Goal: Task Accomplishment & Management: Complete application form

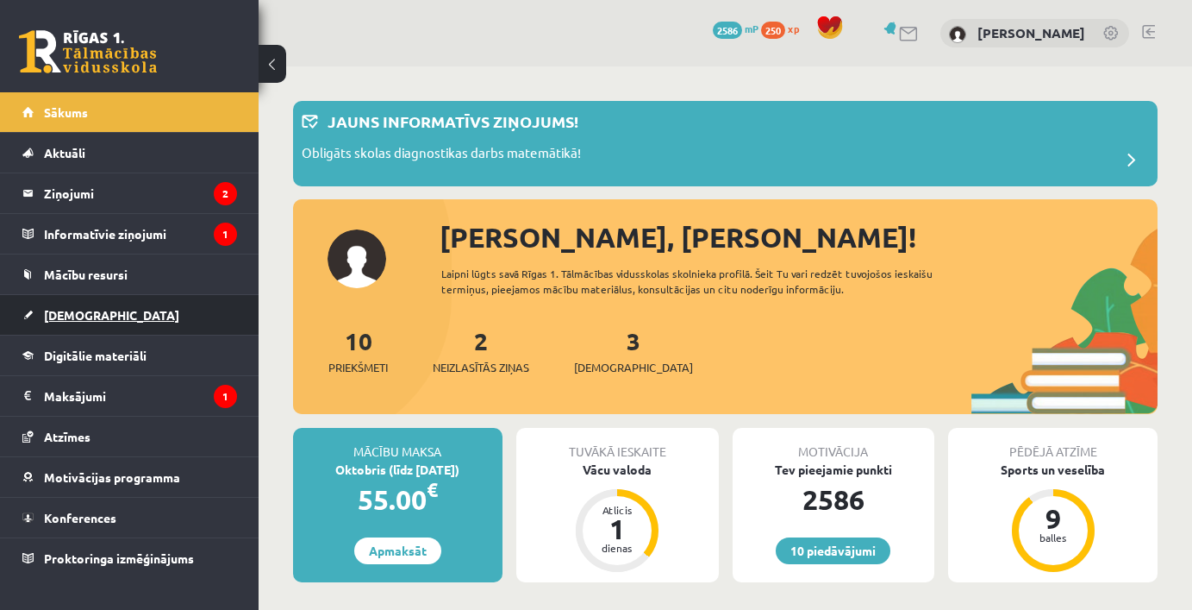
click at [87, 320] on span "[DEMOGRAPHIC_DATA]" at bounding box center [111, 315] width 135 height 16
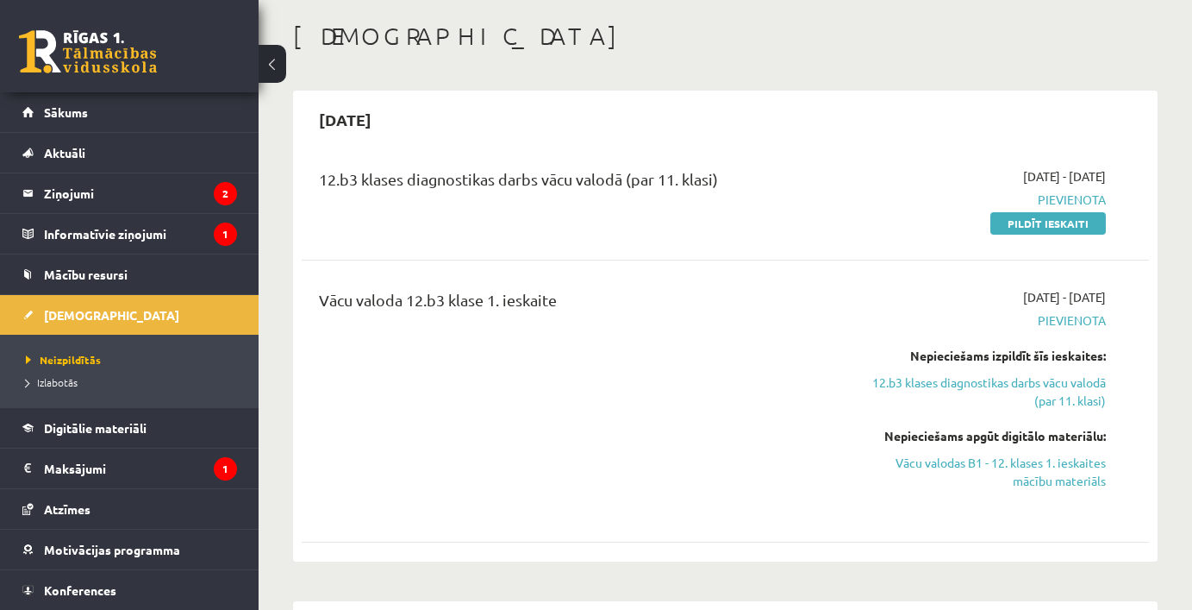
scroll to position [80, 0]
click at [1017, 459] on link "Vācu valodas B1 - 12. klases 1. ieskaites mācību materiāls" at bounding box center [983, 471] width 245 height 36
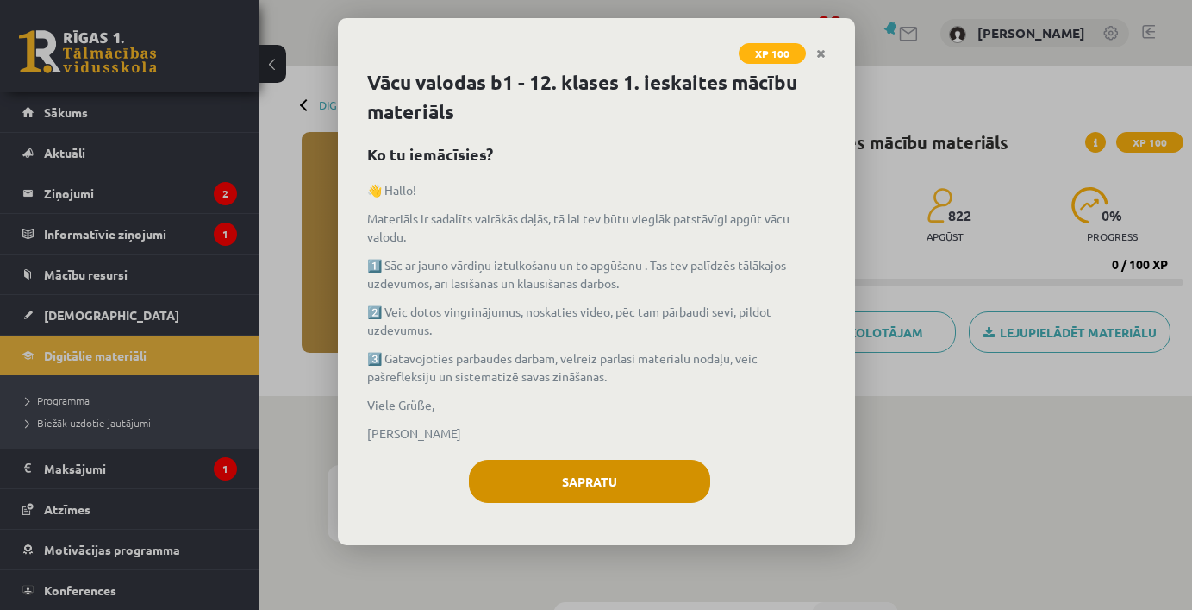
click at [594, 468] on button "Sapratu" at bounding box center [589, 481] width 241 height 43
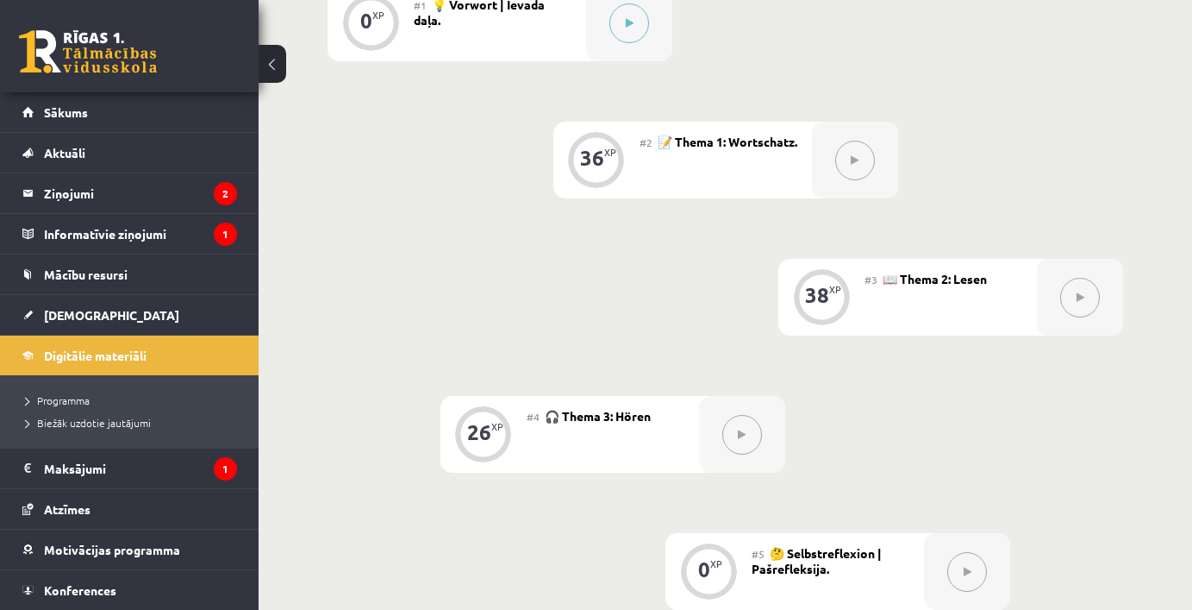
scroll to position [464, 0]
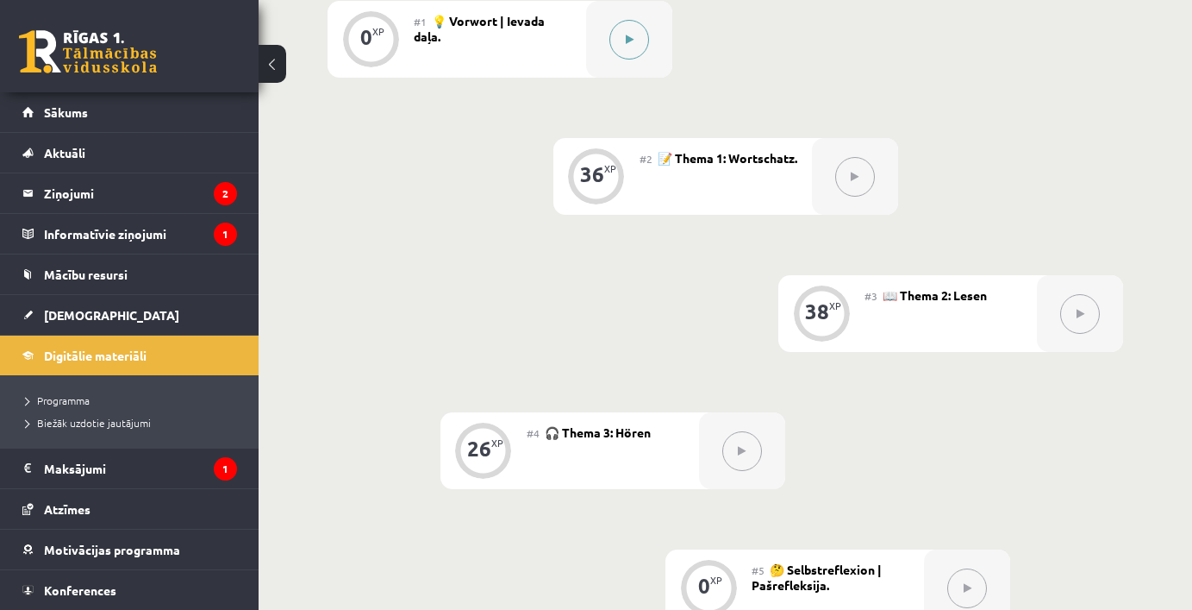
click at [635, 36] on button at bounding box center [630, 40] width 40 height 40
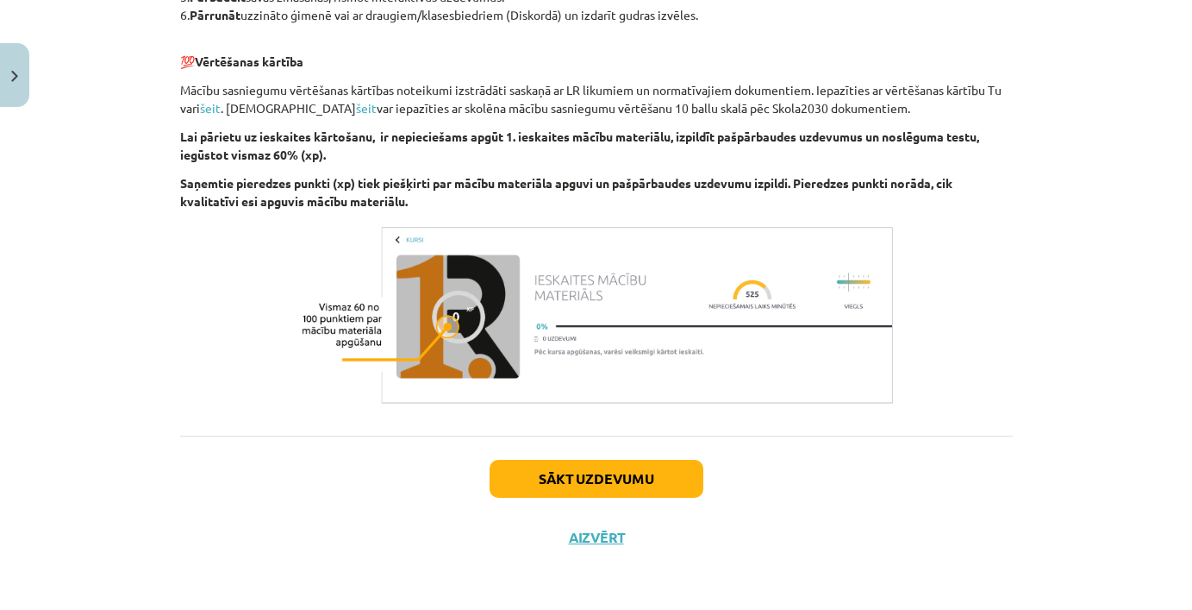
scroll to position [684, 0]
click at [617, 476] on button "Sākt uzdevumu" at bounding box center [597, 479] width 214 height 38
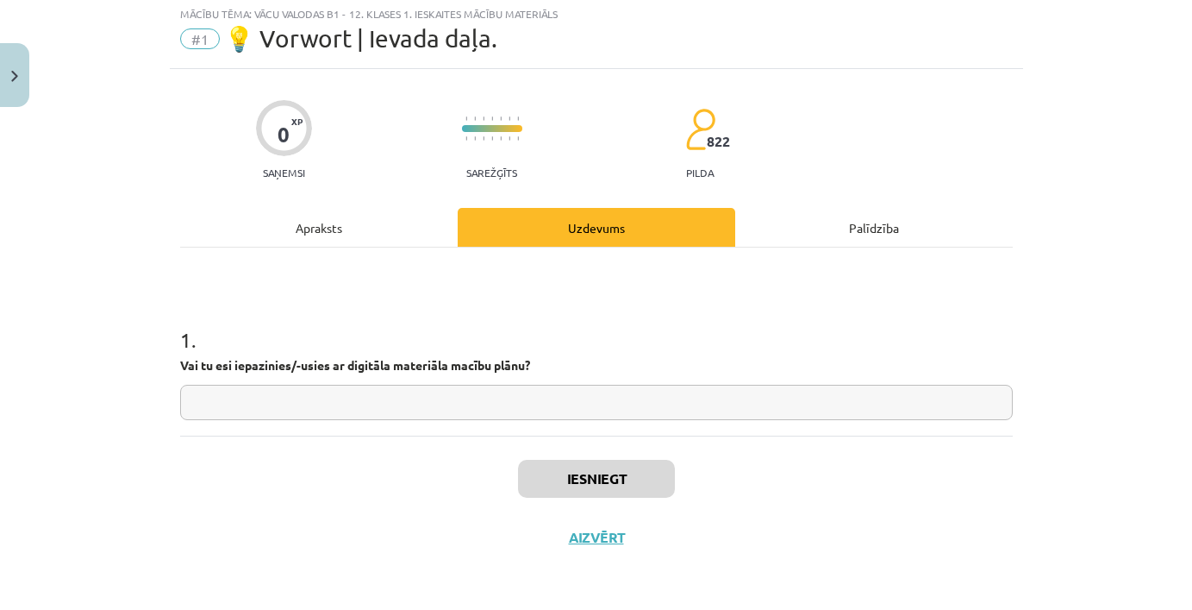
scroll to position [43, 0]
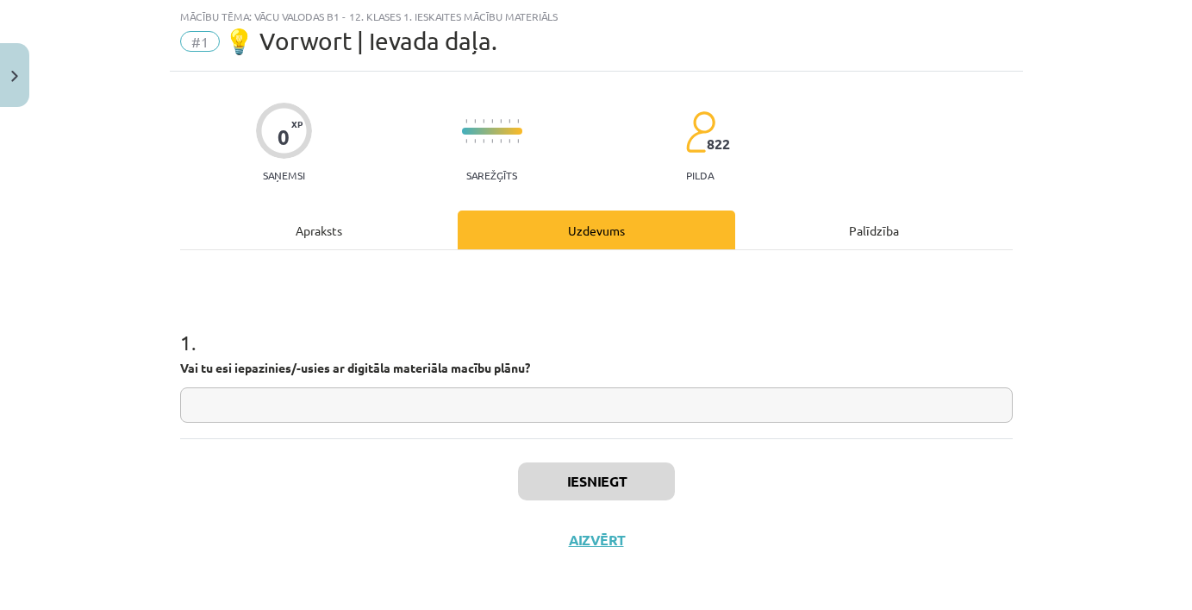
click at [494, 400] on input "text" at bounding box center [596, 404] width 833 height 35
type input "*"
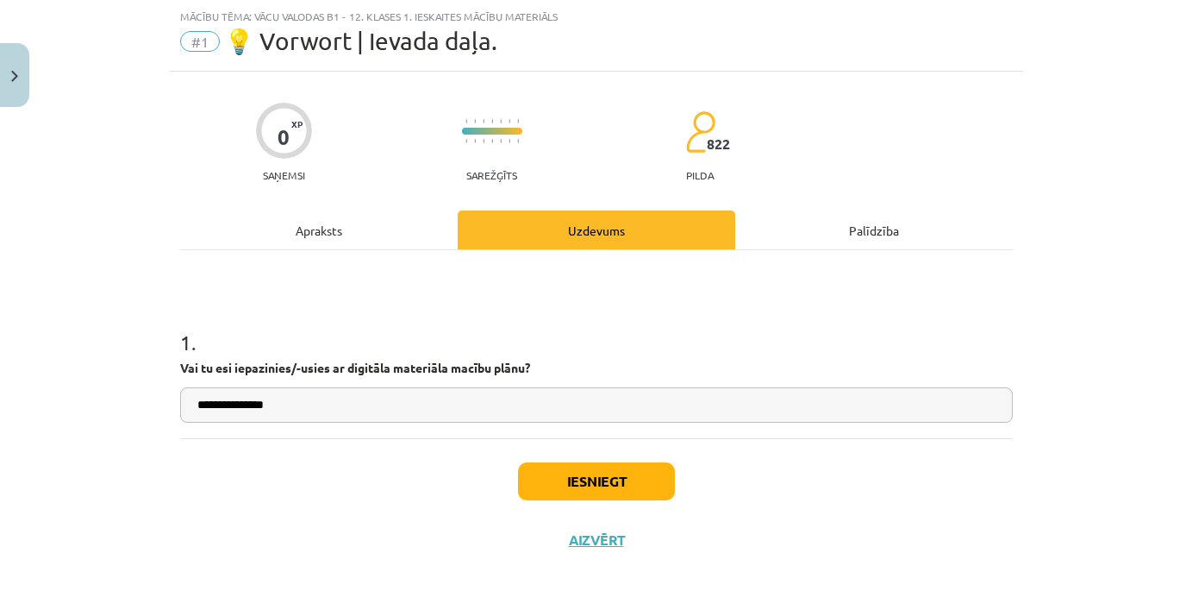
type input "**********"
click at [626, 479] on button "Iesniegt" at bounding box center [596, 481] width 157 height 38
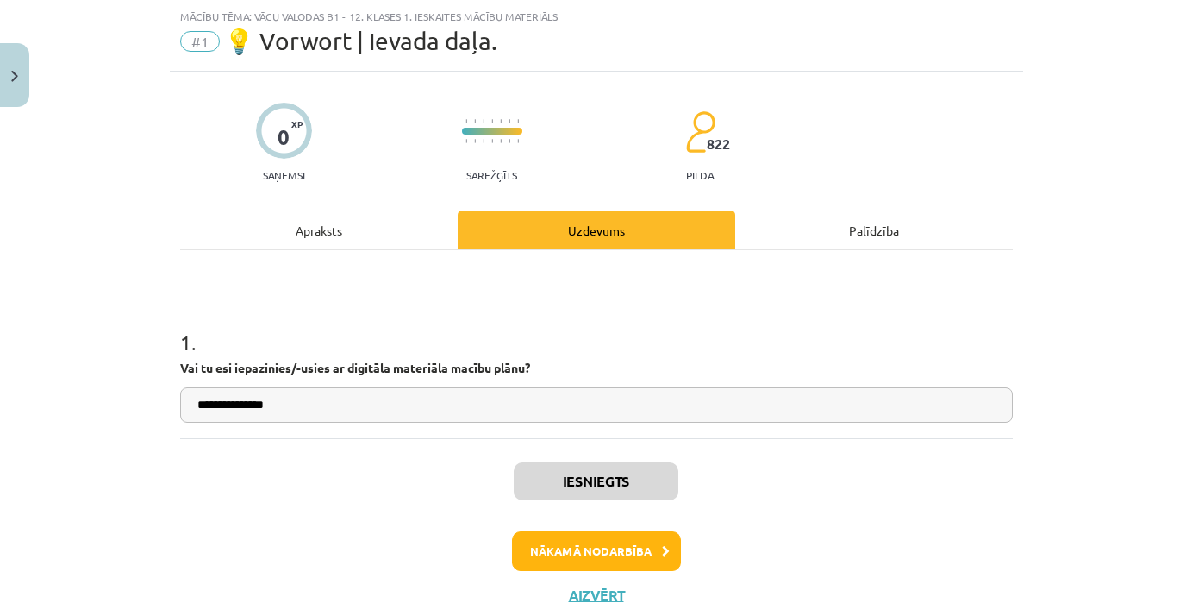
click at [630, 548] on button "Nākamā nodarbība" at bounding box center [596, 551] width 169 height 40
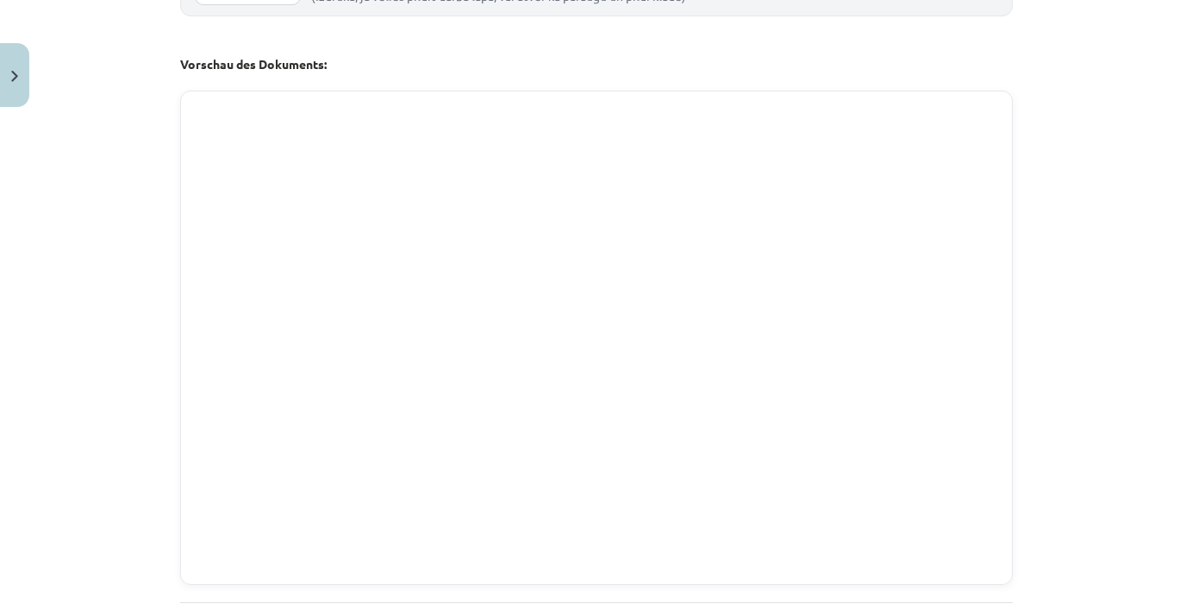
scroll to position [1736, 0]
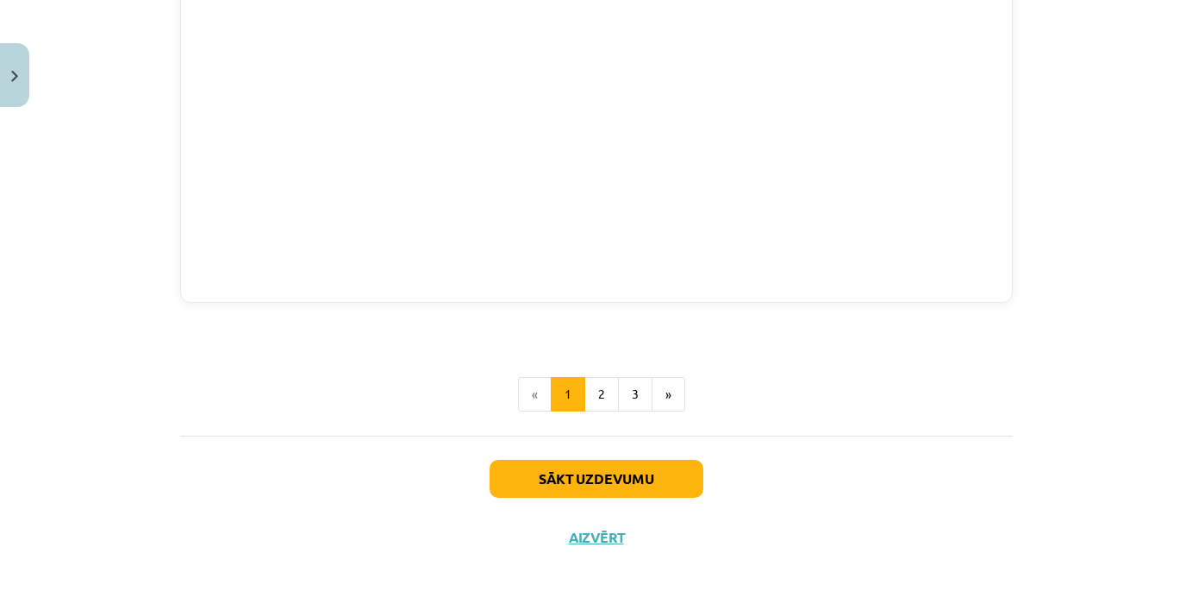
click at [587, 461] on button "Sākt uzdevumu" at bounding box center [597, 479] width 214 height 38
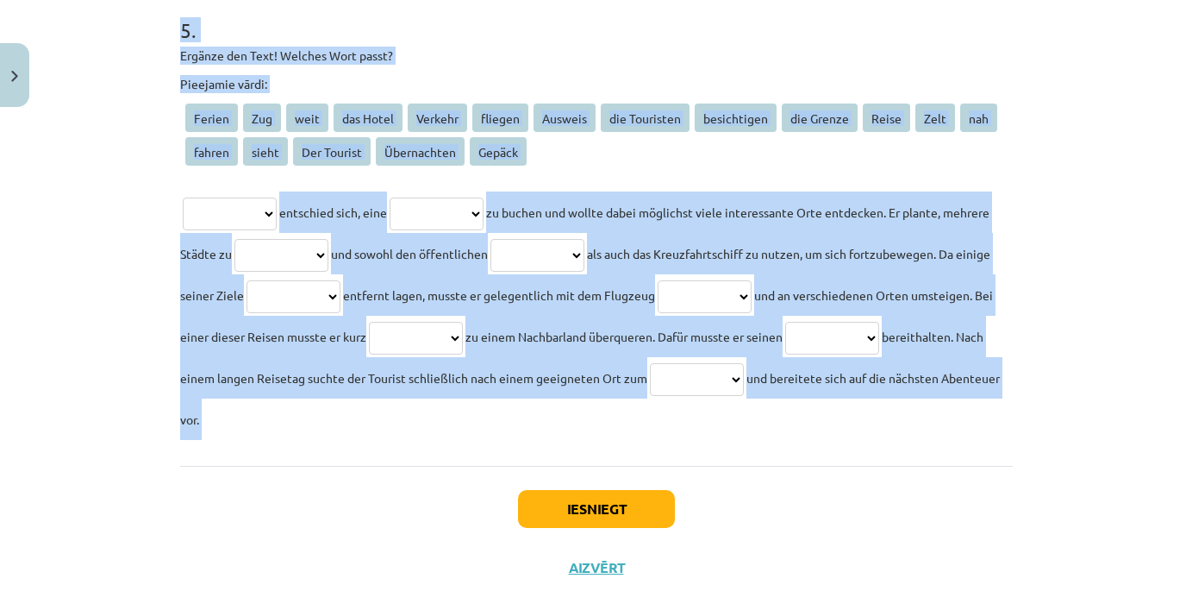
scroll to position [1908, 0]
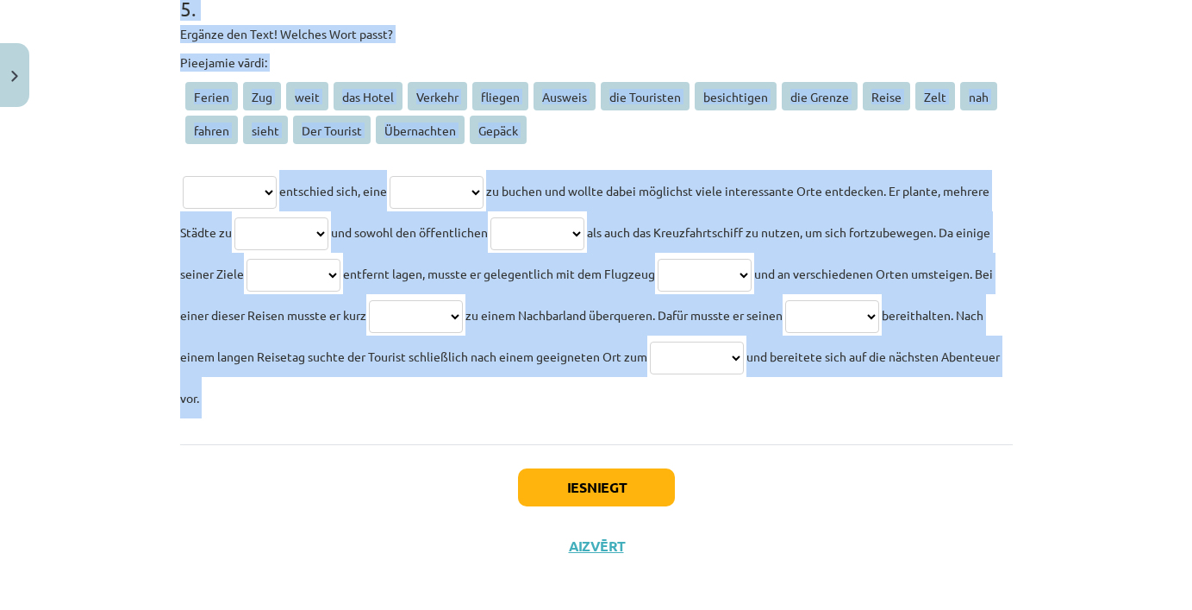
drag, startPoint x: 176, startPoint y: 330, endPoint x: 434, endPoint y: 441, distance: 280.4
copy form "**********"
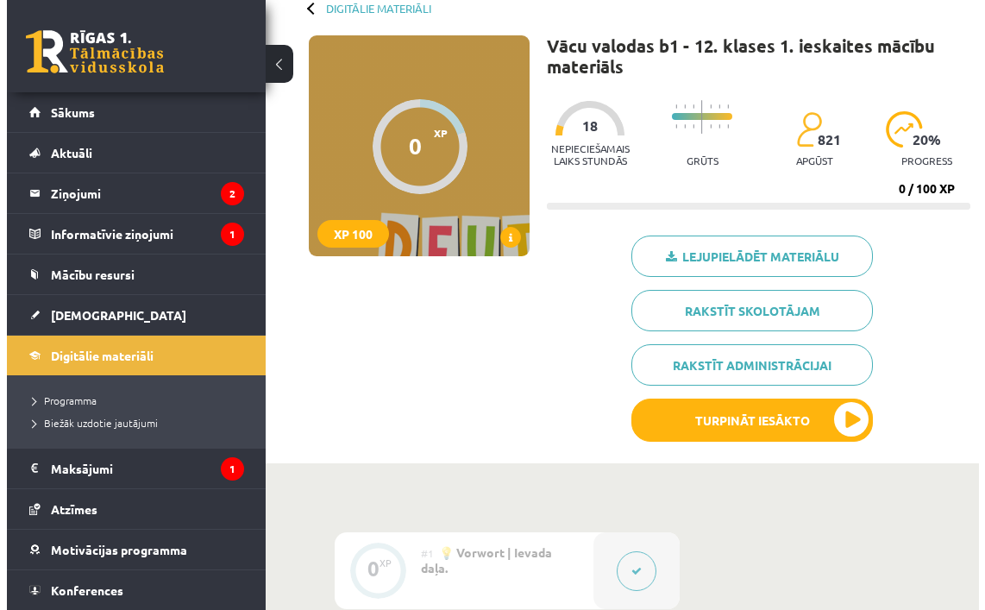
scroll to position [444, 0]
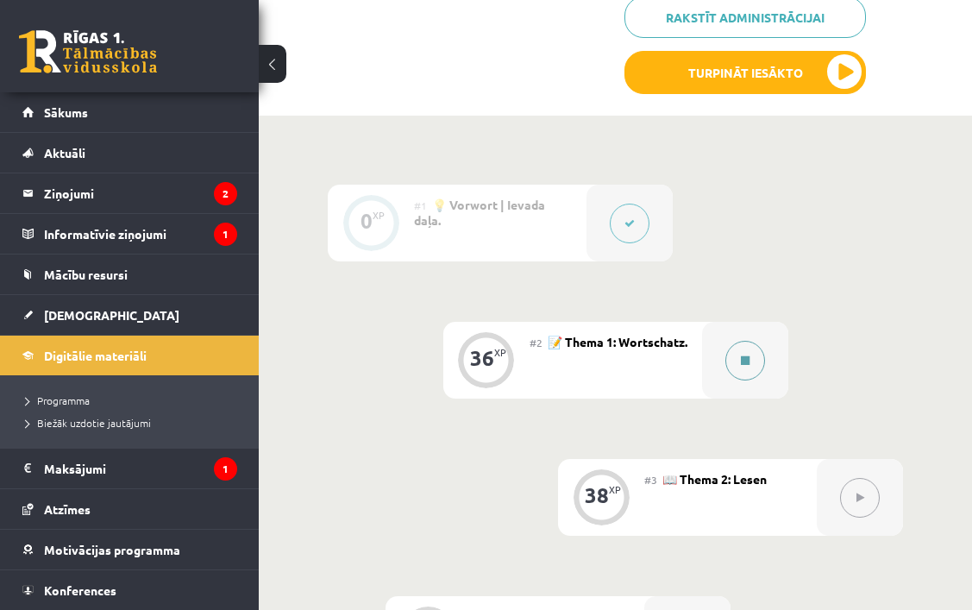
click at [747, 350] on button at bounding box center [745, 361] width 40 height 40
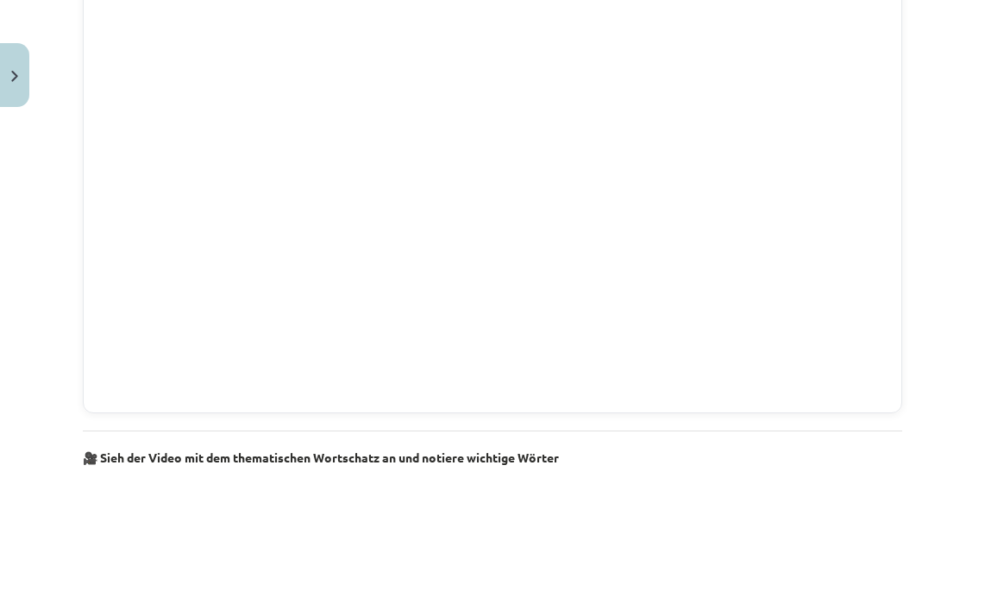
scroll to position [1736, 0]
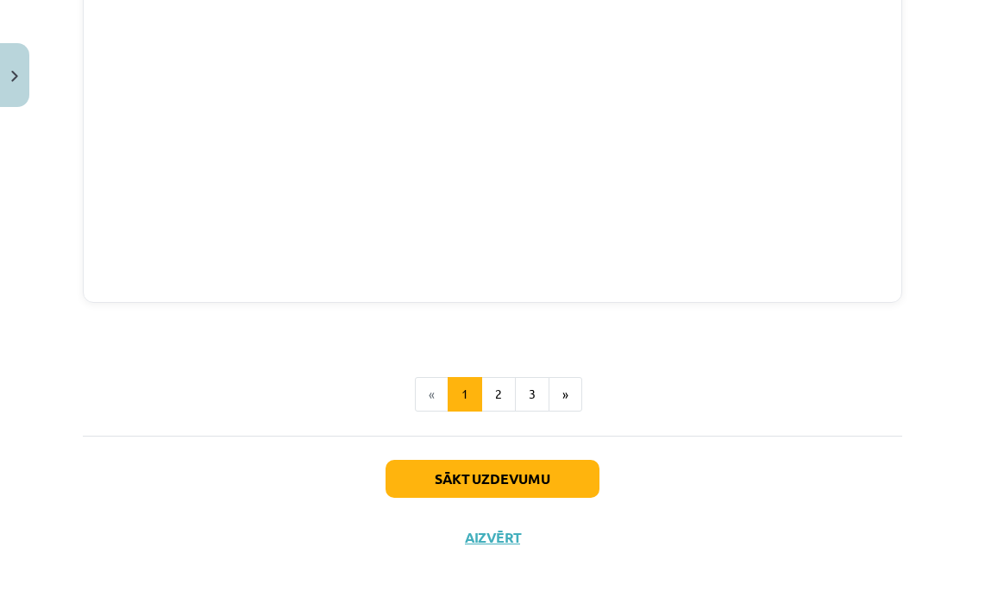
click at [494, 466] on button "Sākt uzdevumu" at bounding box center [492, 479] width 214 height 38
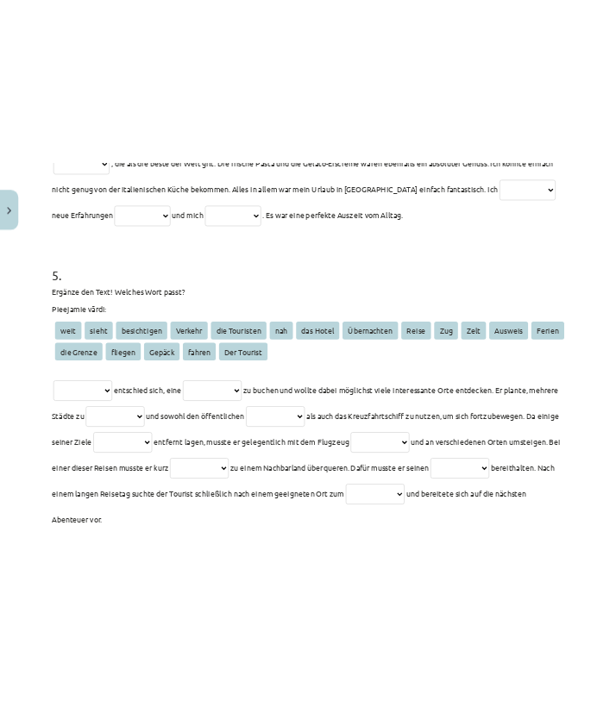
scroll to position [43, 0]
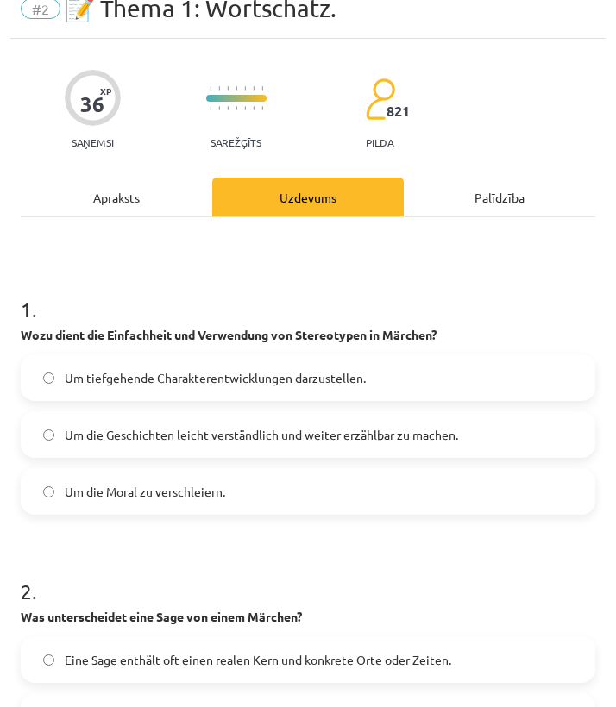
click at [303, 441] on span "Um die Geschichten leicht verständlich und weiter erzählbar zu machen." at bounding box center [261, 435] width 393 height 18
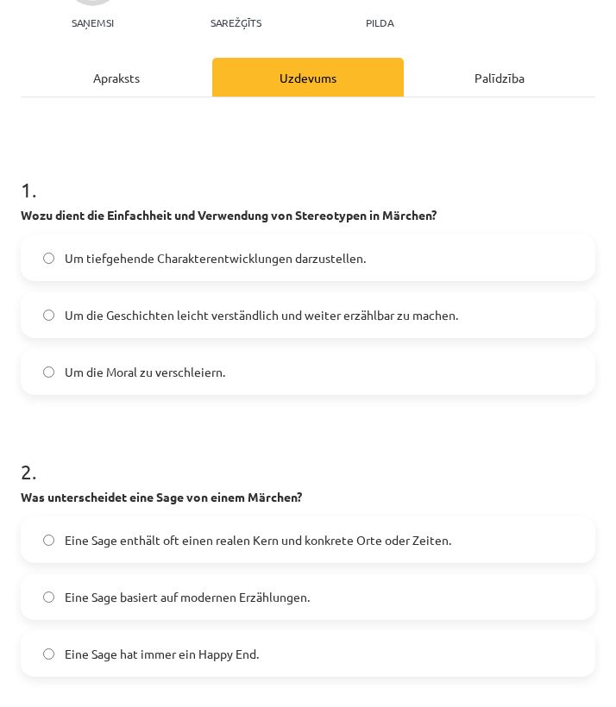
scroll to position [258, 0]
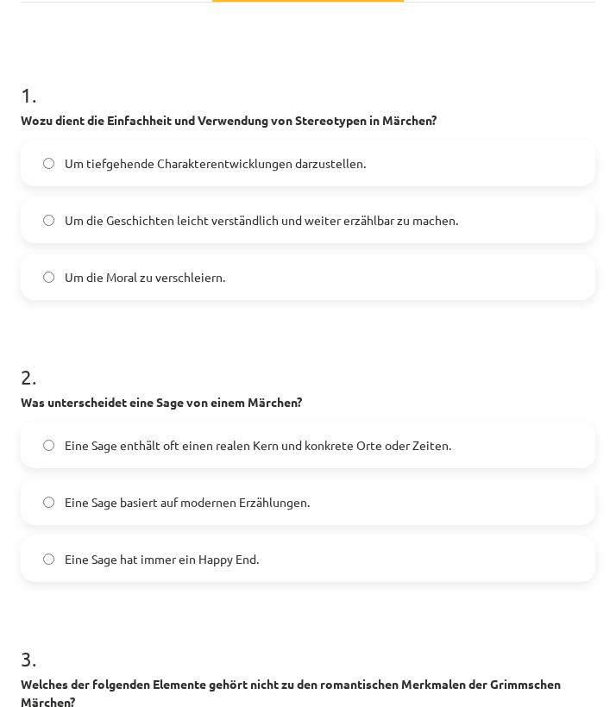
click at [293, 453] on span "Eine Sage enthält oft einen realen Kern und konkrete Orte oder Zeiten." at bounding box center [258, 445] width 386 height 18
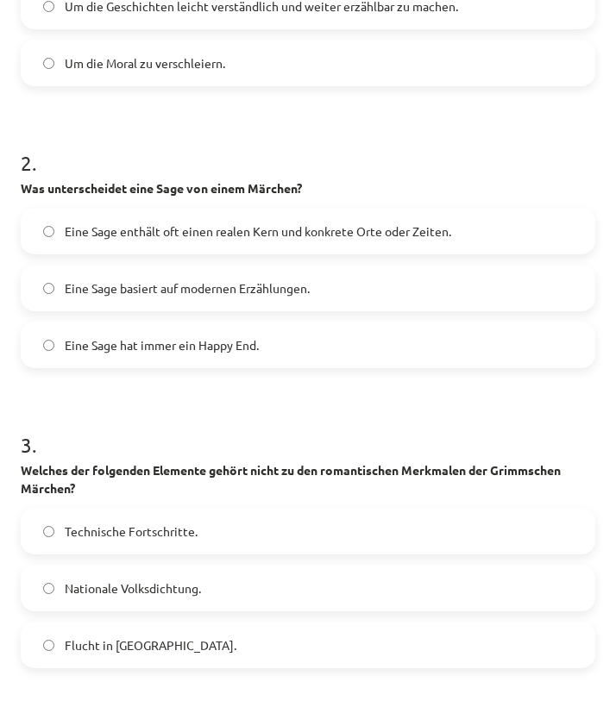
scroll to position [610, 0]
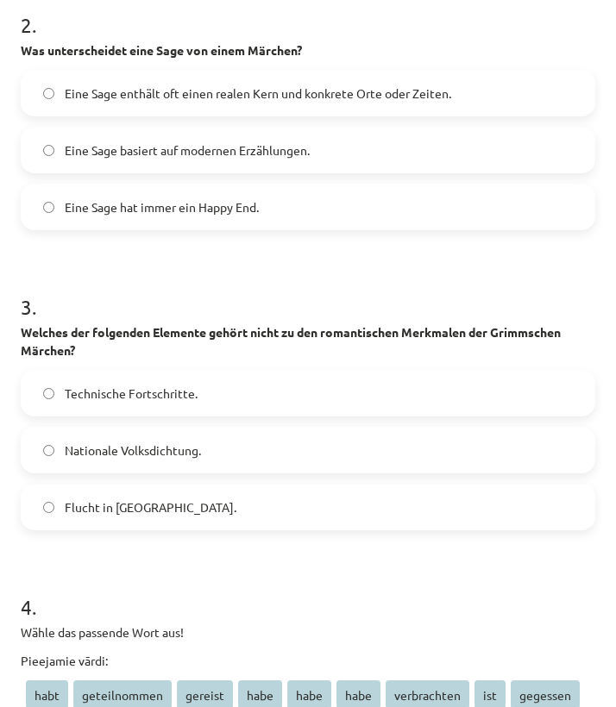
click at [235, 401] on label "Technische Fortschritte." at bounding box center [307, 393] width 571 height 43
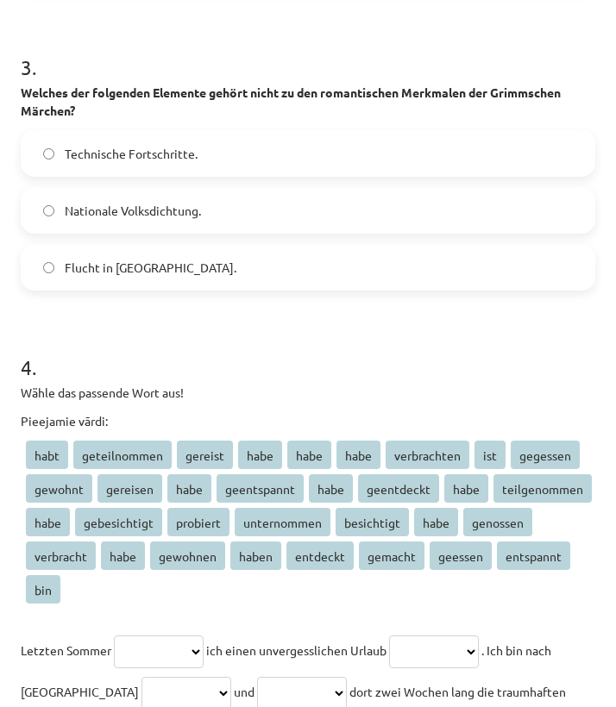
scroll to position [961, 0]
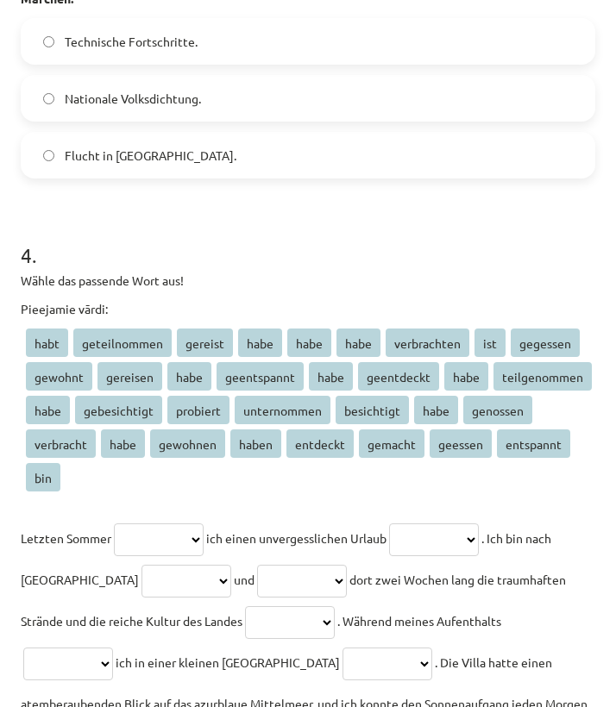
select select "****"
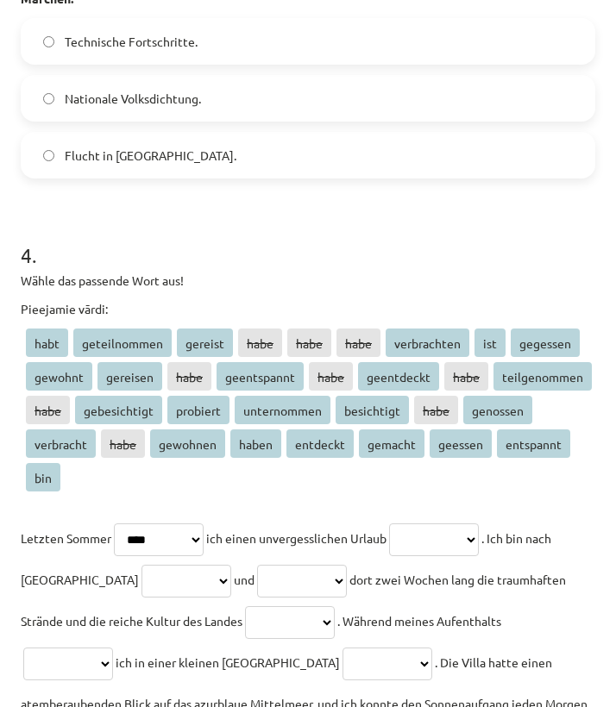
select select "**********"
select select "*******"
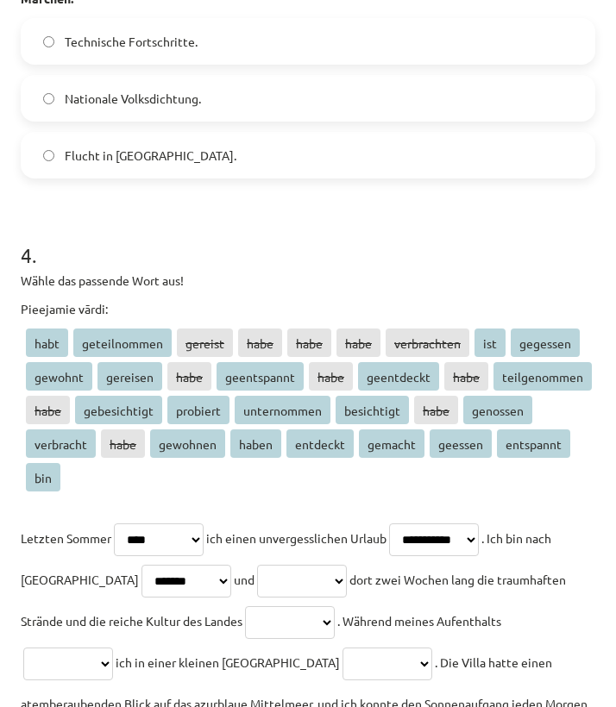
select select "****"
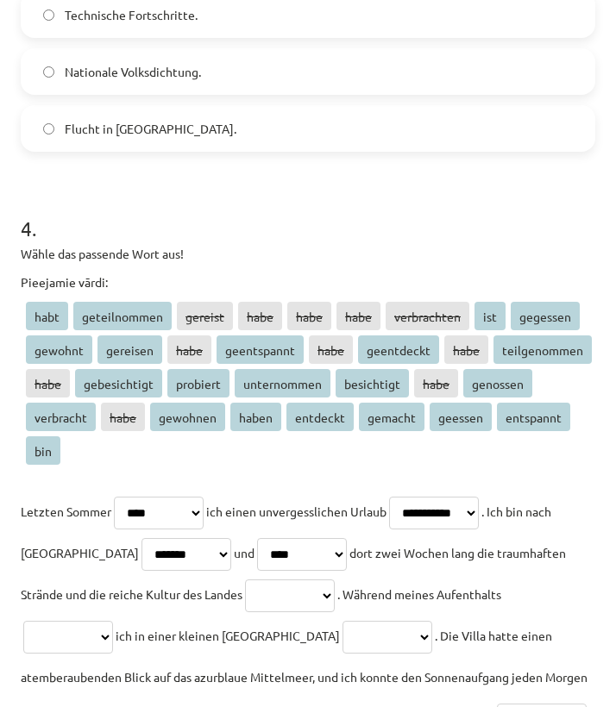
scroll to position [1143, 0]
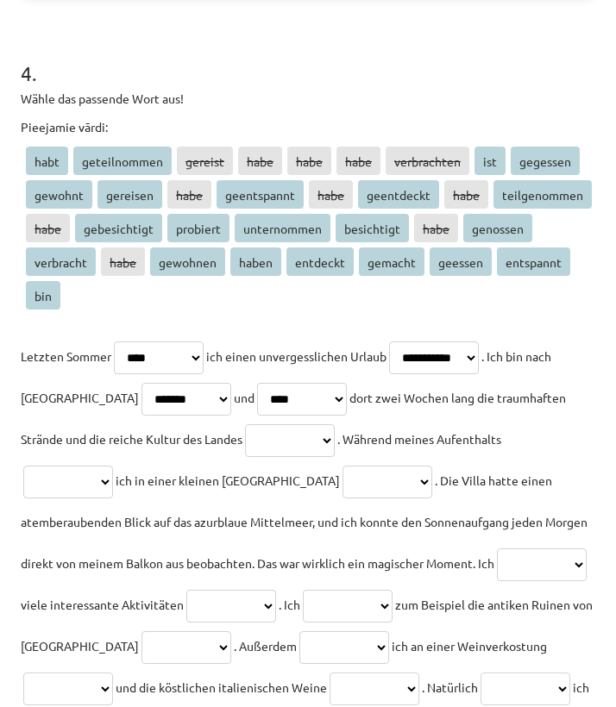
click at [308, 448] on p "**********" at bounding box center [308, 645] width 574 height 621
click at [315, 427] on p "**********" at bounding box center [308, 645] width 574 height 621
select select "********"
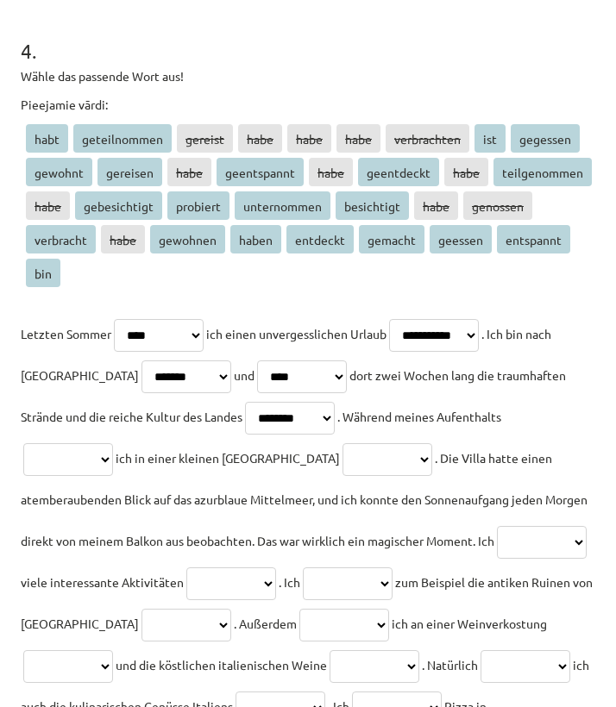
click at [90, 467] on p "**********" at bounding box center [308, 623] width 574 height 621
select select "****"
select select "*******"
drag, startPoint x: 88, startPoint y: 591, endPoint x: 177, endPoint y: 503, distance: 124.4
click at [161, 510] on p "**********" at bounding box center [308, 623] width 574 height 621
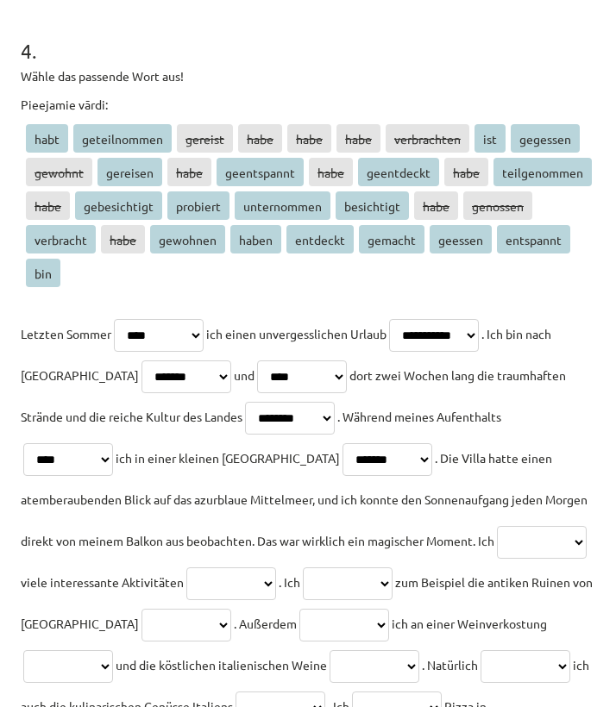
select select "****"
select select "**********"
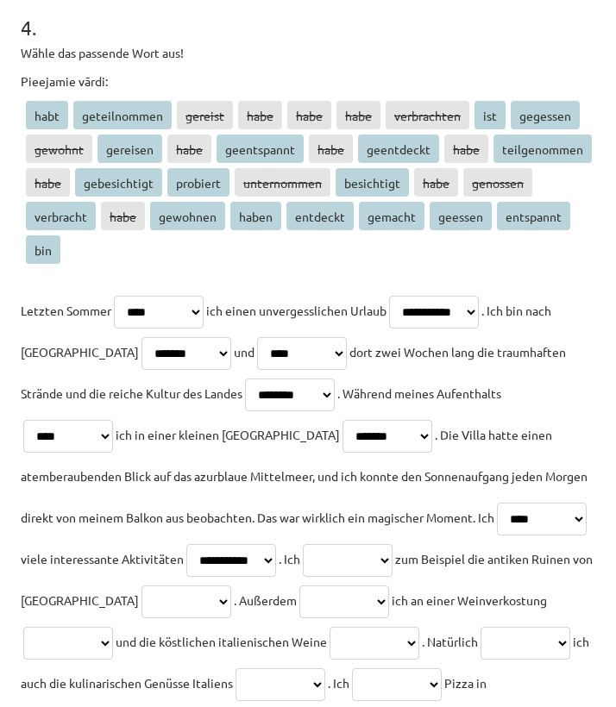
scroll to position [1192, 0]
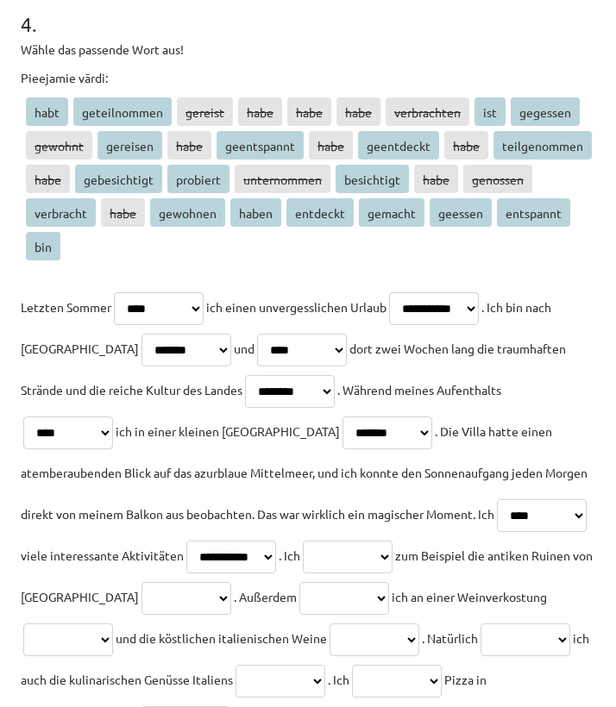
select select "****"
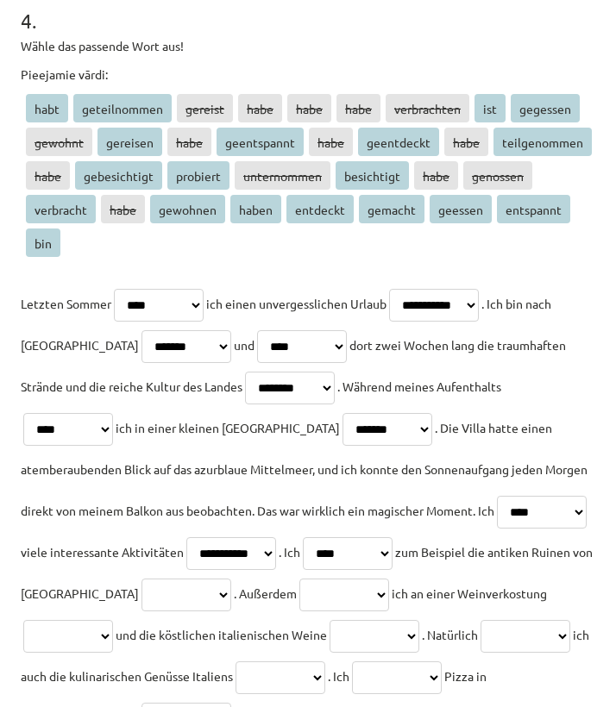
scroll to position [1218, 0]
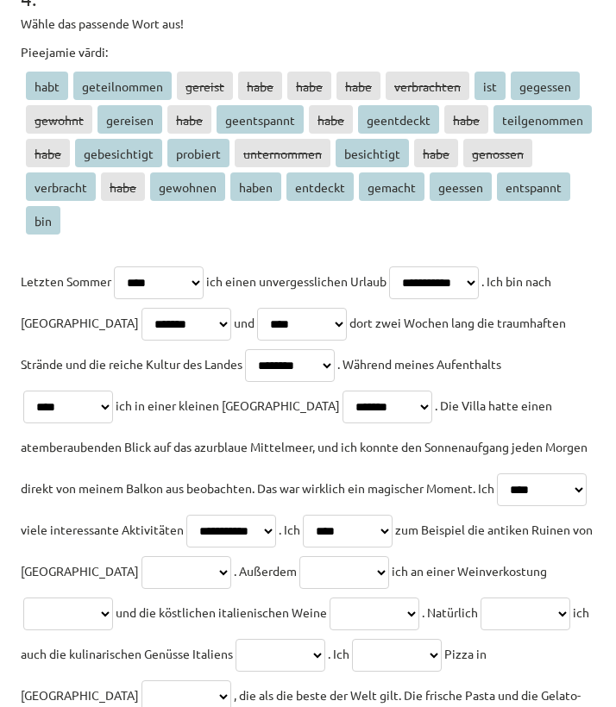
select select "**********"
select select "****"
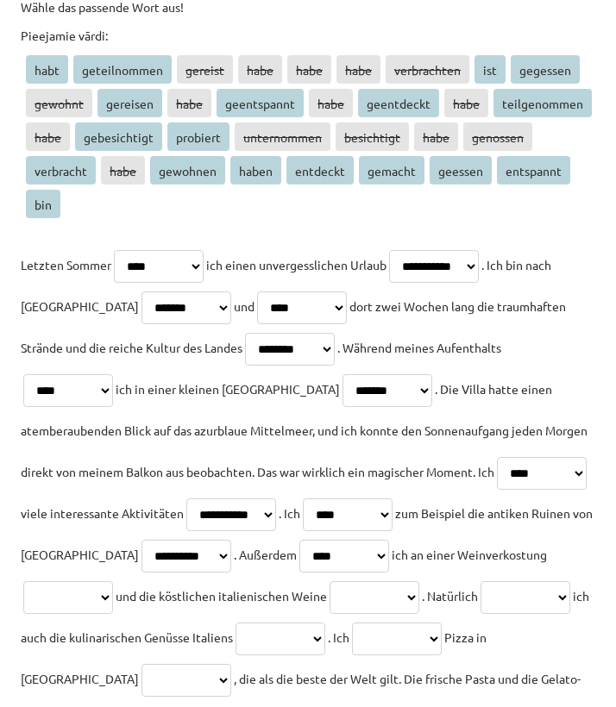
scroll to position [1289, 0]
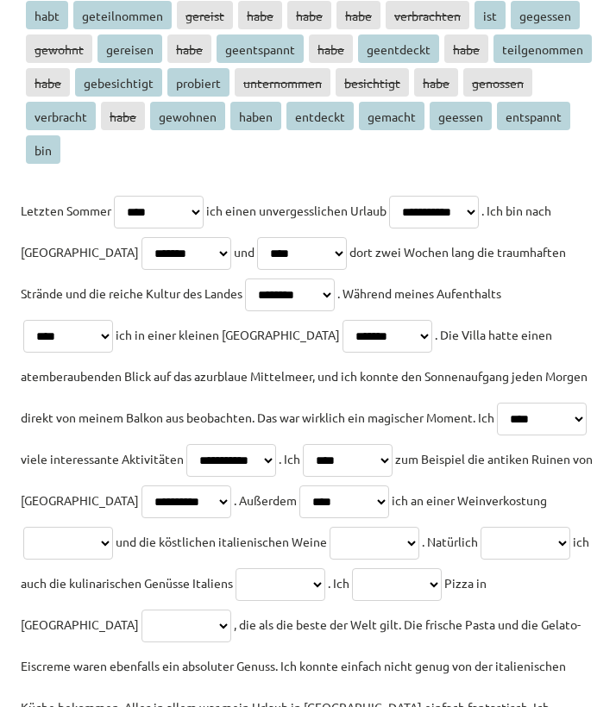
select select "**********"
click at [111, 600] on p "**********" at bounding box center [308, 500] width 574 height 621
select select "********"
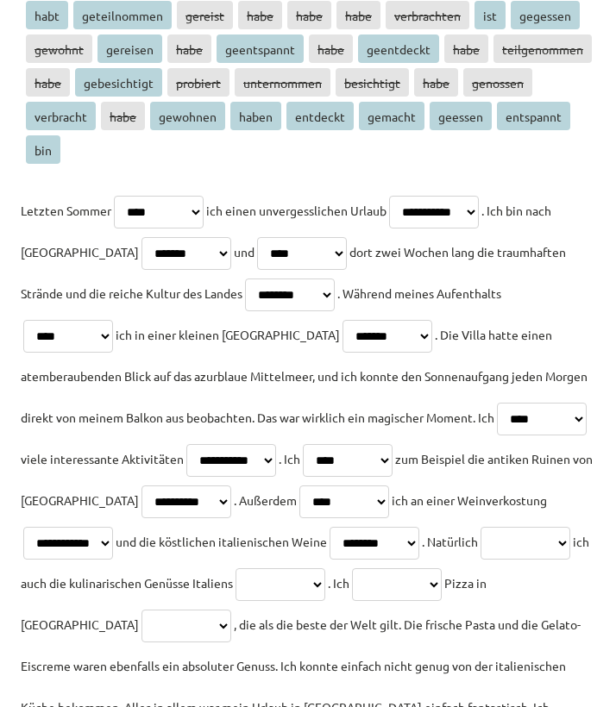
select select "****"
select select "********"
select select "****"
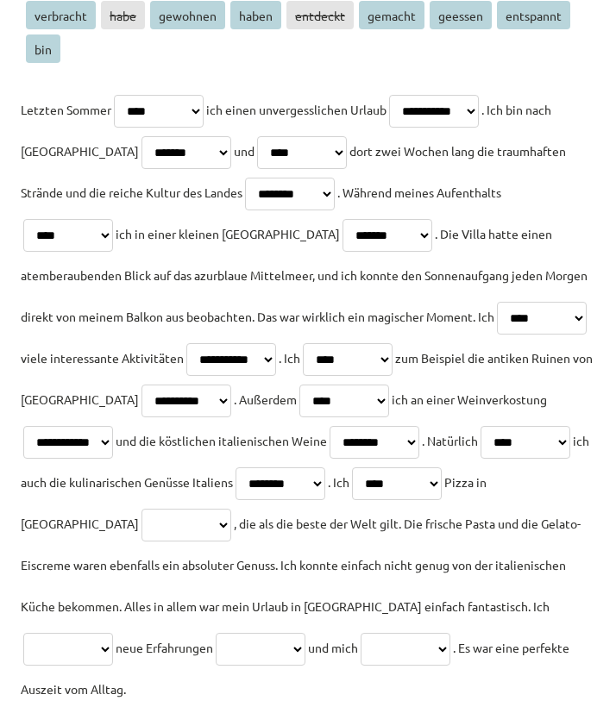
scroll to position [1498, 0]
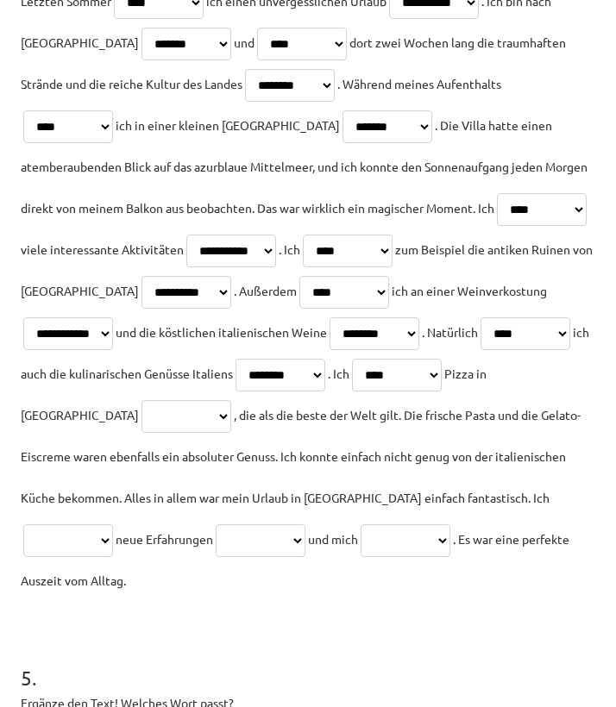
select select "********"
select select "****"
select select "*******"
select select "*********"
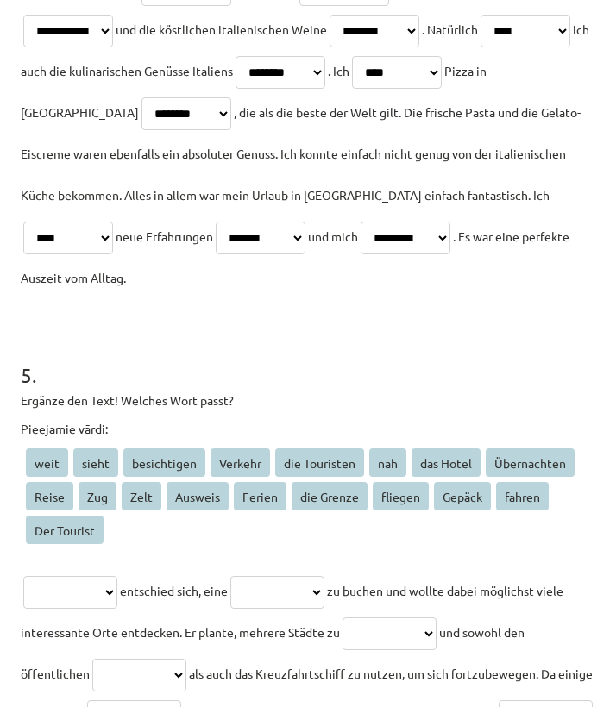
scroll to position [1914, 0]
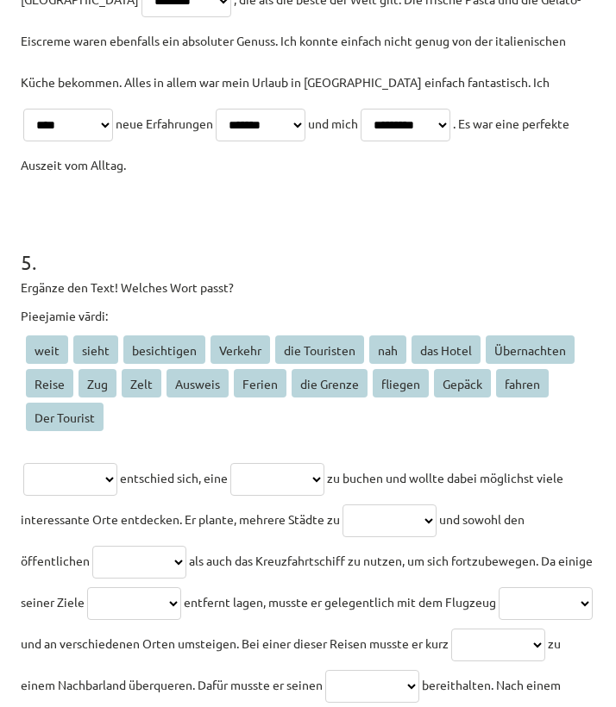
select select "**********"
select select "*****"
select select "**********"
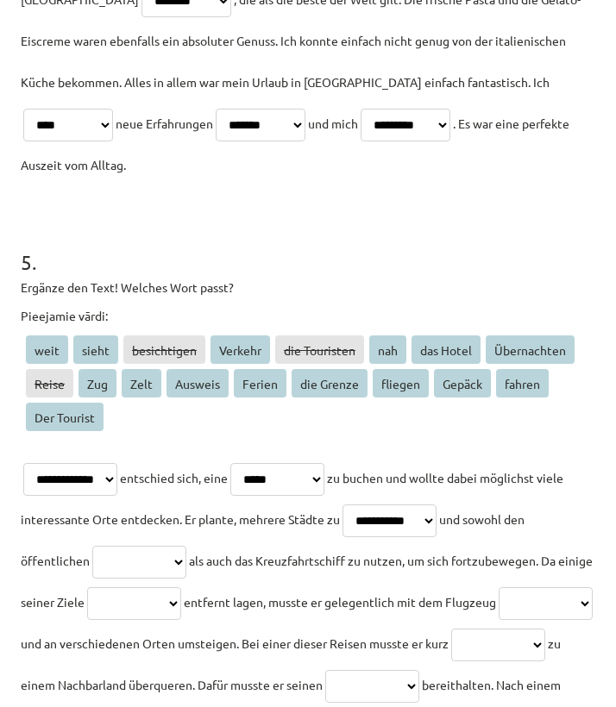
select select "*******"
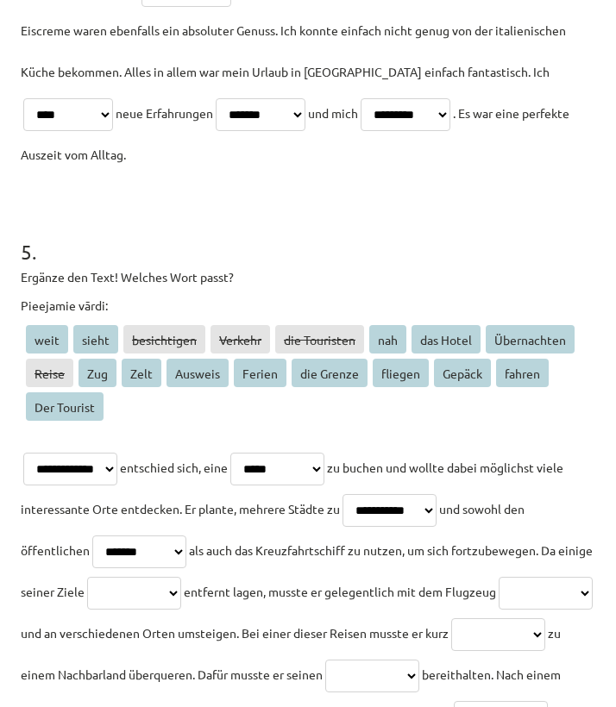
scroll to position [1928, 0]
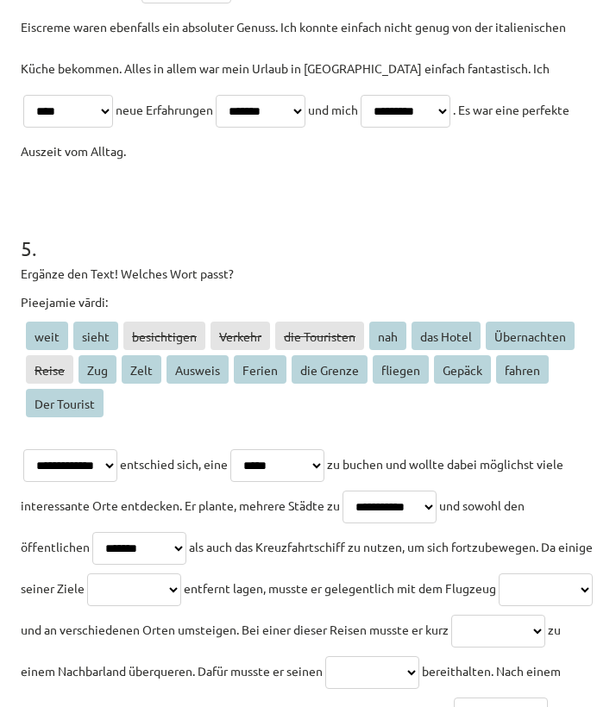
select select "****"
select select "*******"
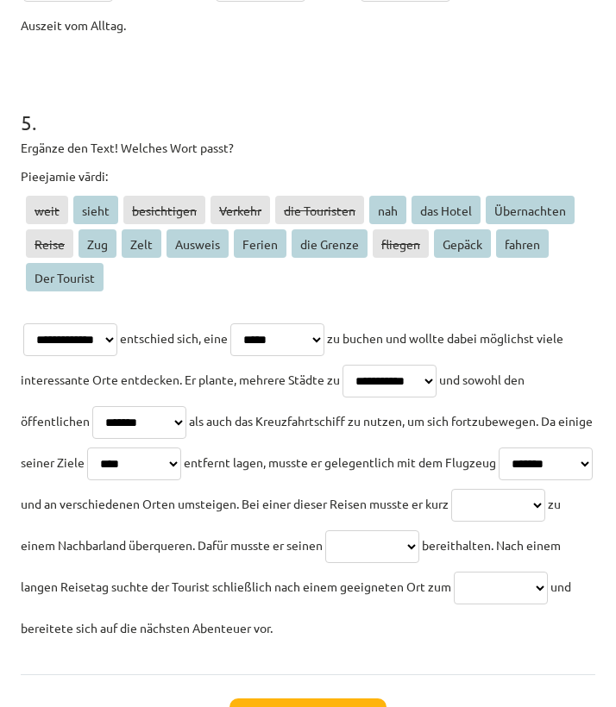
scroll to position [2057, 0]
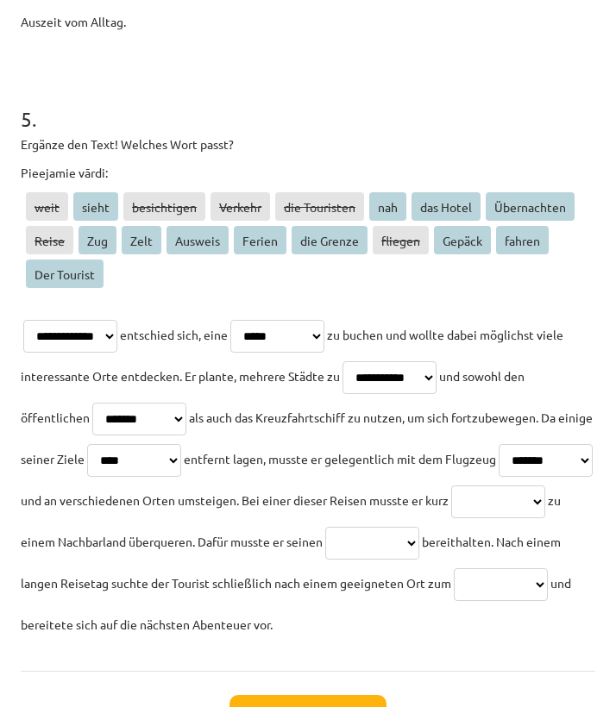
select select "**********"
select select "*******"
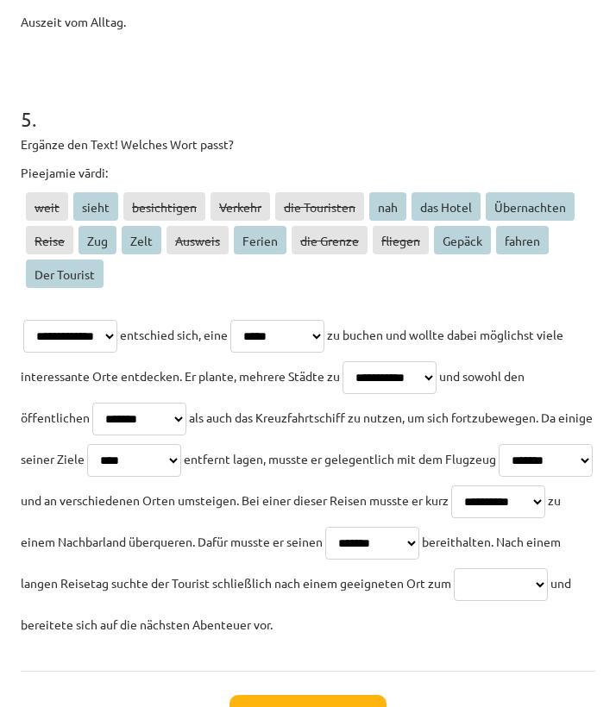
select select "**********"
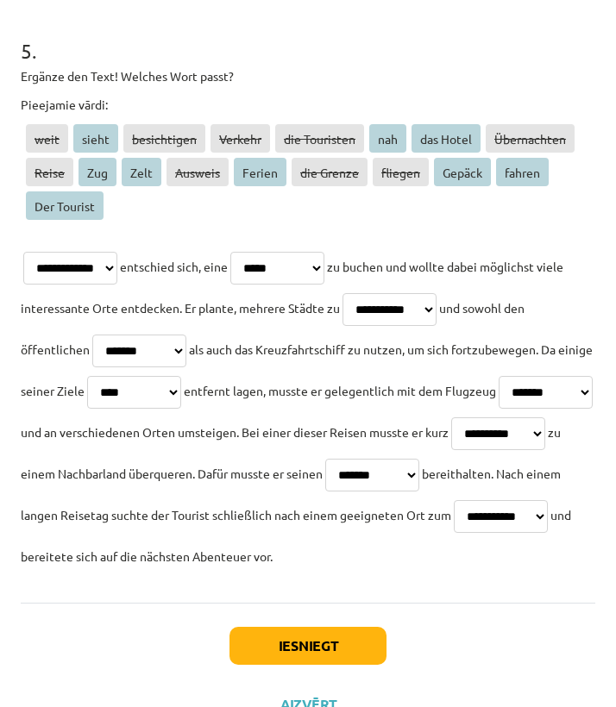
scroll to position [2165, 0]
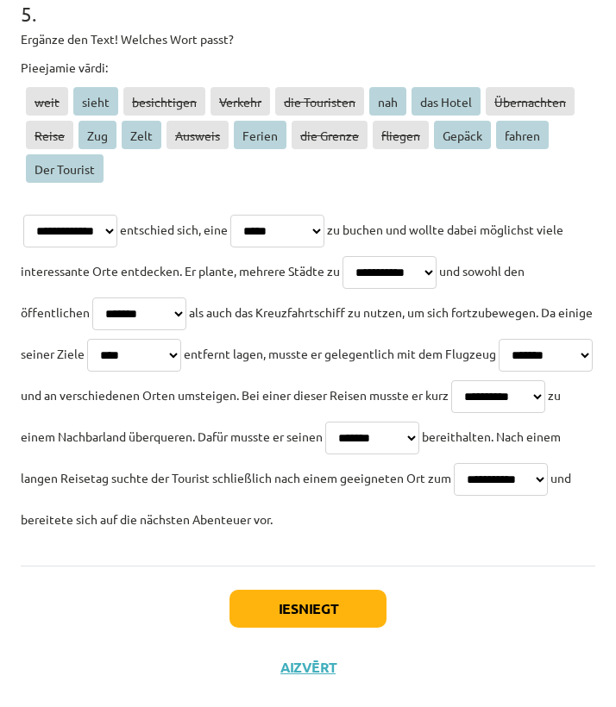
click at [351, 592] on button "Iesniegt" at bounding box center [307, 609] width 157 height 38
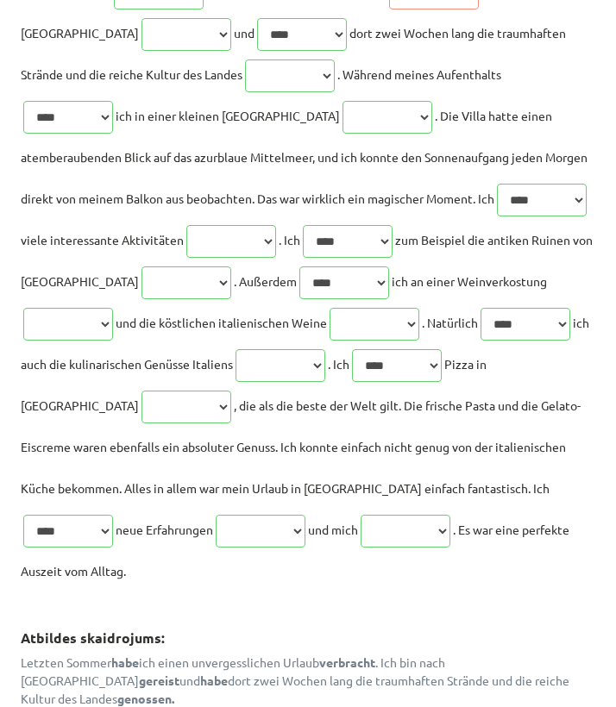
scroll to position [1043, 0]
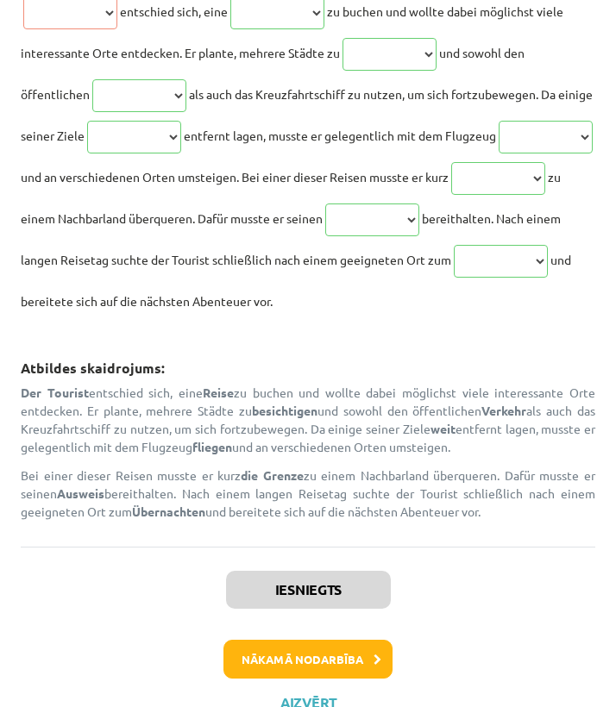
click at [326, 609] on button "Nākamā nodarbība" at bounding box center [307, 660] width 169 height 40
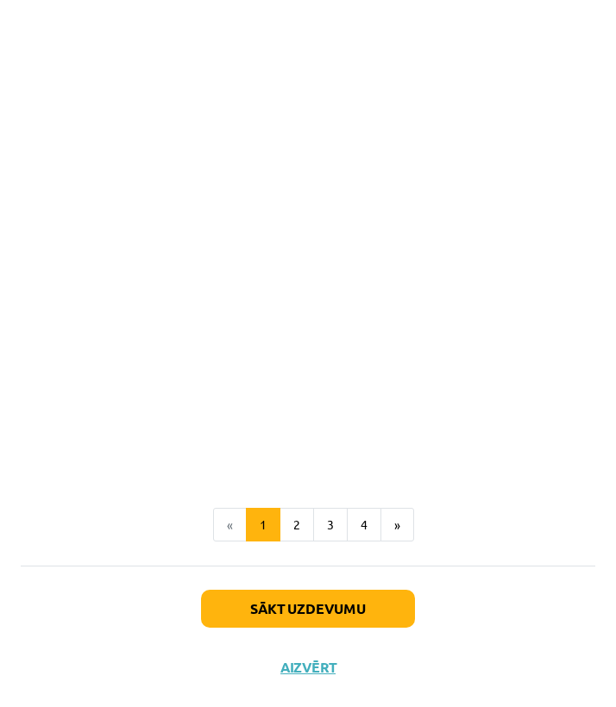
click at [314, 609] on button "Sākt uzdevumu" at bounding box center [308, 609] width 214 height 38
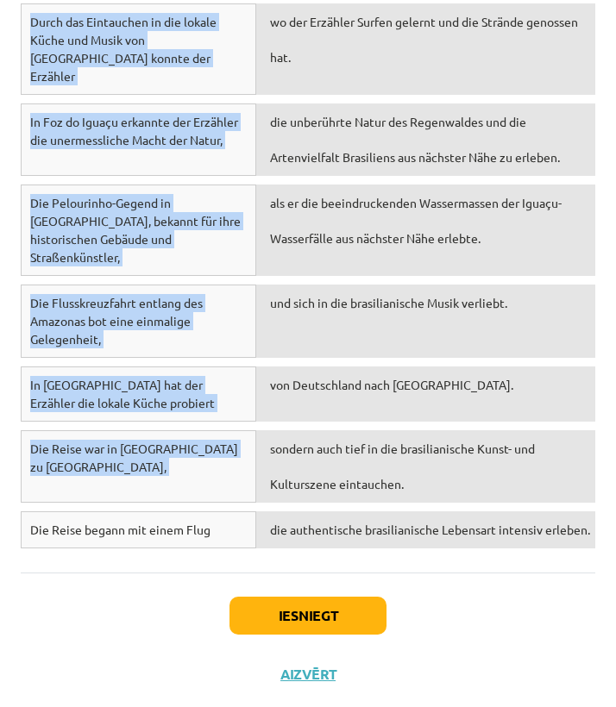
scroll to position [2507, 0]
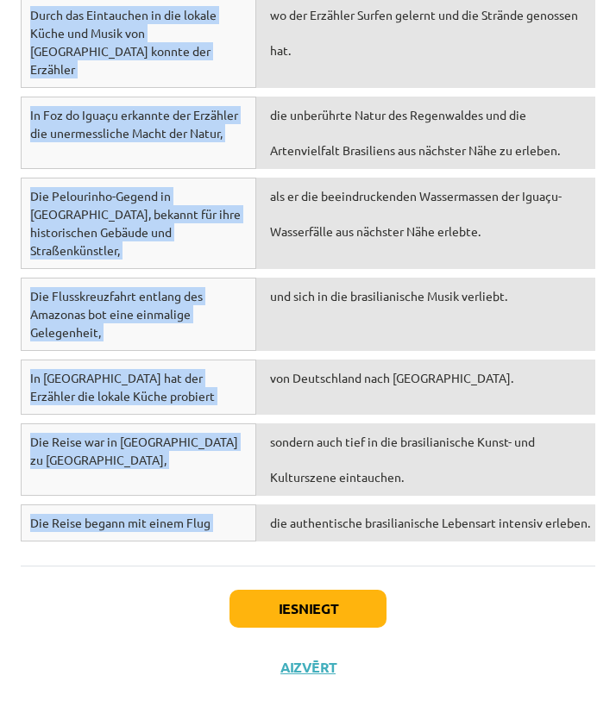
drag, startPoint x: 21, startPoint y: 374, endPoint x: 386, endPoint y: 525, distance: 395.5
copy form "Lies das Märchen „Der süße Brei“ und wähle die passende Antwort! Tests Es war e…"
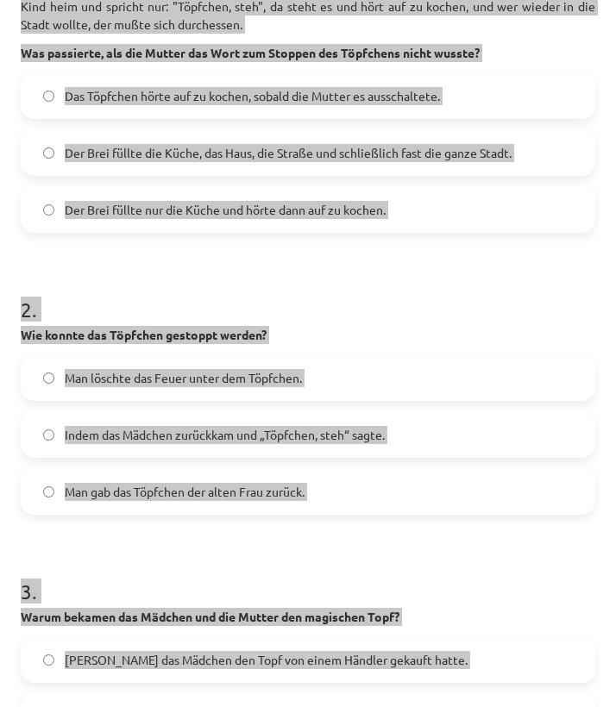
scroll to position [272, 0]
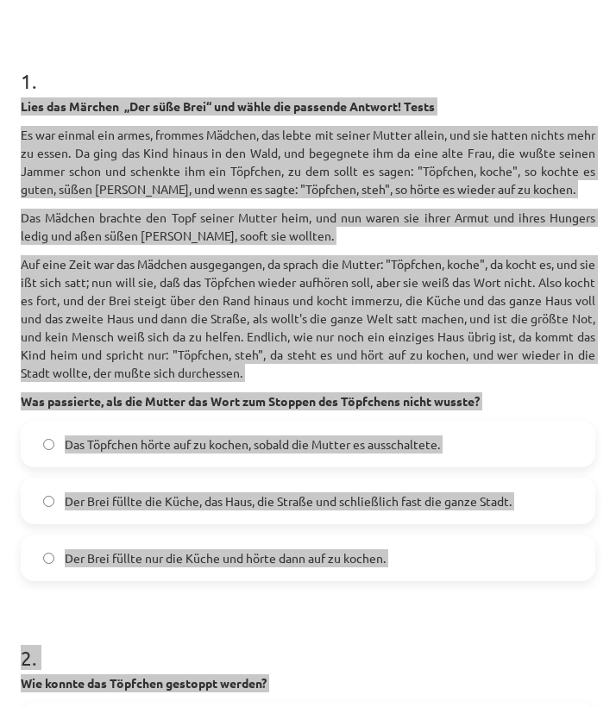
drag, startPoint x: 610, startPoint y: 500, endPoint x: 289, endPoint y: 304, distance: 375.7
click at [289, 304] on p "Auf eine Zeit war das Mädchen ausgegangen, da sprach die Mutter: "Töpfchen, koc…" at bounding box center [308, 318] width 574 height 127
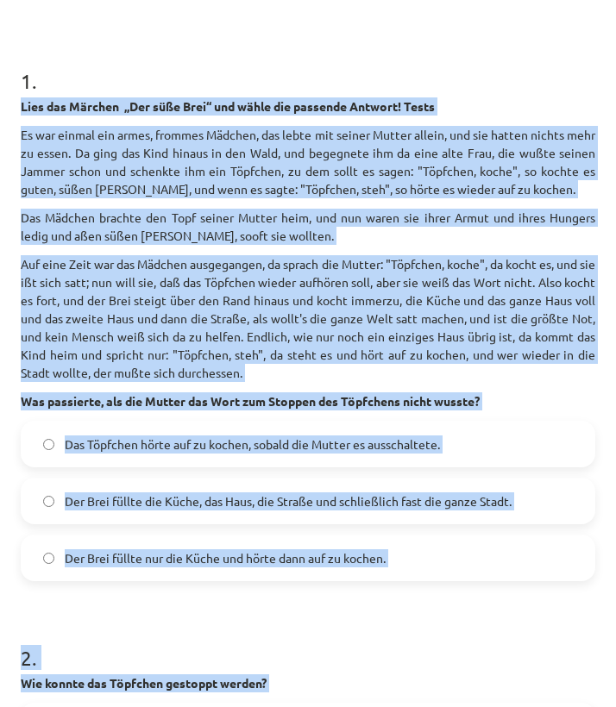
click at [289, 304] on p "Auf eine Zeit war das Mädchen ausgegangen, da sprach die Mutter: "Töpfchen, koc…" at bounding box center [308, 318] width 574 height 127
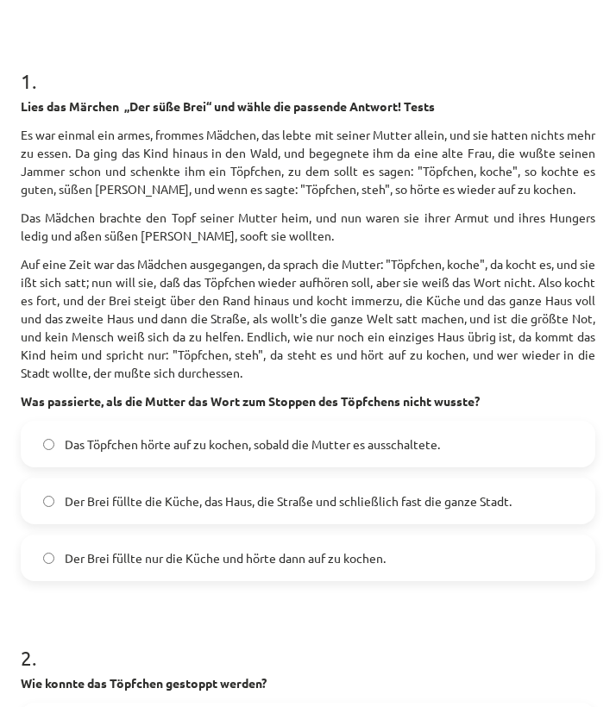
click at [252, 336] on p "Auf eine Zeit war das Mädchen ausgegangen, da sprach die Mutter: "Töpfchen, koc…" at bounding box center [308, 318] width 574 height 127
click at [176, 510] on span "Der Brei füllte die Küche, das Haus, die Straße und schließlich fast die ganze …" at bounding box center [288, 501] width 447 height 18
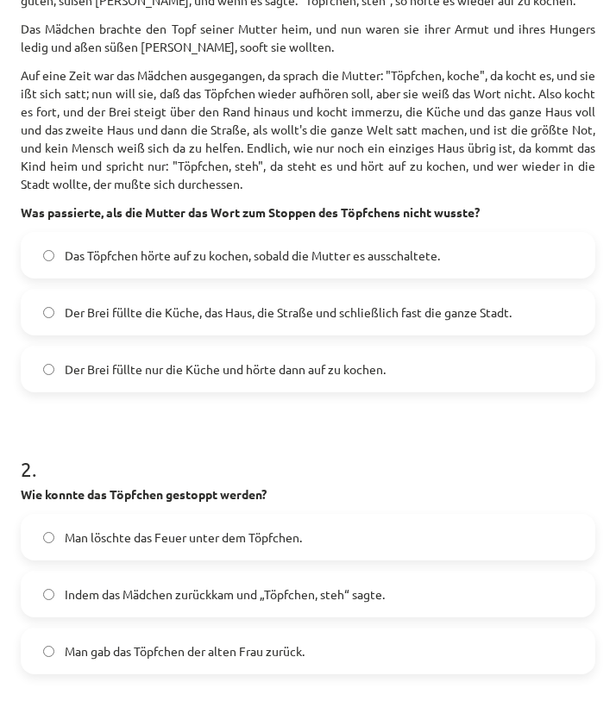
scroll to position [491, 0]
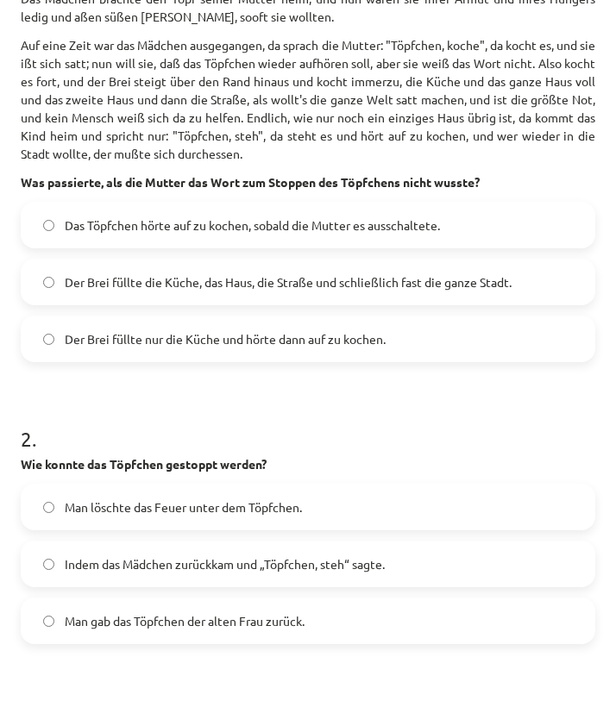
click at [242, 502] on div "2 . Wie konnte das Töpfchen gestoppt werden? Man löschte das Feuer unter dem Tö…" at bounding box center [308, 520] width 574 height 247
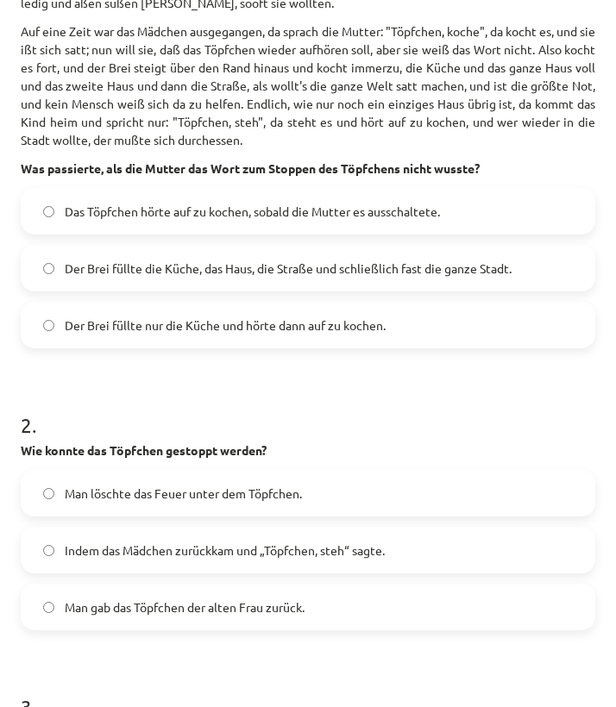
click at [185, 558] on label "Indem das Mädchen zurückkam und „Töpfchen, steh“ sagte." at bounding box center [307, 549] width 571 height 43
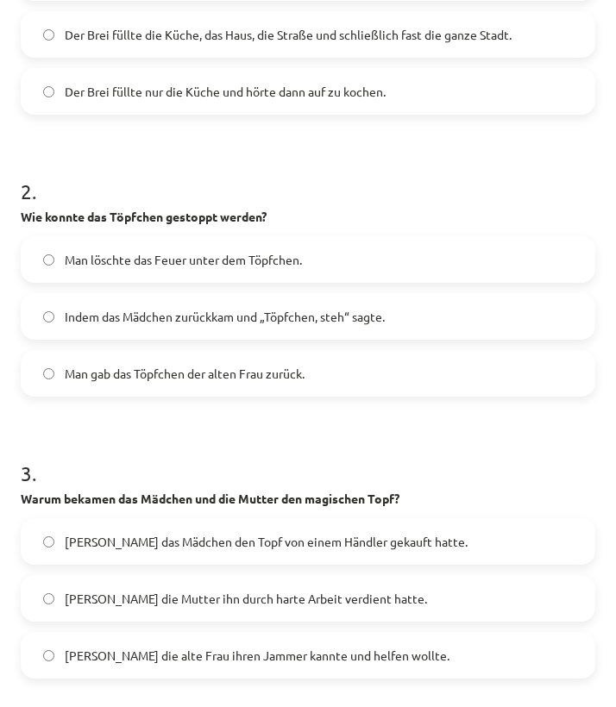
scroll to position [785, 0]
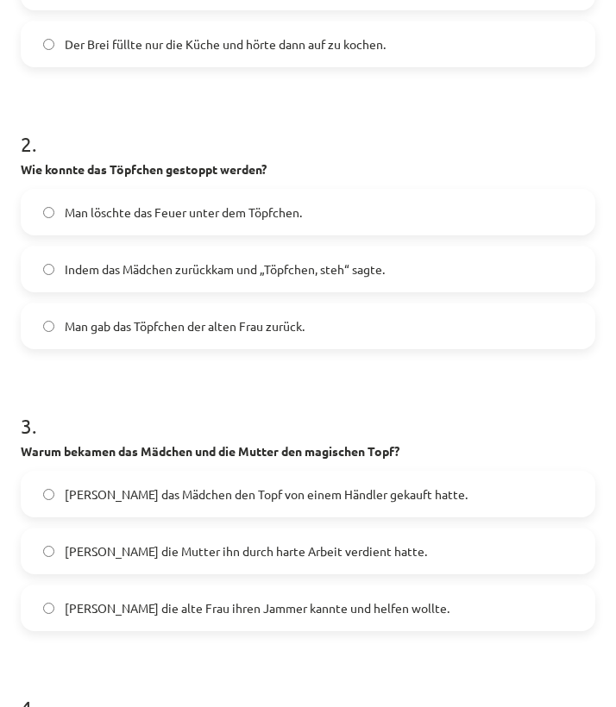
click at [363, 609] on label "Weil die alte Frau ihren Jammer kannte und helfen wollte." at bounding box center [307, 607] width 571 height 43
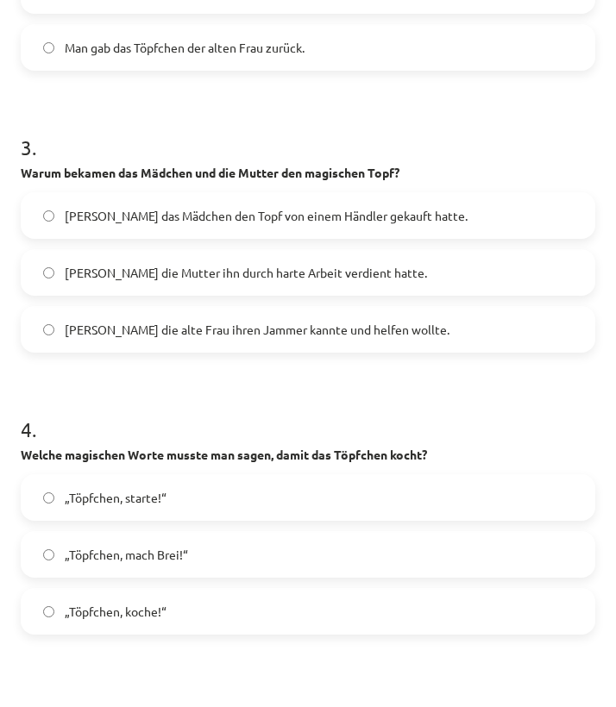
scroll to position [1067, 0]
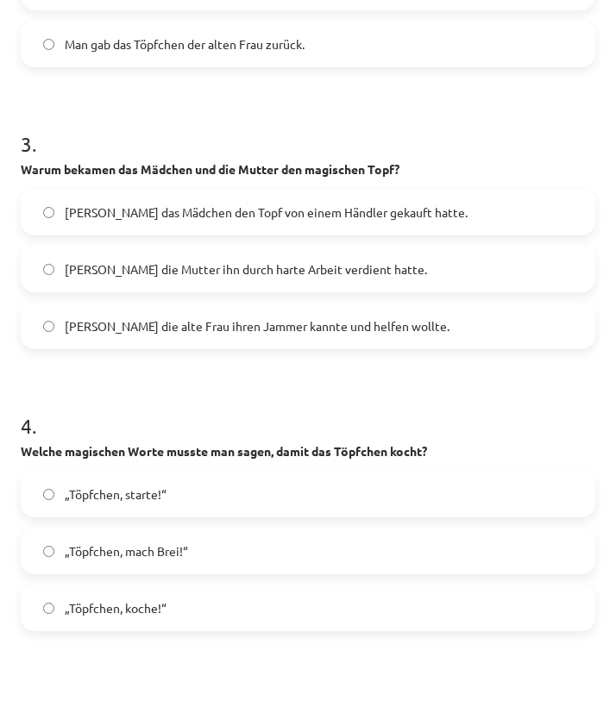
drag, startPoint x: 212, startPoint y: 629, endPoint x: 229, endPoint y: 610, distance: 26.3
click at [212, 609] on label "„Töpfchen, koche!“" at bounding box center [307, 607] width 571 height 43
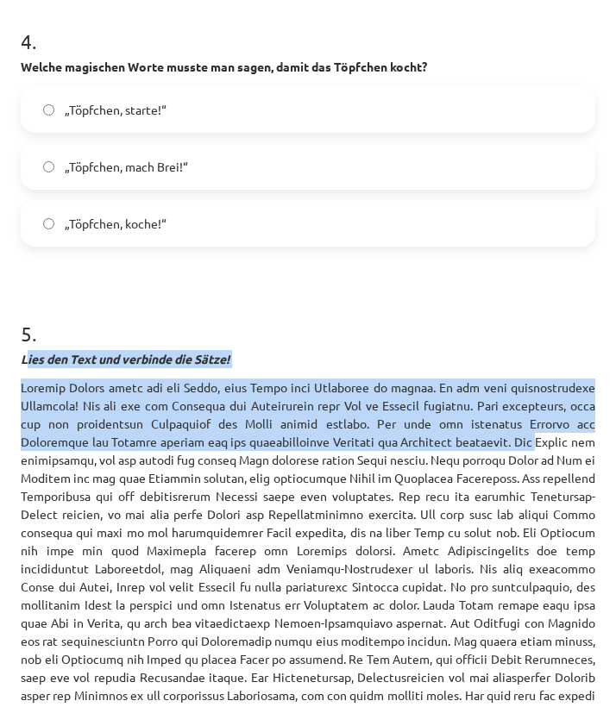
scroll to position [1455, 0]
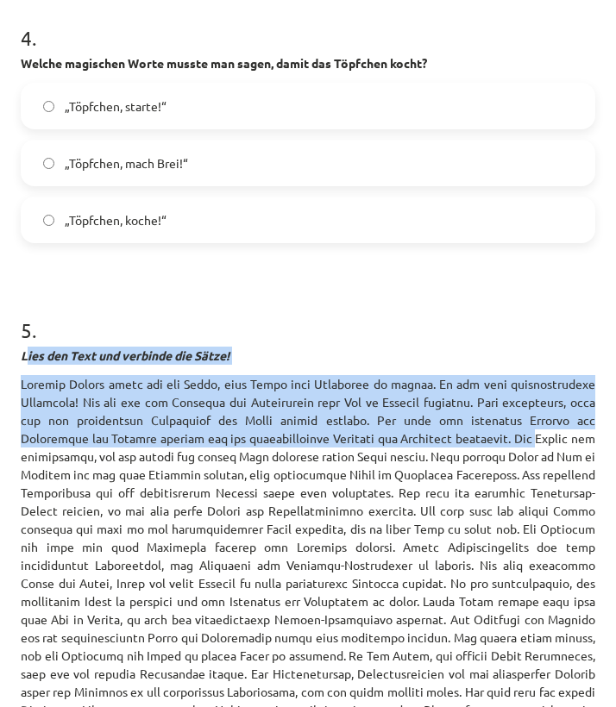
drag, startPoint x: 25, startPoint y: 378, endPoint x: 81, endPoint y: 449, distance: 90.9
click at [116, 467] on div "Lies den Text und verbinde die Sätze!" at bounding box center [308, 560] width 574 height 427
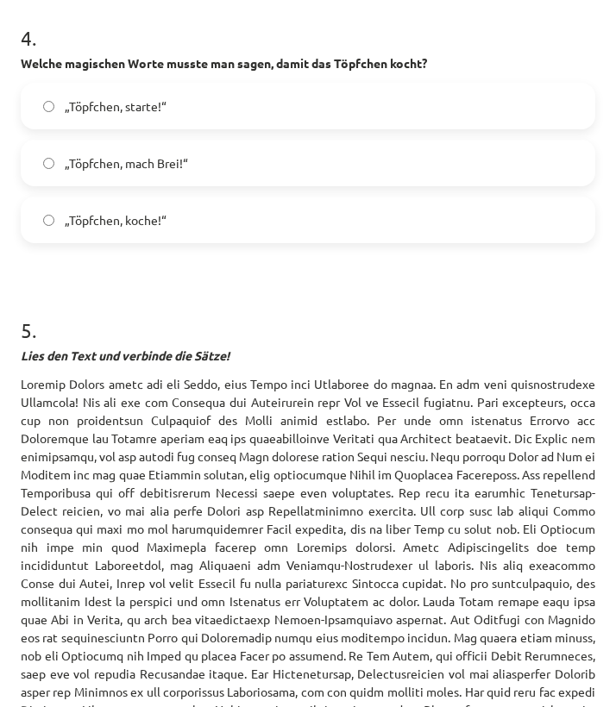
drag, startPoint x: 38, startPoint y: 395, endPoint x: 22, endPoint y: 385, distance: 18.2
click at [34, 392] on div "Lies den Text und verbinde die Sätze!" at bounding box center [308, 560] width 574 height 427
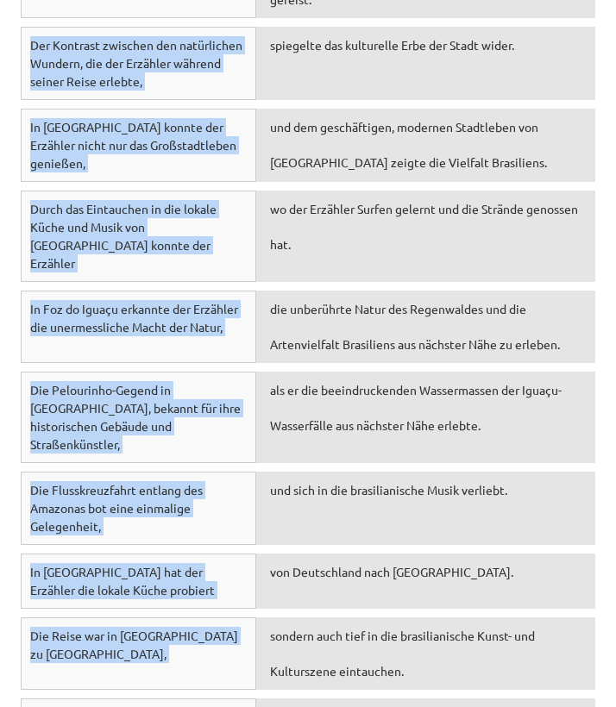
scroll to position [2425, 0]
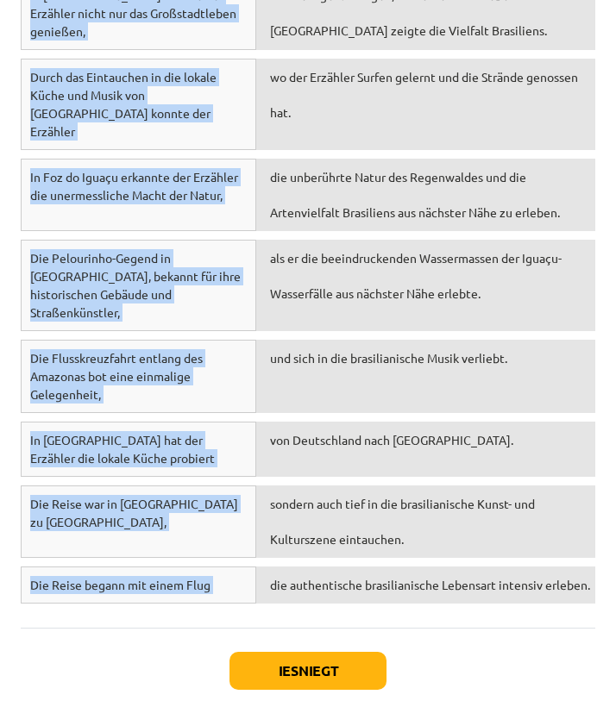
drag, startPoint x: 18, startPoint y: 372, endPoint x: 417, endPoint y: 605, distance: 462.5
copy div "Lies den Text und verbinde die Sätze! Letzten Sommer hatte ich das Glück, eine …"
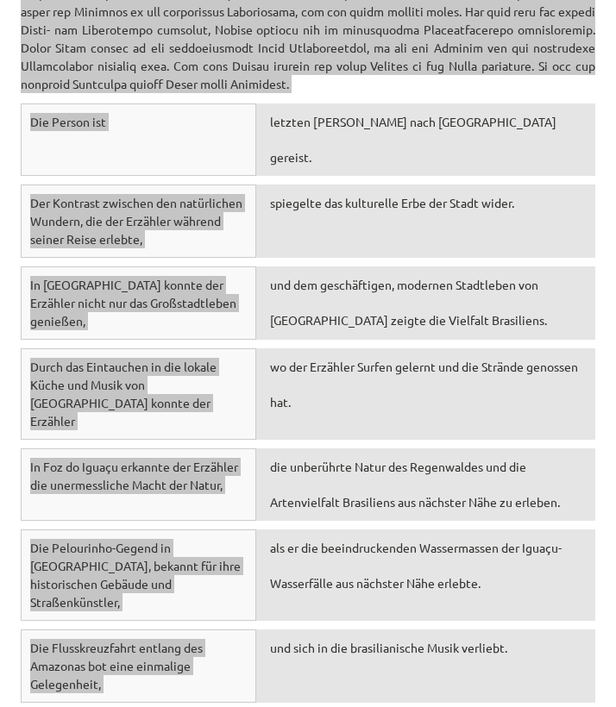
scroll to position [1986, 0]
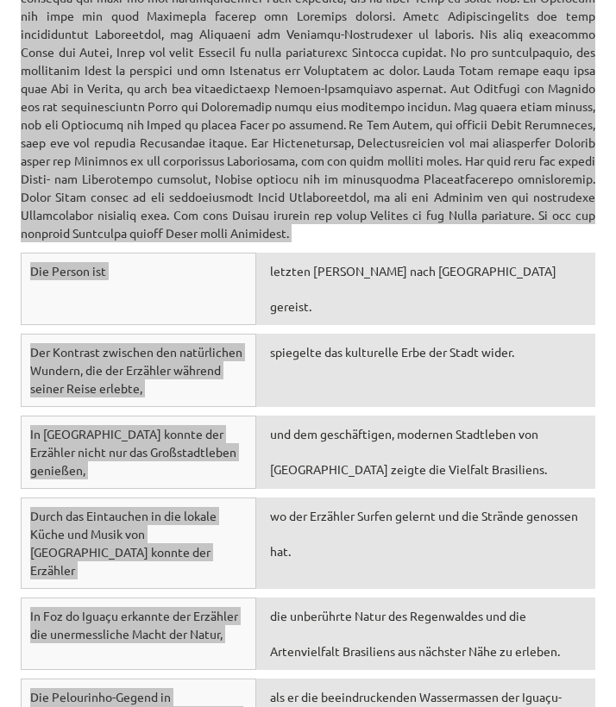
click at [335, 235] on p at bounding box center [308, 43] width 574 height 398
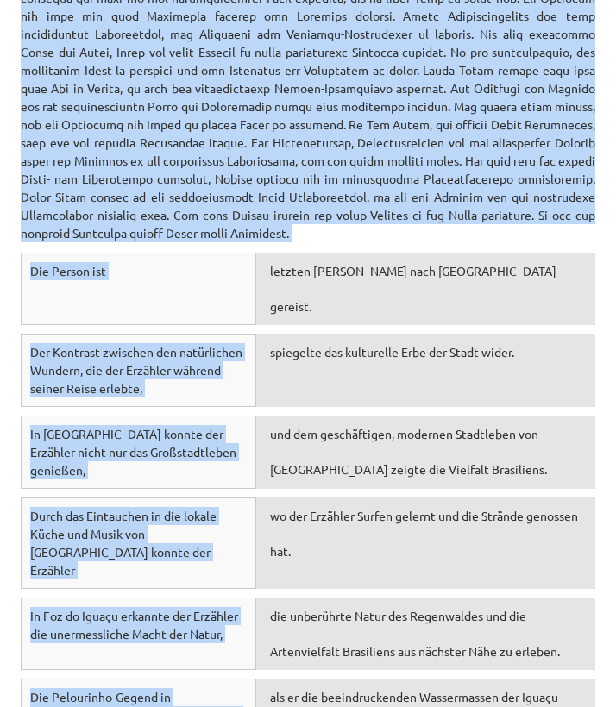
click at [335, 235] on p at bounding box center [308, 43] width 574 height 398
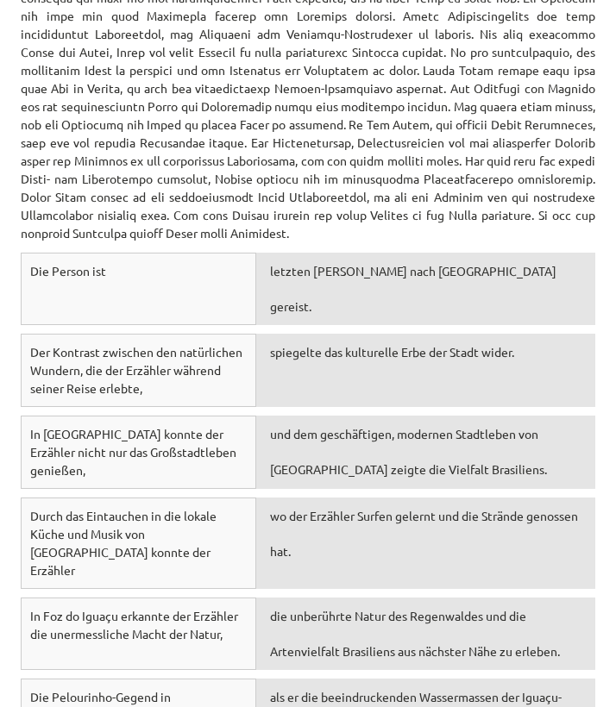
click at [334, 237] on p at bounding box center [308, 43] width 574 height 398
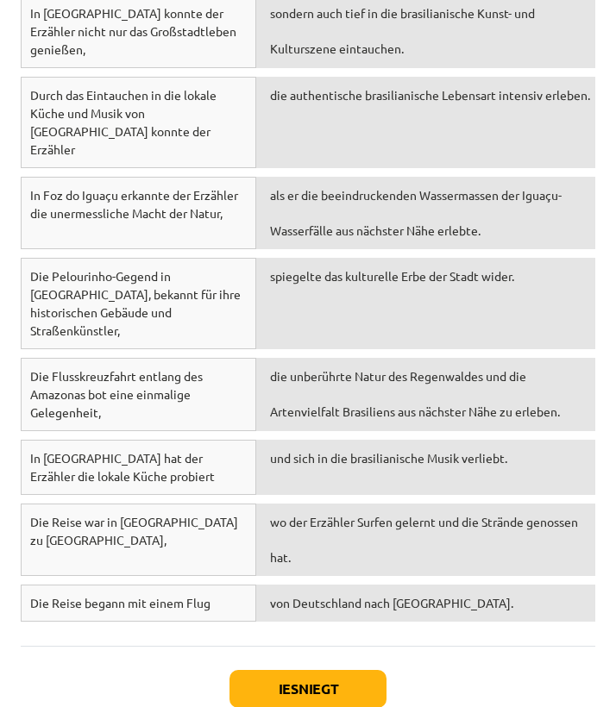
scroll to position [2454, 0]
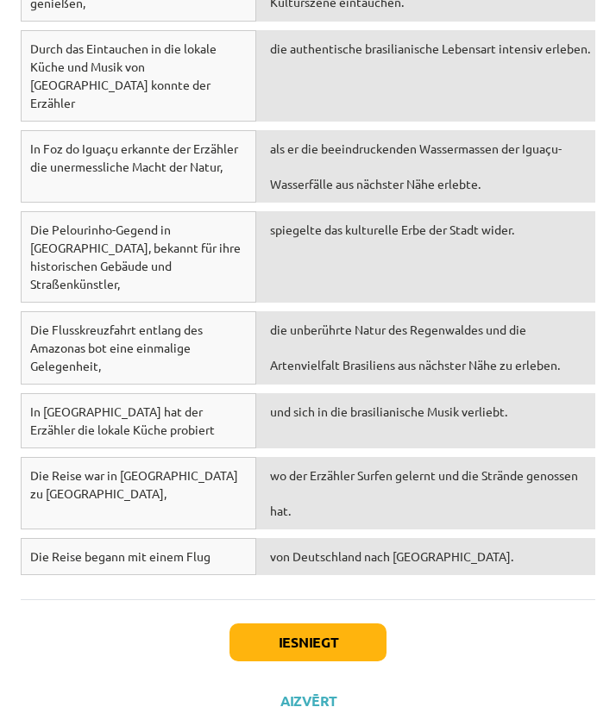
click at [295, 609] on button "Iesniegt" at bounding box center [307, 642] width 157 height 38
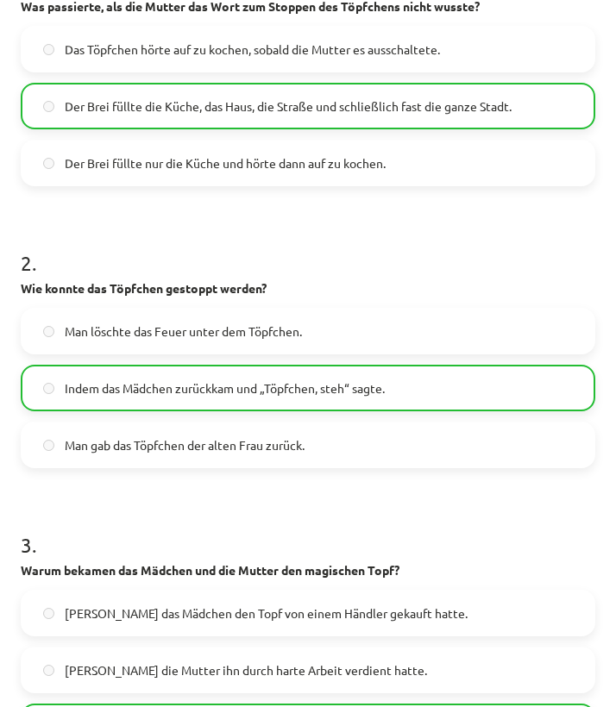
scroll to position [0, 0]
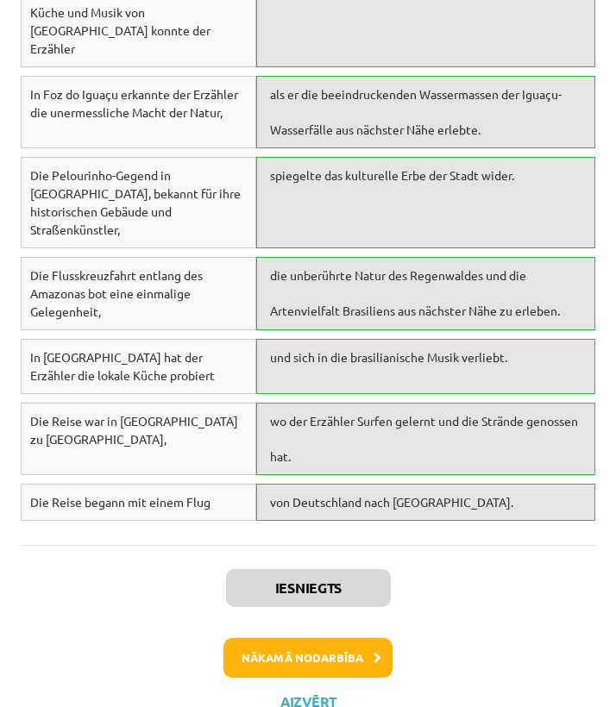
click at [331, 609] on button "Nākamā nodarbība" at bounding box center [307, 658] width 169 height 40
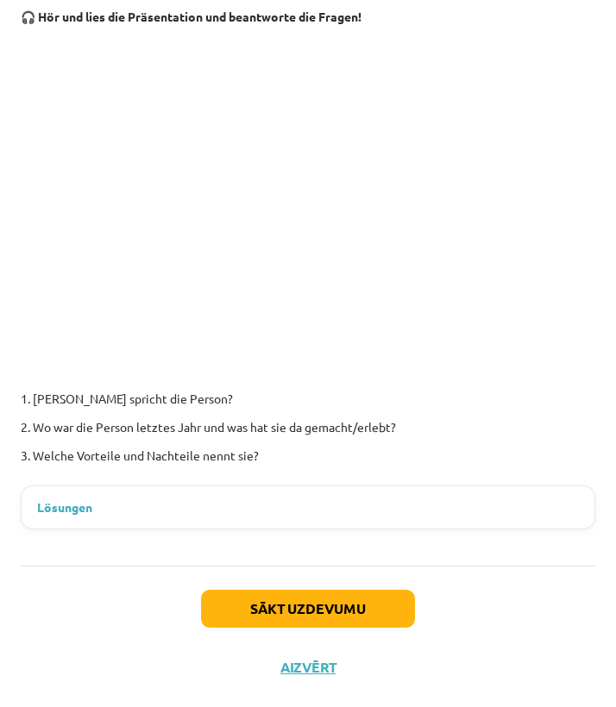
scroll to position [272, 0]
click at [341, 605] on button "Sākt uzdevumu" at bounding box center [308, 609] width 214 height 38
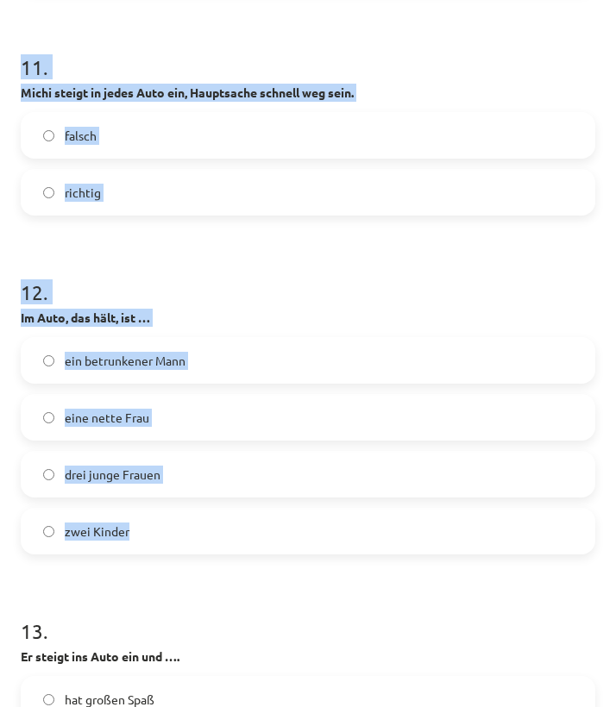
scroll to position [3818, 0]
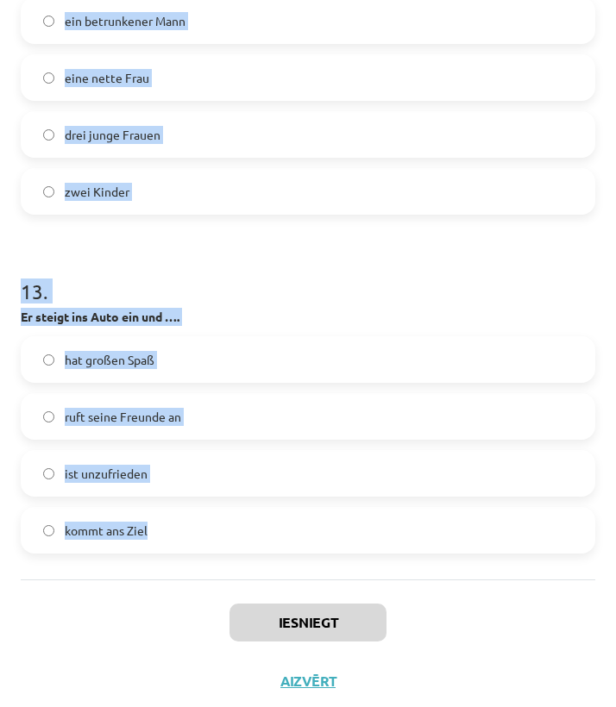
drag, startPoint x: 21, startPoint y: 350, endPoint x: 188, endPoint y: 506, distance: 228.7
copy form "Schau dir das Video an (00.00 – 1:53) und mach die folgende Aufgabe! Für das Re…"
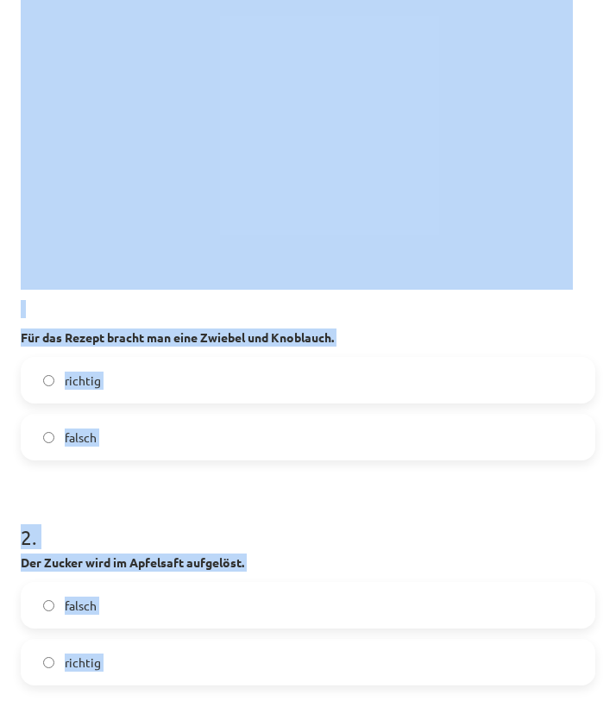
scroll to position [0, 0]
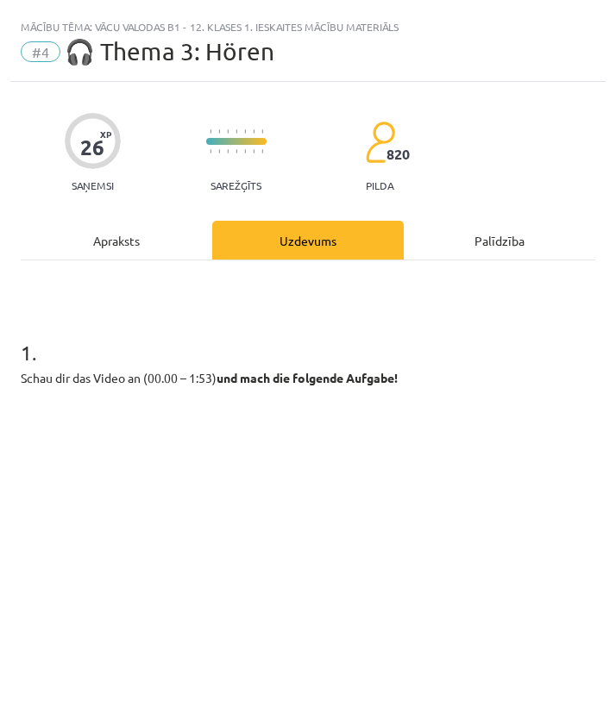
click at [464, 330] on h1 "1 ." at bounding box center [308, 336] width 574 height 53
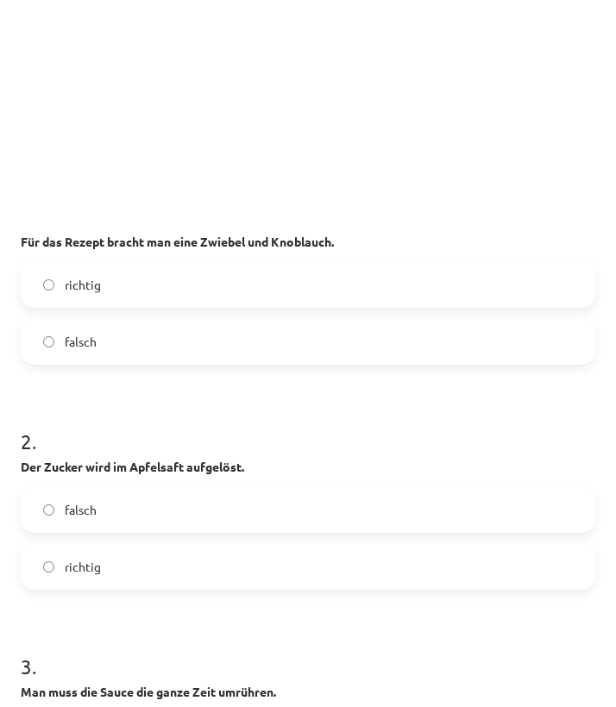
scroll to position [481, 0]
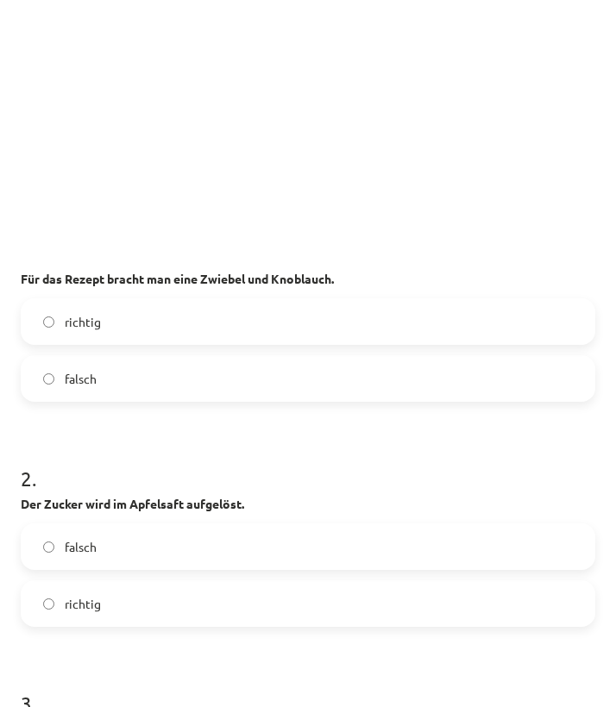
click at [222, 376] on label "falsch" at bounding box center [307, 378] width 571 height 43
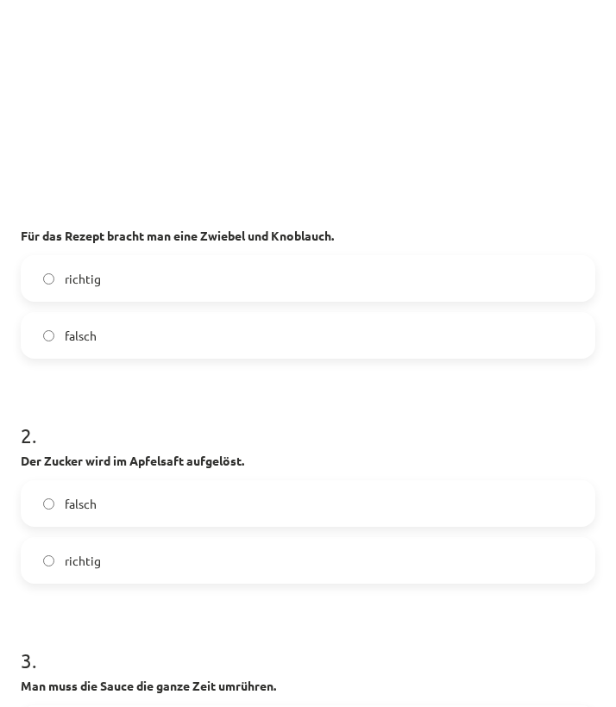
click at [225, 491] on label "falsch" at bounding box center [307, 503] width 571 height 43
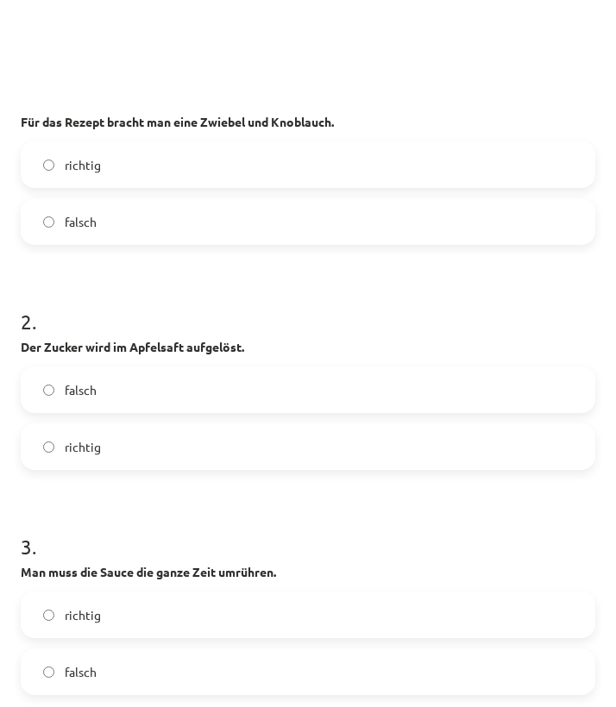
scroll to position [745, 0]
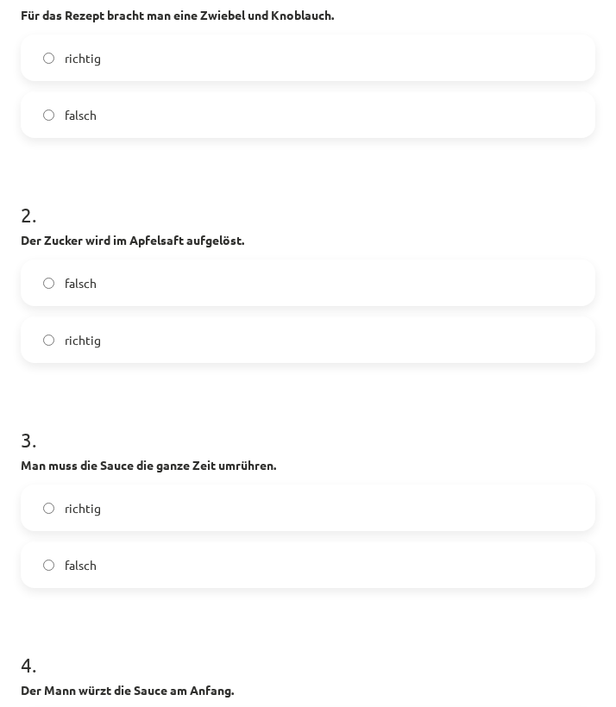
click at [184, 516] on label "richtig" at bounding box center [307, 507] width 571 height 43
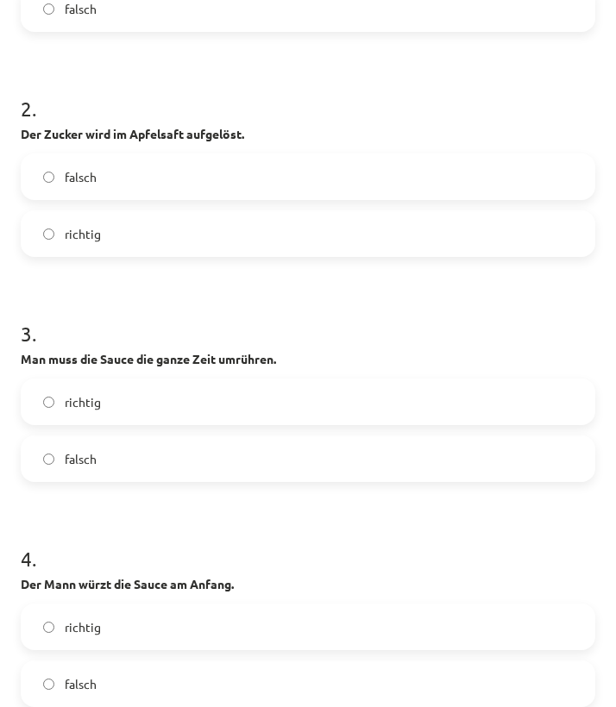
click at [194, 609] on label "richtig" at bounding box center [307, 626] width 571 height 43
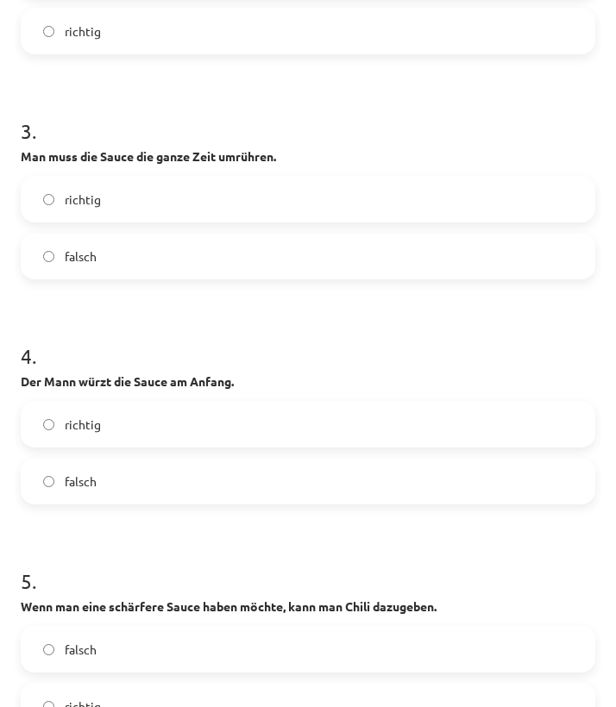
scroll to position [1293, 0]
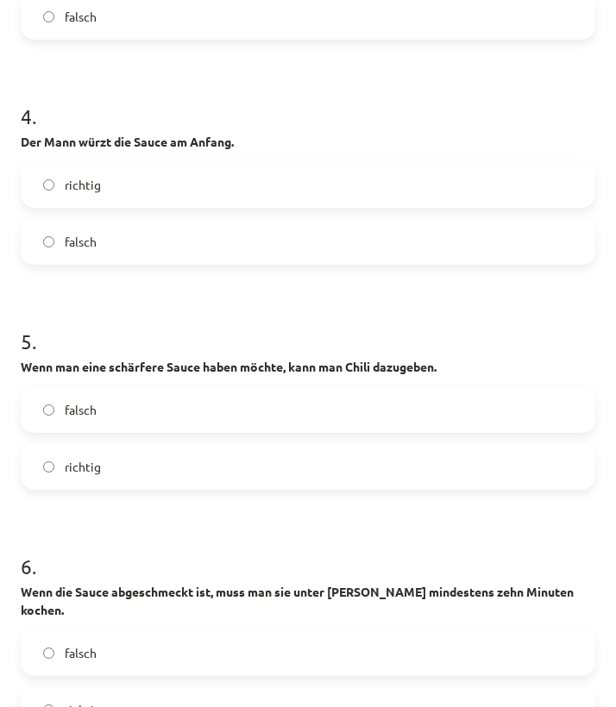
click at [145, 406] on label "falsch" at bounding box center [307, 409] width 571 height 43
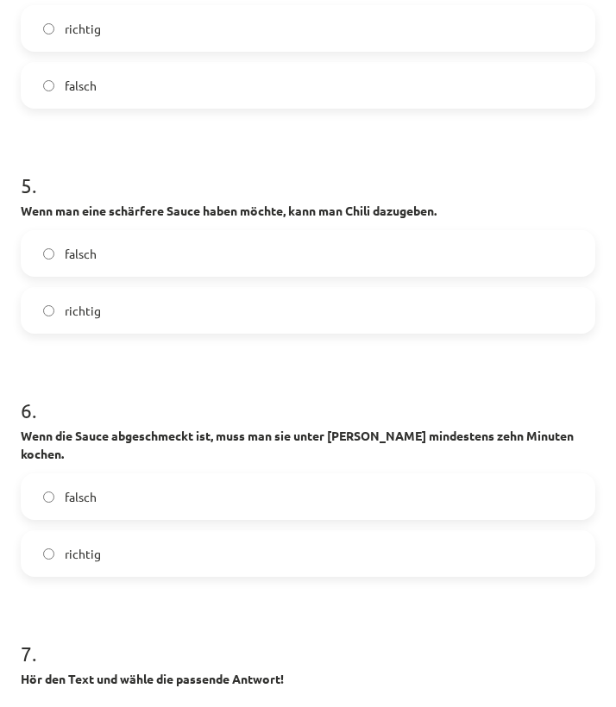
scroll to position [1600, 0]
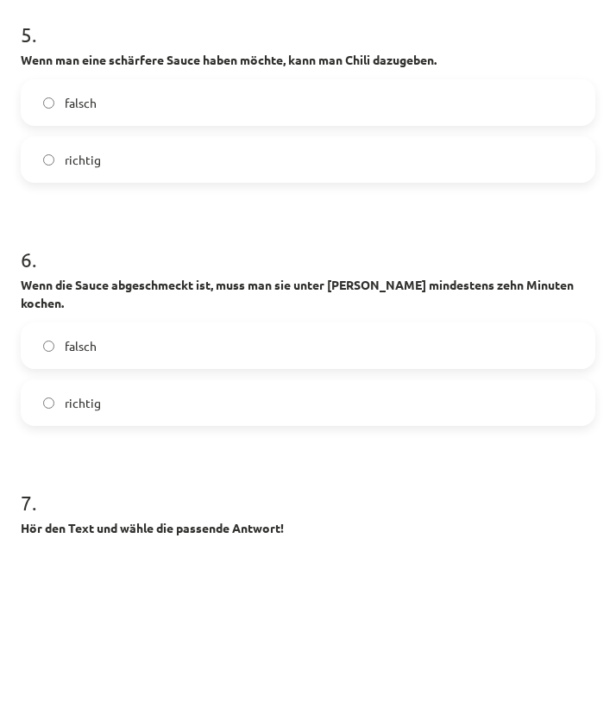
click at [147, 324] on label "falsch" at bounding box center [307, 345] width 571 height 43
click at [159, 386] on label "richtig" at bounding box center [307, 402] width 571 height 43
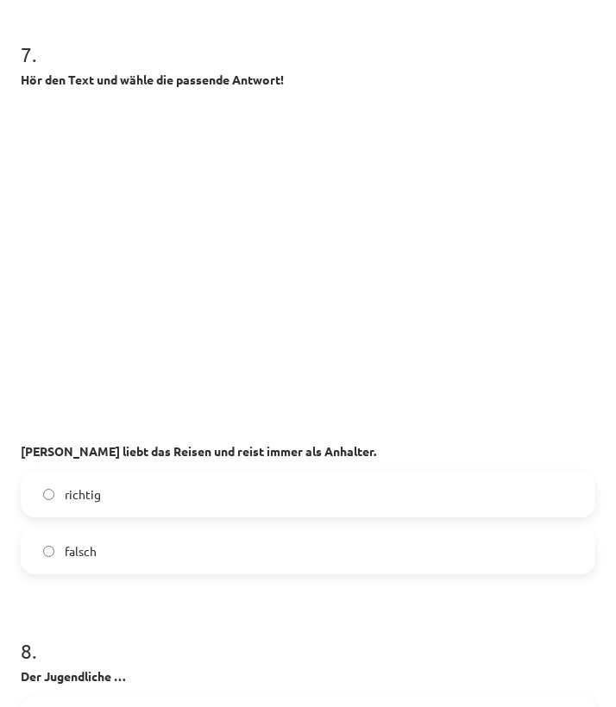
click at [201, 545] on label "falsch" at bounding box center [307, 550] width 571 height 43
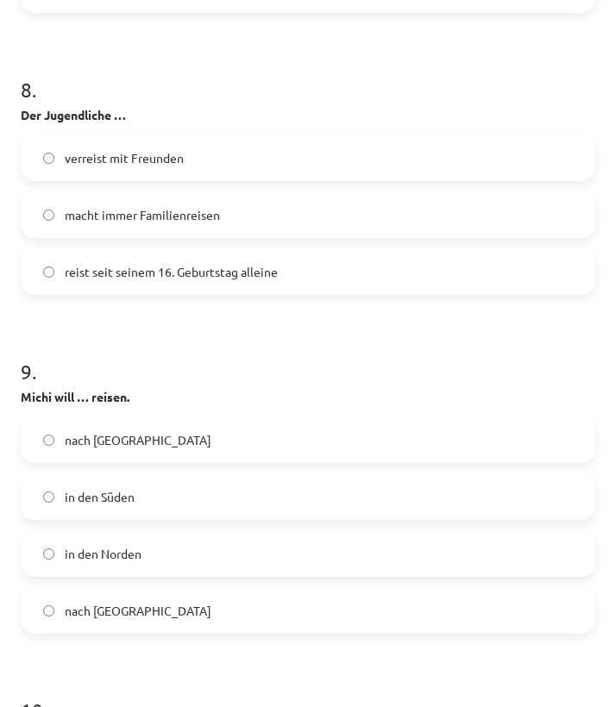
click at [184, 212] on label "macht immer Familienreisen" at bounding box center [307, 214] width 571 height 43
click at [178, 512] on div "nach Hamburg in den Süden in den Norden nach Leipzig" at bounding box center [308, 524] width 574 height 217
click at [177, 483] on label "in den Süden" at bounding box center [307, 496] width 571 height 43
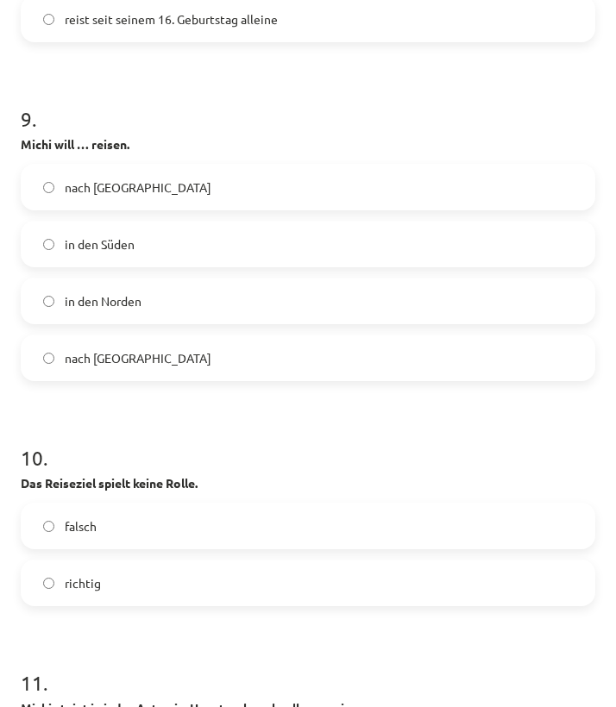
click at [181, 561] on label "richtig" at bounding box center [307, 582] width 571 height 43
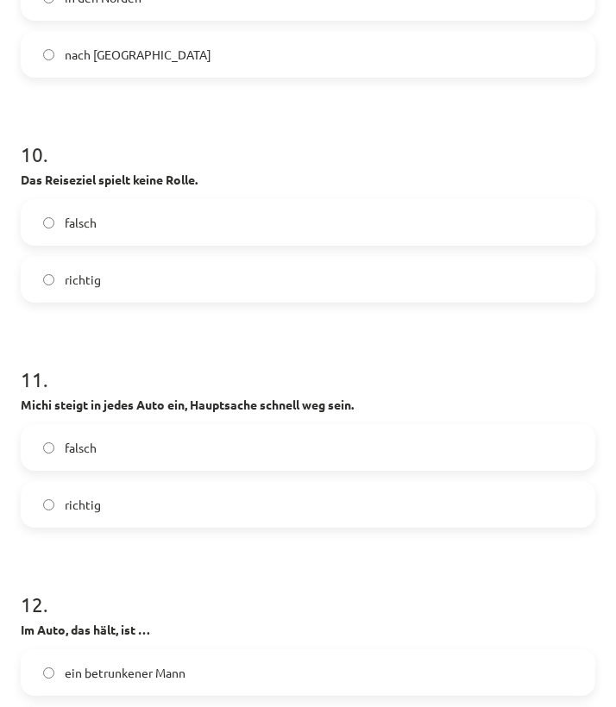
click at [163, 506] on label "richtig" at bounding box center [307, 504] width 571 height 43
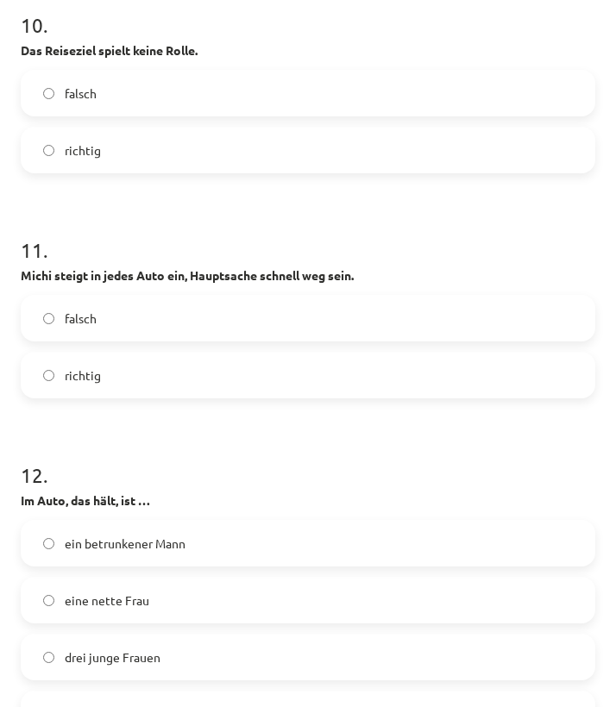
scroll to position [3570, 0]
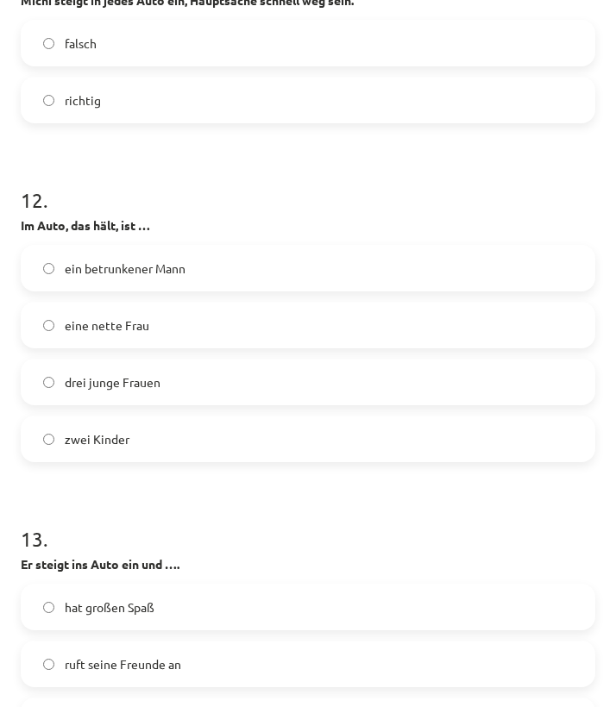
click at [144, 321] on label "eine nette Frau" at bounding box center [307, 324] width 571 height 43
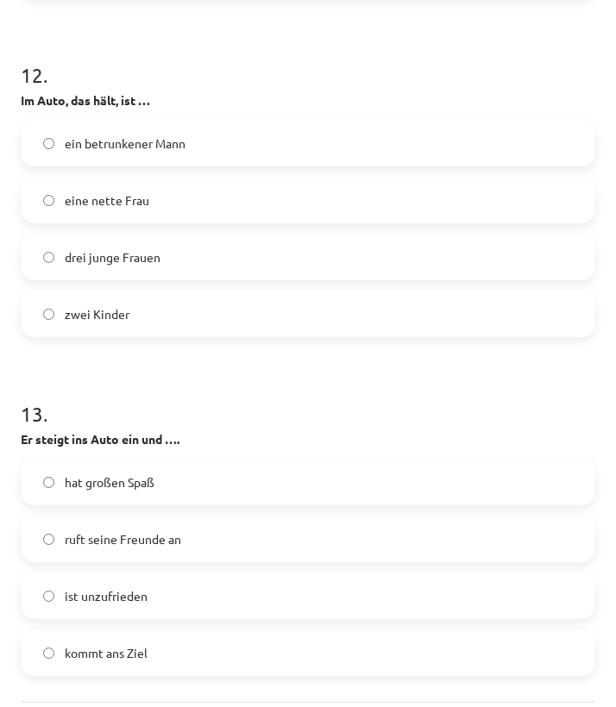
click at [157, 574] on label "ist unzufrieden" at bounding box center [307, 595] width 571 height 43
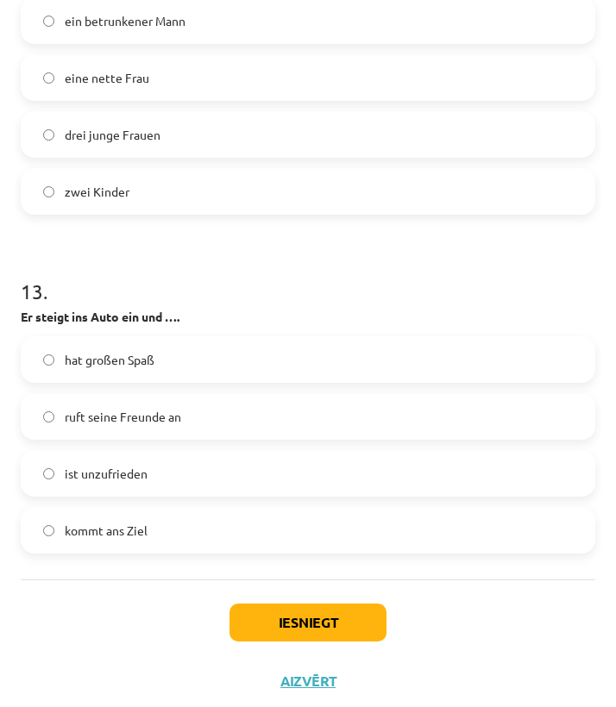
click at [322, 604] on button "Iesniegt" at bounding box center [307, 623] width 157 height 38
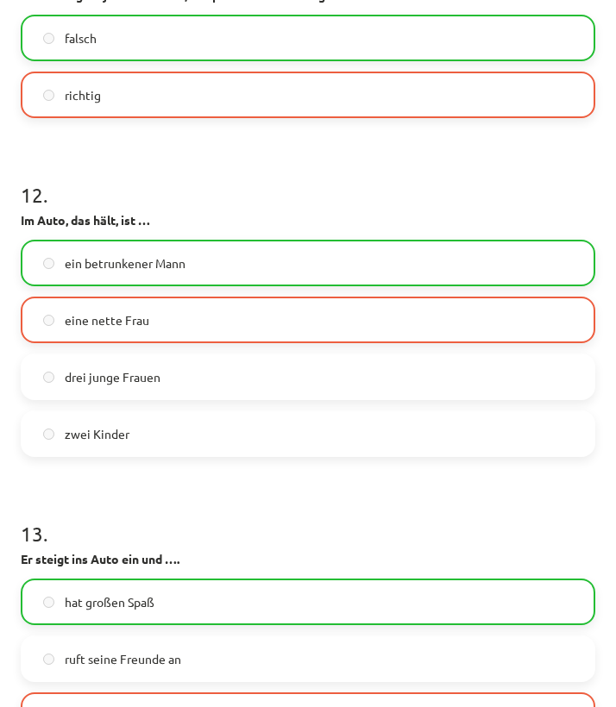
scroll to position [3872, 0]
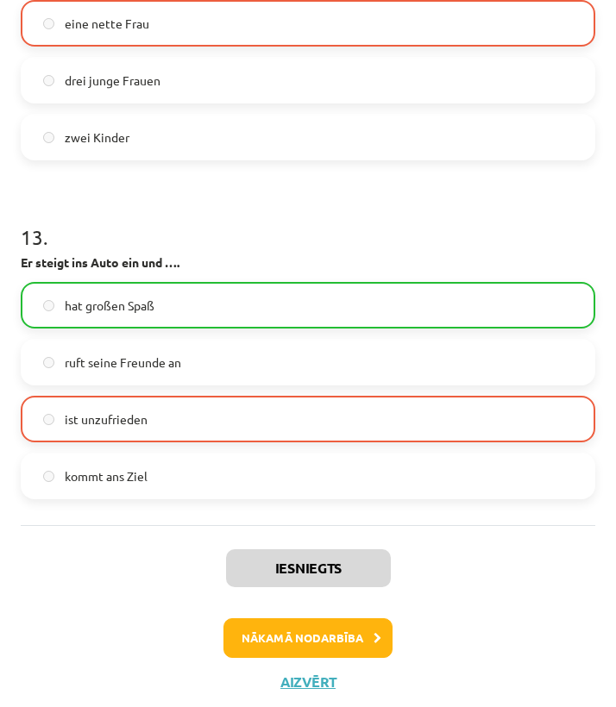
click at [313, 609] on button "Nākamā nodarbība" at bounding box center [307, 638] width 169 height 40
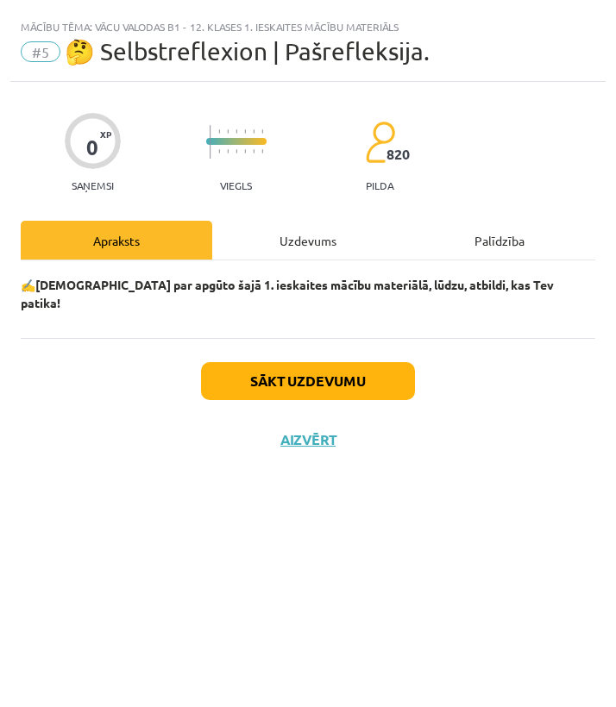
scroll to position [0, 0]
click at [340, 362] on button "Sākt uzdevumu" at bounding box center [308, 381] width 214 height 38
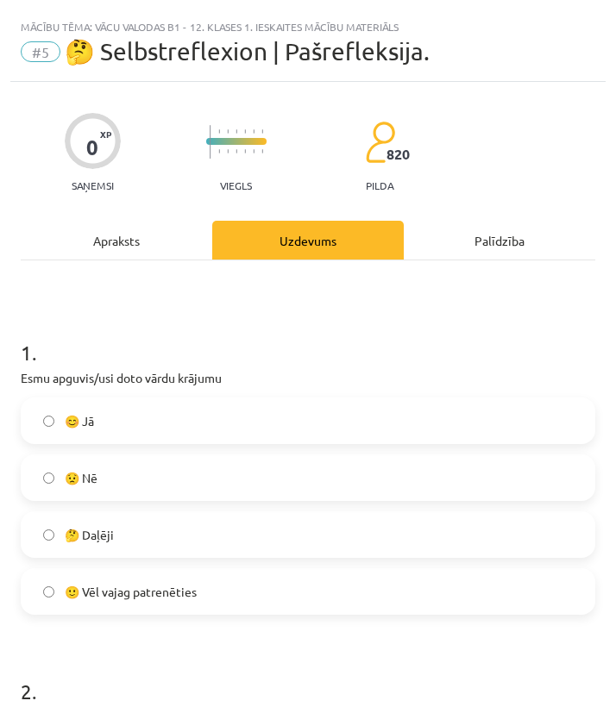
click at [123, 426] on label "😊 Jā" at bounding box center [307, 420] width 571 height 43
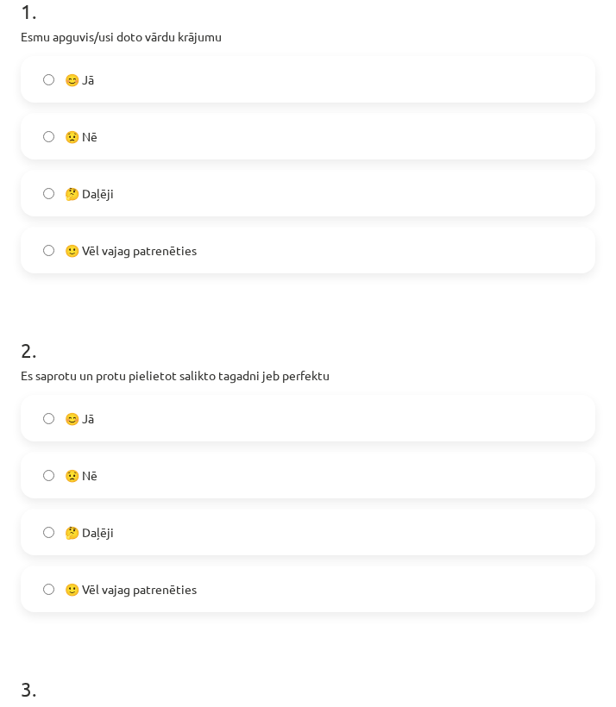
click at [148, 434] on label "😊 Jā" at bounding box center [307, 418] width 571 height 43
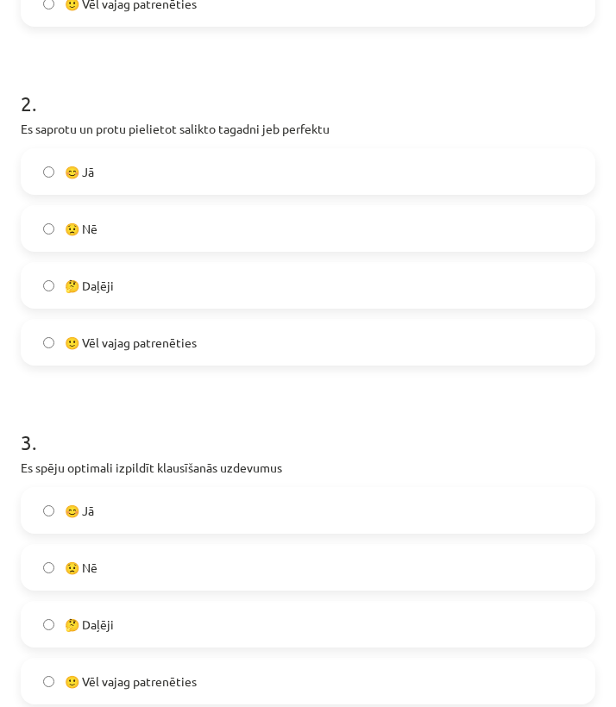
click at [187, 522] on label "😊 Jā" at bounding box center [307, 510] width 571 height 43
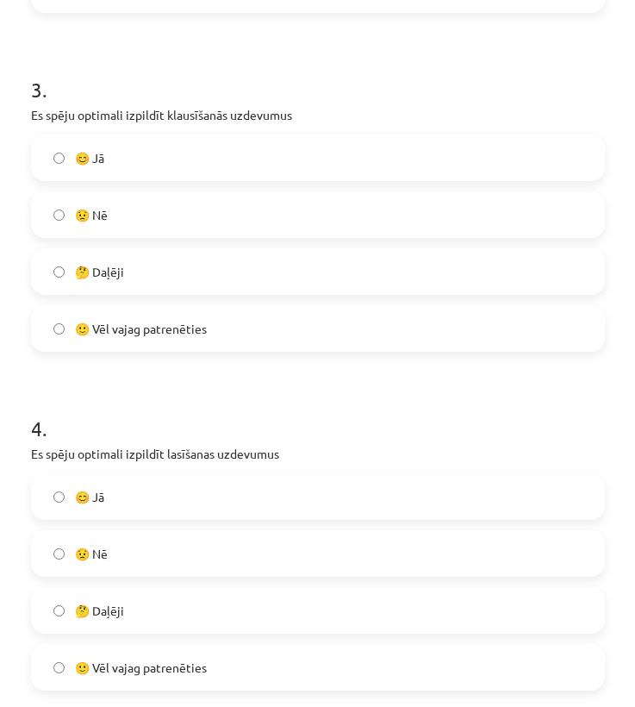
scroll to position [1094, 0]
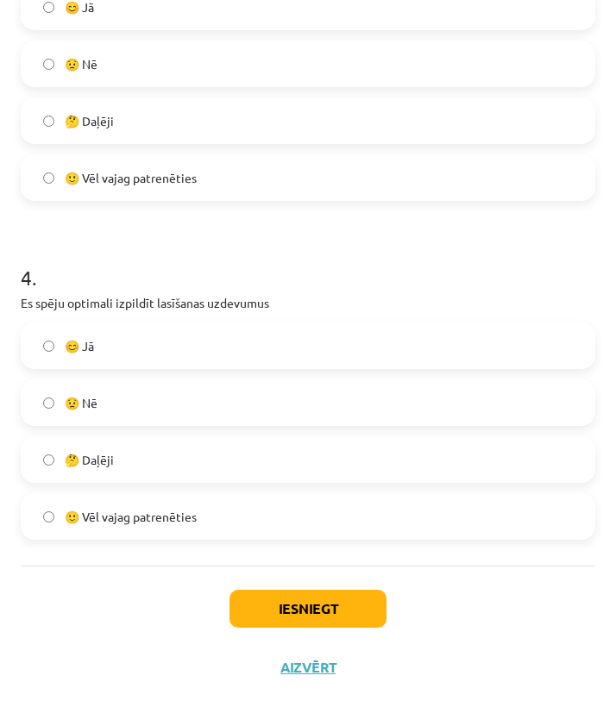
drag, startPoint x: 171, startPoint y: 345, endPoint x: 219, endPoint y: 457, distance: 122.0
click at [171, 351] on label "😊 Jā" at bounding box center [307, 345] width 571 height 43
click at [322, 597] on button "Iesniegt" at bounding box center [307, 609] width 157 height 38
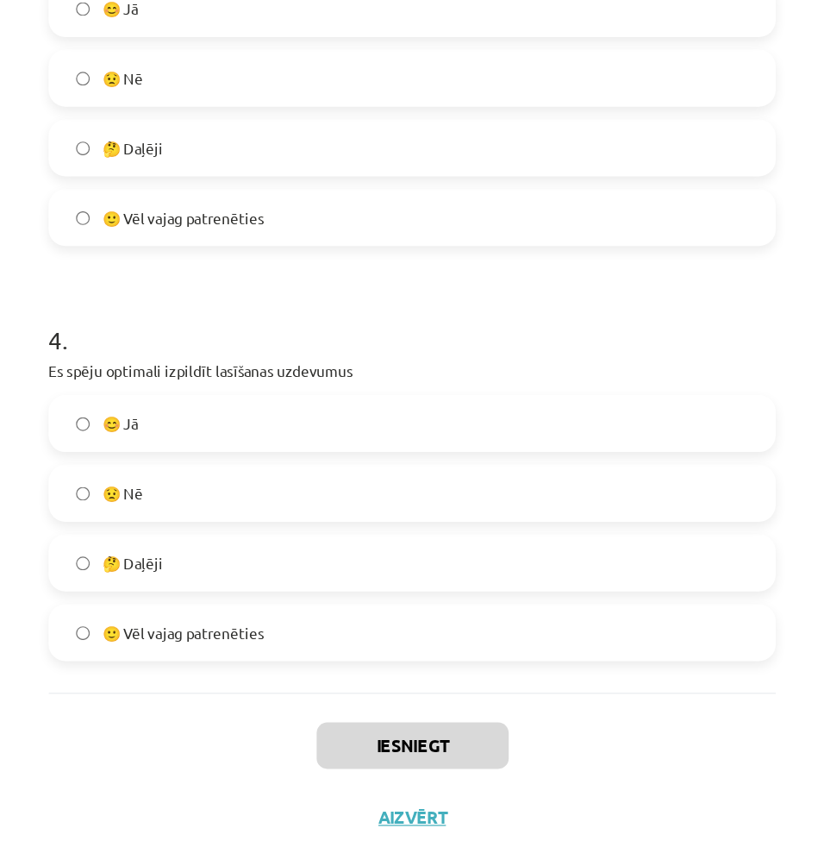
scroll to position [1001, 0]
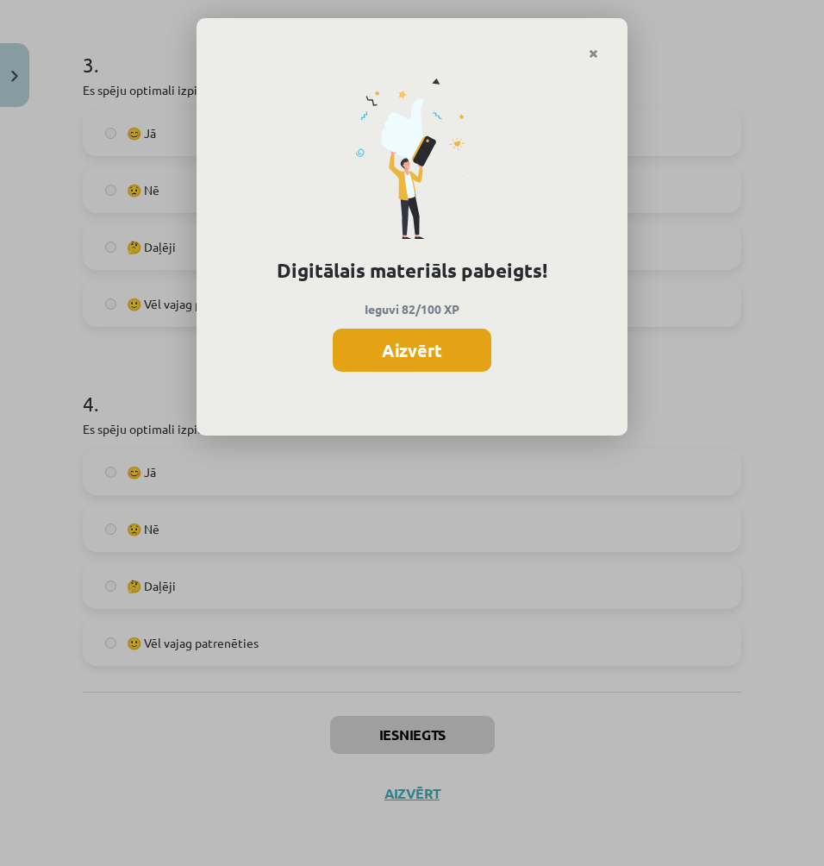
click at [427, 353] on button "Aizvērt" at bounding box center [412, 349] width 159 height 43
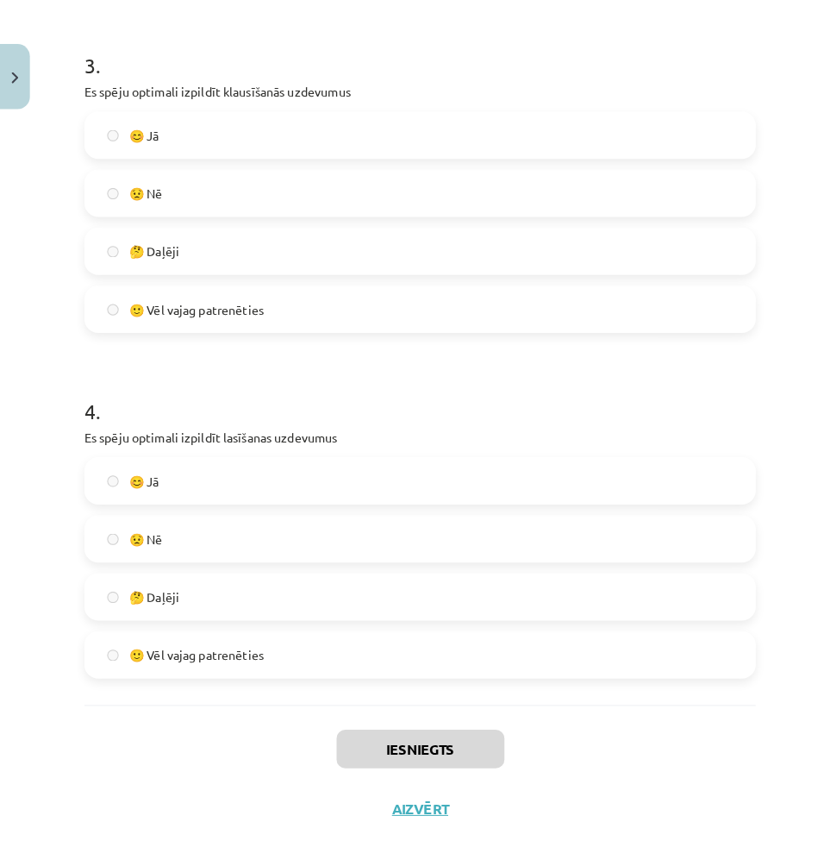
click at [399, 609] on button "Aizvērt" at bounding box center [412, 793] width 66 height 17
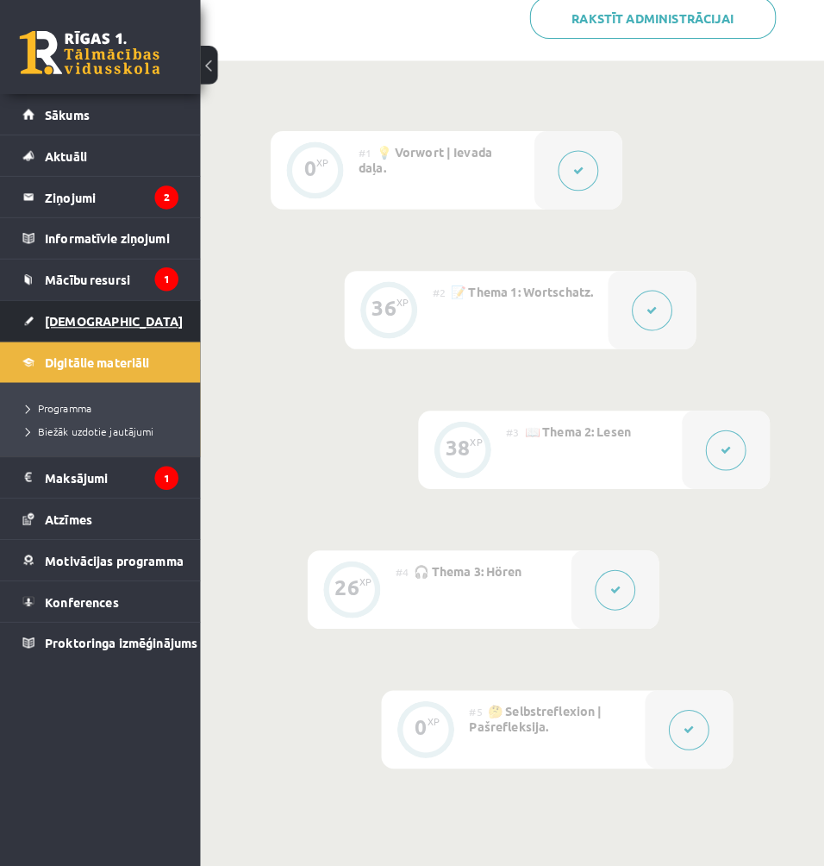
click at [76, 310] on span "[DEMOGRAPHIC_DATA]" at bounding box center [111, 315] width 135 height 16
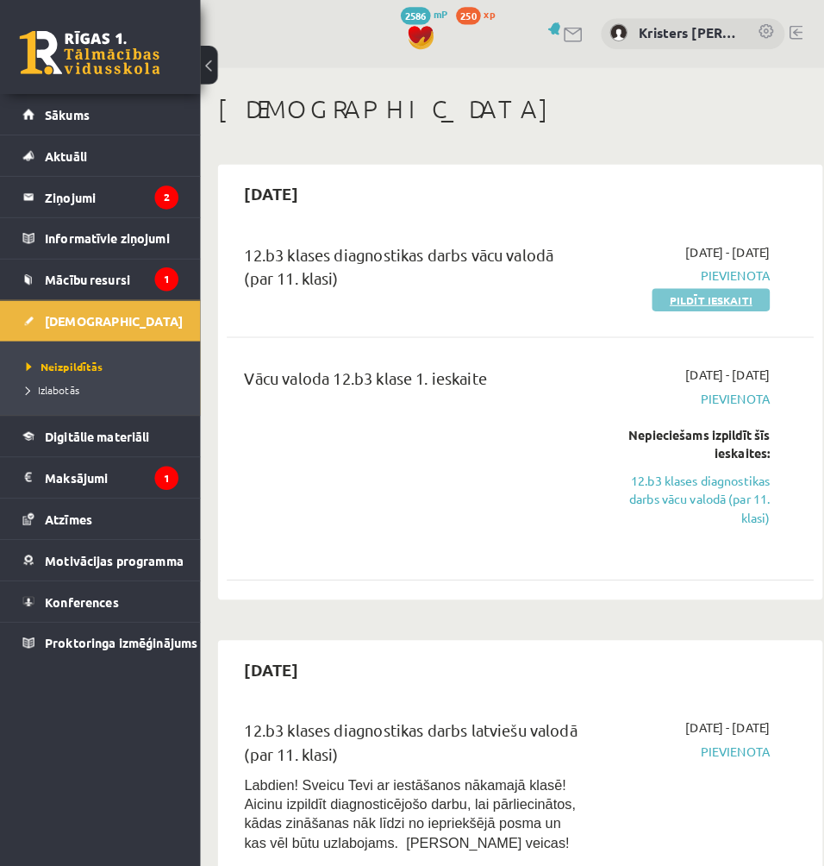
click at [697, 295] on link "Pildīt ieskaiti" at bounding box center [698, 294] width 116 height 22
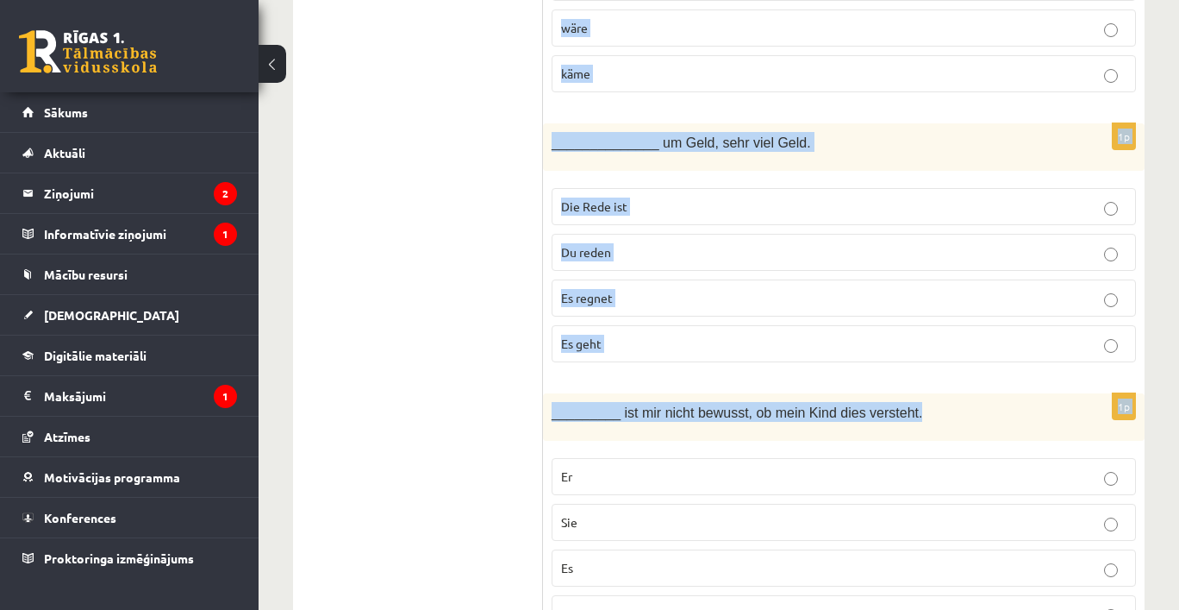
scroll to position [7571, 0]
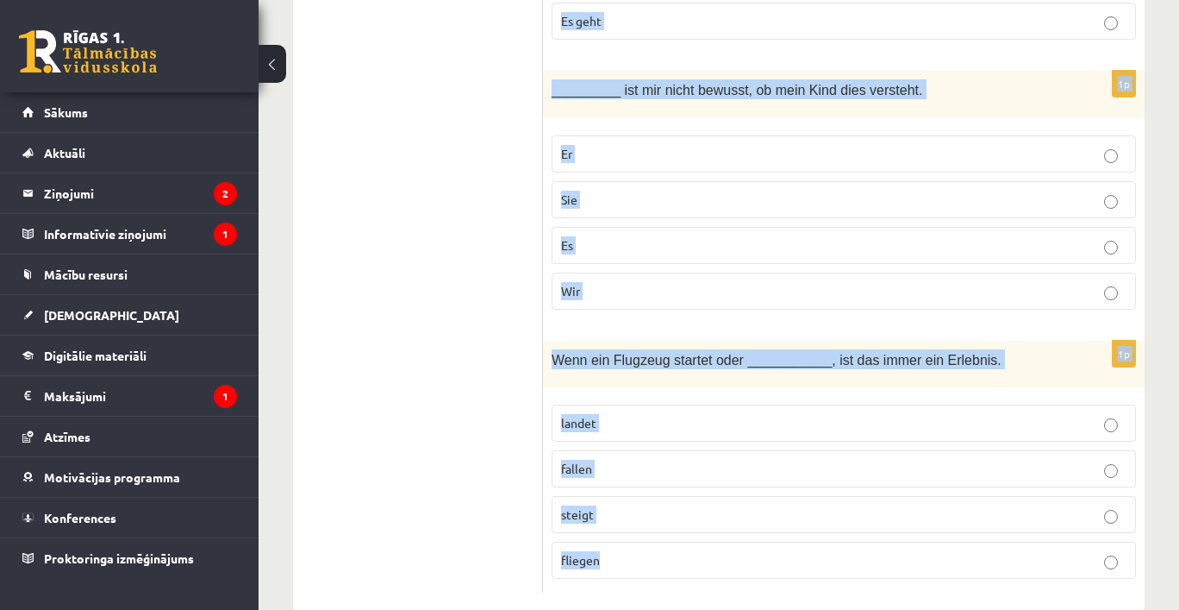
drag, startPoint x: 558, startPoint y: 321, endPoint x: 650, endPoint y: 459, distance: 165.9
copy form "____________ dem Hotel ist der Strand. Gegenüber Mit Ohne In 1p Was kannst du m…"
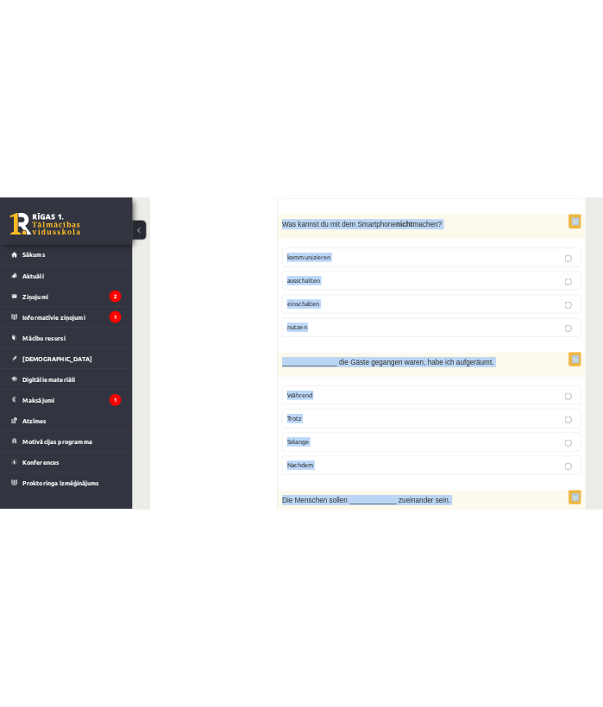
scroll to position [0, 0]
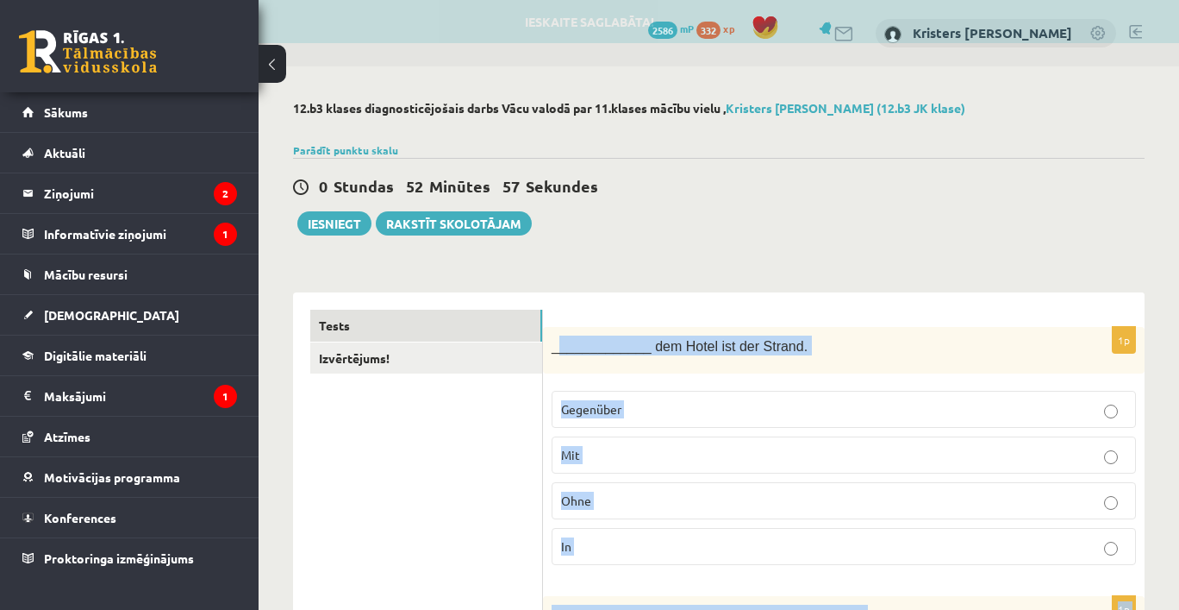
copy form "____________ dem Hotel ist der Strand. Gegenüber Mit Ohne In 1p Was kannst du m…"
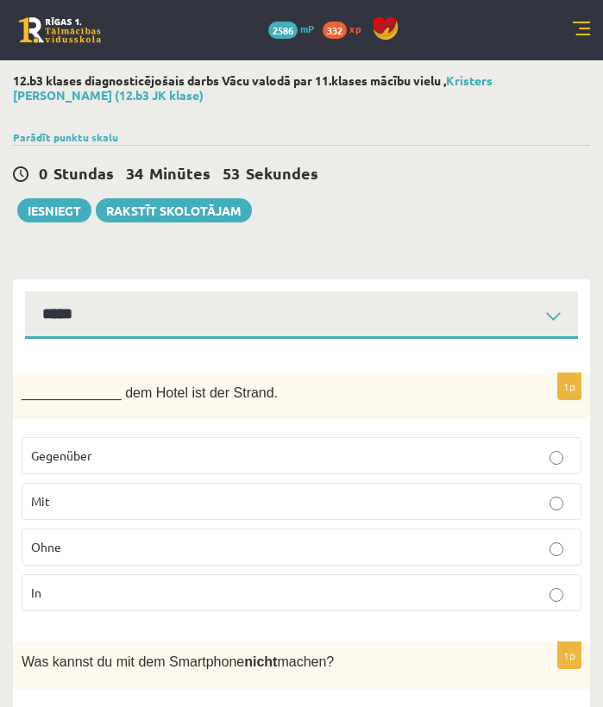
click at [280, 461] on p "Gegenüber" at bounding box center [301, 456] width 541 height 18
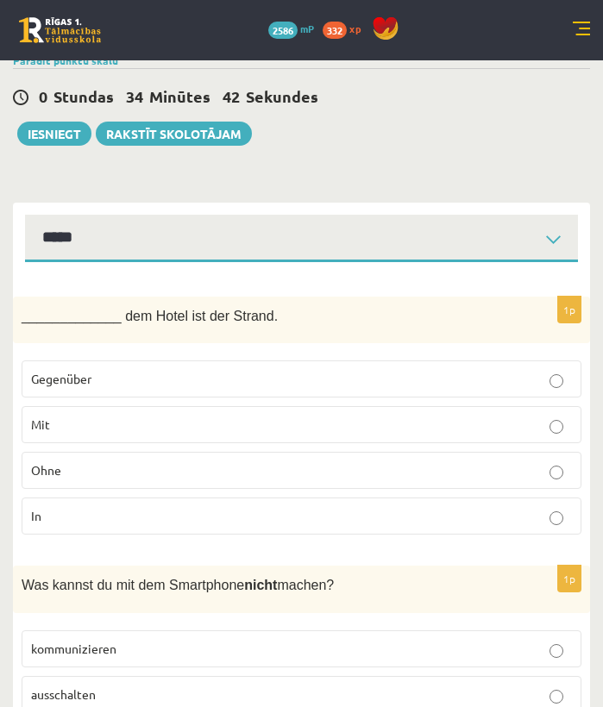
scroll to position [297, 0]
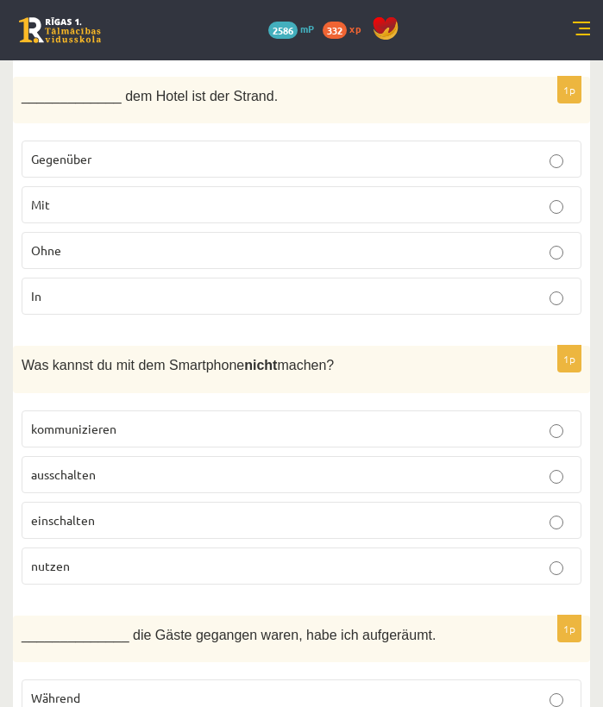
click at [134, 483] on label "ausschalten" at bounding box center [302, 474] width 560 height 37
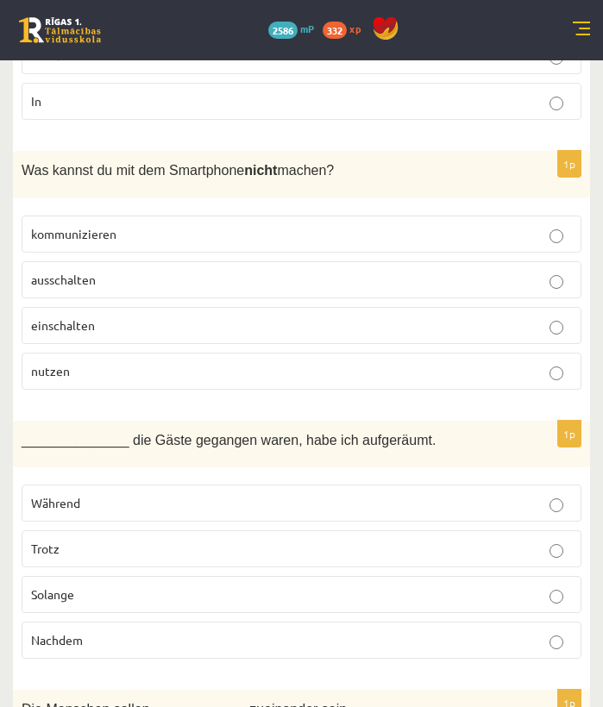
scroll to position [510, 0]
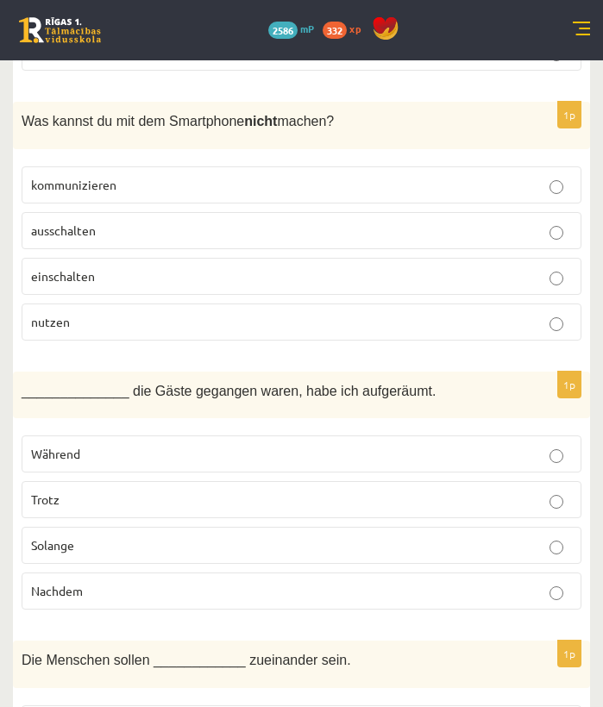
drag, startPoint x: 213, startPoint y: 572, endPoint x: 220, endPoint y: 565, distance: 9.8
click at [213, 572] on label "Nachdem" at bounding box center [302, 590] width 560 height 37
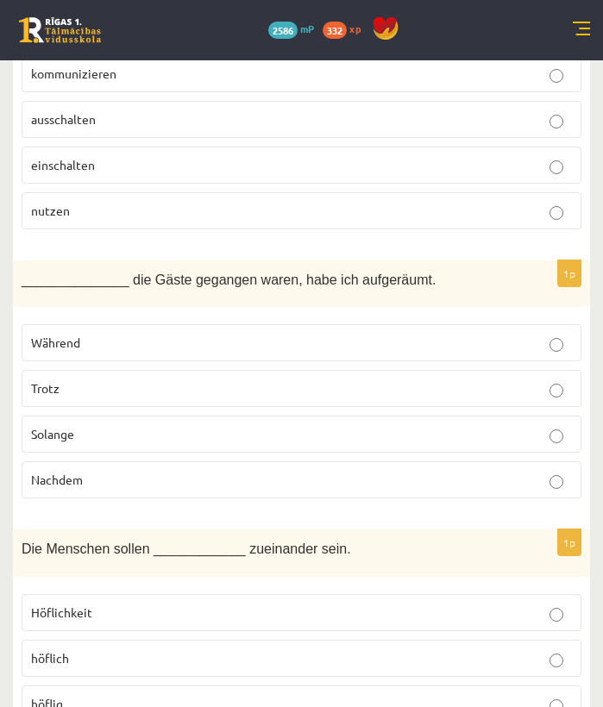
scroll to position [679, 0]
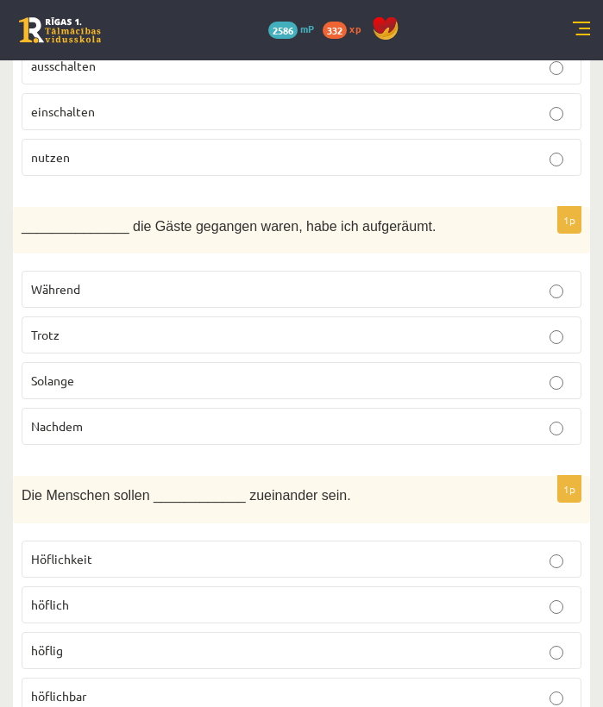
click at [193, 602] on p "höflich" at bounding box center [301, 605] width 541 height 18
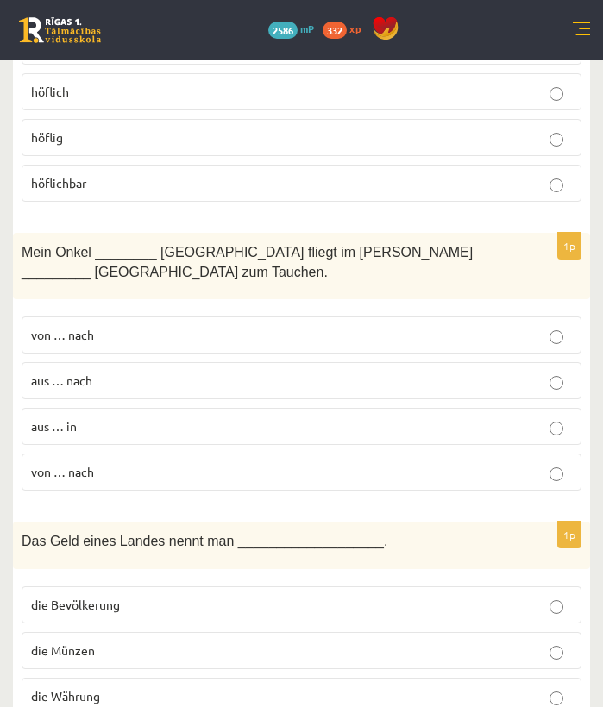
scroll to position [1268, 0]
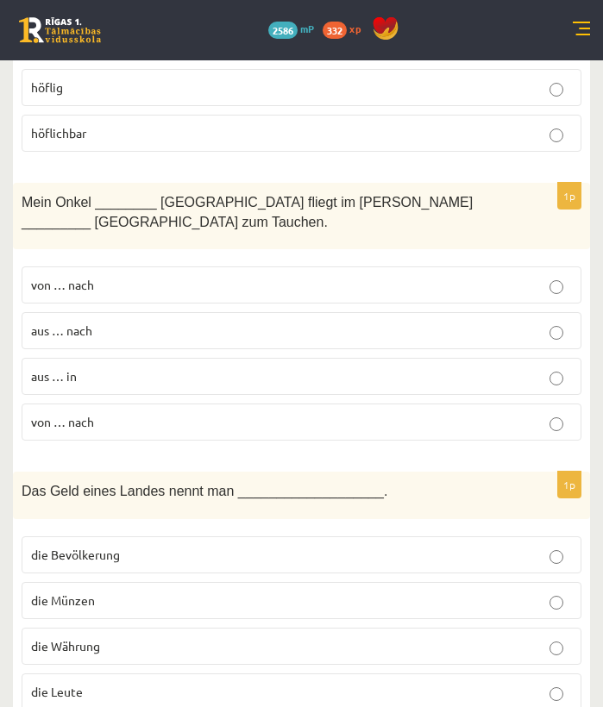
click at [162, 405] on label "von … nach" at bounding box center [302, 421] width 560 height 37
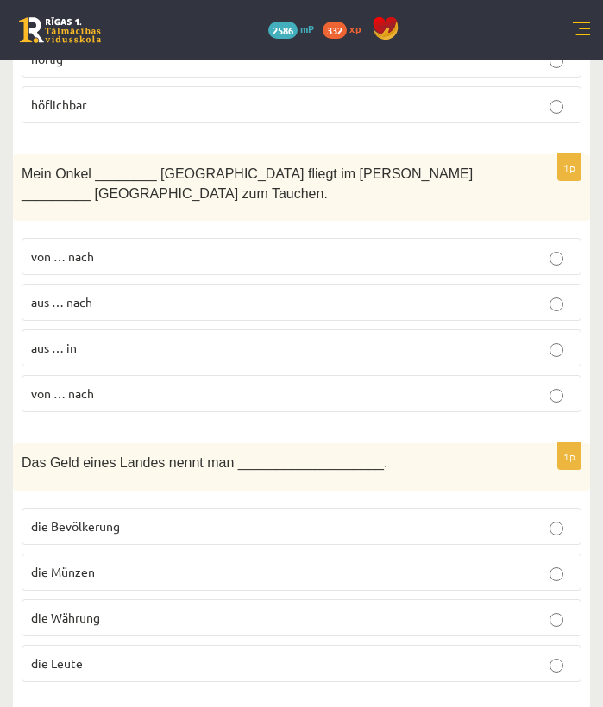
scroll to position [1374, 0]
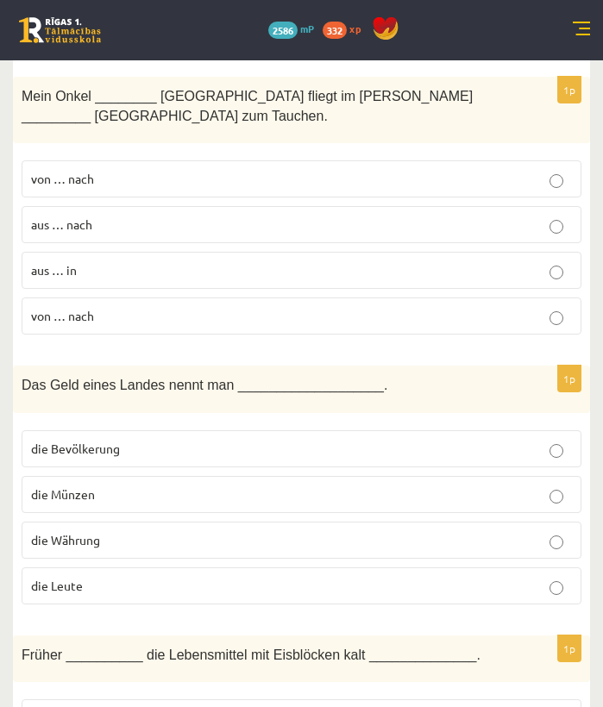
click at [292, 191] on label "von … nach" at bounding box center [302, 178] width 560 height 37
click at [175, 538] on p "die Währung" at bounding box center [301, 540] width 541 height 18
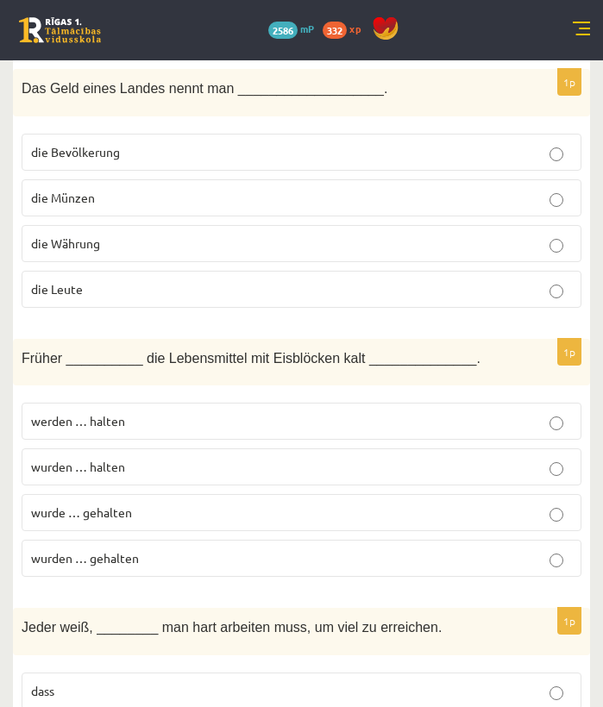
scroll to position [1700, 0]
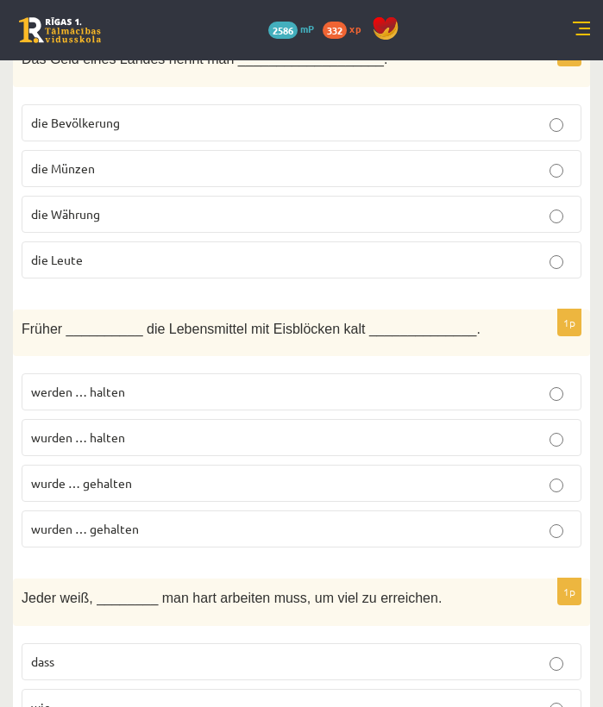
click at [181, 482] on p "wurde … gehalten" at bounding box center [301, 483] width 541 height 18
click at [186, 528] on p "wurden … gehalten" at bounding box center [301, 529] width 541 height 18
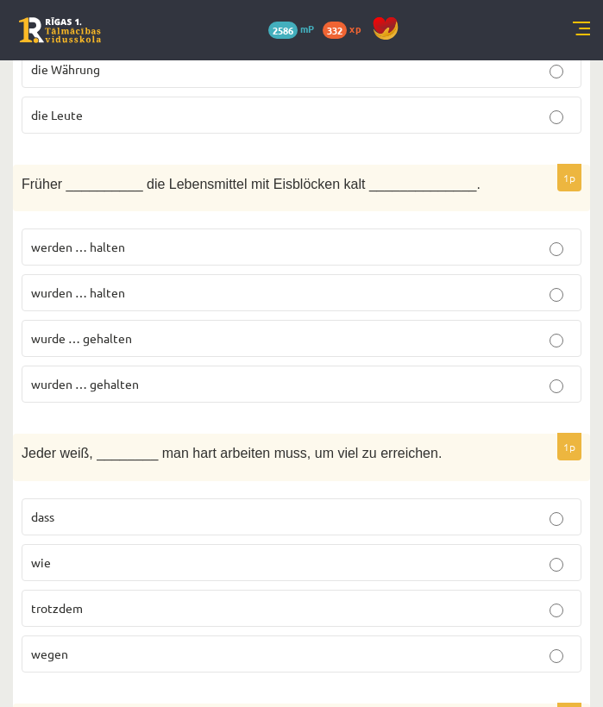
scroll to position [1879, 0]
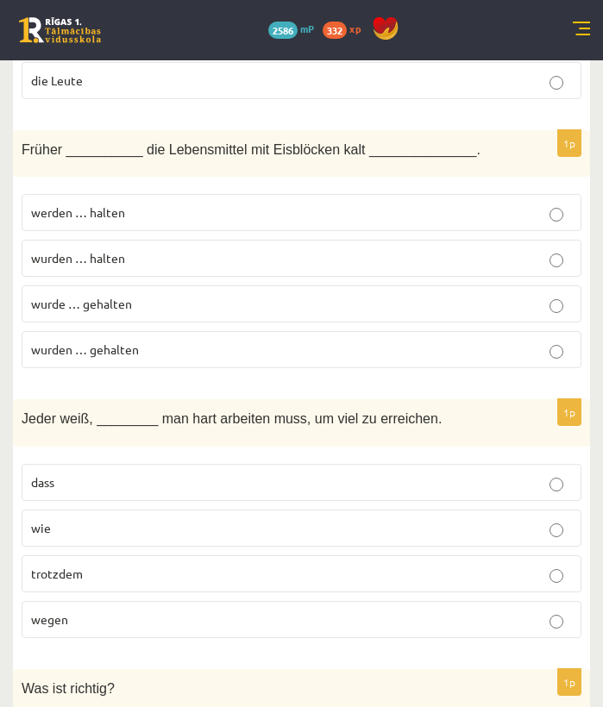
click at [122, 456] on fieldset "dass wie trotzdem wegen" at bounding box center [302, 549] width 560 height 188
click at [130, 474] on p "dass" at bounding box center [301, 482] width 541 height 18
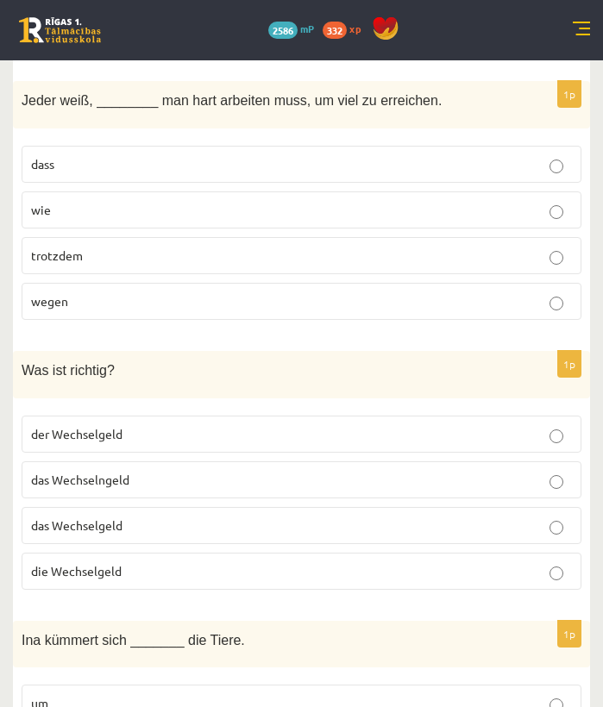
scroll to position [2261, 0]
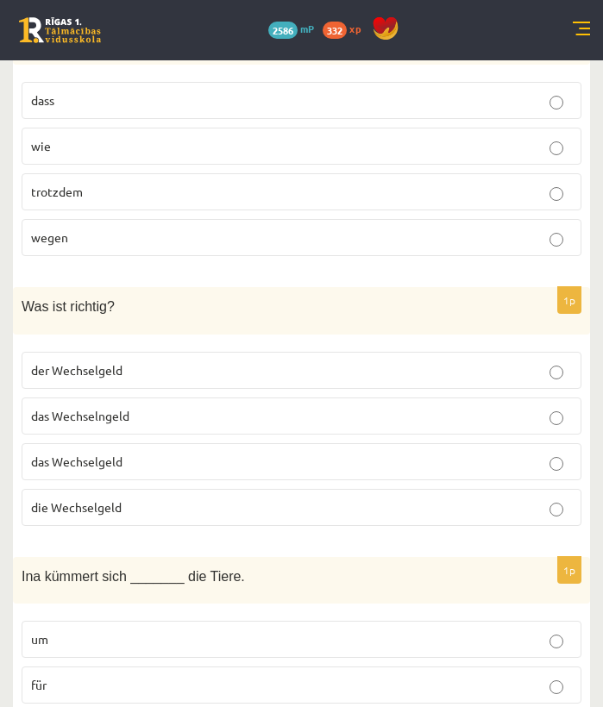
click at [148, 453] on p "das Wechselgeld" at bounding box center [301, 462] width 541 height 18
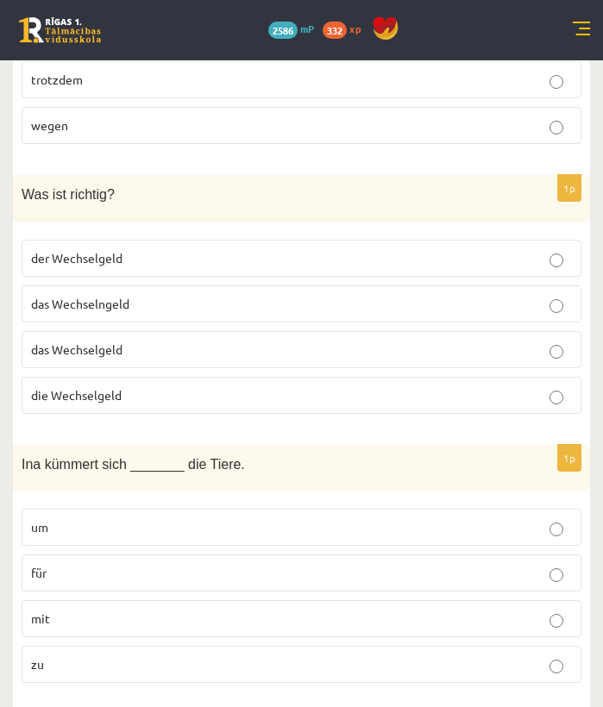
click at [198, 519] on p "um" at bounding box center [301, 527] width 541 height 18
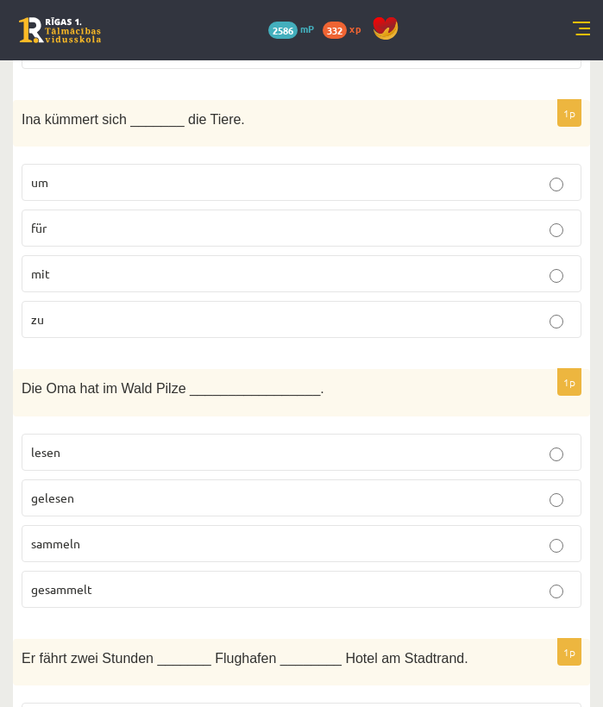
scroll to position [2729, 0]
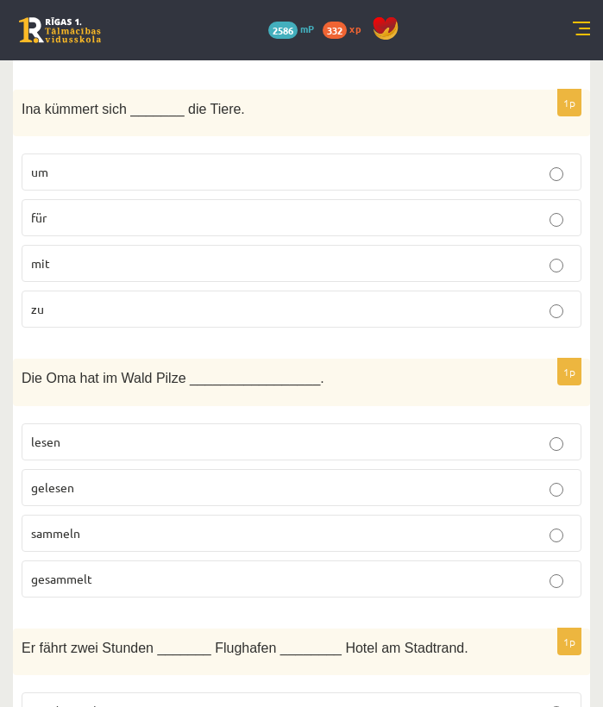
click at [147, 570] on p "gesammelt" at bounding box center [301, 579] width 541 height 18
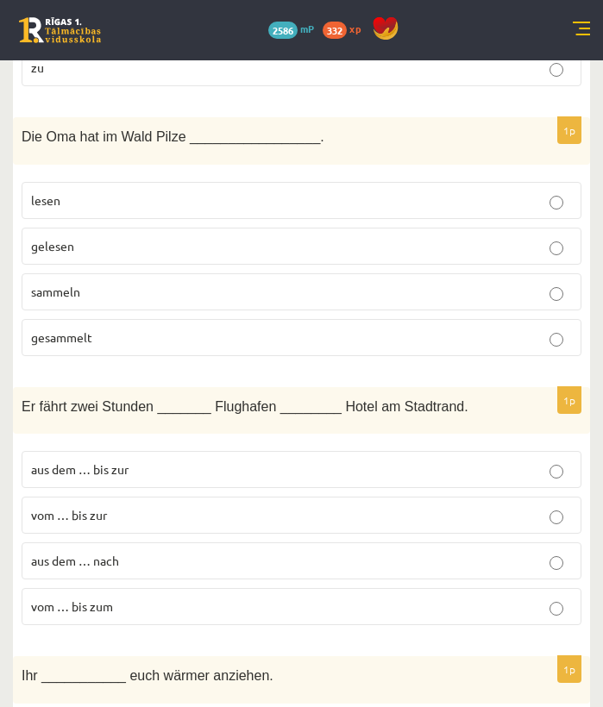
scroll to position [3088, 0]
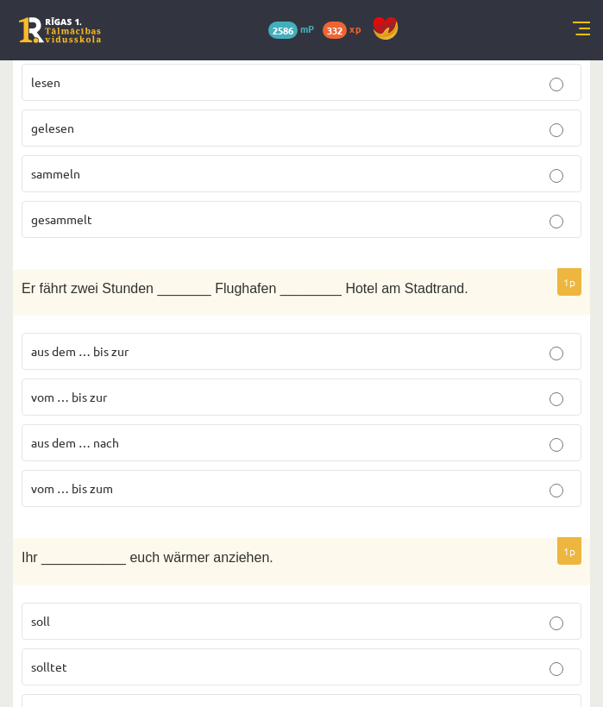
click at [114, 388] on p "vom … bis zur" at bounding box center [301, 397] width 541 height 18
click at [167, 479] on p "vom … bis zum" at bounding box center [301, 488] width 541 height 18
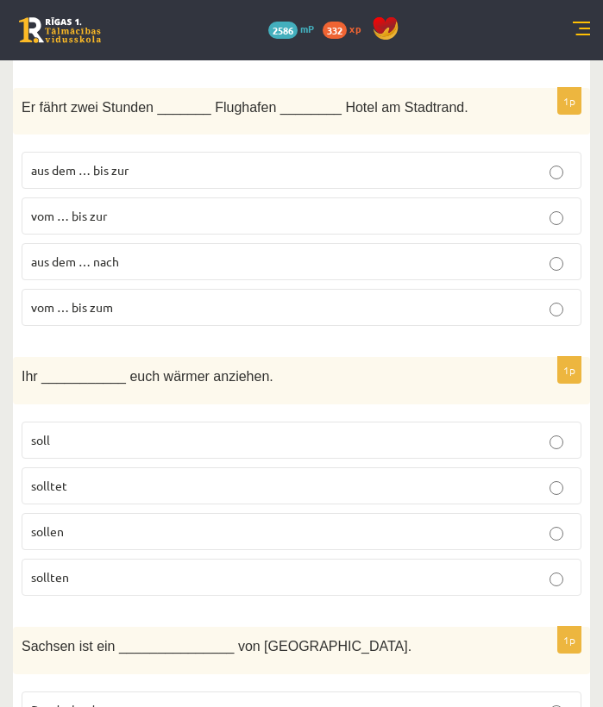
click at [167, 468] on label "solltet" at bounding box center [302, 485] width 560 height 37
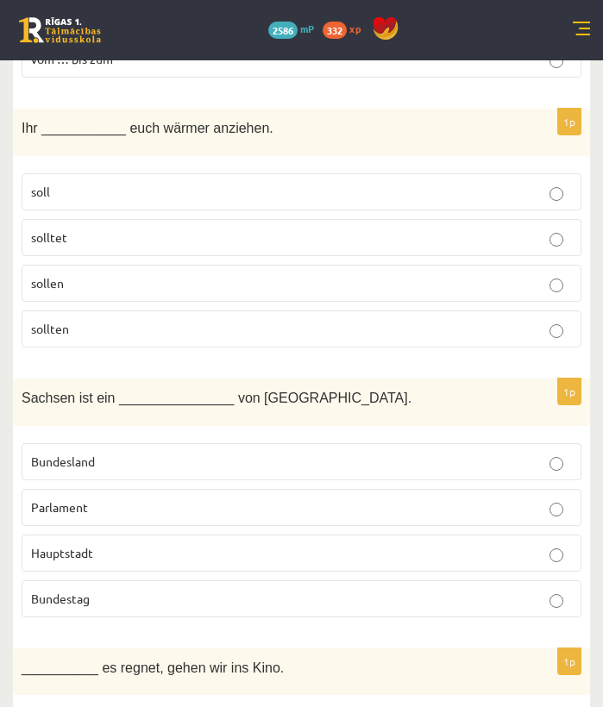
scroll to position [3543, 0]
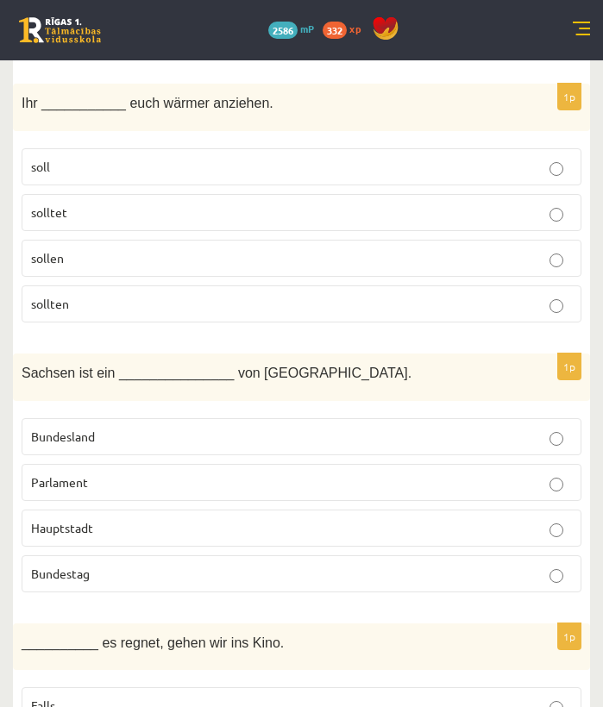
click at [165, 418] on label "Bundesland" at bounding box center [302, 436] width 560 height 37
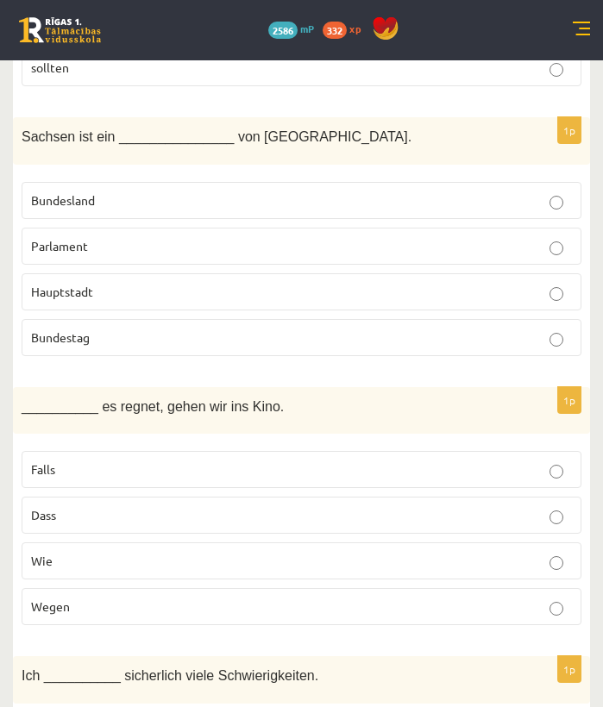
scroll to position [3782, 0]
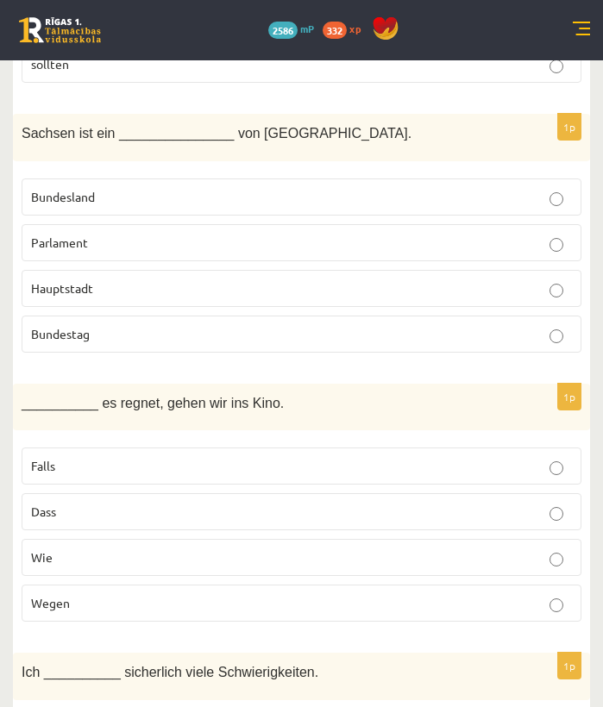
click at [141, 474] on fieldset "Falls Dass Wie Wegen" at bounding box center [302, 533] width 560 height 188
click at [141, 468] on label "Falls" at bounding box center [302, 465] width 560 height 37
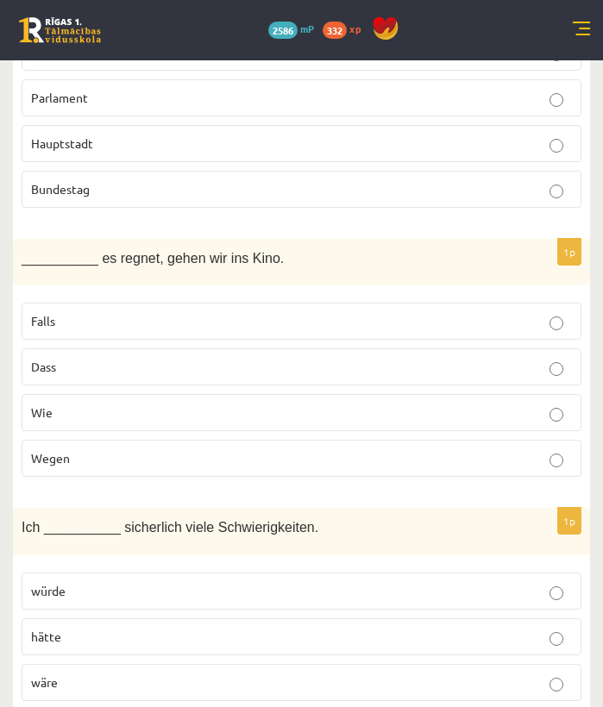
scroll to position [4044, 0]
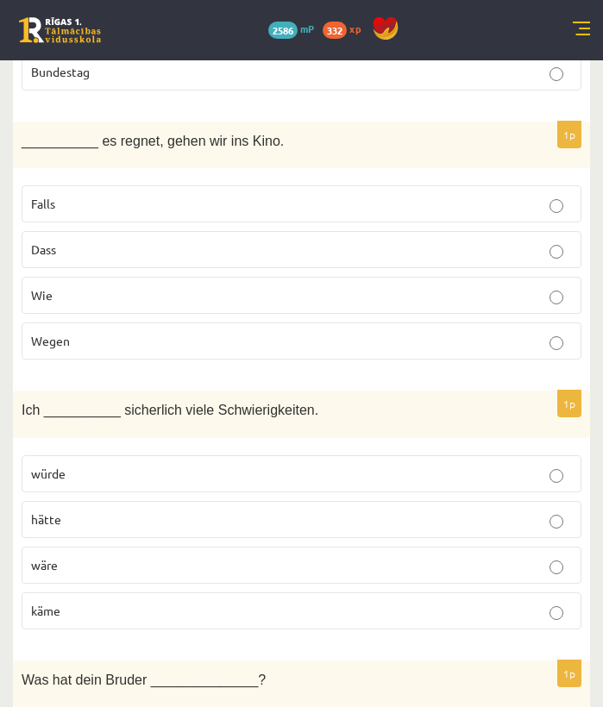
click at [143, 516] on p "hätte" at bounding box center [301, 519] width 541 height 18
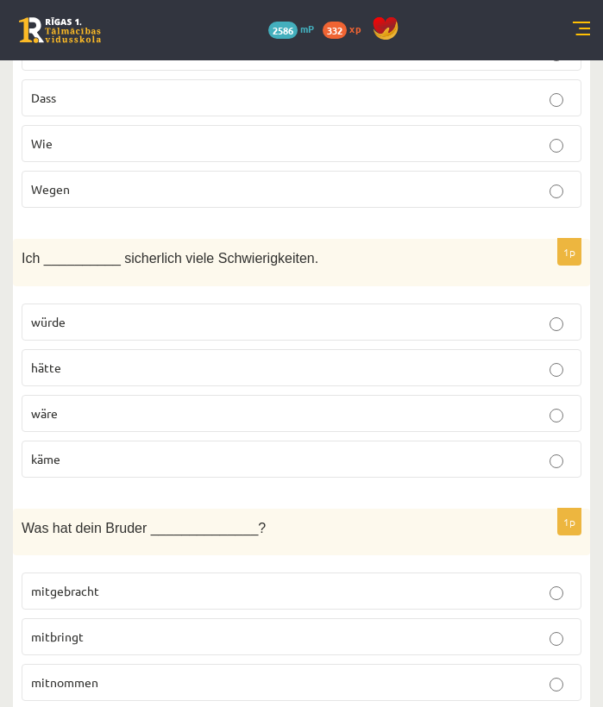
scroll to position [4231, 0]
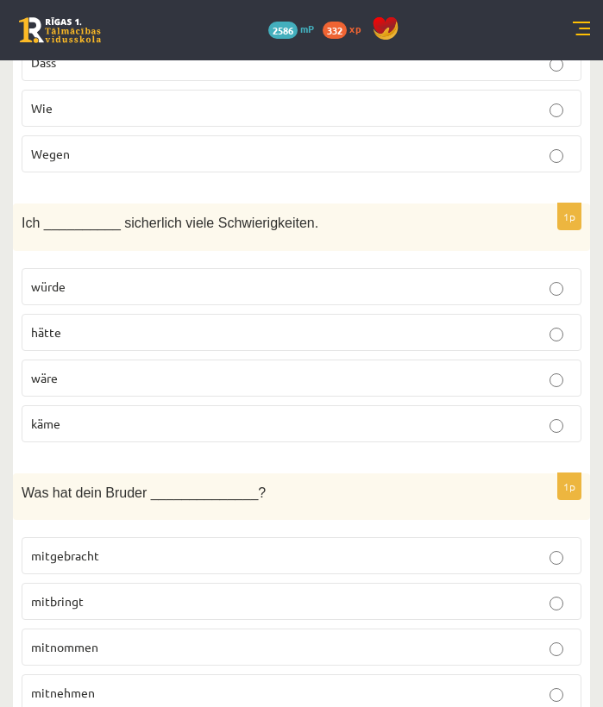
click at [174, 547] on p "mitgebracht" at bounding box center [301, 556] width 541 height 18
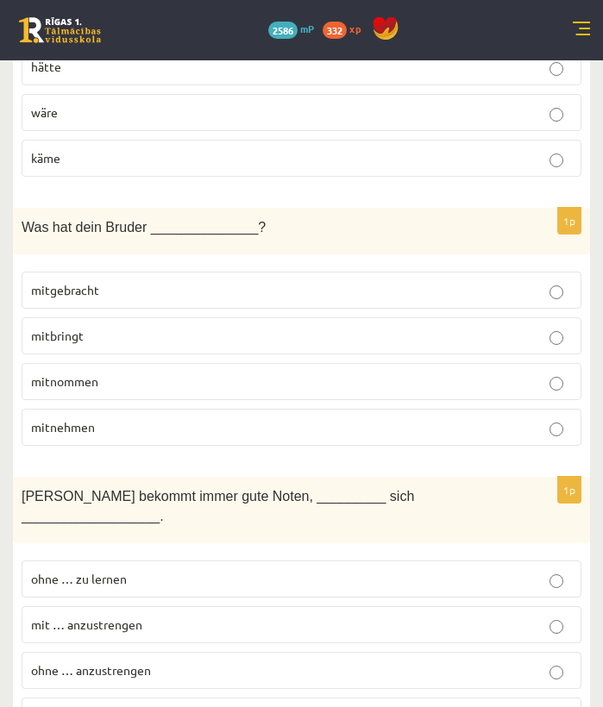
scroll to position [4568, 0]
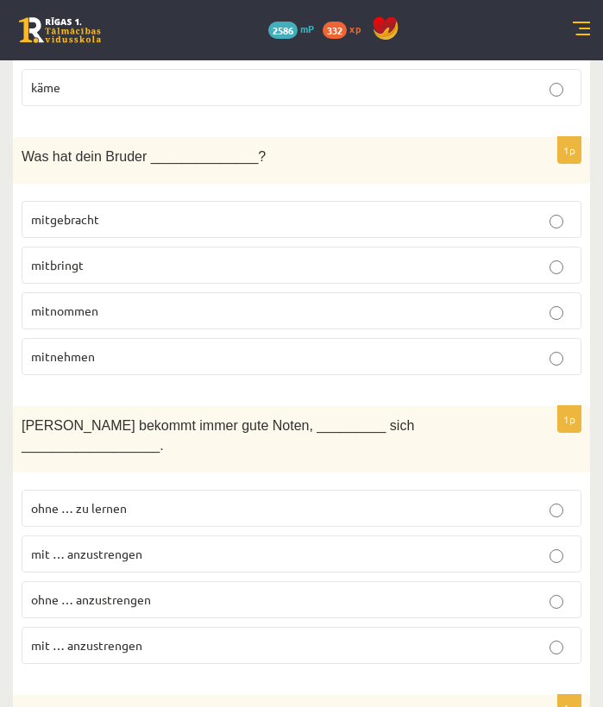
click at [155, 591] on p "ohne … anzustrengen" at bounding box center [301, 600] width 541 height 18
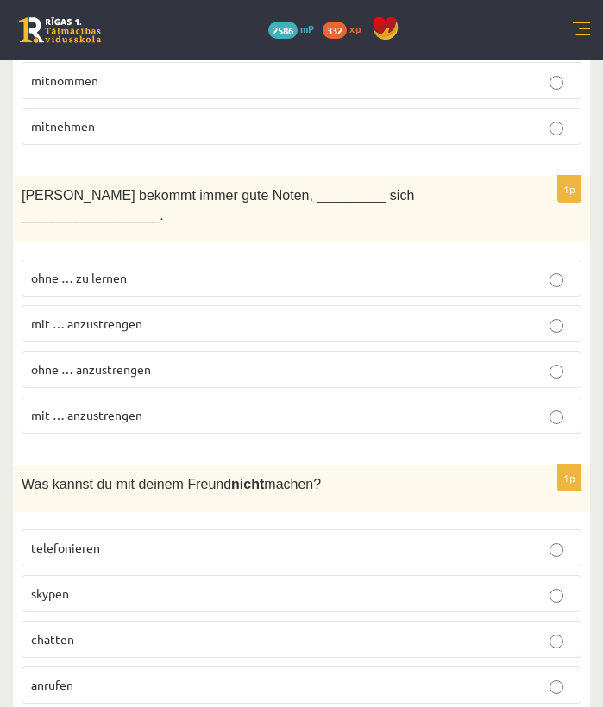
scroll to position [4935, 0]
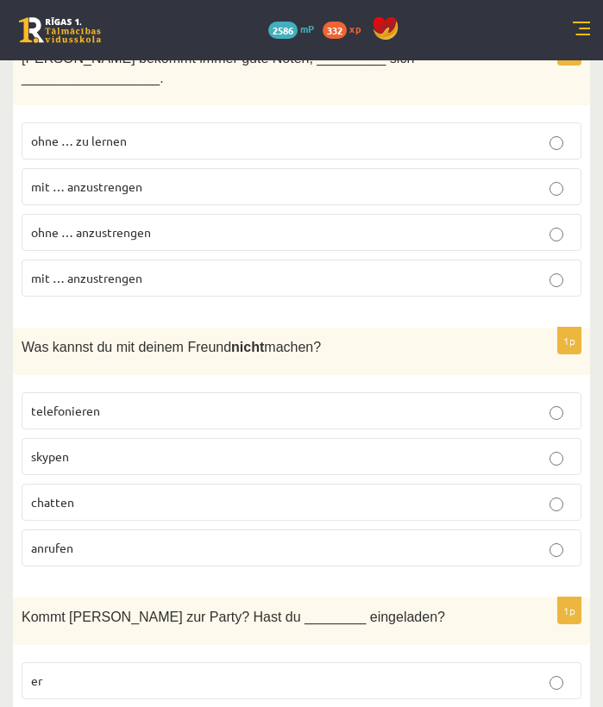
click at [153, 529] on label "anrufen" at bounding box center [302, 547] width 560 height 37
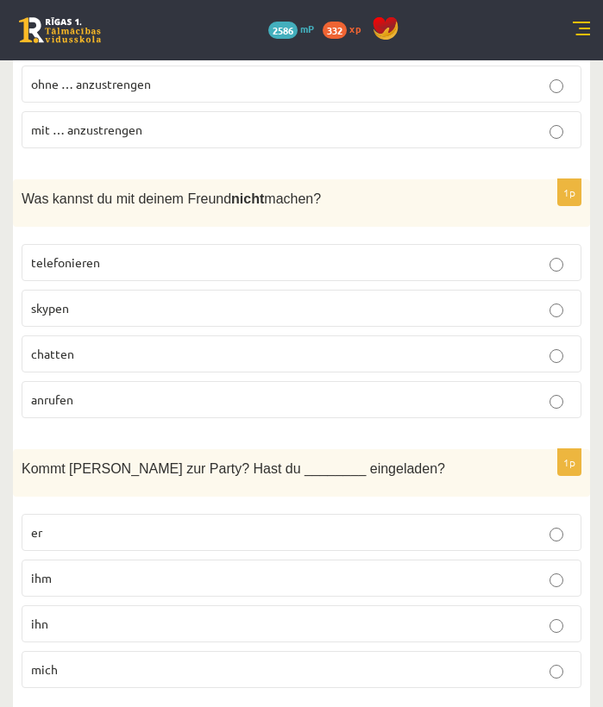
click at [161, 569] on p "ihm" at bounding box center [301, 578] width 541 height 18
click at [245, 569] on fieldset "er ihm ihn mich" at bounding box center [302, 599] width 560 height 188
drag, startPoint x: 252, startPoint y: 578, endPoint x: 259, endPoint y: 586, distance: 11.0
click at [252, 605] on label "ihn" at bounding box center [302, 623] width 560 height 37
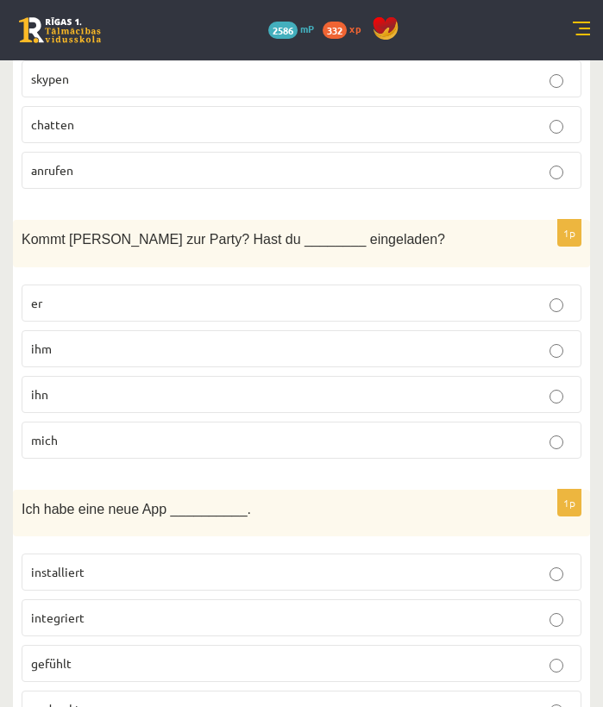
scroll to position [5459, 0]
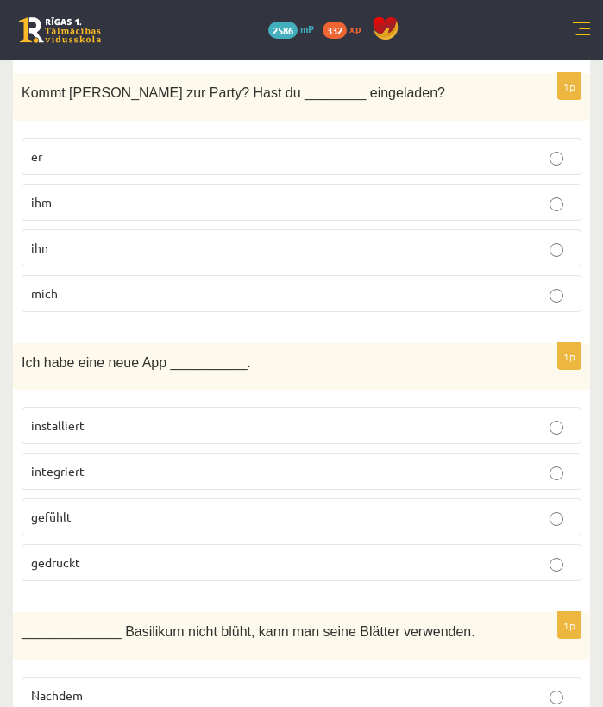
click at [219, 416] on p "installiert" at bounding box center [301, 425] width 541 height 18
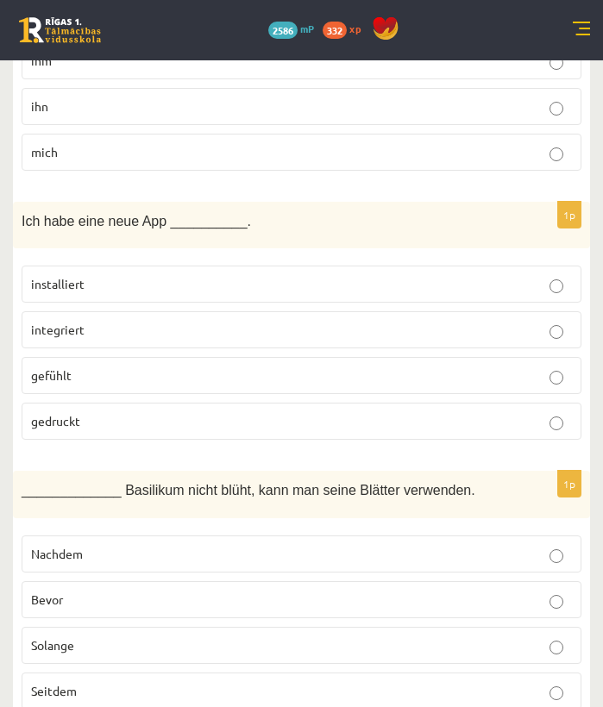
scroll to position [5708, 0]
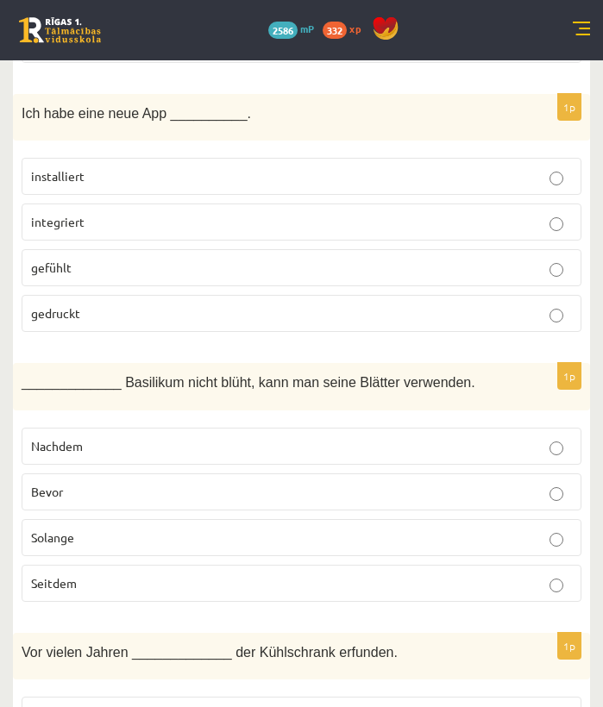
click at [172, 473] on label "Bevor" at bounding box center [302, 491] width 560 height 37
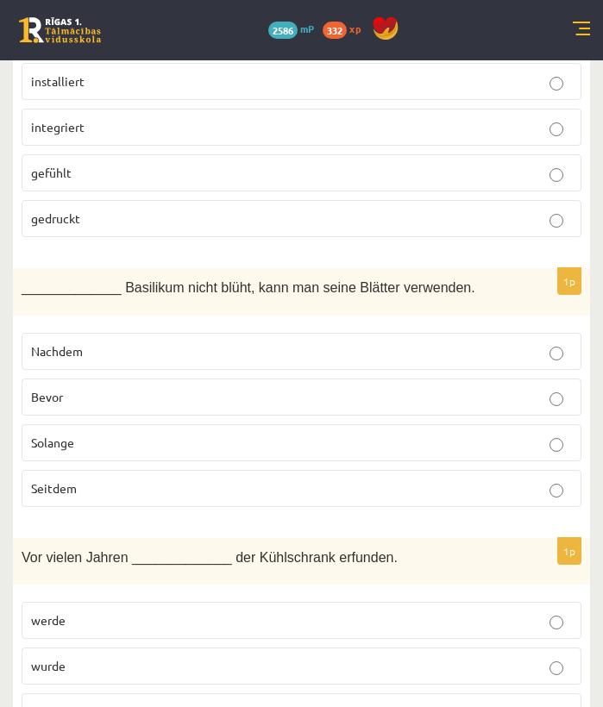
scroll to position [5898, 0]
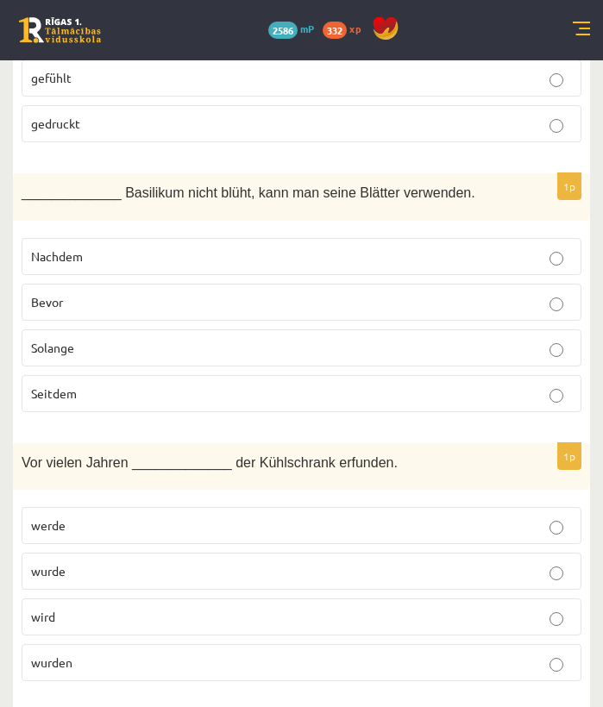
click at [170, 519] on fieldset "werde wurde wird wurden" at bounding box center [302, 592] width 560 height 188
click at [176, 553] on label "wurde" at bounding box center [302, 571] width 560 height 37
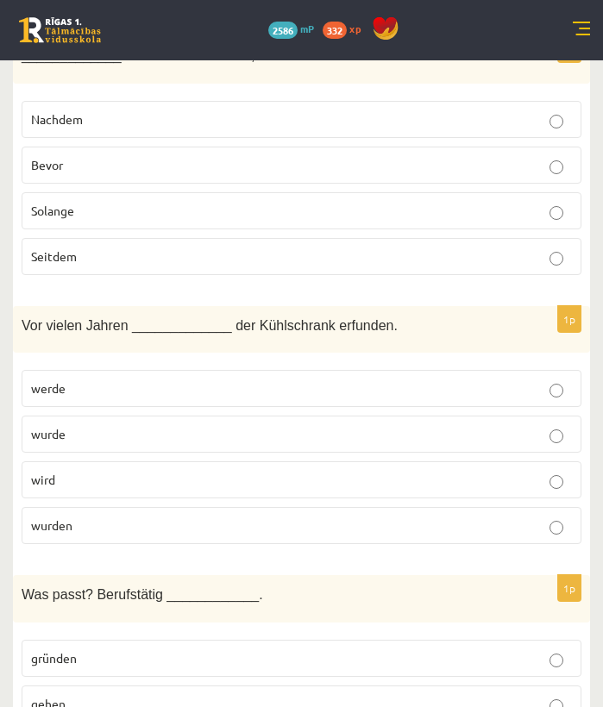
scroll to position [6189, 0]
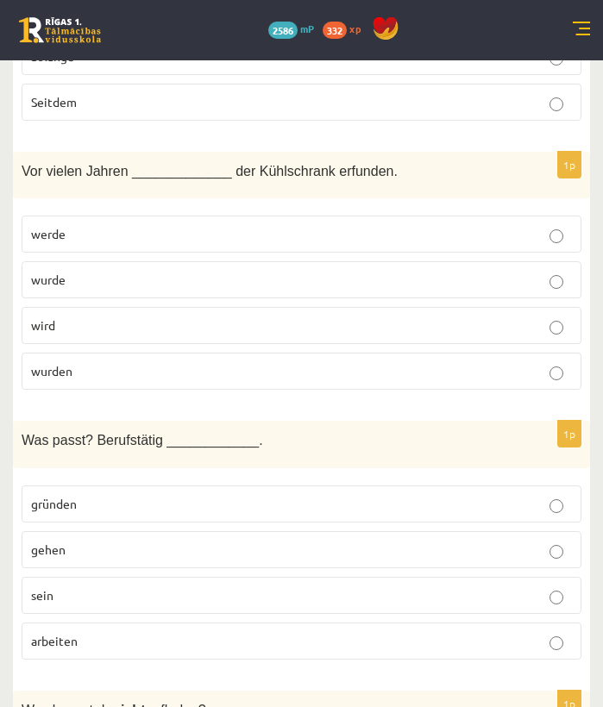
click at [210, 577] on label "sein" at bounding box center [302, 595] width 560 height 37
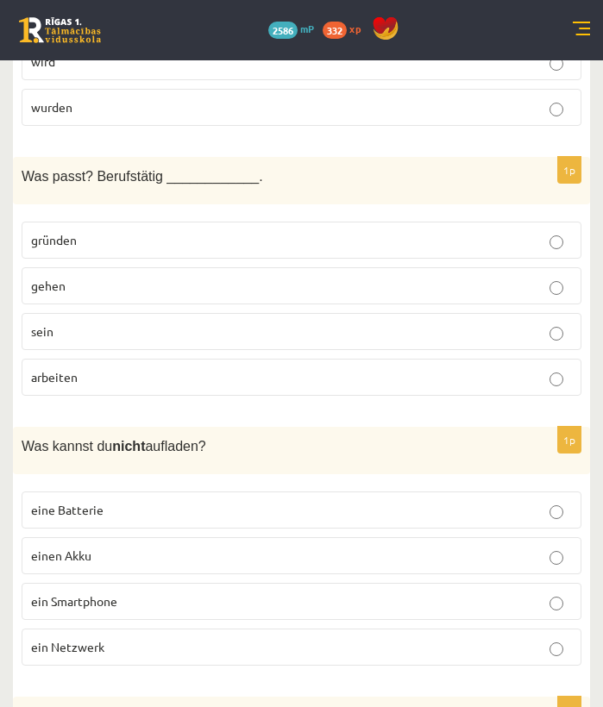
scroll to position [6489, 0]
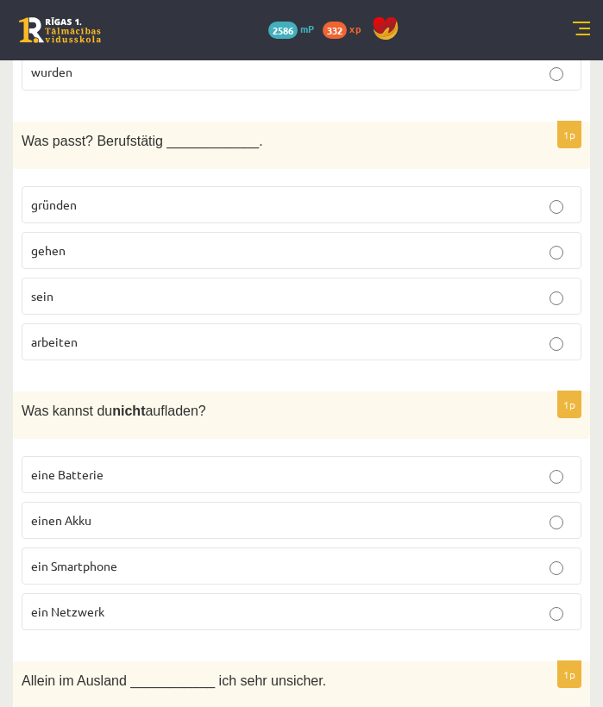
click at [166, 603] on p "ein Netzwerk" at bounding box center [301, 612] width 541 height 18
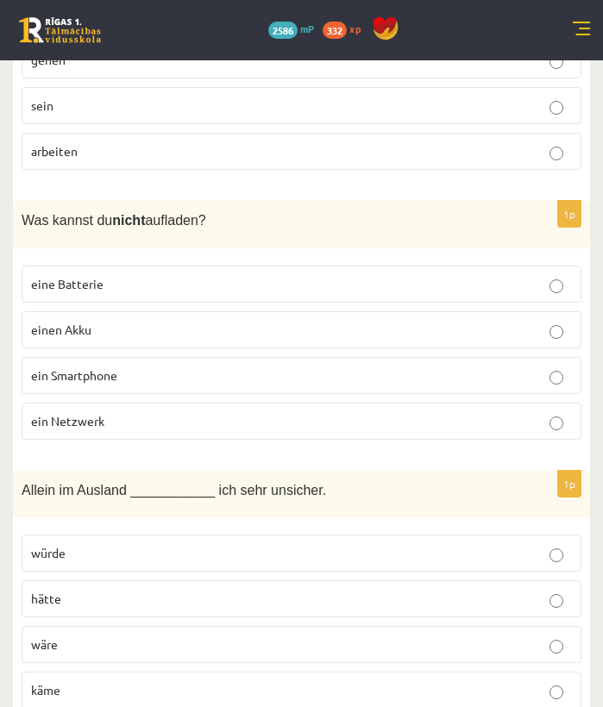
scroll to position [6764, 0]
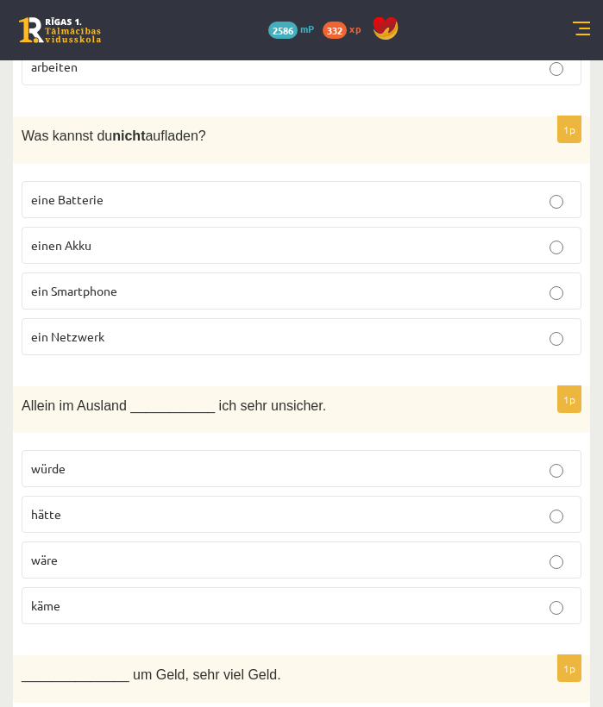
drag, startPoint x: 136, startPoint y: 429, endPoint x: 141, endPoint y: 437, distance: 8.9
click at [136, 460] on p "würde" at bounding box center [301, 469] width 541 height 18
click at [140, 541] on label "wäre" at bounding box center [302, 559] width 560 height 37
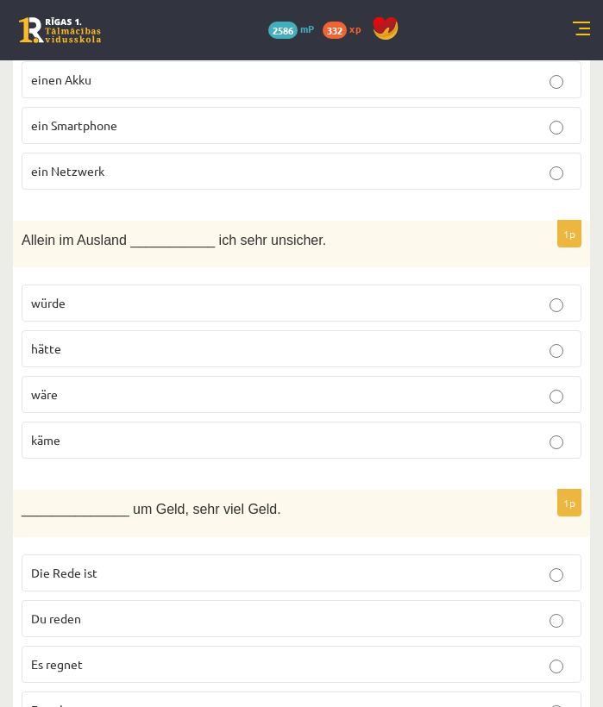
scroll to position [7032, 0]
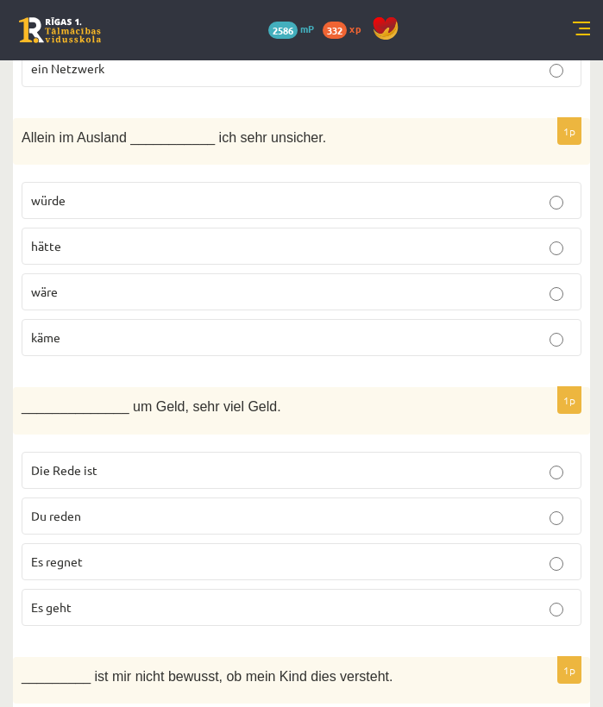
click at [138, 589] on label "Es geht" at bounding box center [302, 607] width 560 height 37
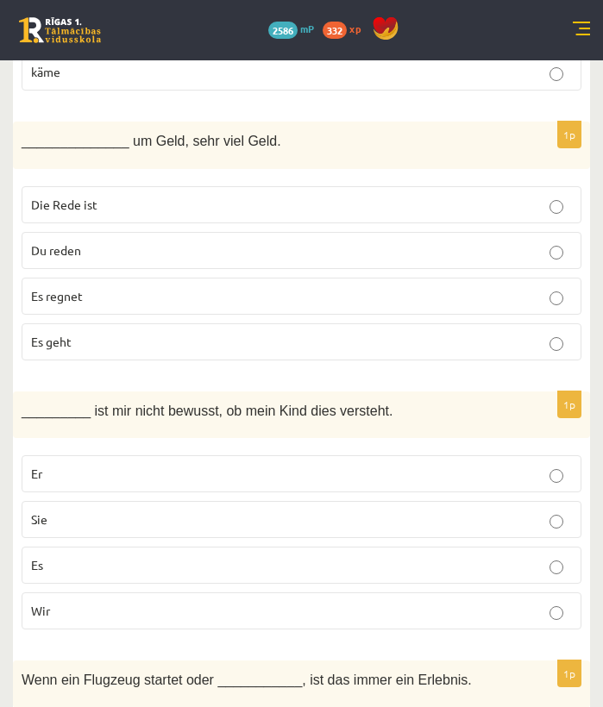
scroll to position [7421, 0]
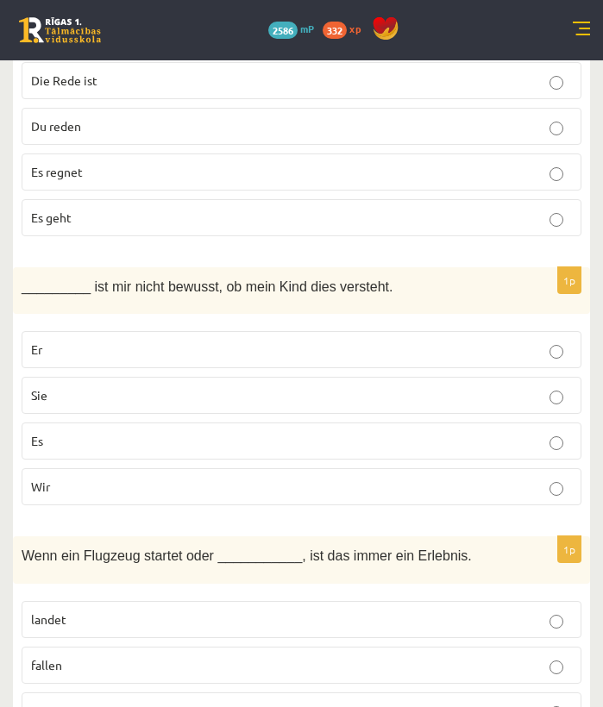
click at [95, 432] on p "Es" at bounding box center [301, 441] width 541 height 18
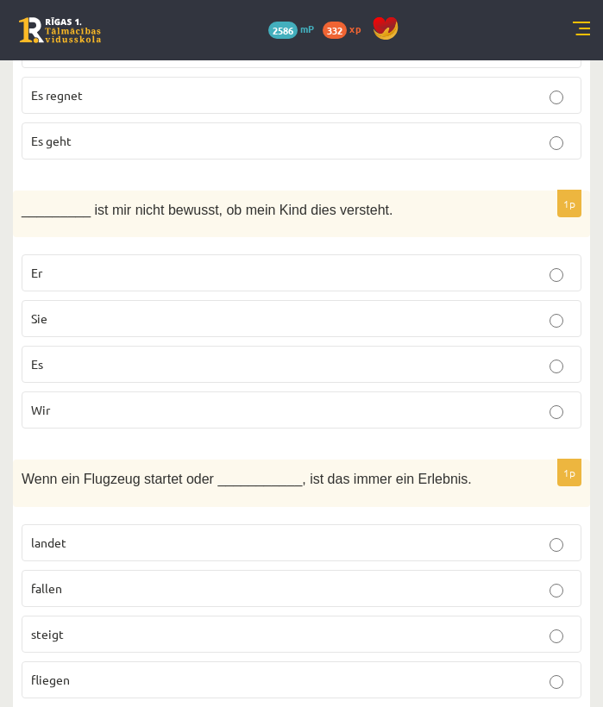
click at [212, 534] on p "landet" at bounding box center [301, 543] width 541 height 18
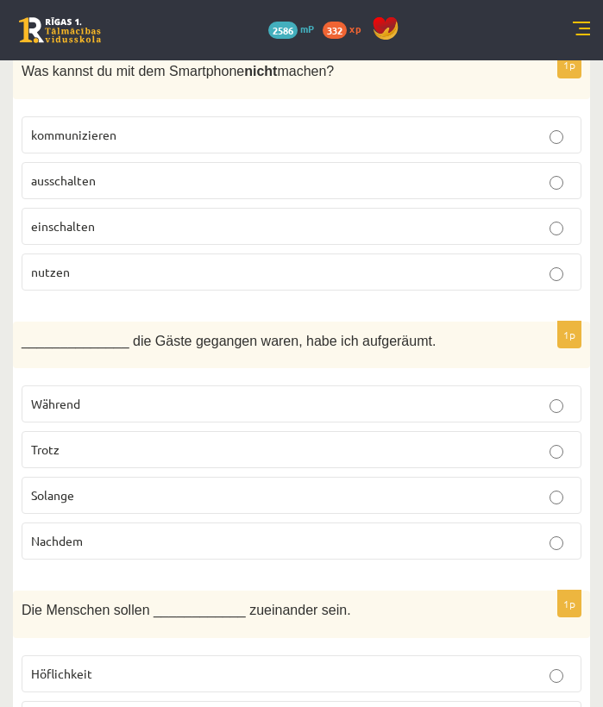
scroll to position [0, 0]
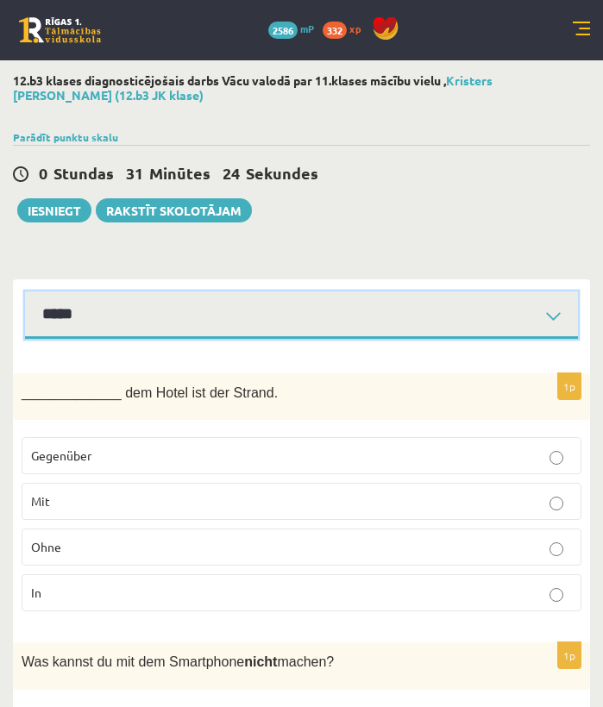
select select "**********"
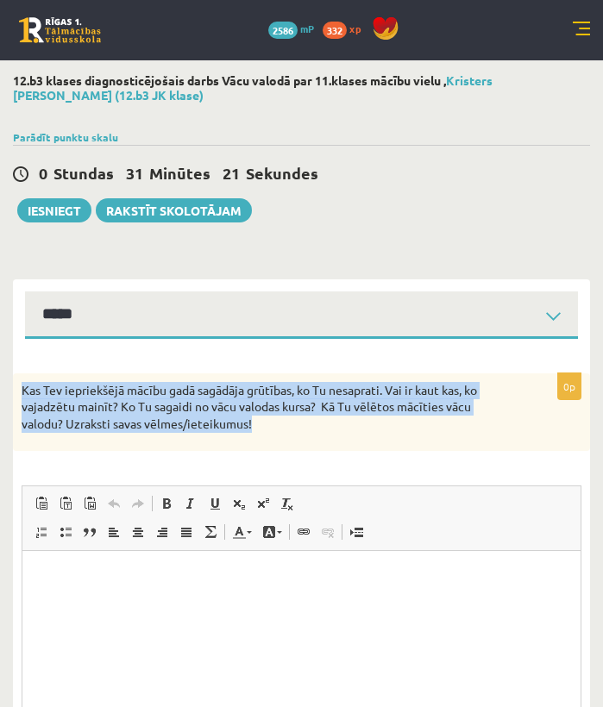
drag, startPoint x: 17, startPoint y: 385, endPoint x: 285, endPoint y: 429, distance: 271.9
click at [292, 431] on div "Kas Tev iepriekšējā mācību gadā sagādāja grūtības, ko Tu nesaprati. Vai ir kaut…" at bounding box center [301, 412] width 577 height 78
copy p "Kas Tev iepriekšējā mācību gadā sagādāja grūtības, ko Tu nesaprati. Vai ir kaut…"
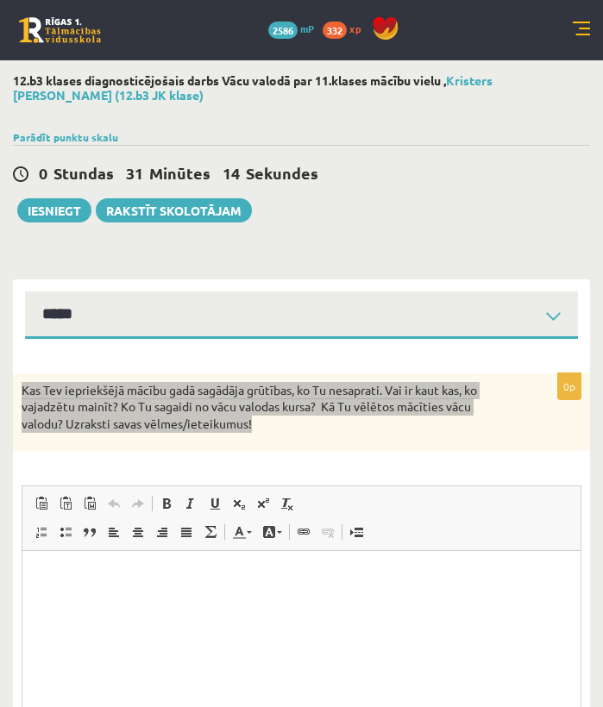
scroll to position [166, 0]
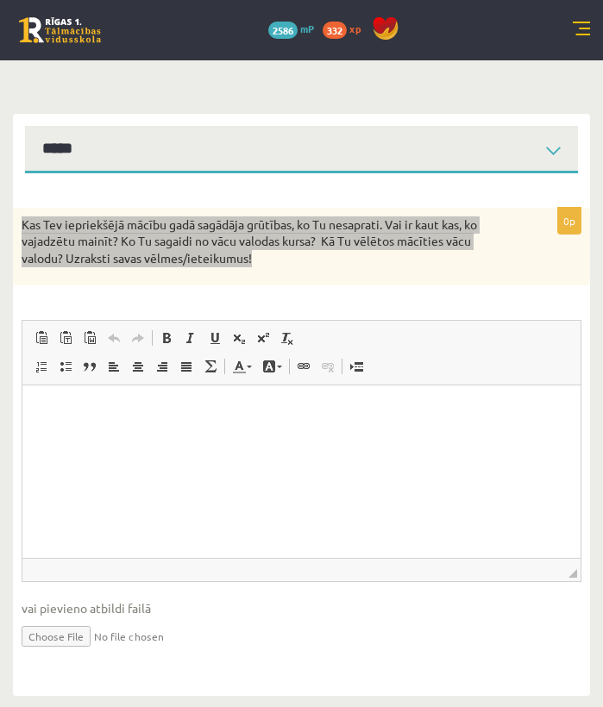
drag, startPoint x: 126, startPoint y: 793, endPoint x: 103, endPoint y: 412, distance: 381.8
click at [64, 404] on p "Rich Text Editor, wiswyg-editor-user-answer-47433919337620" at bounding box center [301, 412] width 523 height 18
click at [92, 425] on span "Paste" at bounding box center [109, 416] width 59 height 25
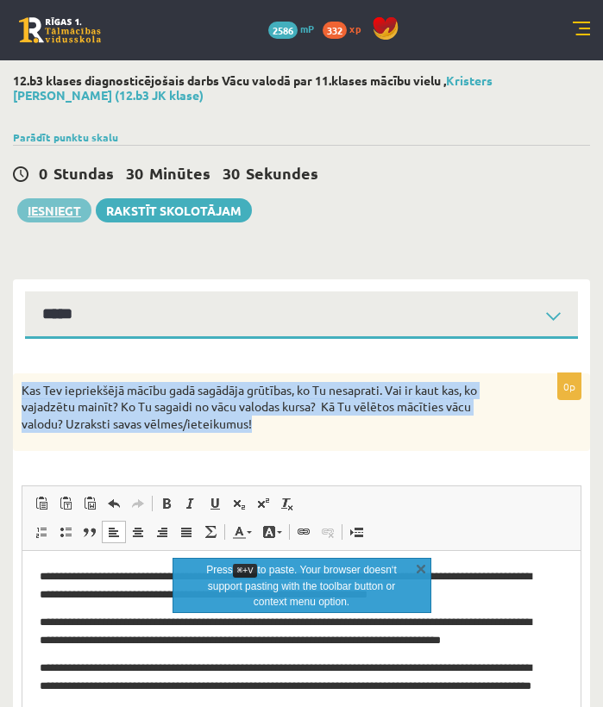
click at [53, 207] on button "Iesniegt" at bounding box center [54, 210] width 74 height 24
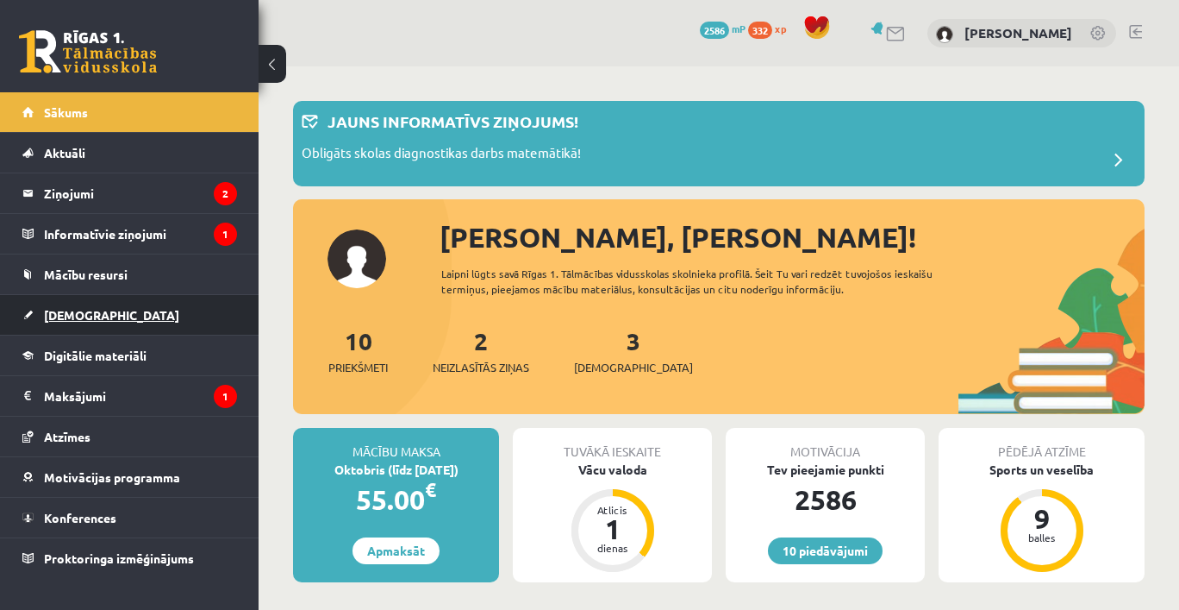
click at [83, 320] on span "[DEMOGRAPHIC_DATA]" at bounding box center [111, 315] width 135 height 16
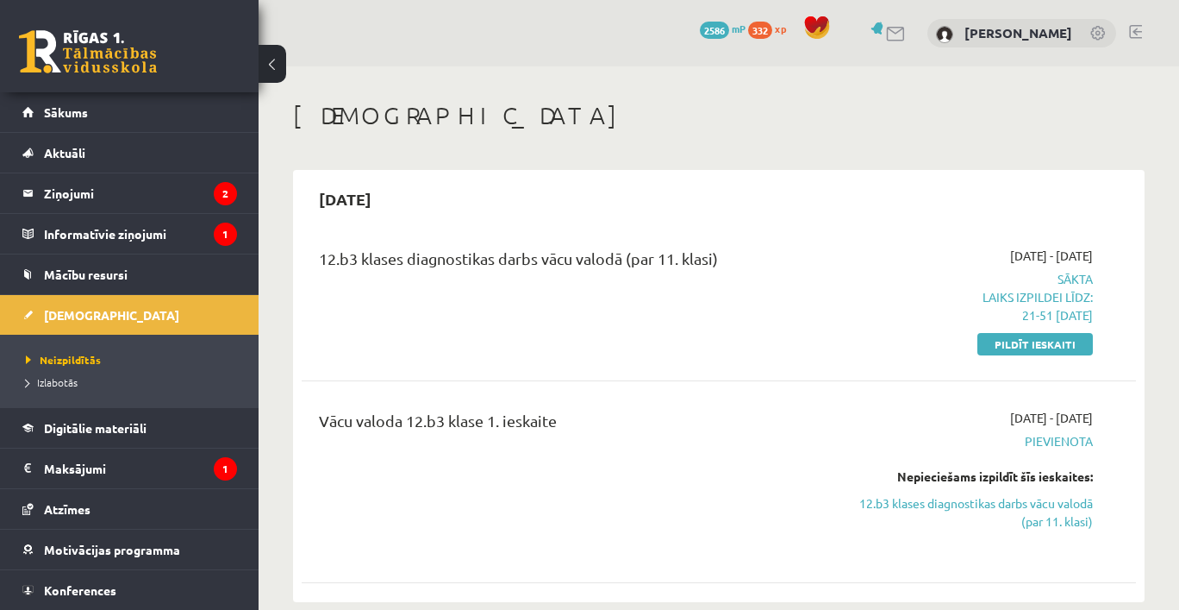
scroll to position [24, 0]
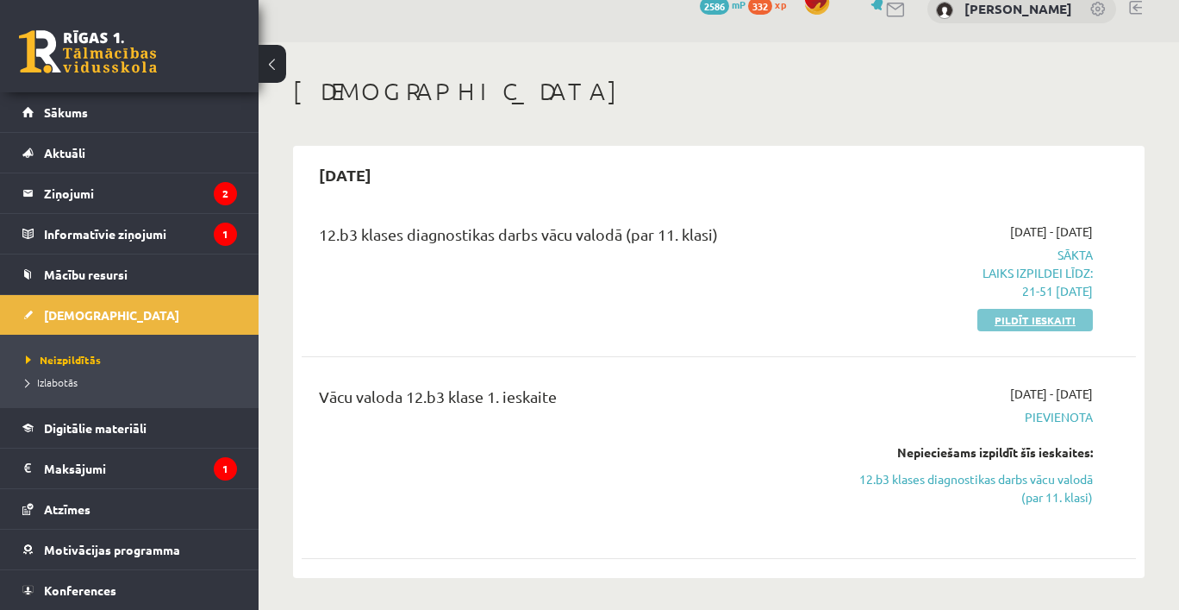
click at [1060, 322] on link "Pildīt ieskaiti" at bounding box center [1036, 320] width 116 height 22
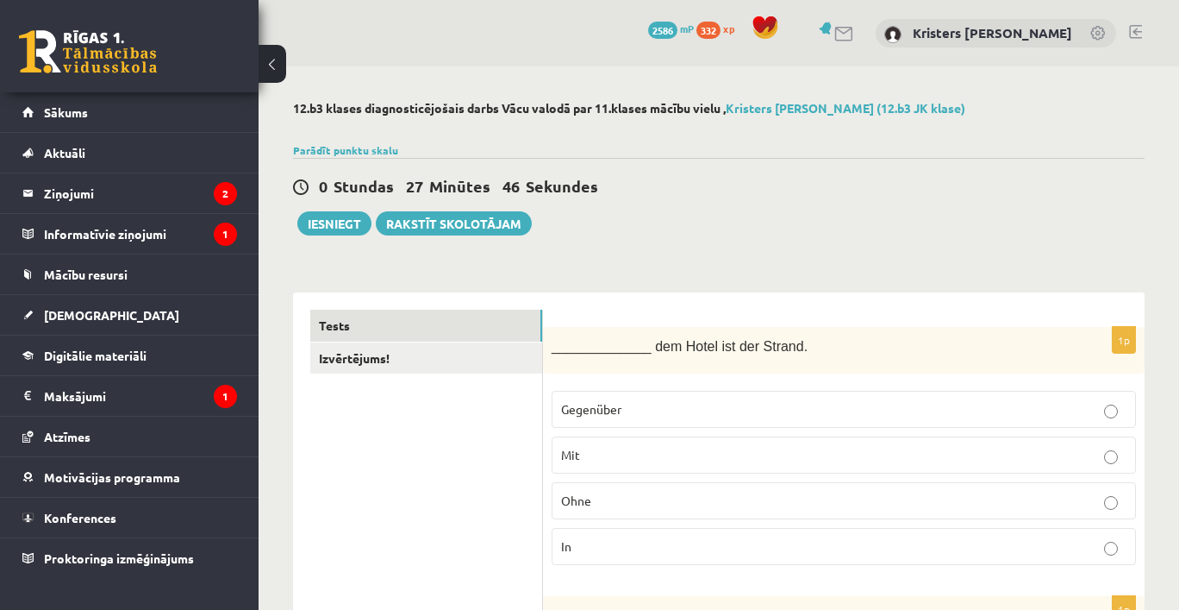
scroll to position [24, 0]
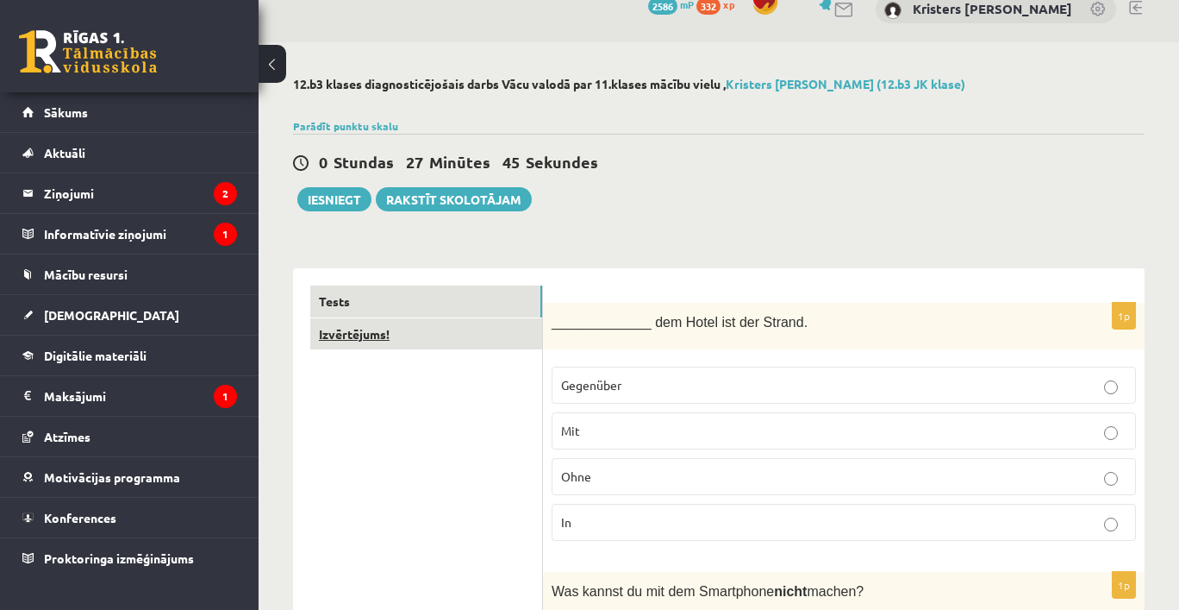
click at [382, 328] on link "Izvērtējums!" at bounding box center [426, 334] width 232 height 32
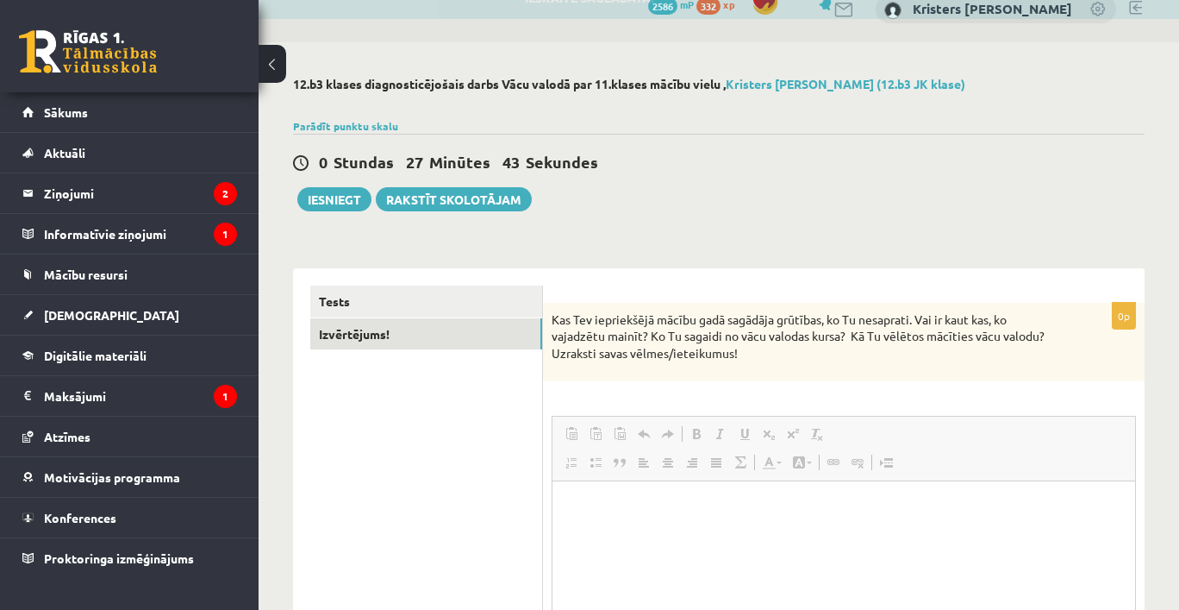
click at [669, 442] on link "Redo Keyboard shortcut Command+Y" at bounding box center [668, 433] width 24 height 22
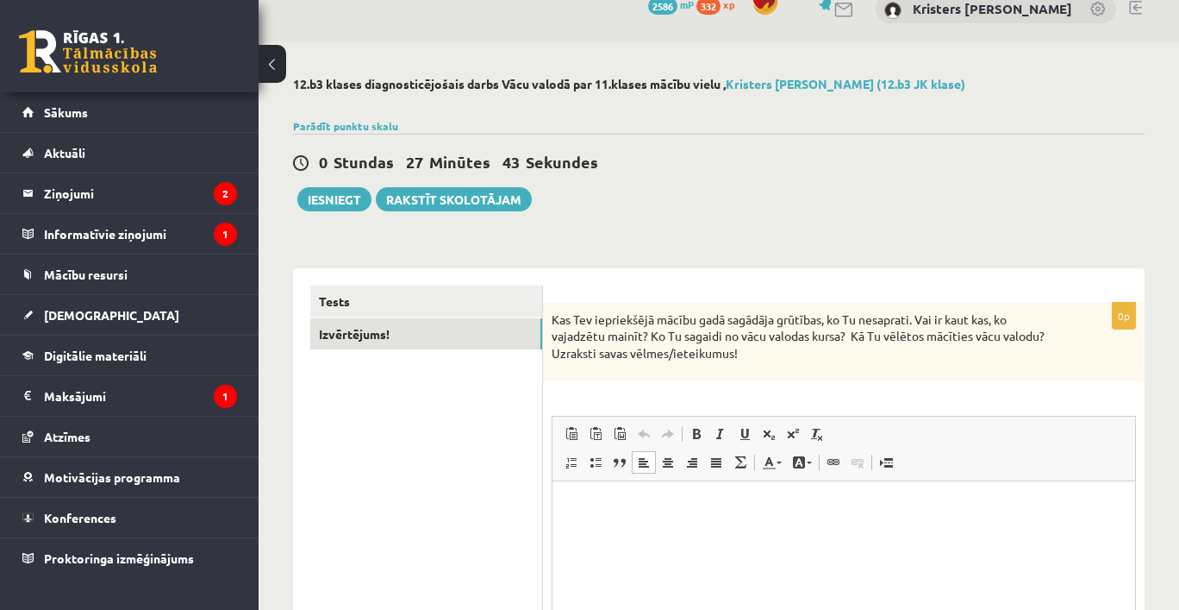
click at [633, 510] on p "Rich Text Editor, wiswyg-editor-user-answer-47433921506700" at bounding box center [844, 506] width 548 height 18
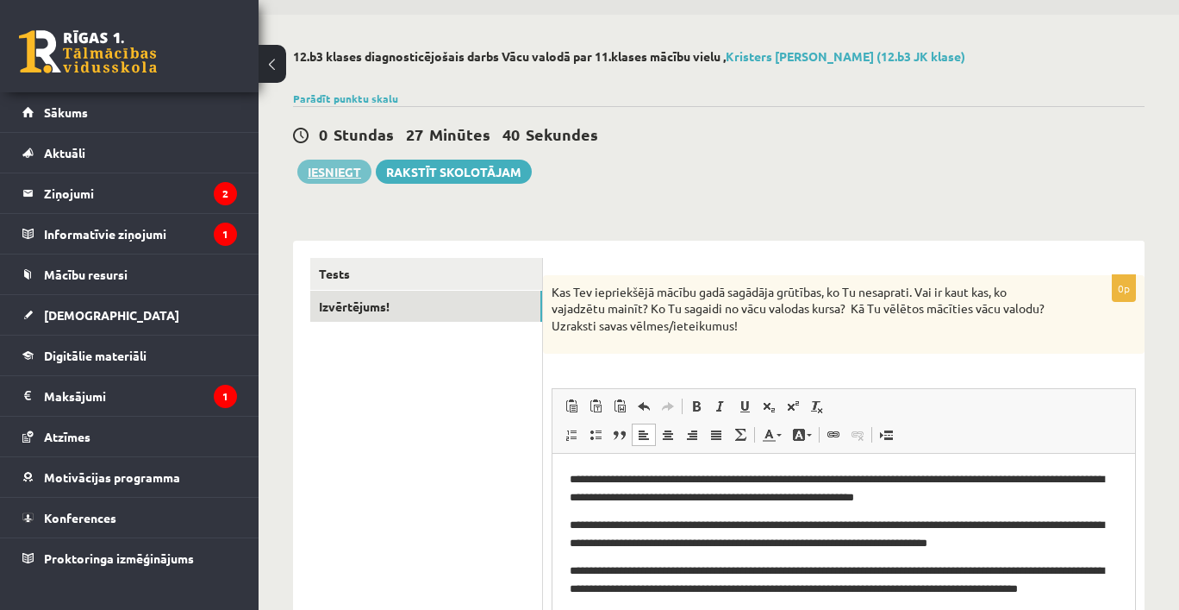
click at [341, 175] on button "Iesniegt" at bounding box center [334, 171] width 74 height 24
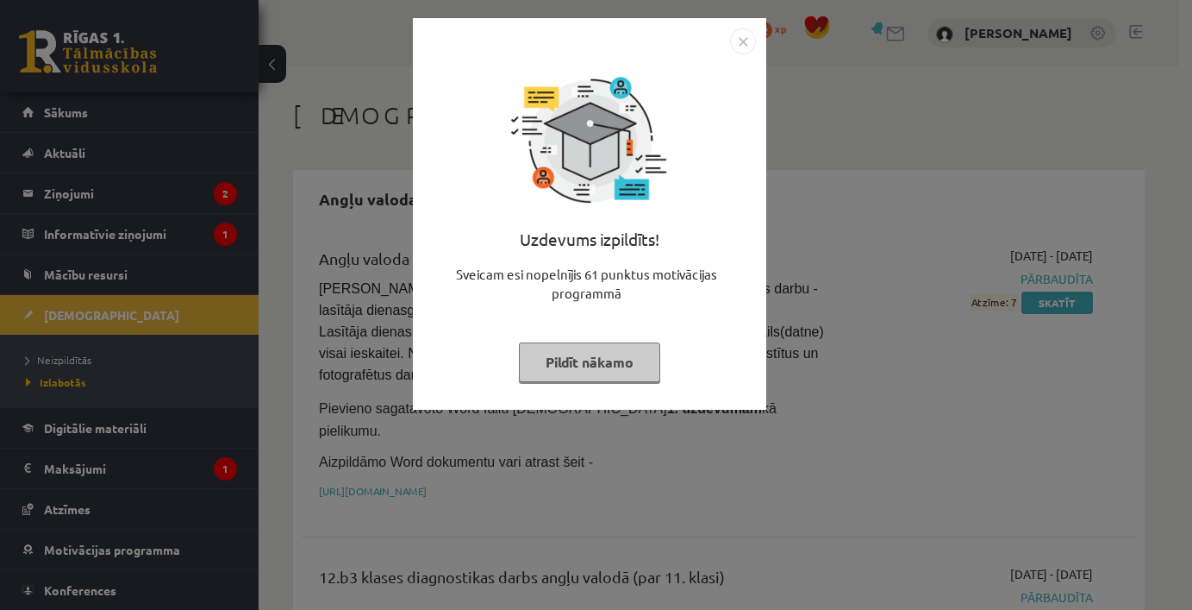
click at [746, 52] on img "Close" at bounding box center [743, 41] width 26 height 26
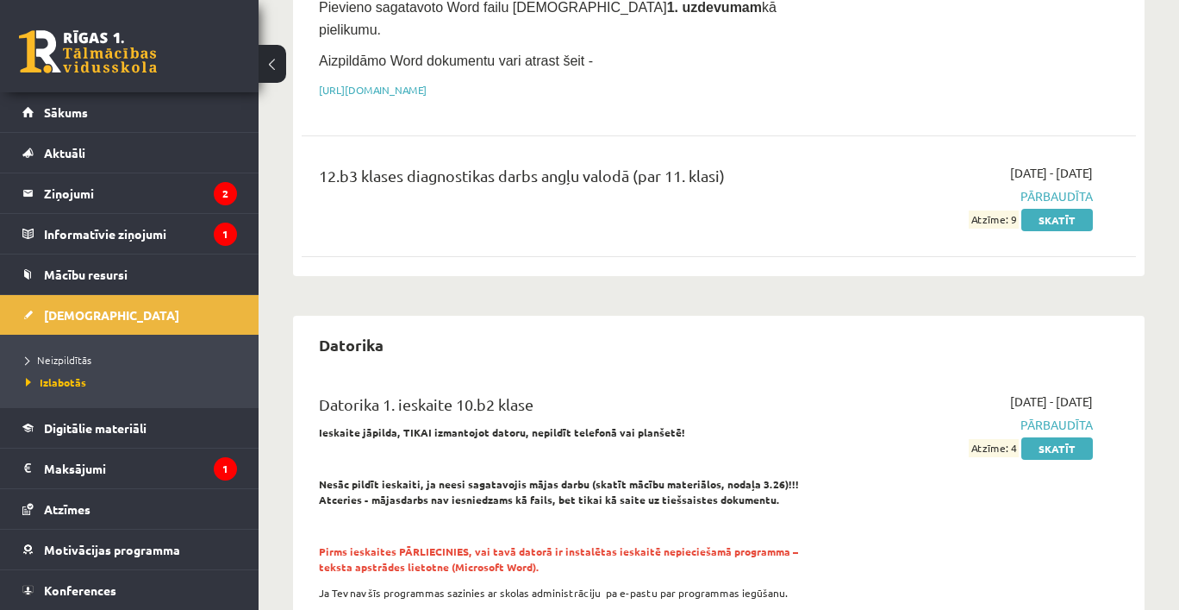
scroll to position [544, 0]
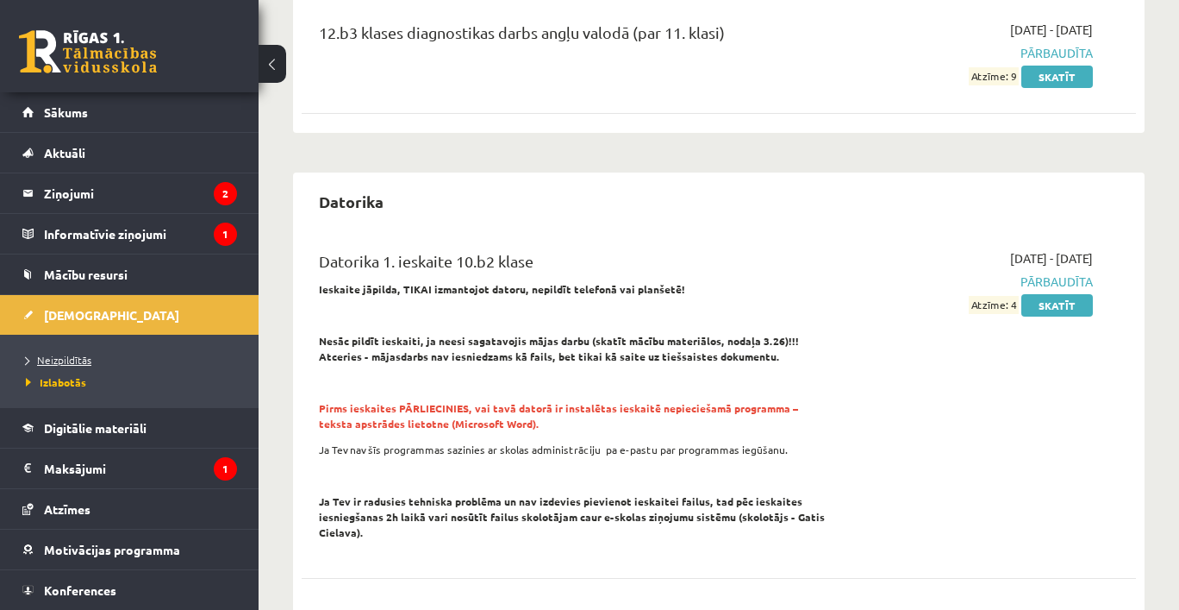
click at [62, 360] on span "Neizpildītās" at bounding box center [59, 360] width 66 height 14
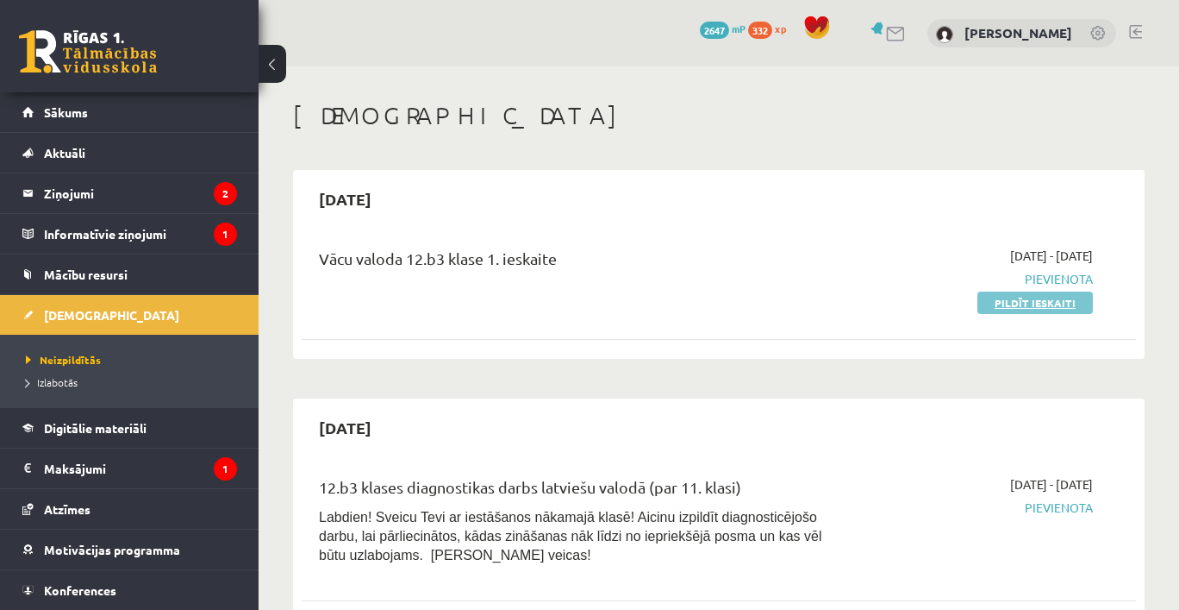
click at [1023, 302] on link "Pildīt ieskaiti" at bounding box center [1036, 302] width 116 height 22
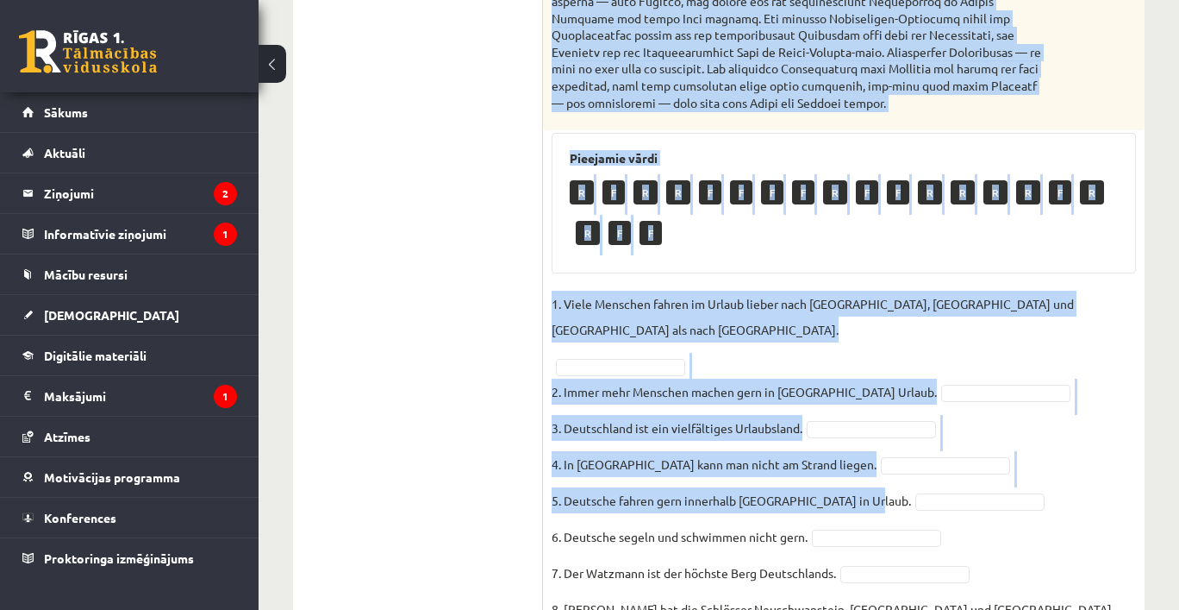
scroll to position [1085, 0]
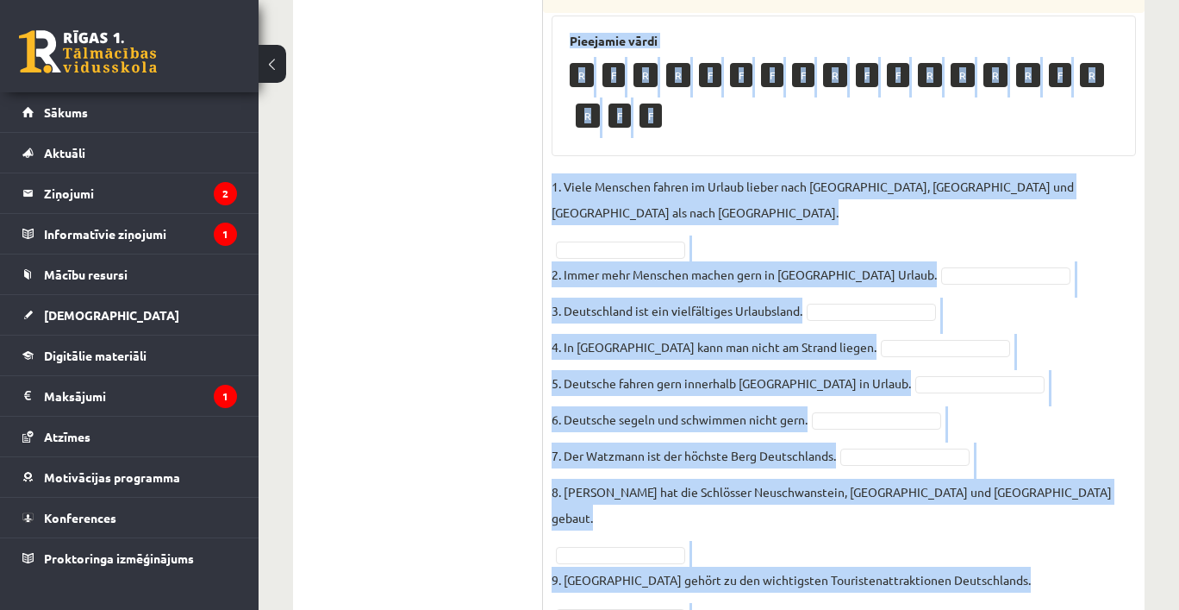
drag, startPoint x: 551, startPoint y: 342, endPoint x: 798, endPoint y: 529, distance: 310.2
copy div "Lore ips Dolo sit ametcons adi elitseddo (E) tem incididu (U) Laboreet! Dolorem…"
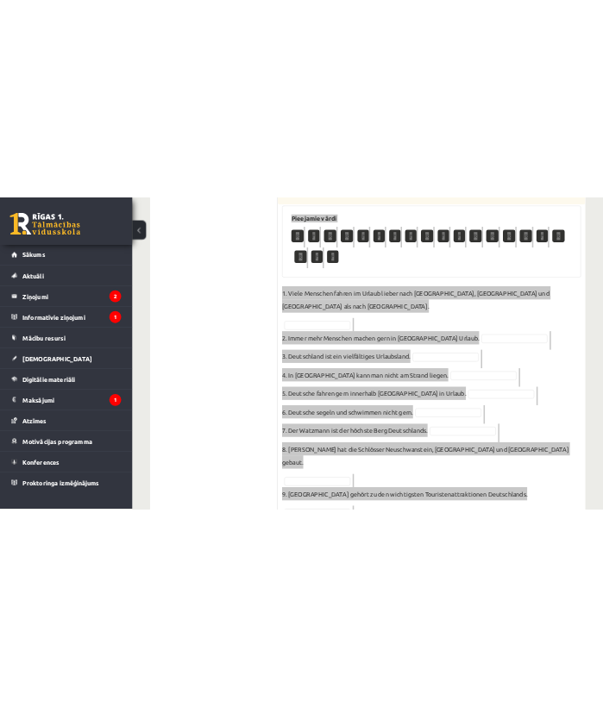
scroll to position [1064, 0]
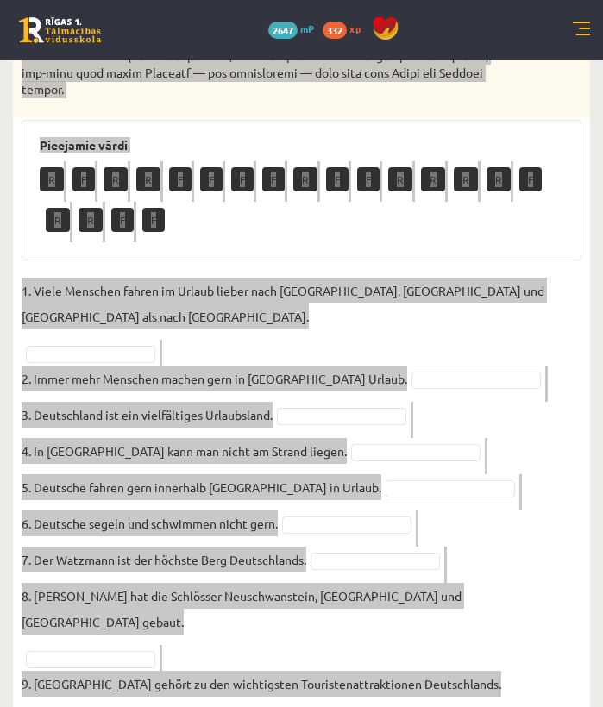
click at [440, 310] on fieldset "1. Viele Menschen fahren im Urlaub lieber nach [GEOGRAPHIC_DATA], [GEOGRAPHIC_D…" at bounding box center [302, 523] width 560 height 491
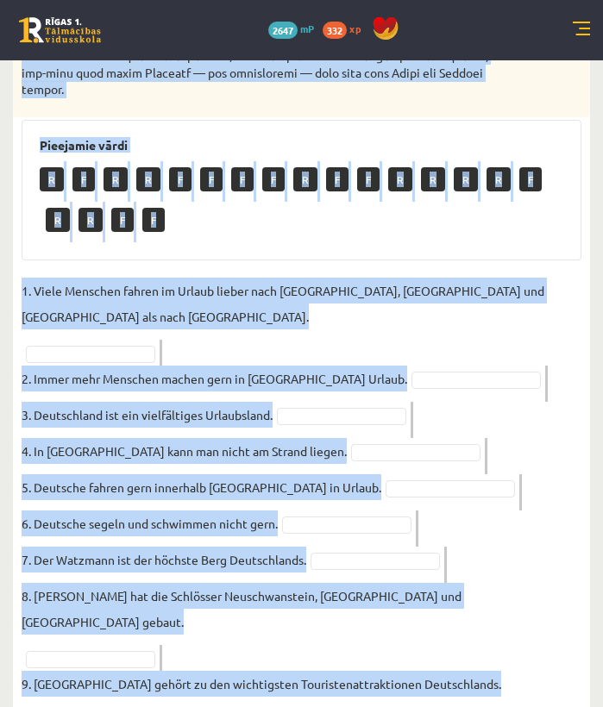
click at [390, 240] on div "10p Lies den Text und markiere die richtigen (R) und falschen (F) Aussagen! Url…" at bounding box center [301, 36] width 577 height 1483
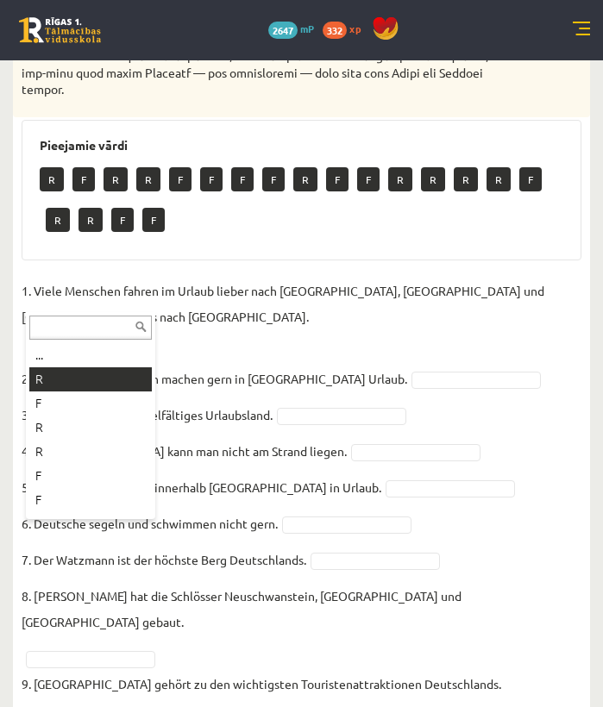
drag, startPoint x: 56, startPoint y: 382, endPoint x: 105, endPoint y: 399, distance: 52.1
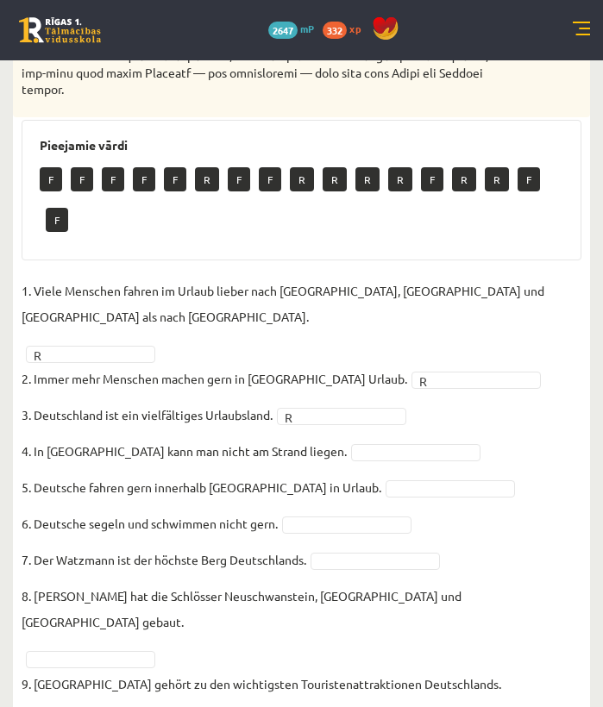
click at [362, 391] on fieldset "1. Viele Menschen fahren im Urlaub lieber nach [GEOGRAPHIC_DATA], [GEOGRAPHIC_D…" at bounding box center [302, 523] width 560 height 491
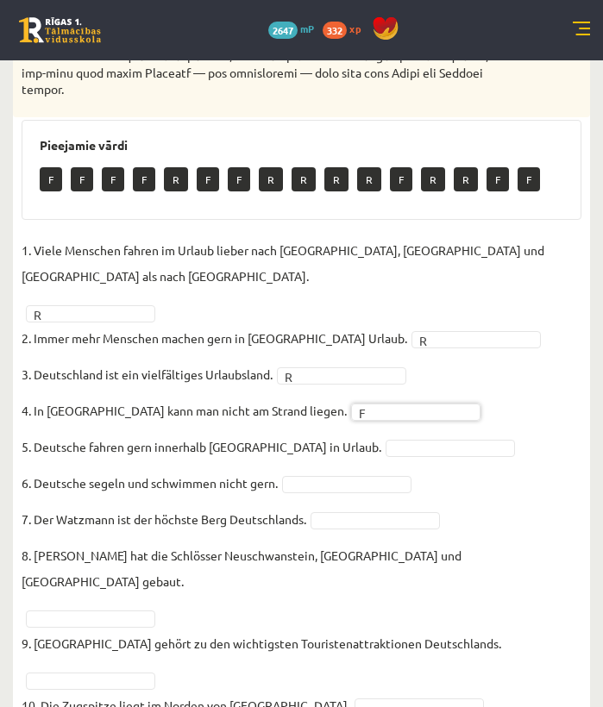
scroll to position [1023, 0]
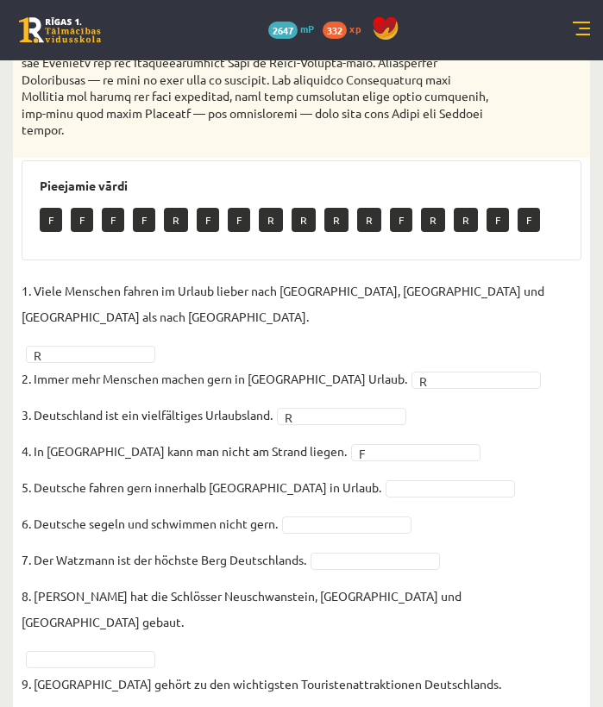
click at [430, 447] on fieldset "1. Viele Menschen fahren im Urlaub lieber nach [GEOGRAPHIC_DATA], [GEOGRAPHIC_D…" at bounding box center [302, 523] width 560 height 491
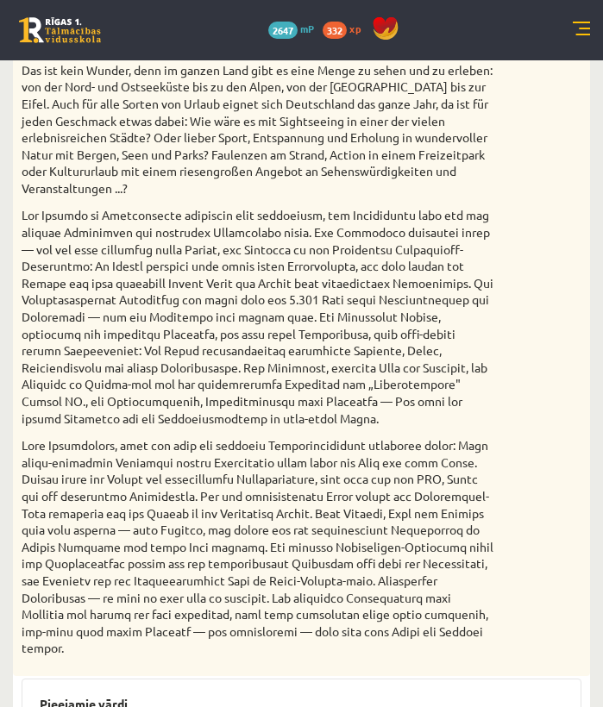
scroll to position [0, 0]
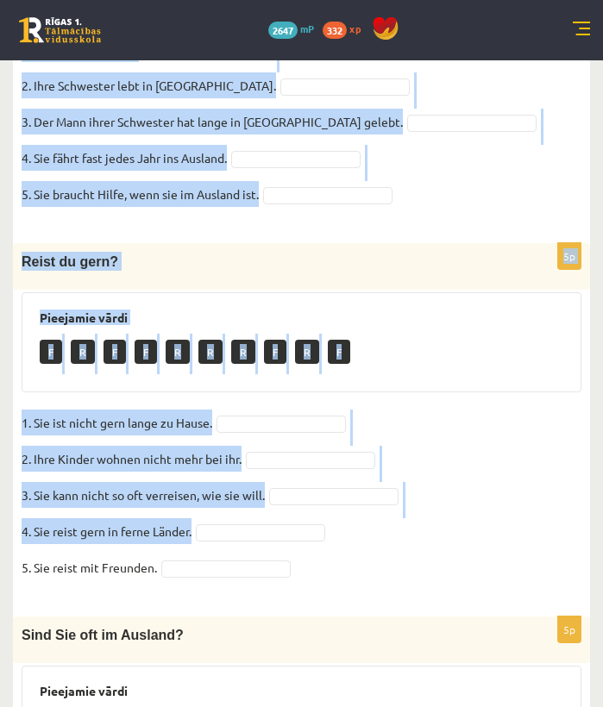
scroll to position [878, 0]
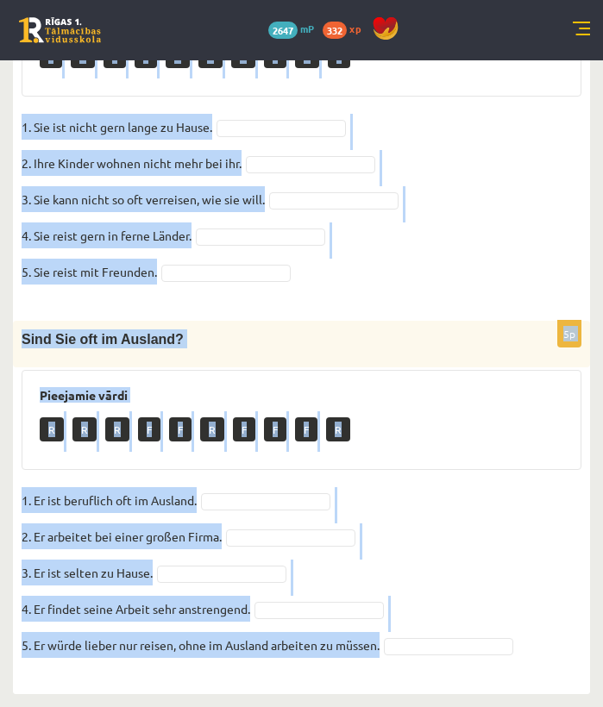
drag, startPoint x: 54, startPoint y: 353, endPoint x: 535, endPoint y: 686, distance: 585.5
click at [535, 609] on div "Hör die 3 Texte und markiere die Antworten – R oder F! AUDIO [URL][DOMAIN_NAME]…" at bounding box center [301, 76] width 577 height 1235
copy form "Lor ips 4 Dolor sit ametcons adi Elitseddo – E temp I! UTLAB etdol://magnaaliqu…"
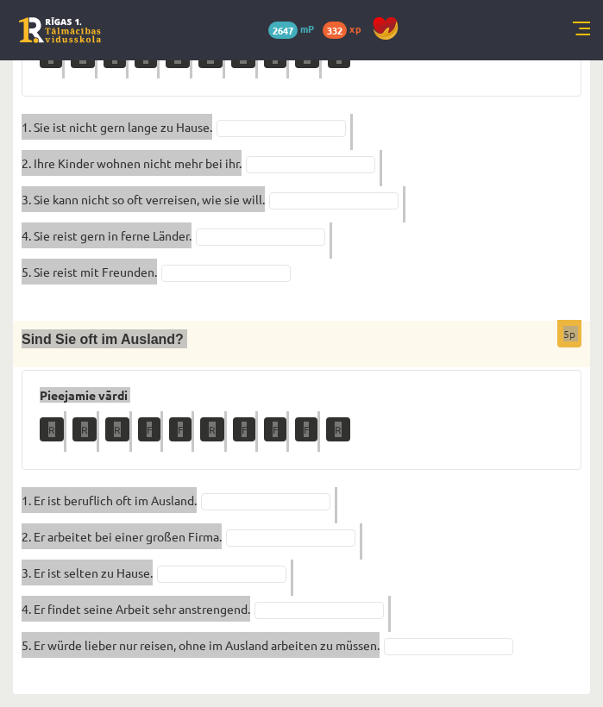
scroll to position [13, 0]
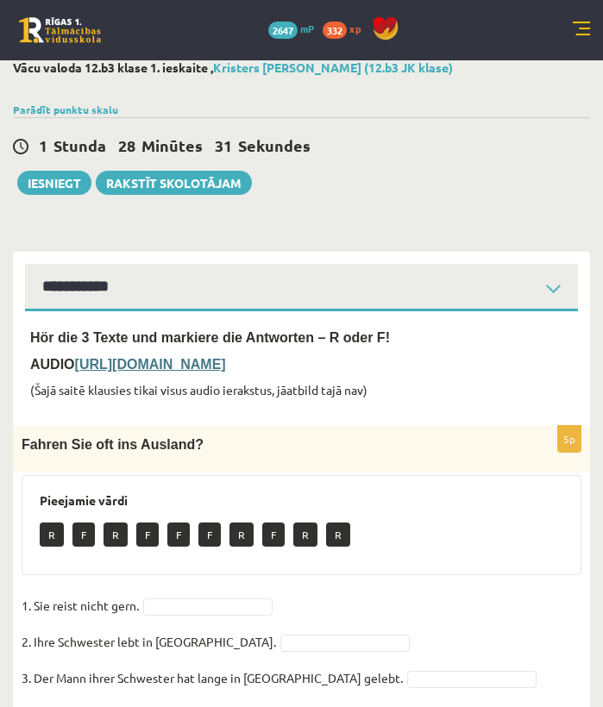
click at [215, 609] on fieldset "1. Sie reist nicht gern. 2. Ihre Schwester lebt in [GEOGRAPHIC_DATA]. 3. Der Ma…" at bounding box center [302, 682] width 560 height 181
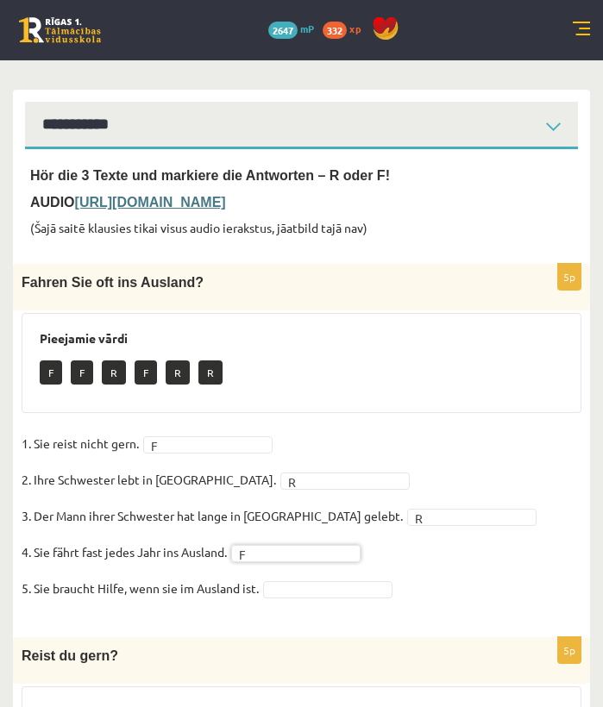
scroll to position [0, 0]
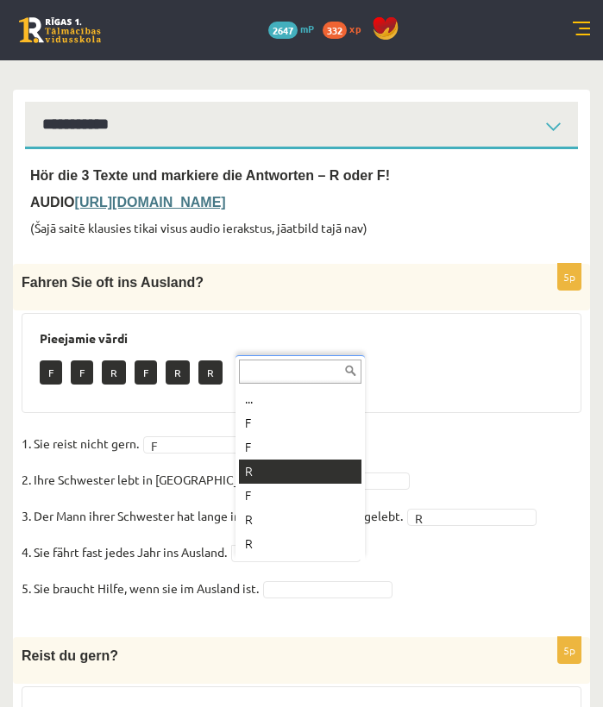
drag, startPoint x: 284, startPoint y: 461, endPoint x: 312, endPoint y: 591, distance: 133.3
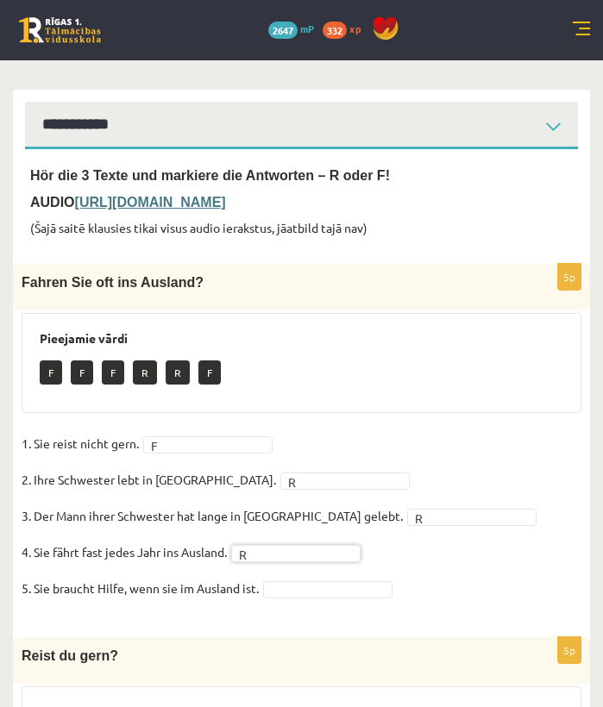
click at [324, 609] on fieldset "1. Sie reist nicht gern. F * 2. Ihre Schwester lebt in [GEOGRAPHIC_DATA]. R * 3…" at bounding box center [302, 520] width 560 height 181
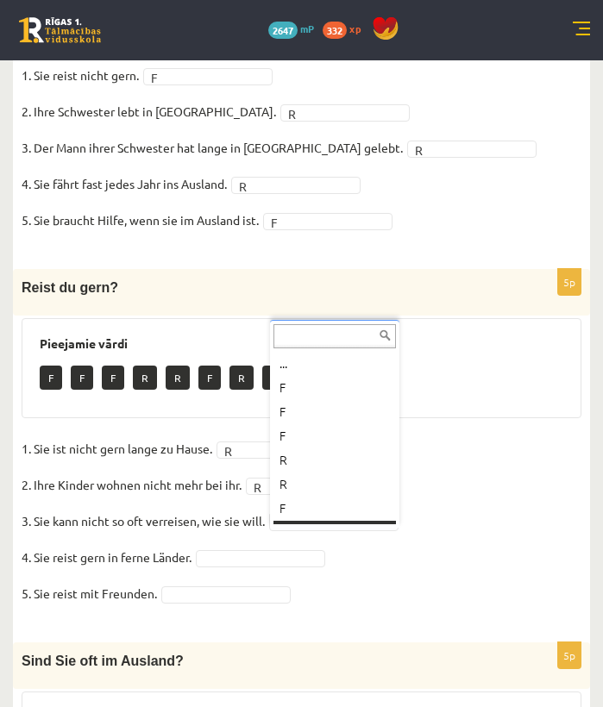
scroll to position [21, 0]
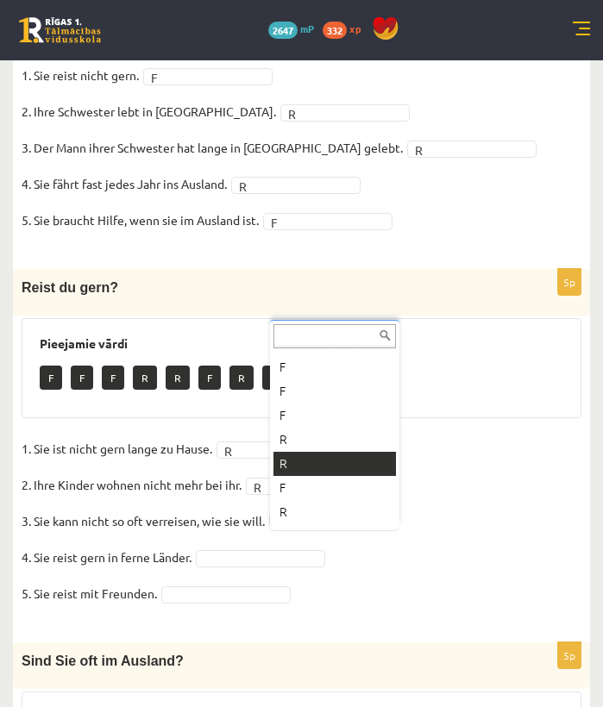
drag, startPoint x: 305, startPoint y: 455, endPoint x: 307, endPoint y: 469, distance: 13.9
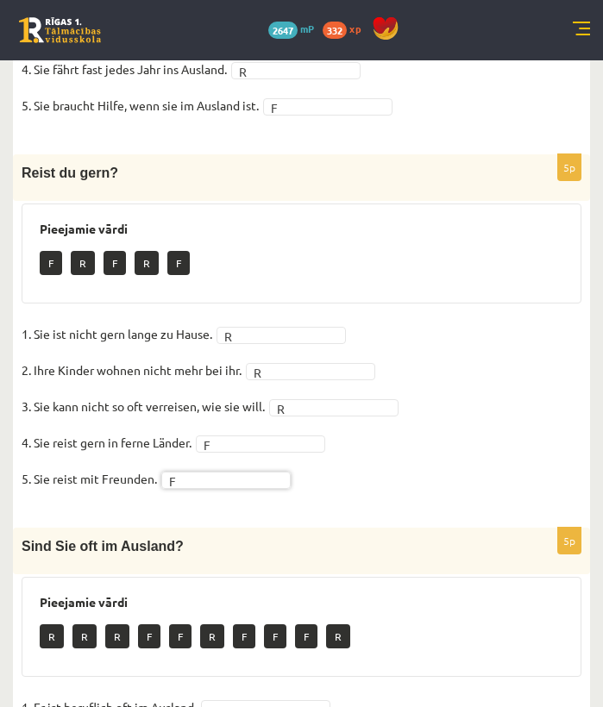
scroll to position [878, 0]
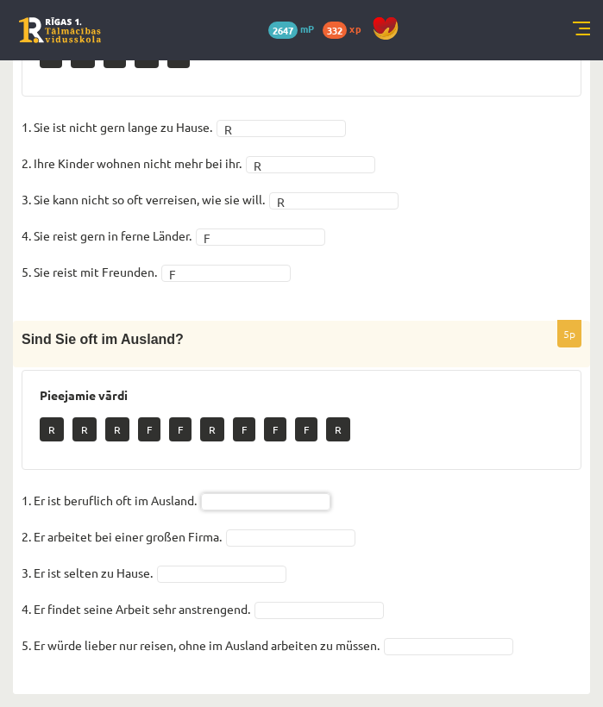
drag, startPoint x: 266, startPoint y: 503, endPoint x: 264, endPoint y: 490, distance: 14.0
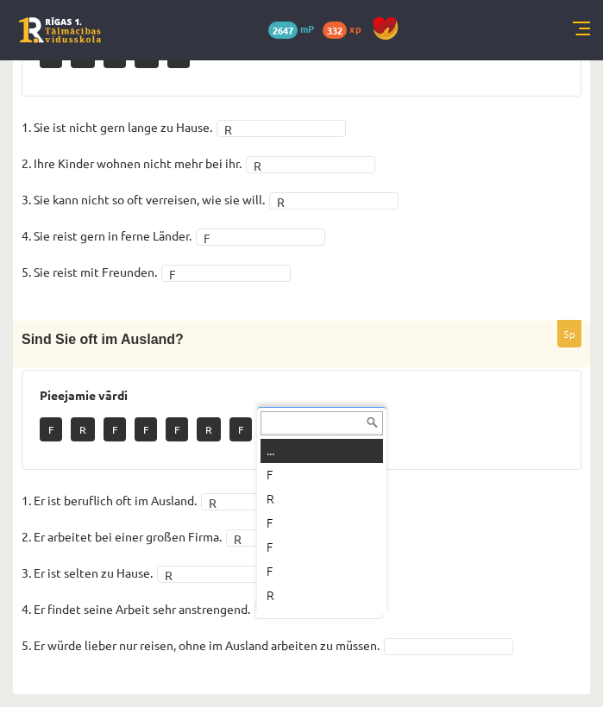
scroll to position [21, 0]
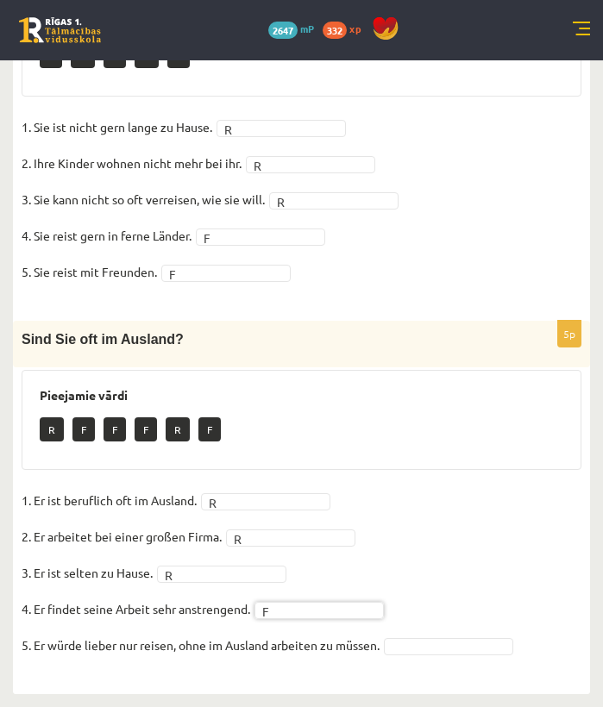
click at [426, 609] on fieldset "1. Er ist beruflich oft im Ausland. R * 2. Er arbeitet bei einer großen Firma. …" at bounding box center [302, 577] width 560 height 181
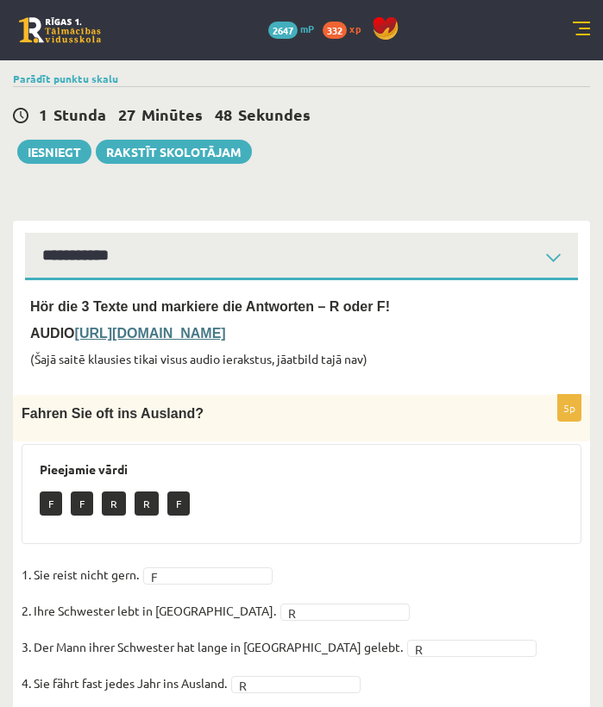
scroll to position [0, 0]
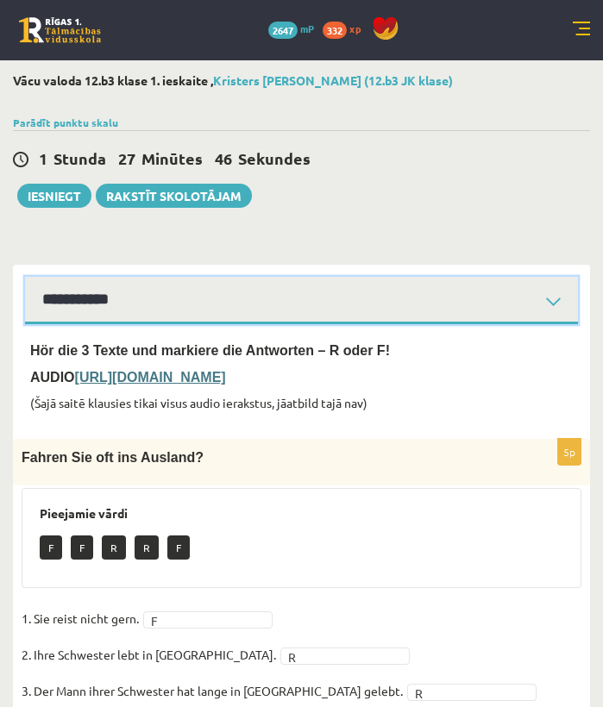
select select "**********"
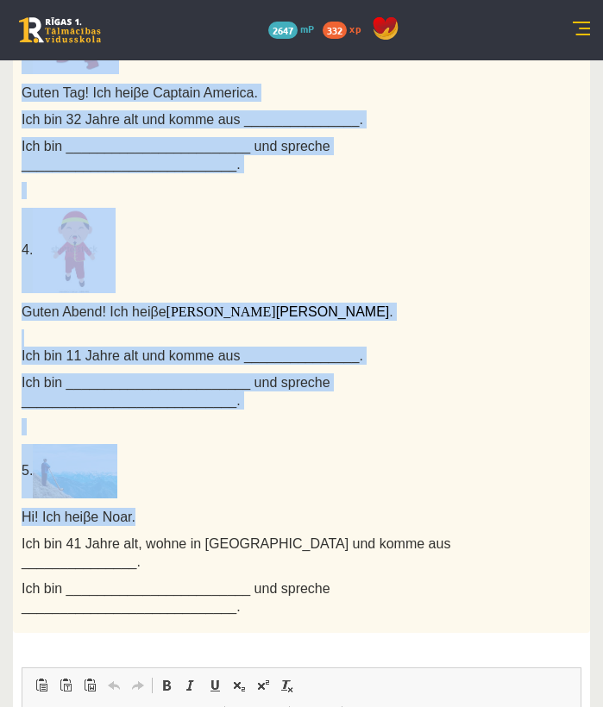
scroll to position [1296, 0]
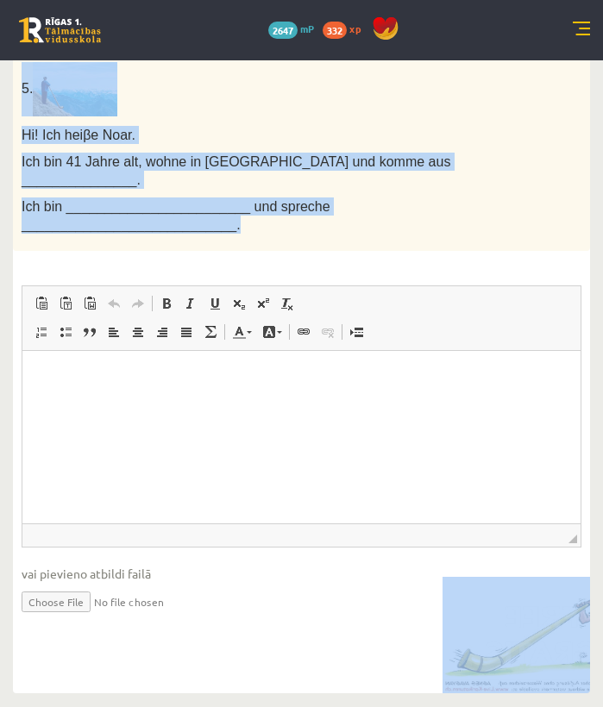
drag, startPoint x: 24, startPoint y: 374, endPoint x: 435, endPoint y: 196, distance: 447.5
copy div "Loremip dol Sita, con Adipisc eli sed Doeiusmodtem! 4. Incid! Utl etd m a Enima…"
drag, startPoint x: 535, startPoint y: 472, endPoint x: 541, endPoint y: 616, distance: 144.9
click at [541, 609] on img at bounding box center [541, 635] width 199 height 116
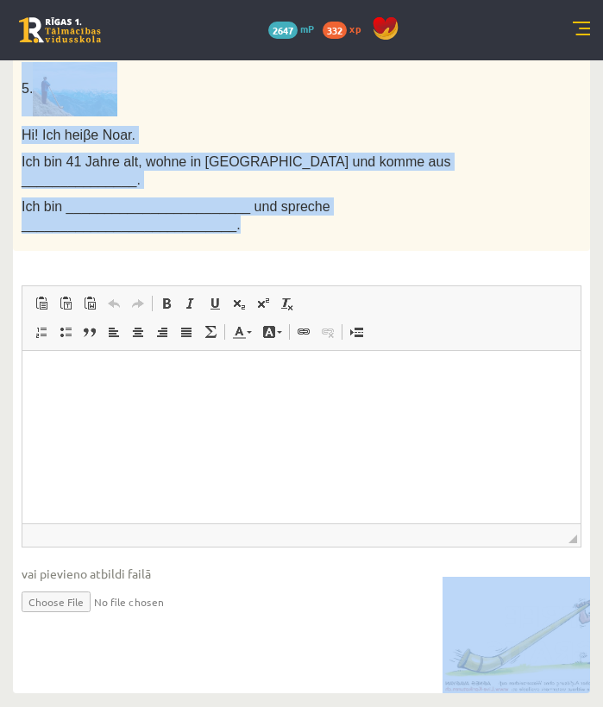
click at [508, 609] on img at bounding box center [541, 635] width 199 height 116
click at [379, 583] on input "file" at bounding box center [302, 600] width 560 height 35
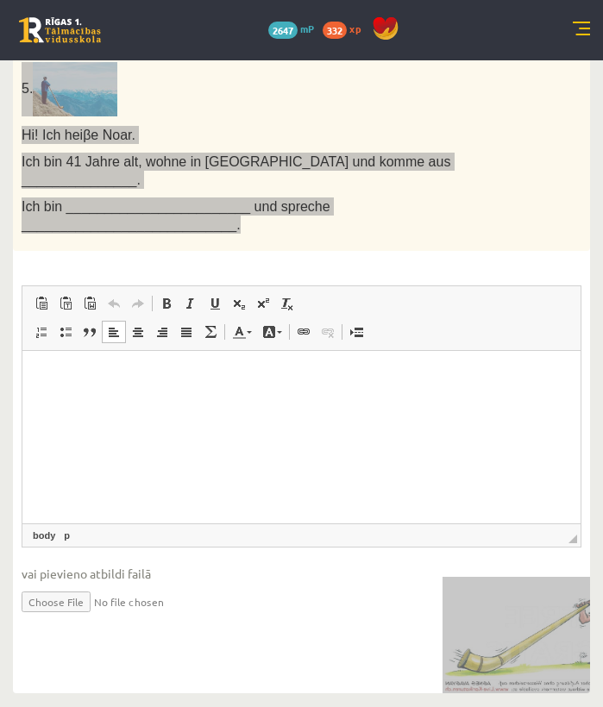
click at [199, 403] on html at bounding box center [301, 376] width 558 height 53
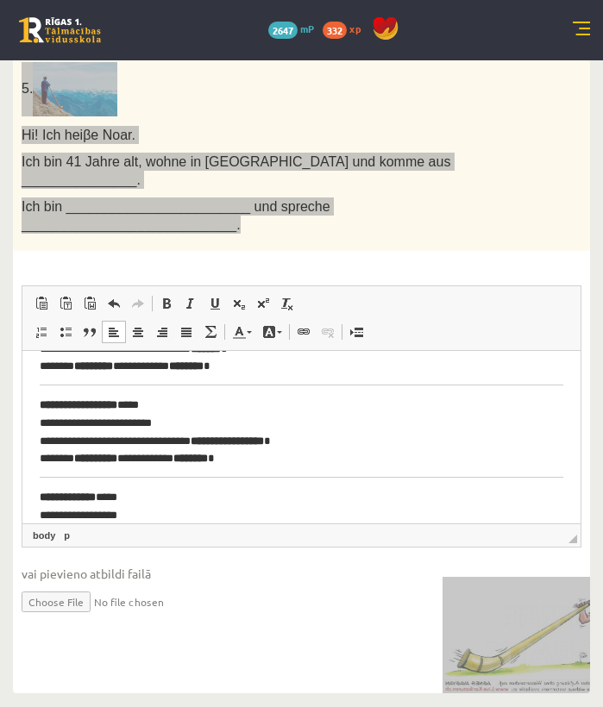
scroll to position [159, 0]
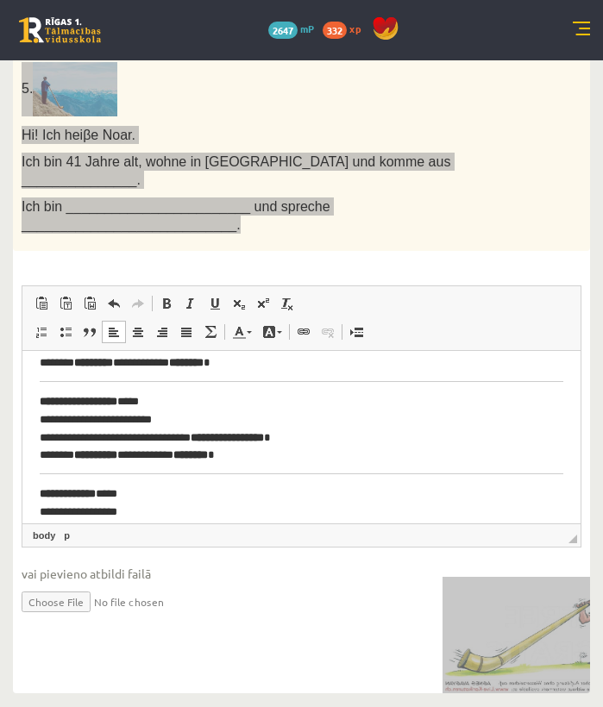
click at [82, 495] on strong "**********" at bounding box center [68, 492] width 56 height 11
click at [74, 493] on strong "**********" at bounding box center [68, 492] width 56 height 11
click at [78, 493] on strong "**********" at bounding box center [68, 492] width 56 height 11
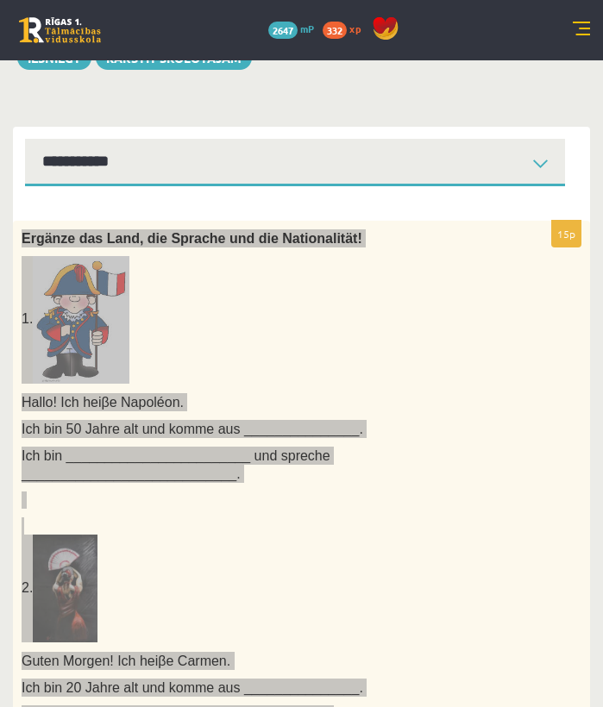
scroll to position [103, 0]
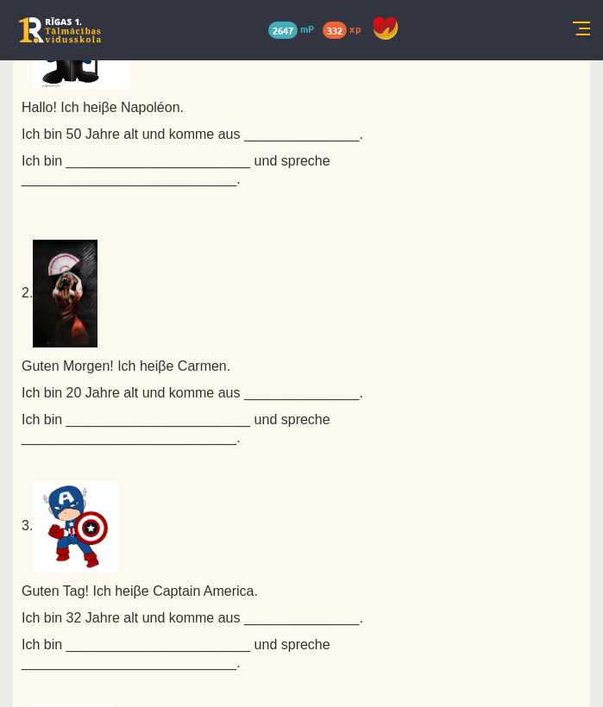
scroll to position [0, 0]
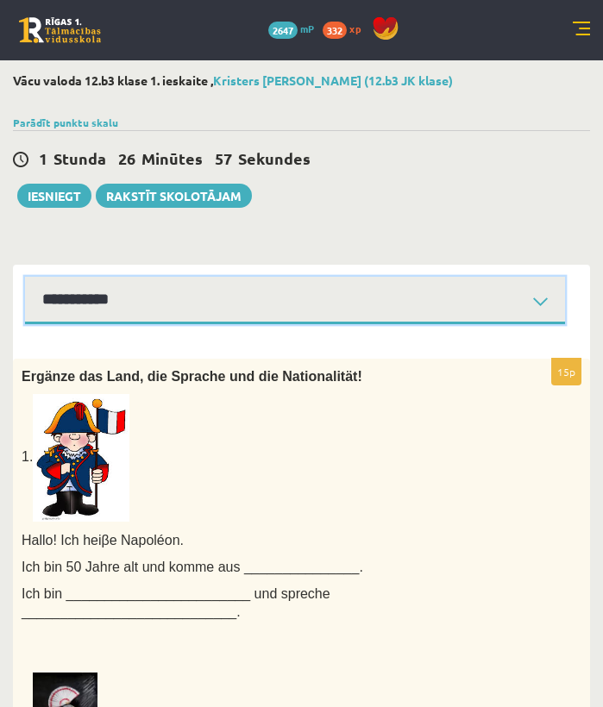
select select "**********"
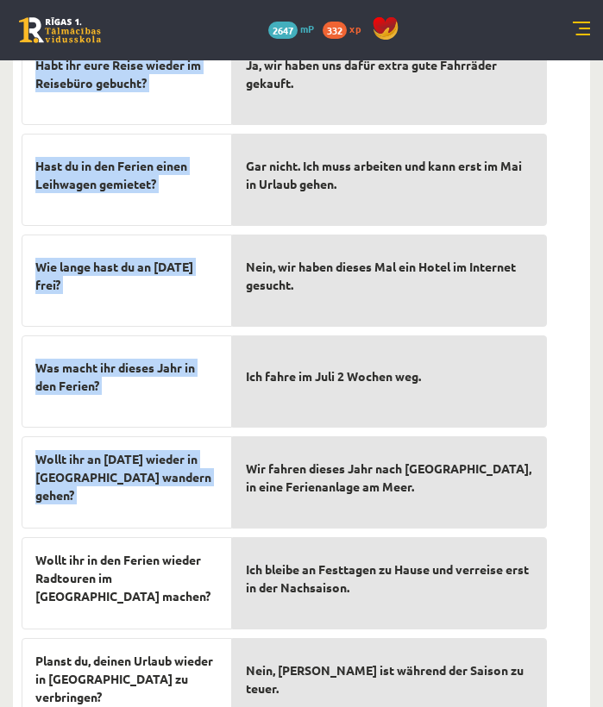
scroll to position [755, 0]
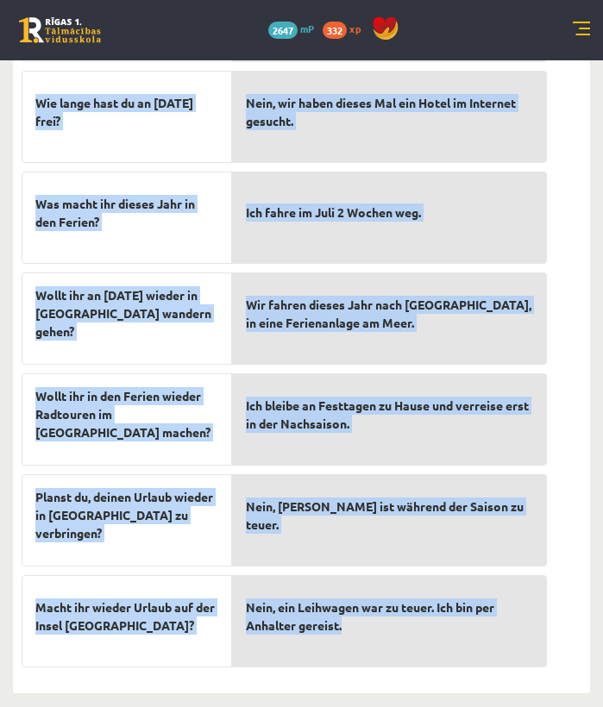
drag, startPoint x: 25, startPoint y: 375, endPoint x: 412, endPoint y: 650, distance: 474.9
click at [412, 609] on div "10p Finde die passende Antwort! Verreist du über [DATE] oder bleibst du in [GEO…" at bounding box center [284, 139] width 542 height 1073
copy div "Lorem ips dolorsit Ametcon! Adipisci el sedd Eiusmodtemp inci utlabor et do Mag…"
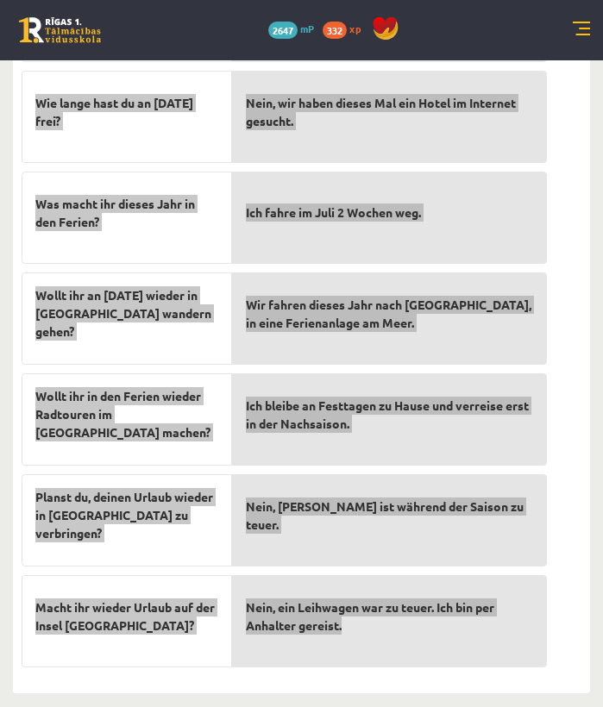
scroll to position [154, 0]
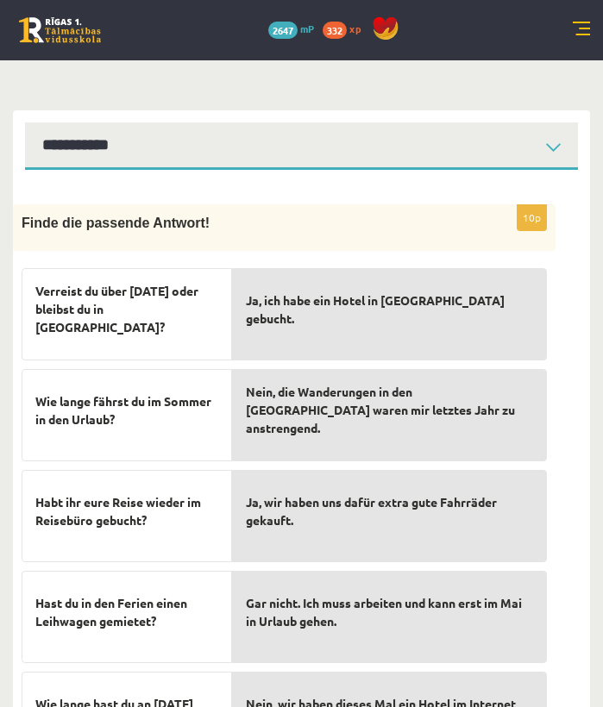
drag, startPoint x: 159, startPoint y: 625, endPoint x: 362, endPoint y: 279, distance: 401.2
click at [362, 279] on div "Ja, ich habe ein Hotel in [GEOGRAPHIC_DATA] gebucht." at bounding box center [389, 314] width 315 height 92
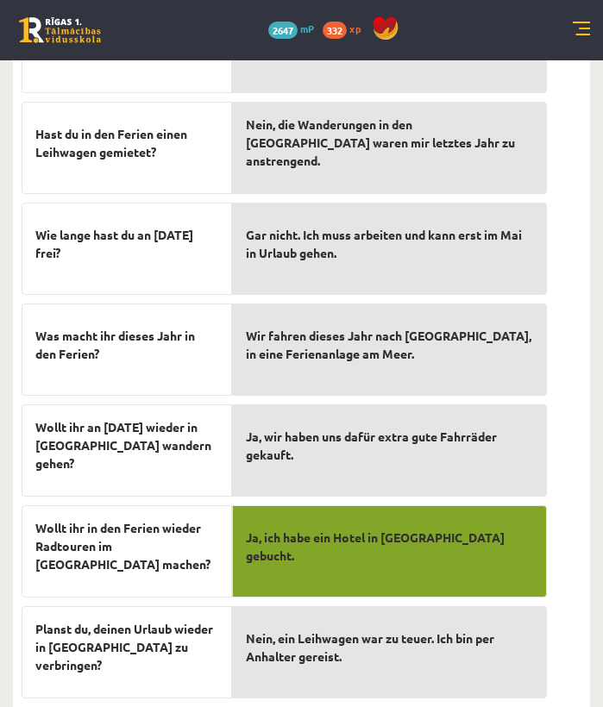
scroll to position [755, 0]
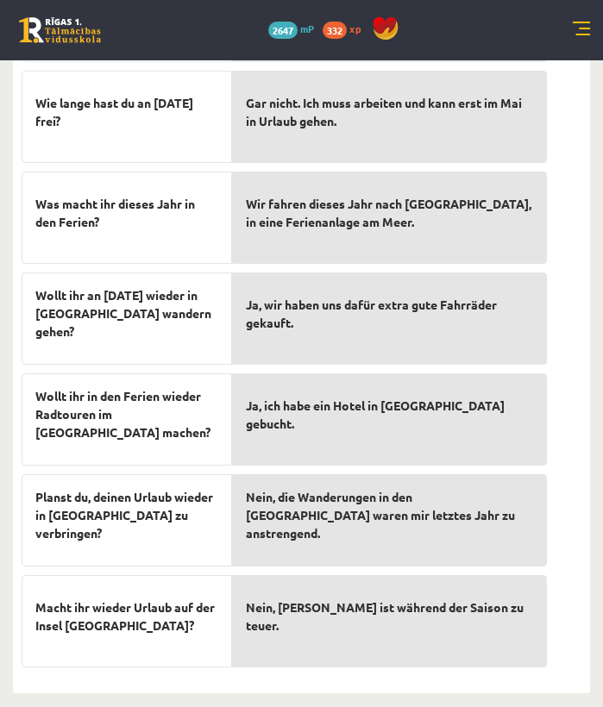
click at [338, 509] on span "Nein, die Wanderungen in den Bergen waren mir letztes Jahr zu anstrengend." at bounding box center [389, 515] width 287 height 54
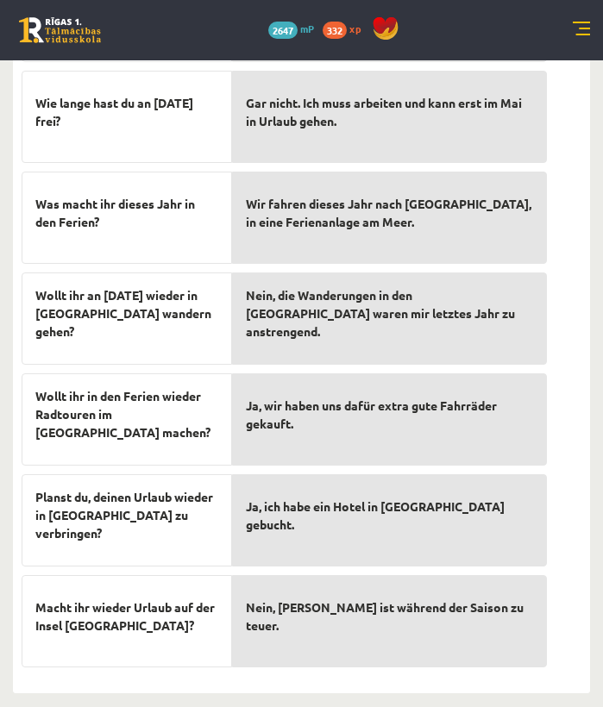
scroll to position [0, 0]
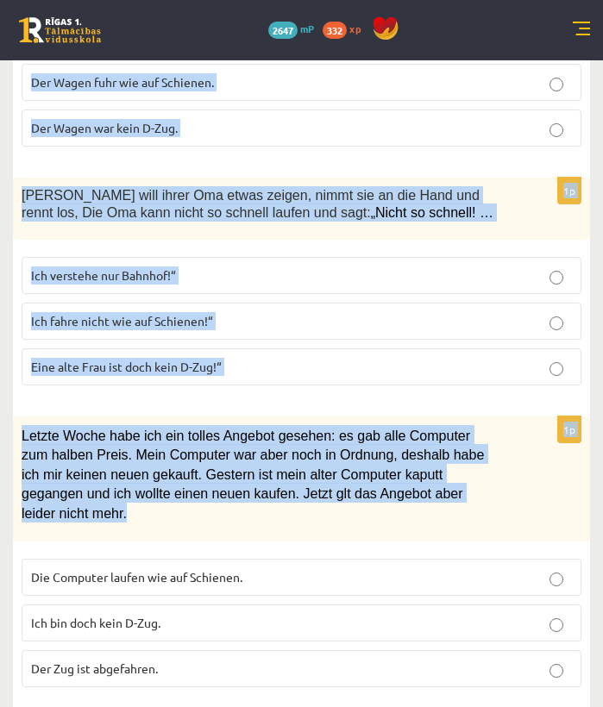
scroll to position [1266, 0]
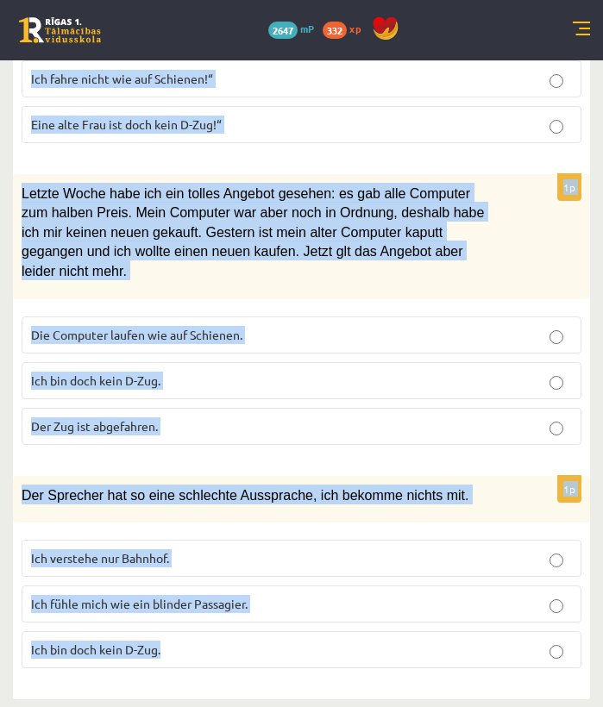
drag, startPoint x: 22, startPoint y: 373, endPoint x: 387, endPoint y: 647, distance: 456.4
copy form "Setze das richtige Wort ein. Pieejamie vārdi Schwarzfahren Bahnhof Passagier Zu…"
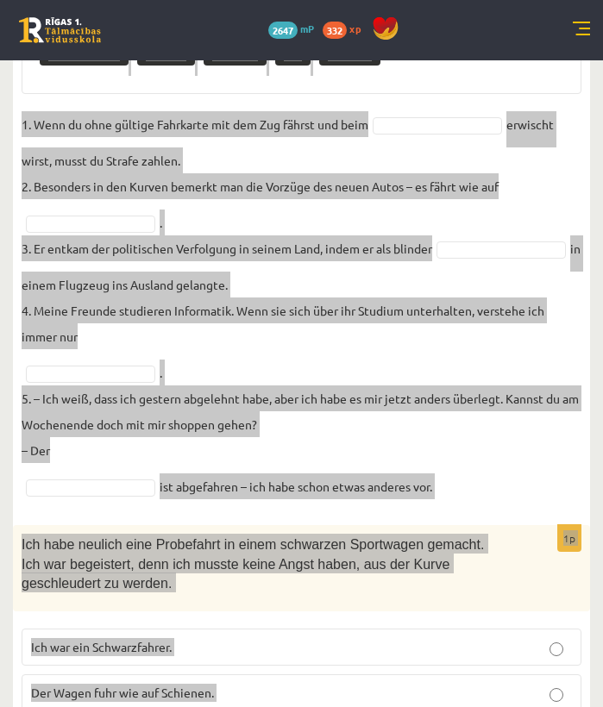
scroll to position [0, 0]
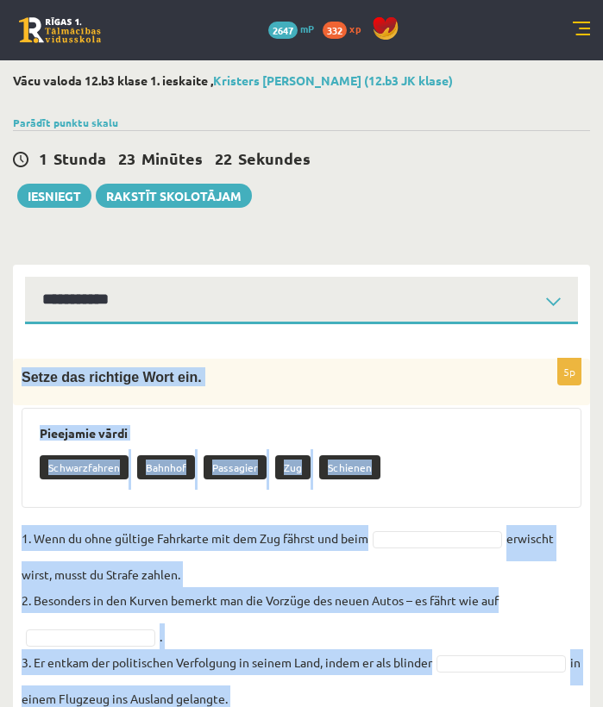
click at [471, 205] on div "1 Stunda 23 Minūtes 22 Sekundes Ieskaite saglabāta! Iesniegt Rakstīt skolotājam" at bounding box center [301, 169] width 577 height 78
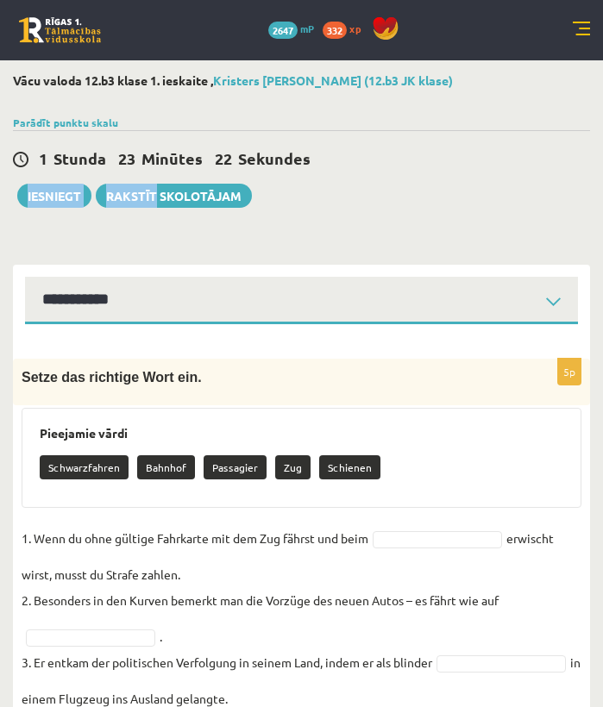
click at [471, 205] on div "1 Stunda 23 Minūtes 22 Sekundes Ieskaite saglabāta! Iesniegt Rakstīt skolotājam" at bounding box center [301, 169] width 577 height 78
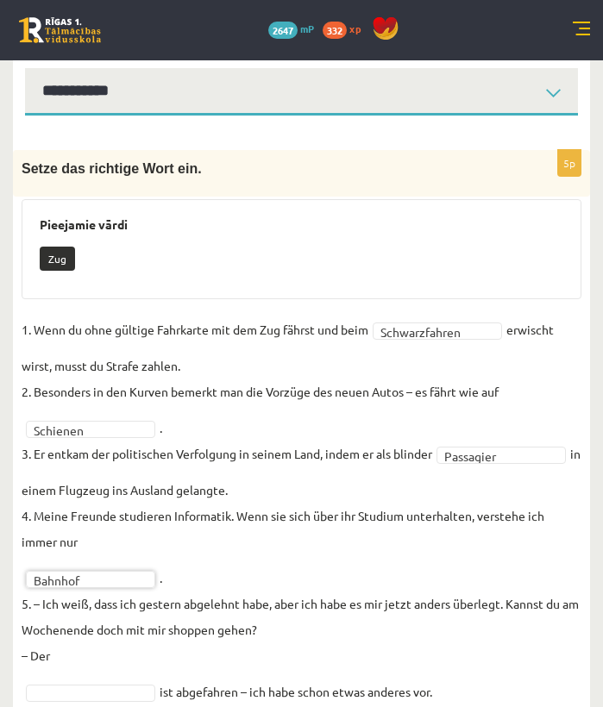
scroll to position [254, 0]
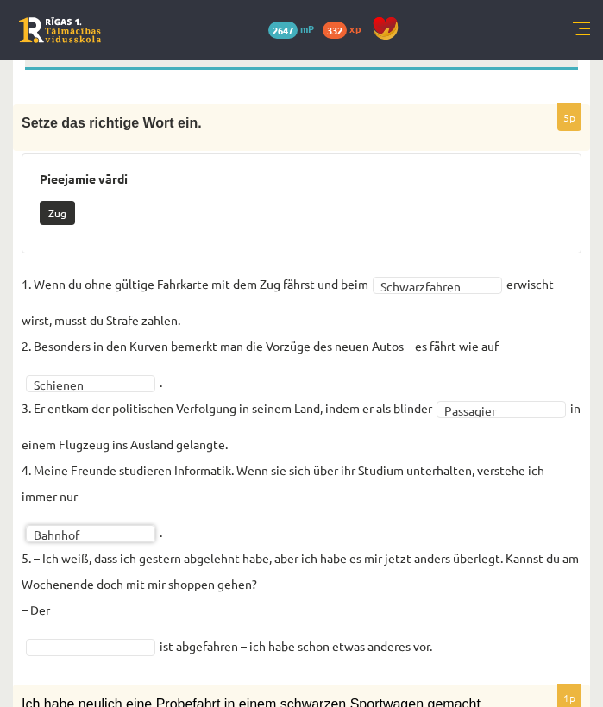
click at [97, 609] on fieldset "**********" at bounding box center [302, 465] width 560 height 388
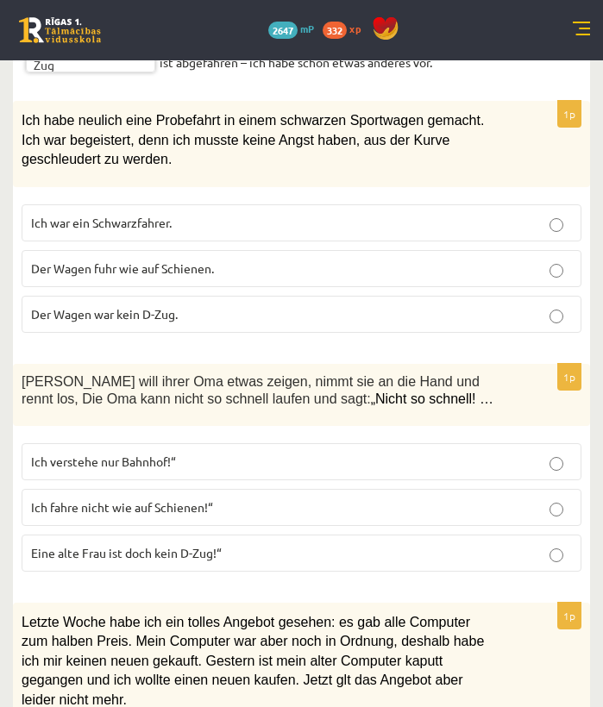
scroll to position [776, 0]
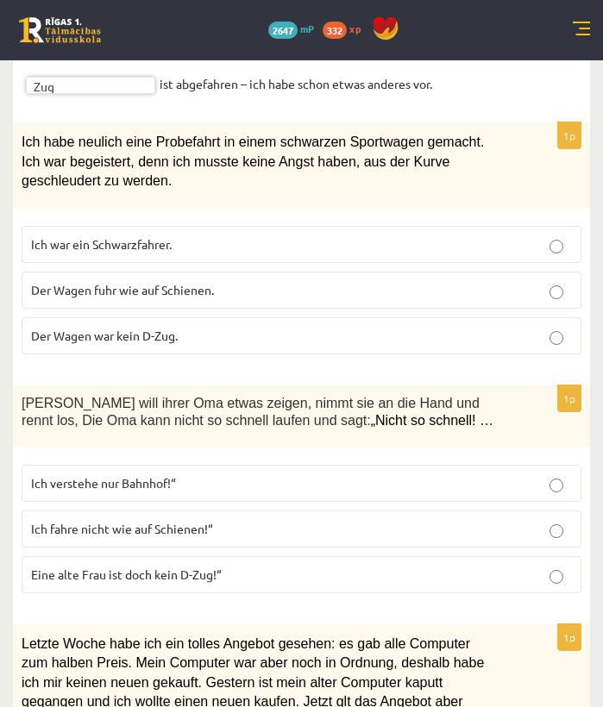
click at [197, 277] on label "Der Wagen fuhr wie auf Schienen." at bounding box center [302, 290] width 560 height 37
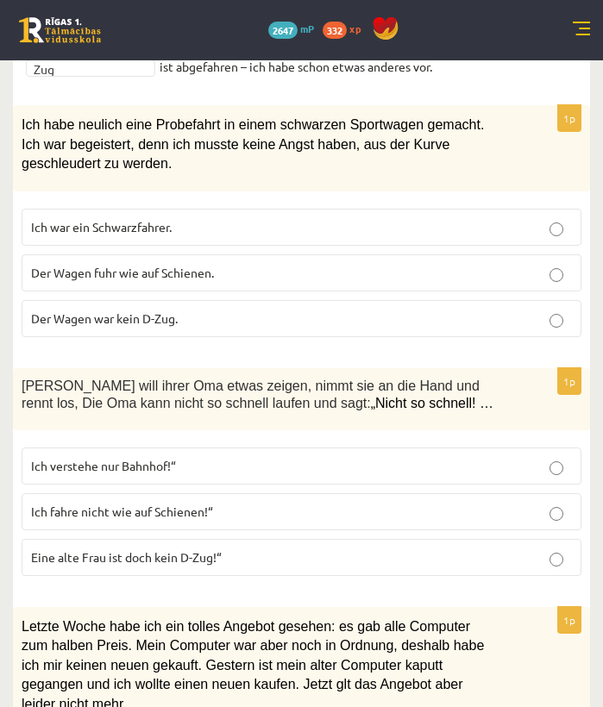
scroll to position [881, 0]
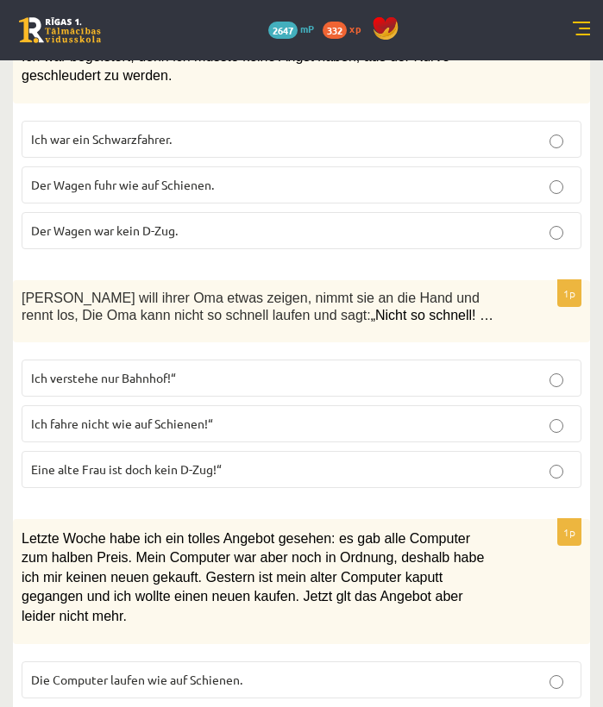
click at [241, 451] on label "Eine alte Frau ist doch kein D-Zug!“" at bounding box center [302, 469] width 560 height 37
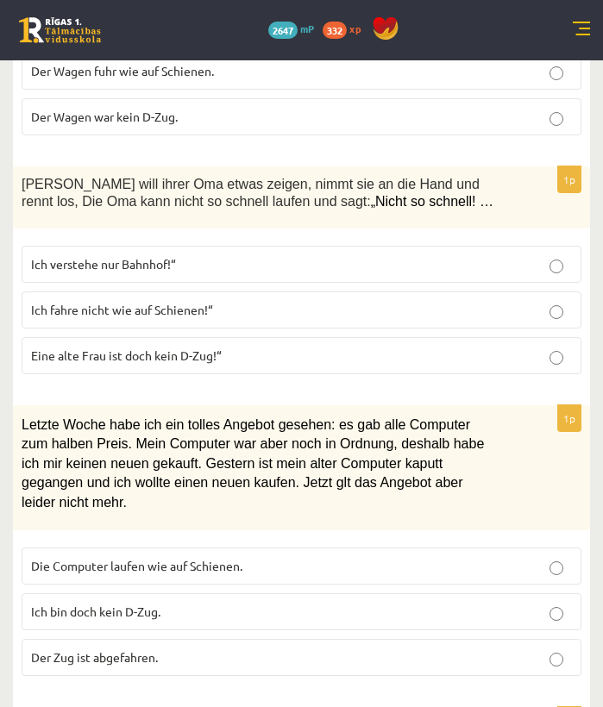
scroll to position [1032, 0]
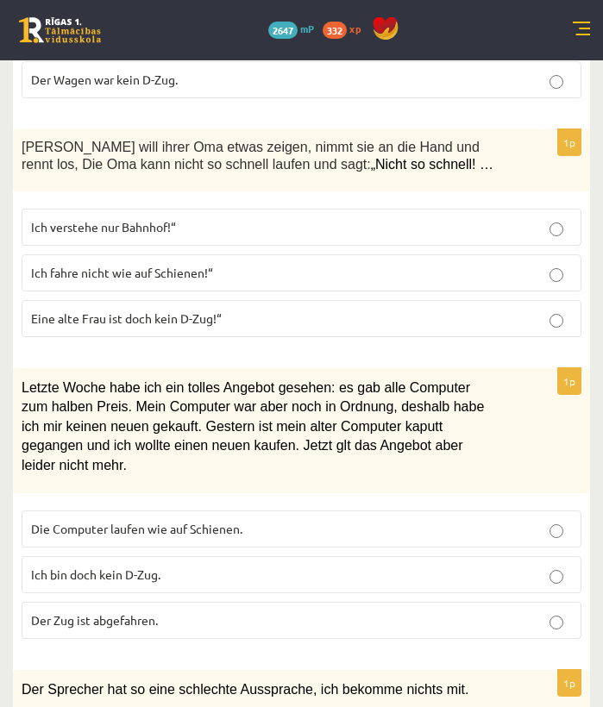
click at [209, 609] on p "Der Zug ist abgefahren." at bounding box center [301, 620] width 541 height 18
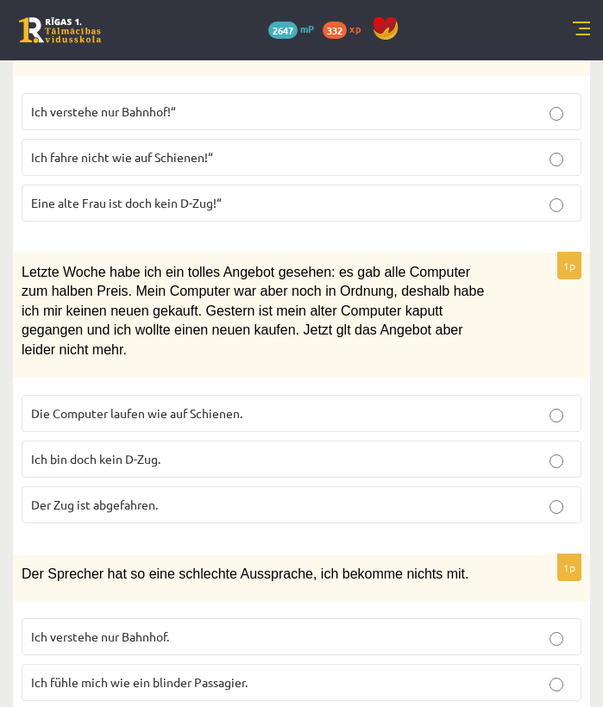
scroll to position [1226, 0]
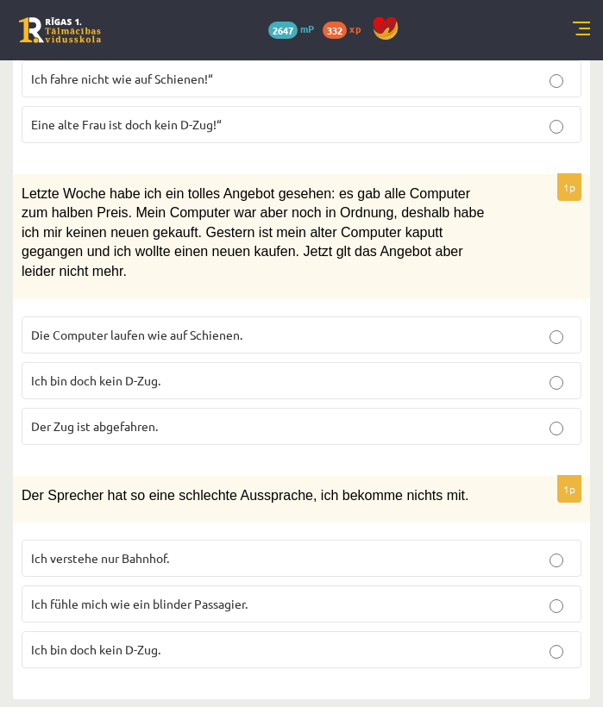
click at [277, 557] on p "Ich verstehe nur Bahnhof." at bounding box center [301, 558] width 541 height 18
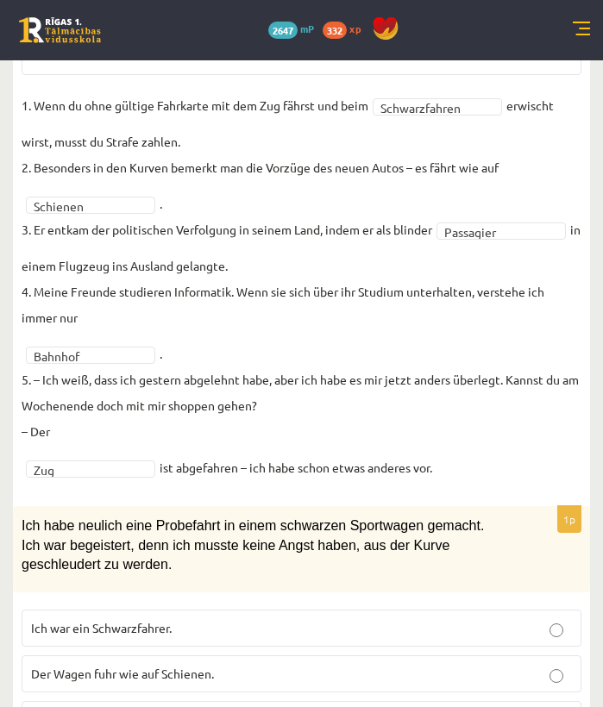
scroll to position [0, 0]
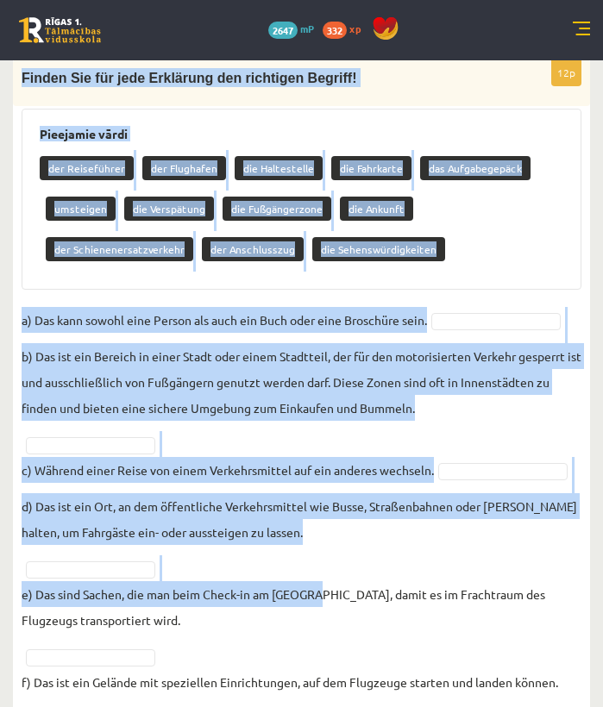
scroll to position [786, 0]
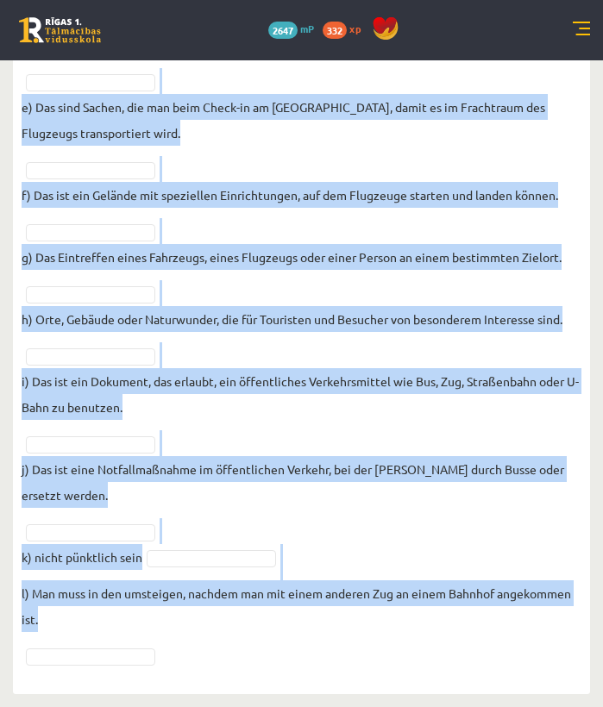
drag, startPoint x: 22, startPoint y: 374, endPoint x: 270, endPoint y: 610, distance: 342.1
click at [320, 609] on div "12p Finden Sie für jede Erklärung den richtigen Begriff! Pieejamie vārdi der Re…" at bounding box center [301, 124] width 577 height 1104
copy div "Finden Sie für jede Erklärung den richtigen Begriff! Pieejamie vārdi der Reisef…"
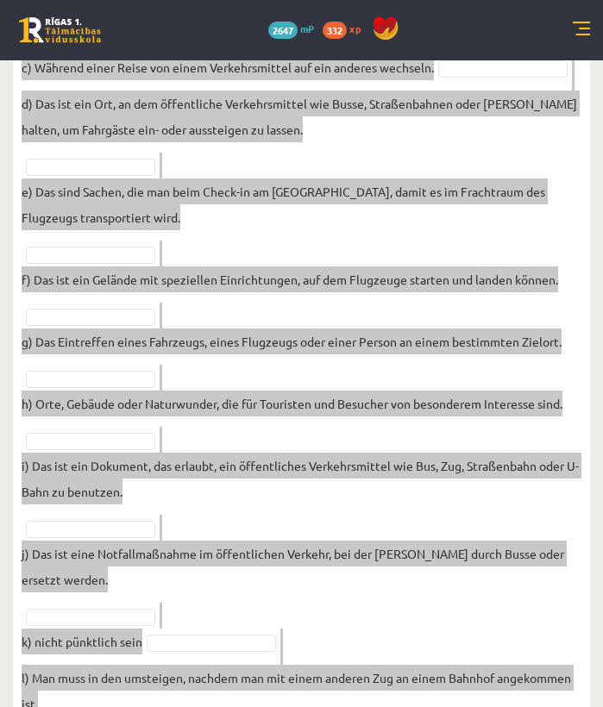
scroll to position [133, 0]
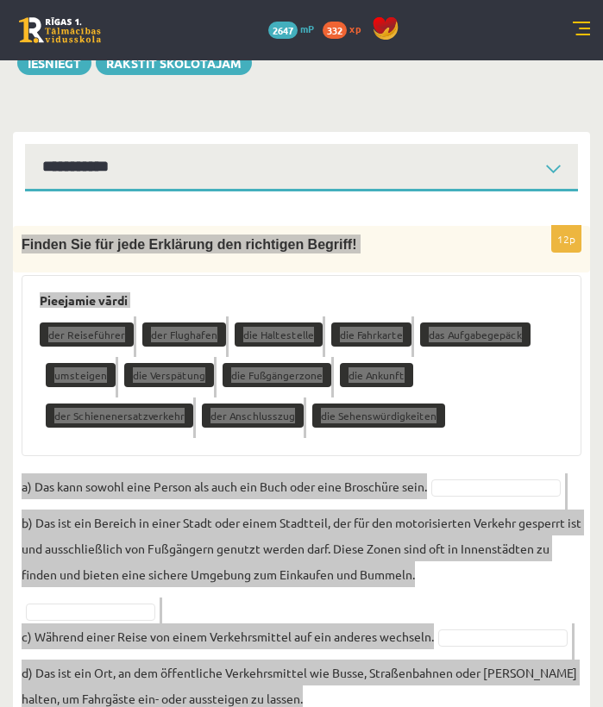
click at [291, 449] on div "Pieejamie vārdi der Reiseführer der Flughafen die Haltestelle die Fahrkarte das…" at bounding box center [302, 365] width 560 height 181
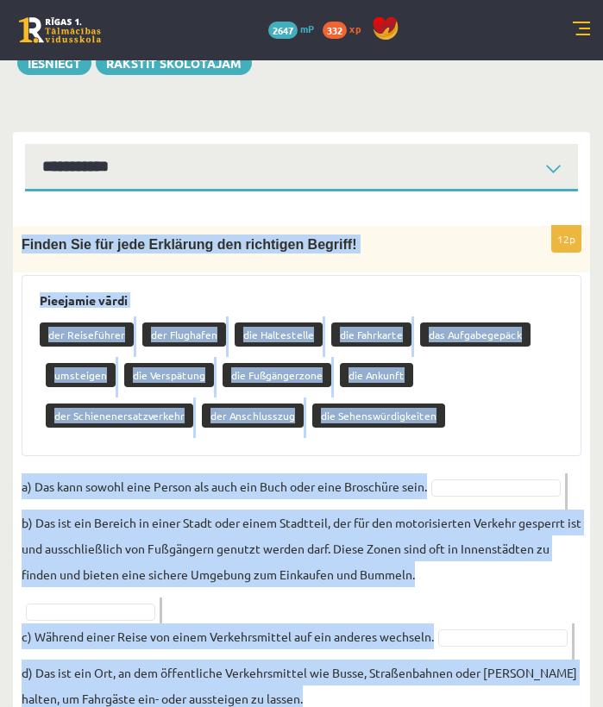
click at [303, 448] on div "Pieejamie vārdi der Reiseführer der Flughafen die Haltestelle die Fahrkarte das…" at bounding box center [302, 365] width 560 height 181
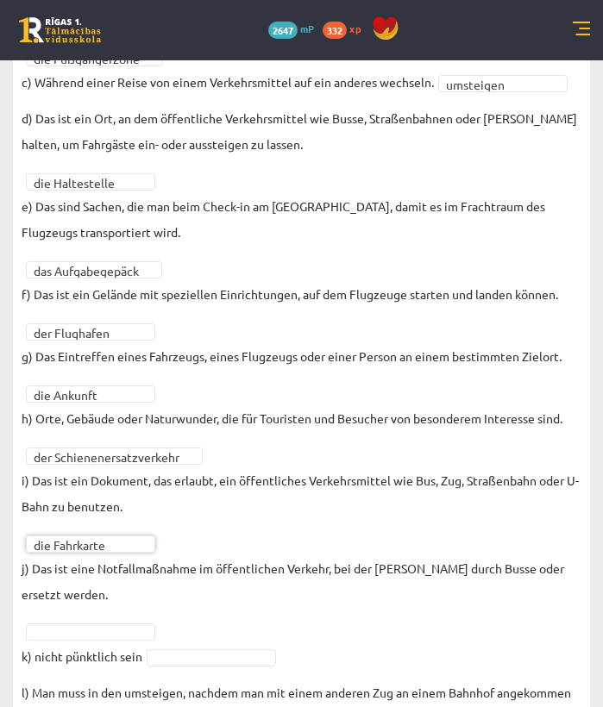
scroll to position [705, 0]
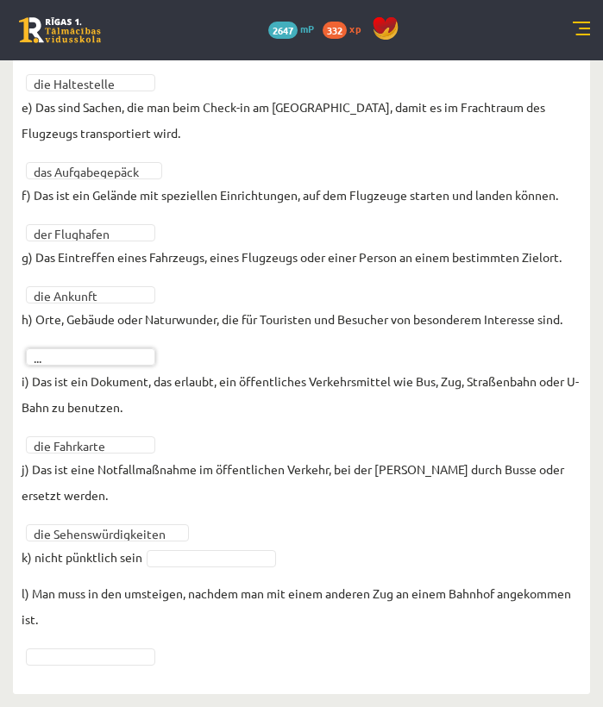
click at [123, 522] on fieldset "**********" at bounding box center [302, 244] width 560 height 848
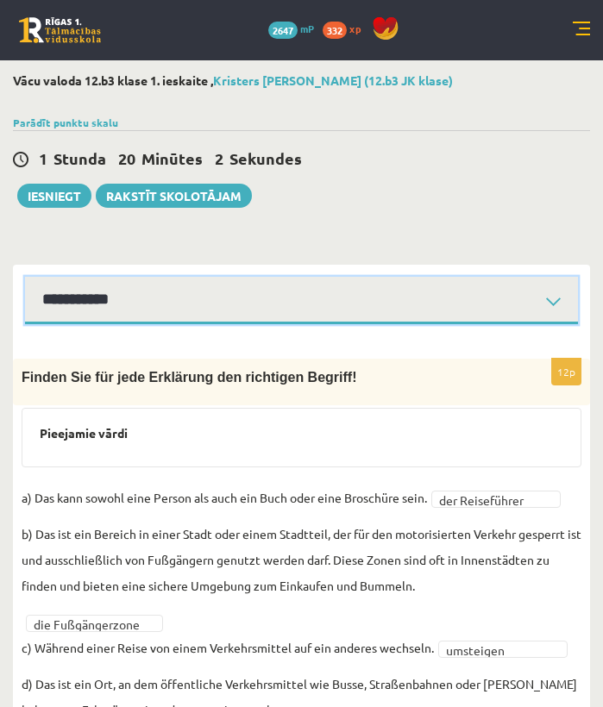
select select "**********"
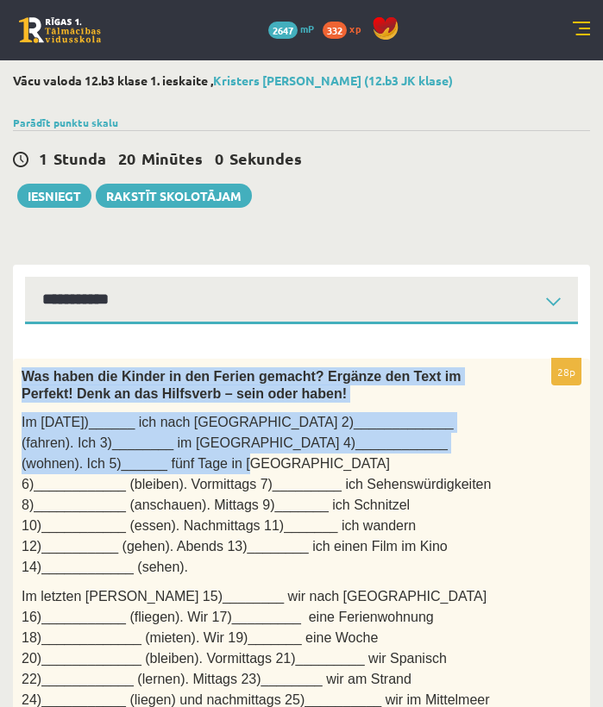
drag, startPoint x: 25, startPoint y: 372, endPoint x: 117, endPoint y: 467, distance: 132.3
click at [118, 469] on div "Was haben die Kinder in den Ferien gemacht? Ergänze den Text im Perfekt! Denk a…" at bounding box center [301, 564] width 577 height 411
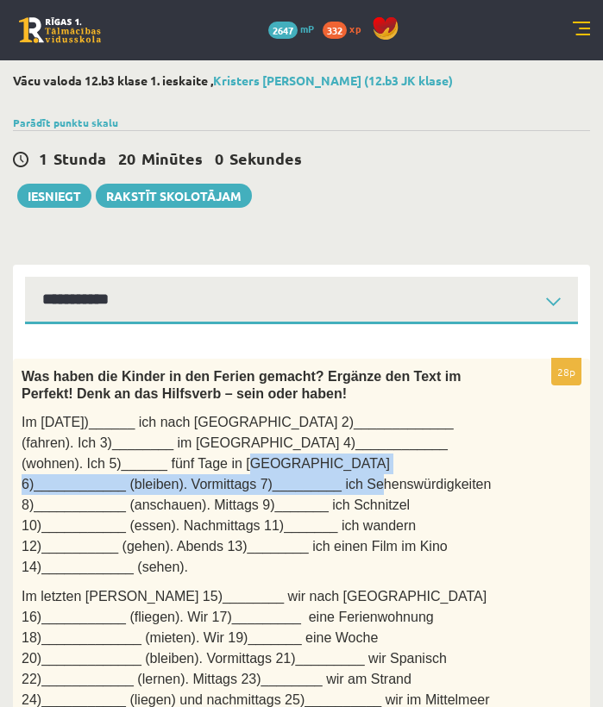
drag, startPoint x: 117, startPoint y: 467, endPoint x: 109, endPoint y: 462, distance: 9.3
click at [121, 477] on span "Im Juli 1)______ ich nach Wien 2)_____________ (fahren). Ich 3)________ im Hote…" at bounding box center [256, 494] width 469 height 159
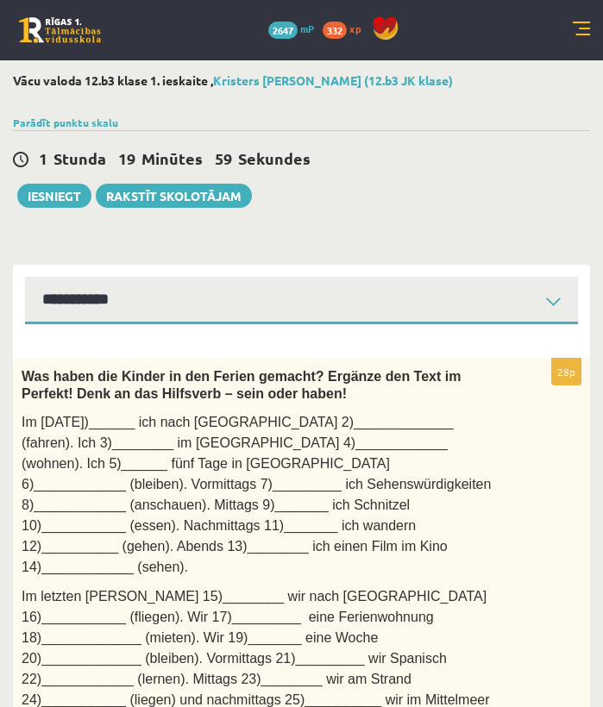
drag, startPoint x: 75, startPoint y: 412, endPoint x: 36, endPoint y: 389, distance: 45.2
click at [73, 412] on p "Im Juli 1)______ ich nach Wien 2)_____________ (fahren). Ich 3)________ im Hote…" at bounding box center [258, 495] width 473 height 166
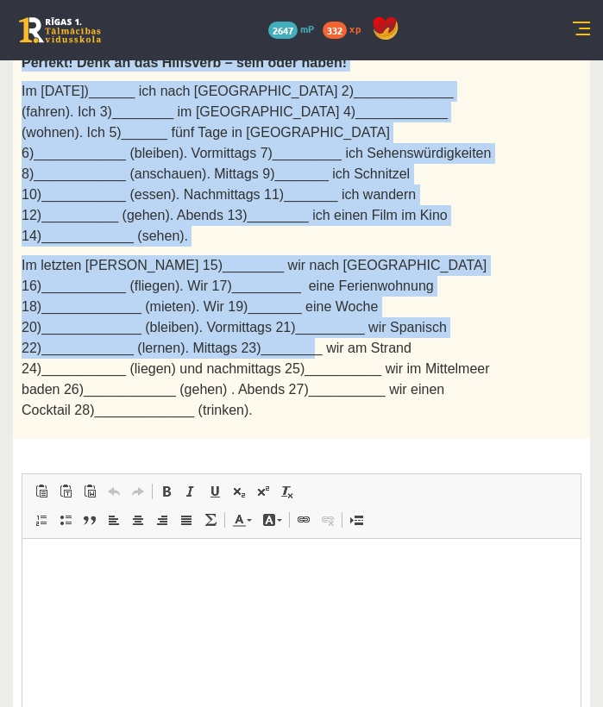
scroll to position [444, 0]
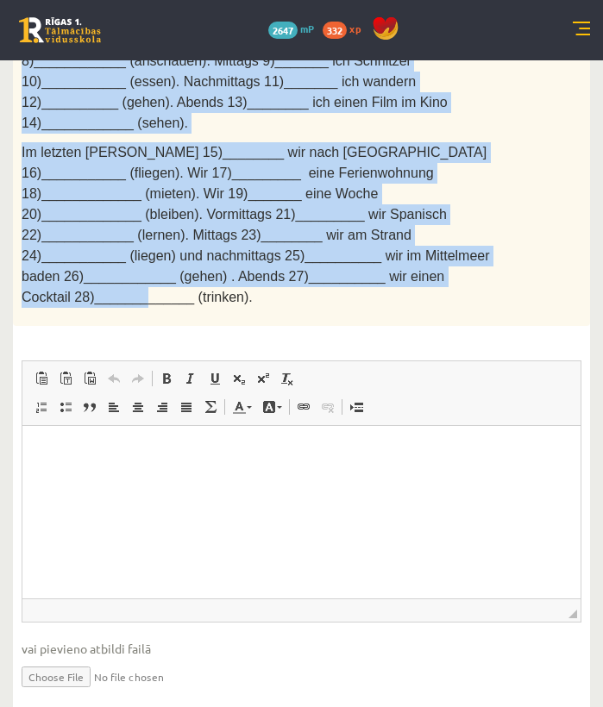
drag, startPoint x: 24, startPoint y: 371, endPoint x: 416, endPoint y: 265, distance: 405.5
click at [416, 265] on div "Was haben die Kinder in den Ferien gemacht? Ergänze den Text im Perfekt! Denk a…" at bounding box center [301, 120] width 577 height 411
copy div "Was haben die Kinder in den Ferien gemacht? Ergänze den Text im Perfekt! Denk a…"
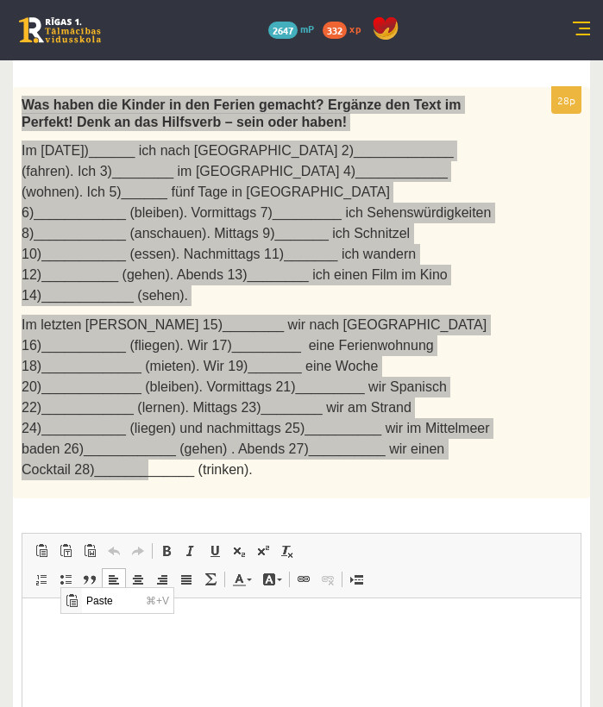
scroll to position [0, 0]
click at [42, 609] on p "Rich Text Editor, wiswyg-editor-user-answer-47433880514300" at bounding box center [301, 624] width 523 height 18
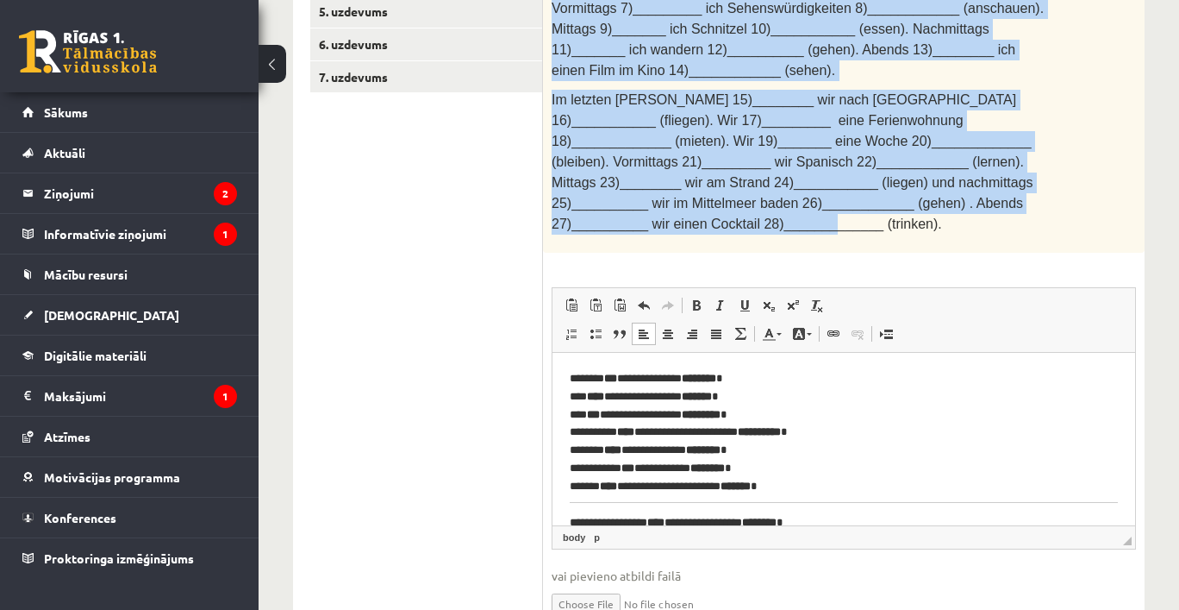
scroll to position [63, 0]
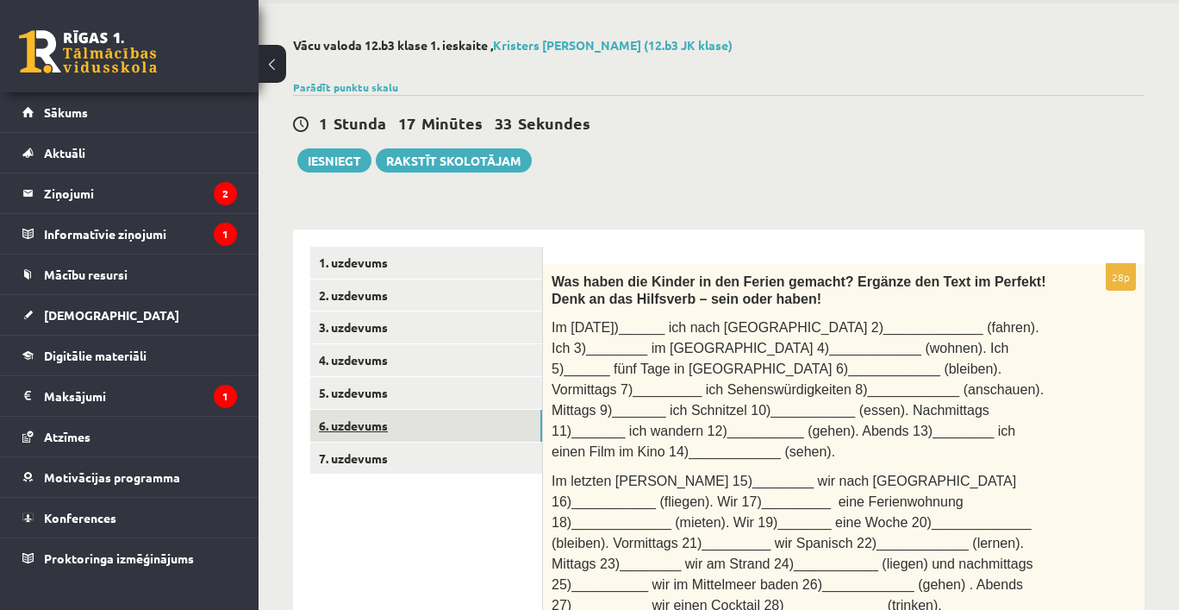
click at [394, 422] on link "6. uzdevums" at bounding box center [426, 426] width 232 height 32
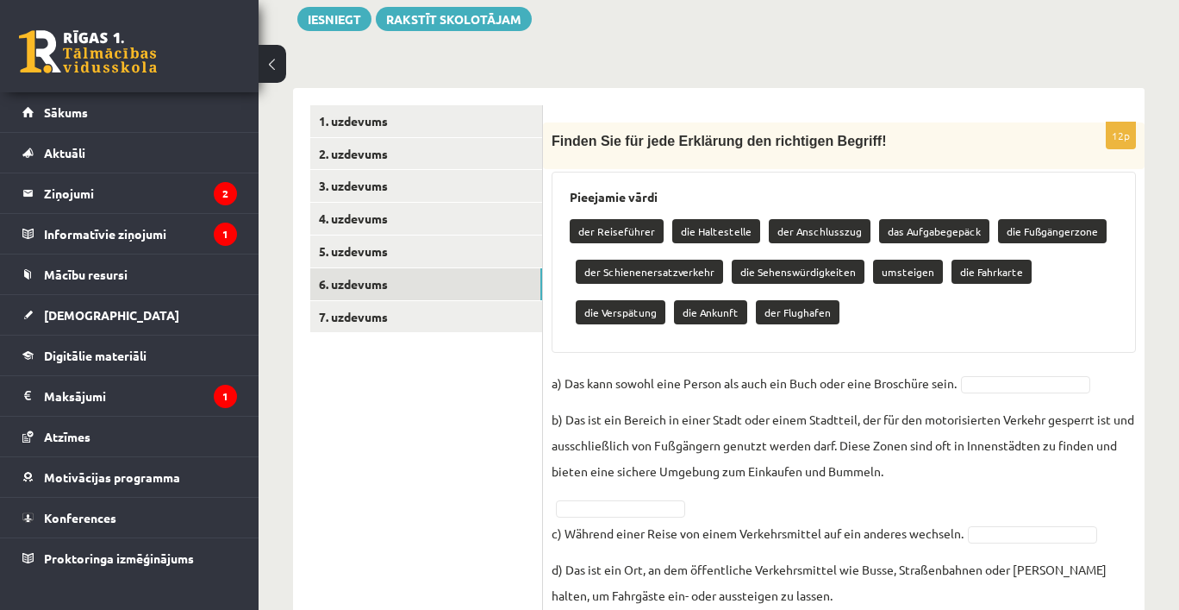
scroll to position [336, 0]
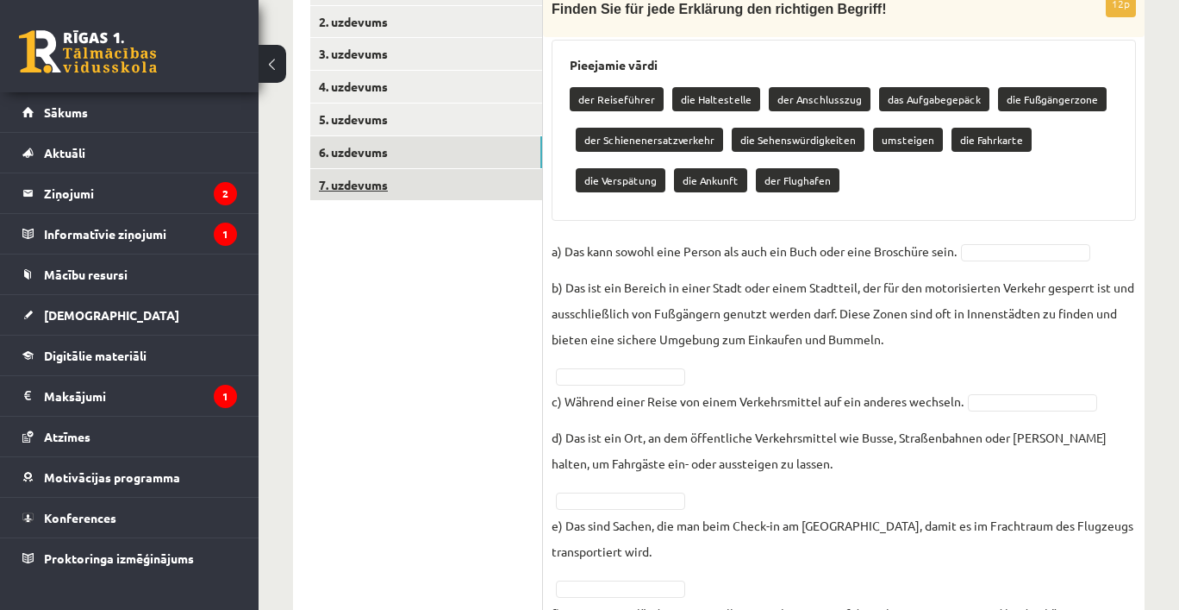
click at [348, 183] on link "7. uzdevums" at bounding box center [426, 185] width 232 height 32
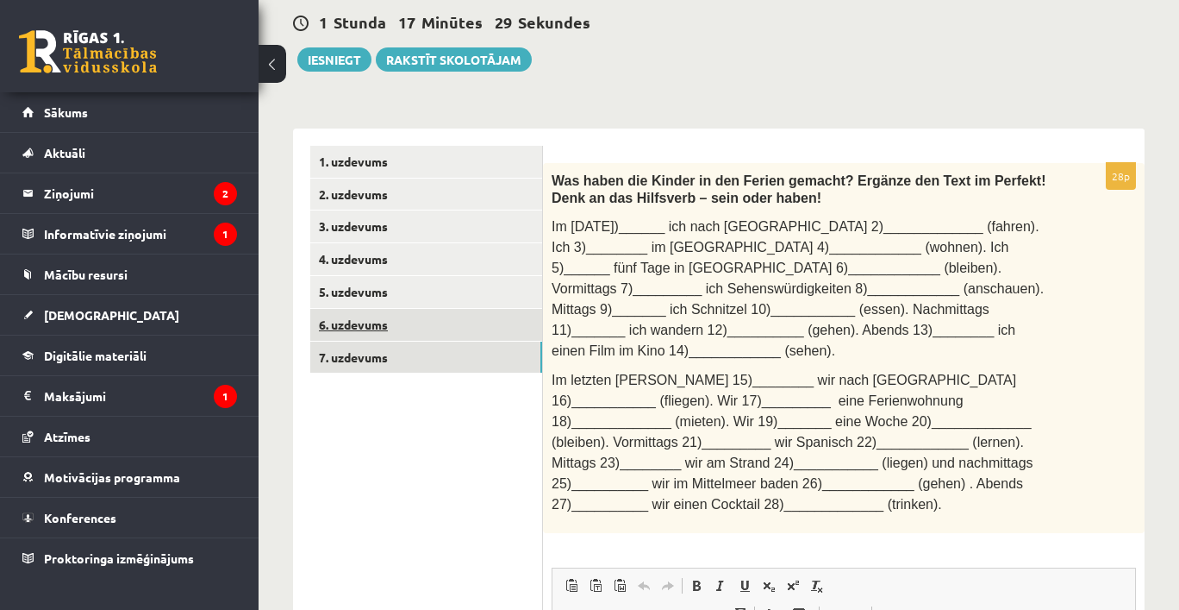
scroll to position [0, 0]
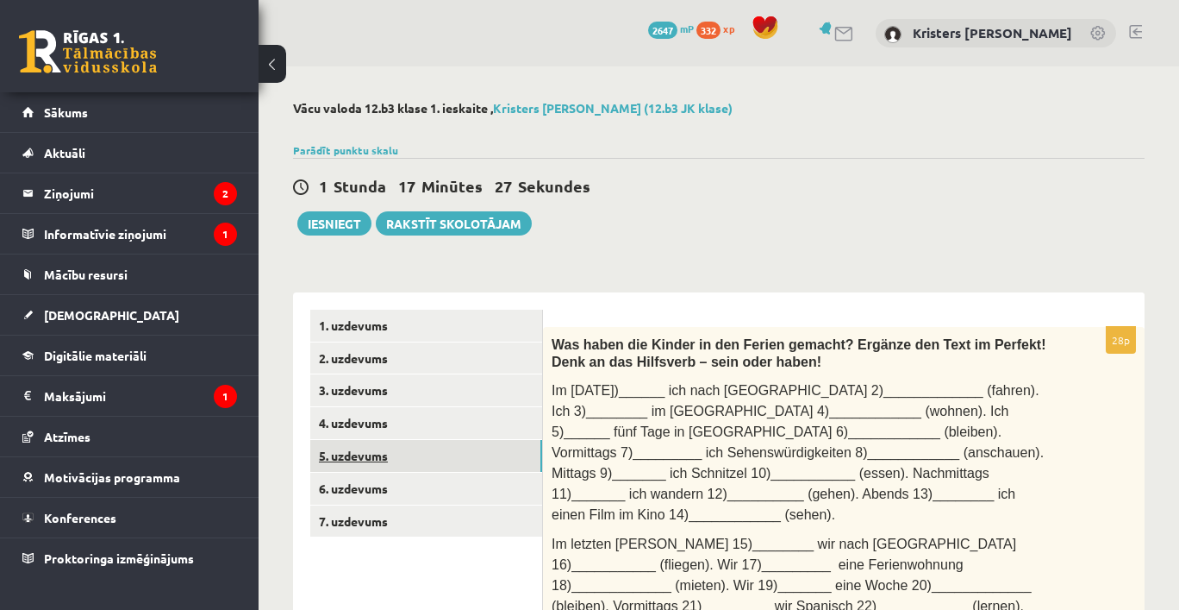
click at [368, 453] on link "5. uzdevums" at bounding box center [426, 456] width 232 height 32
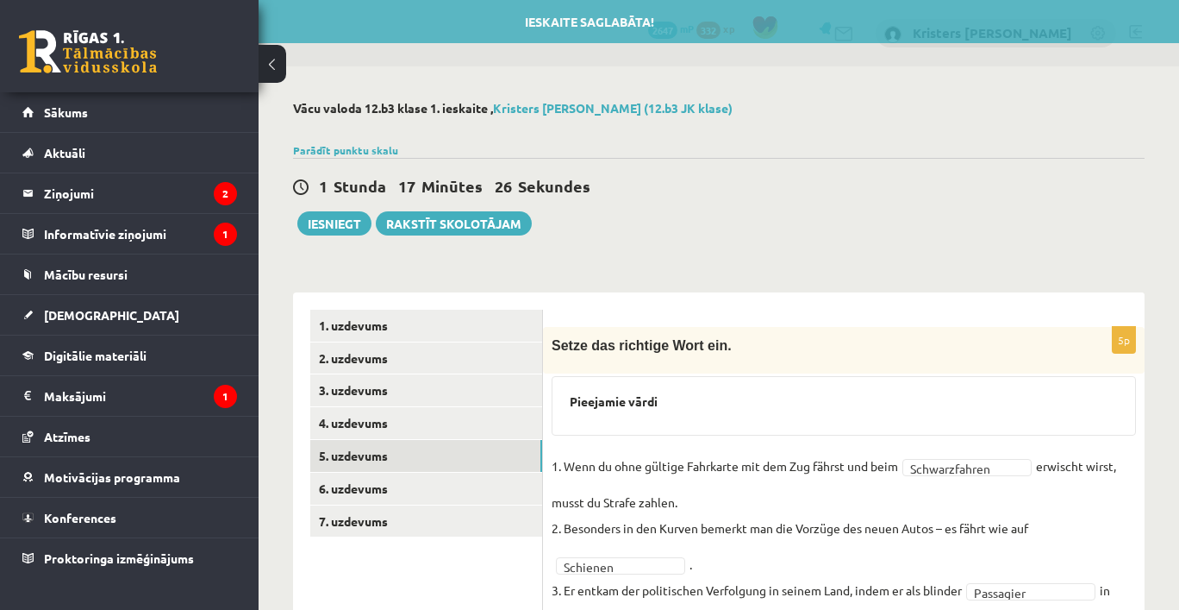
scroll to position [14, 0]
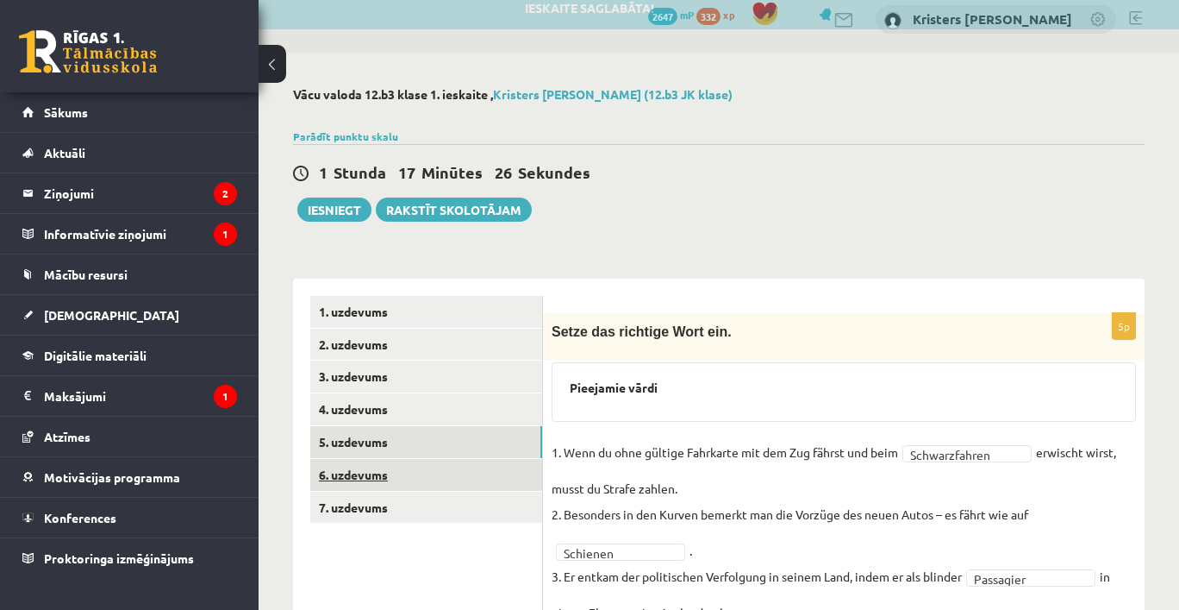
click at [429, 465] on link "6. uzdevums" at bounding box center [426, 475] width 232 height 32
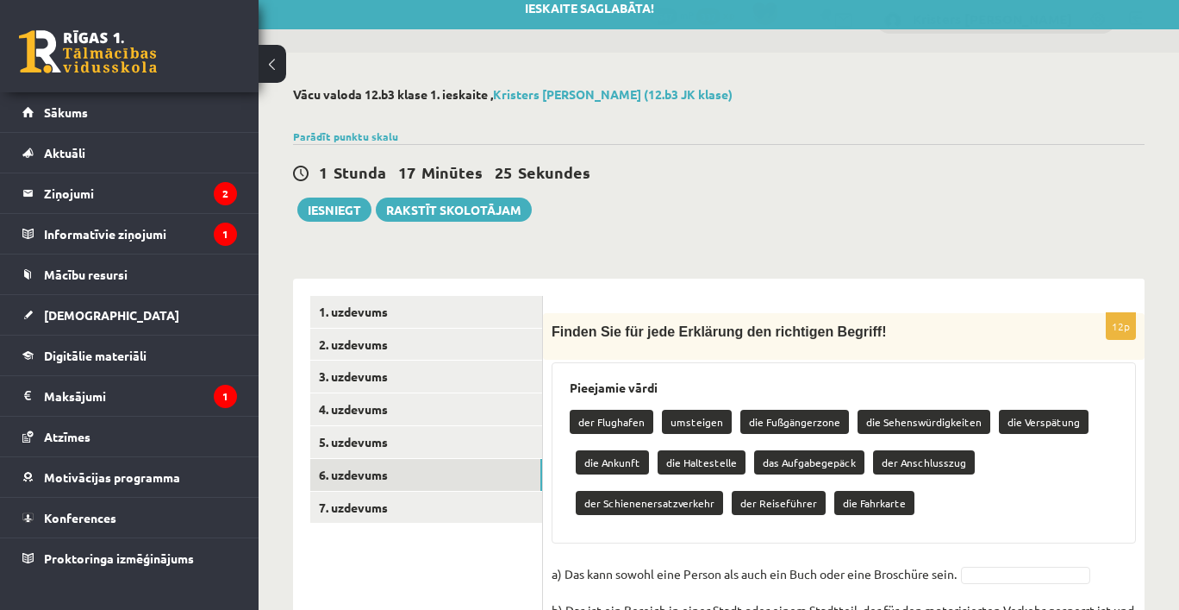
scroll to position [134, 0]
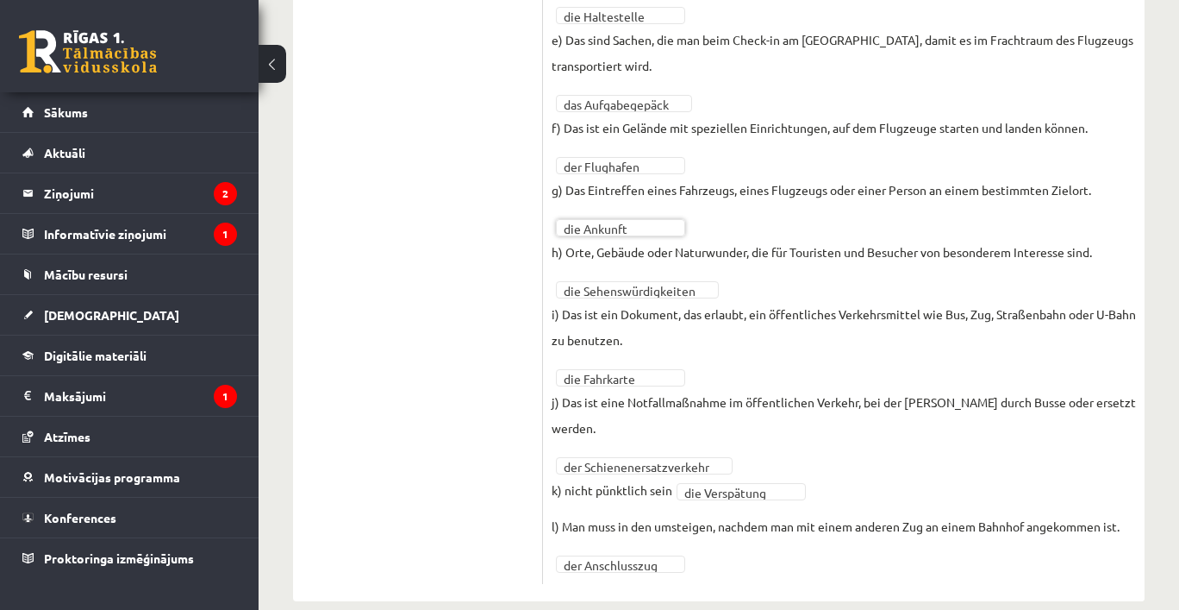
scroll to position [0, 0]
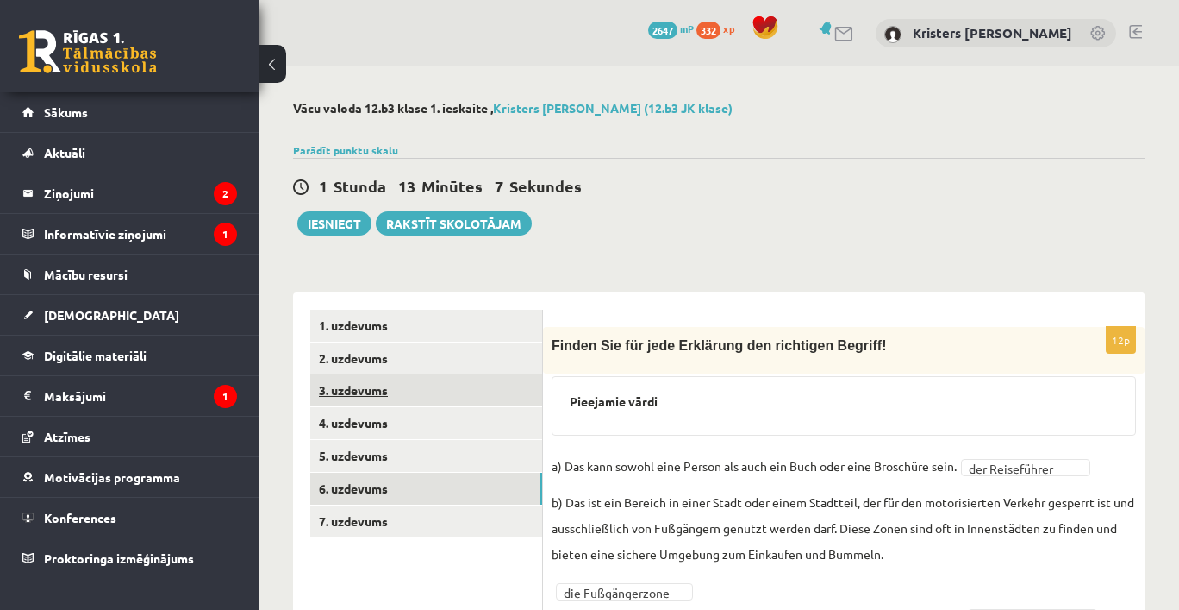
click at [473, 391] on link "3. uzdevums" at bounding box center [426, 390] width 232 height 32
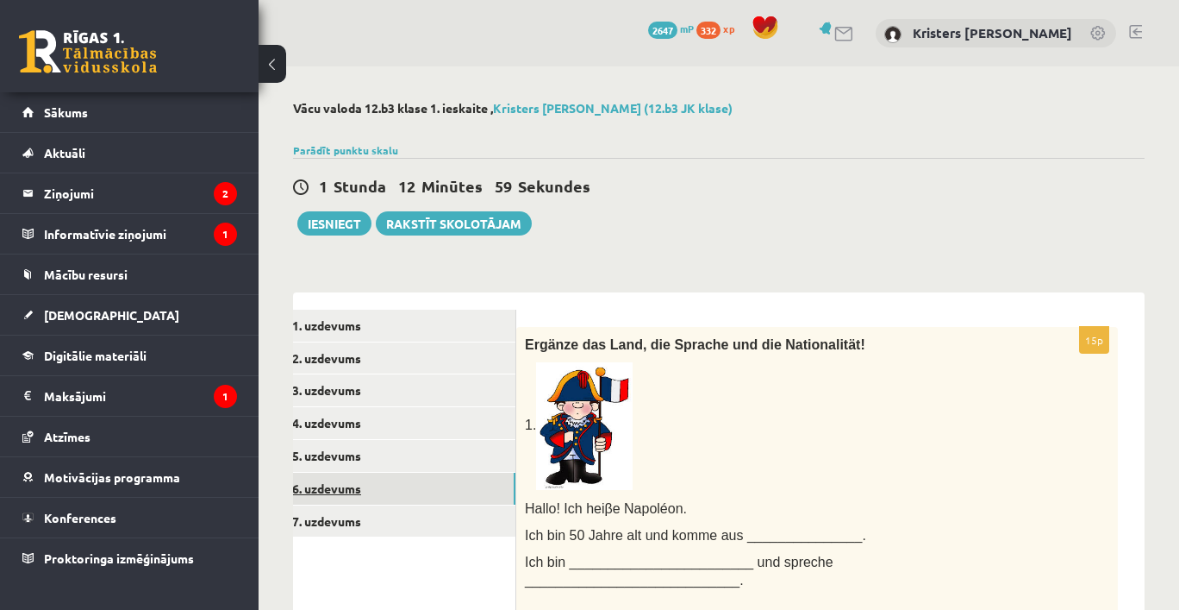
click at [331, 491] on link "6. uzdevums" at bounding box center [400, 488] width 232 height 32
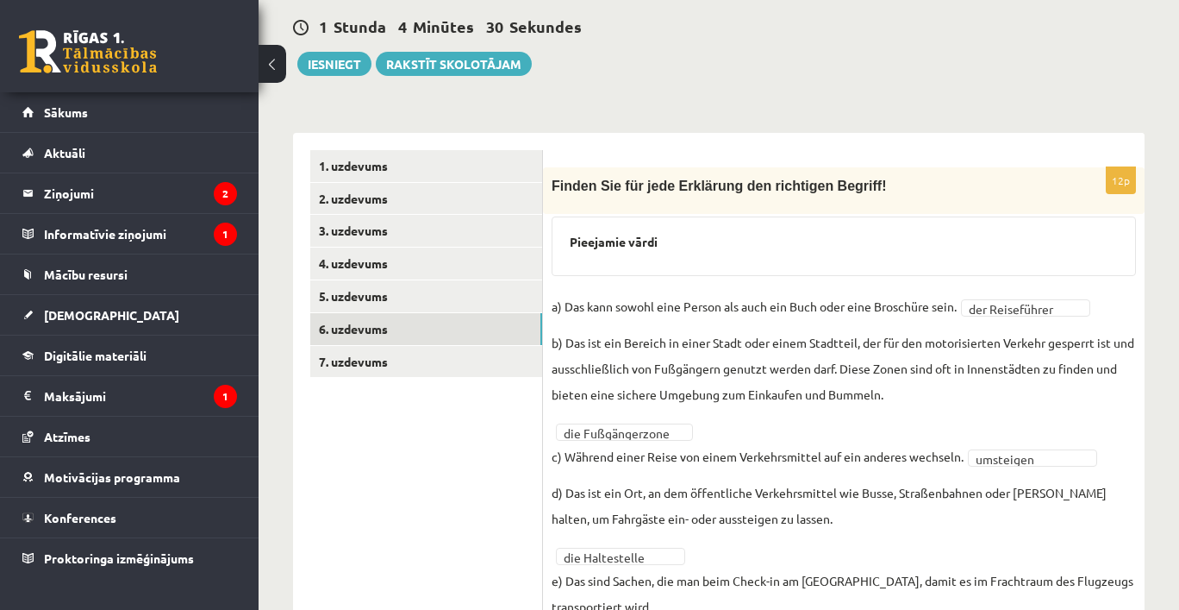
scroll to position [50, 0]
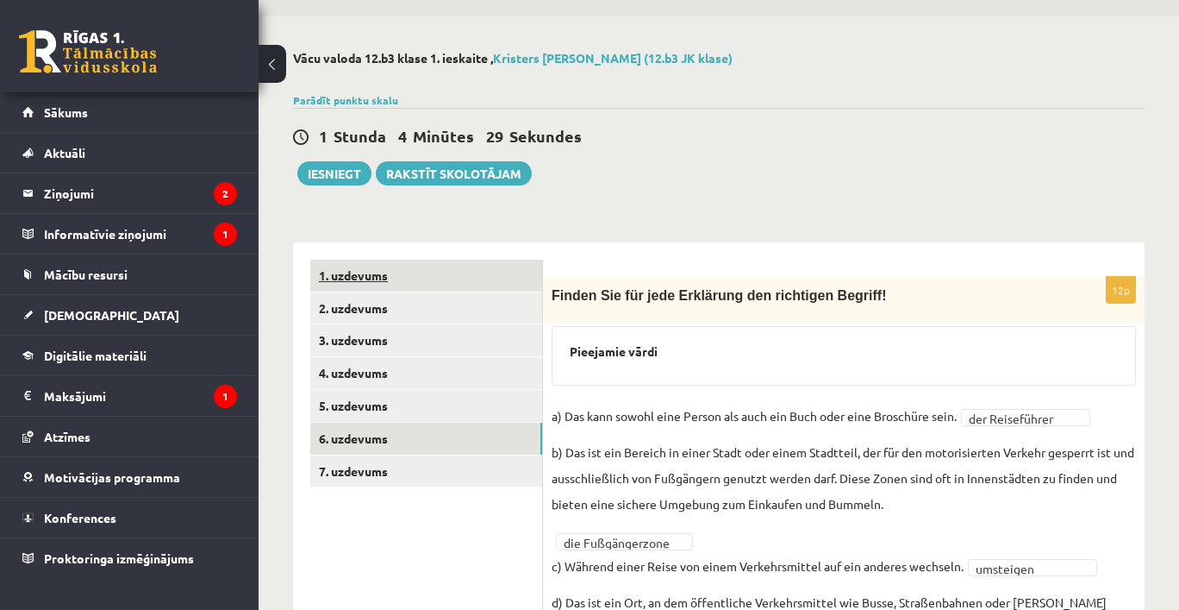
click at [366, 278] on link "1. uzdevums" at bounding box center [426, 276] width 232 height 32
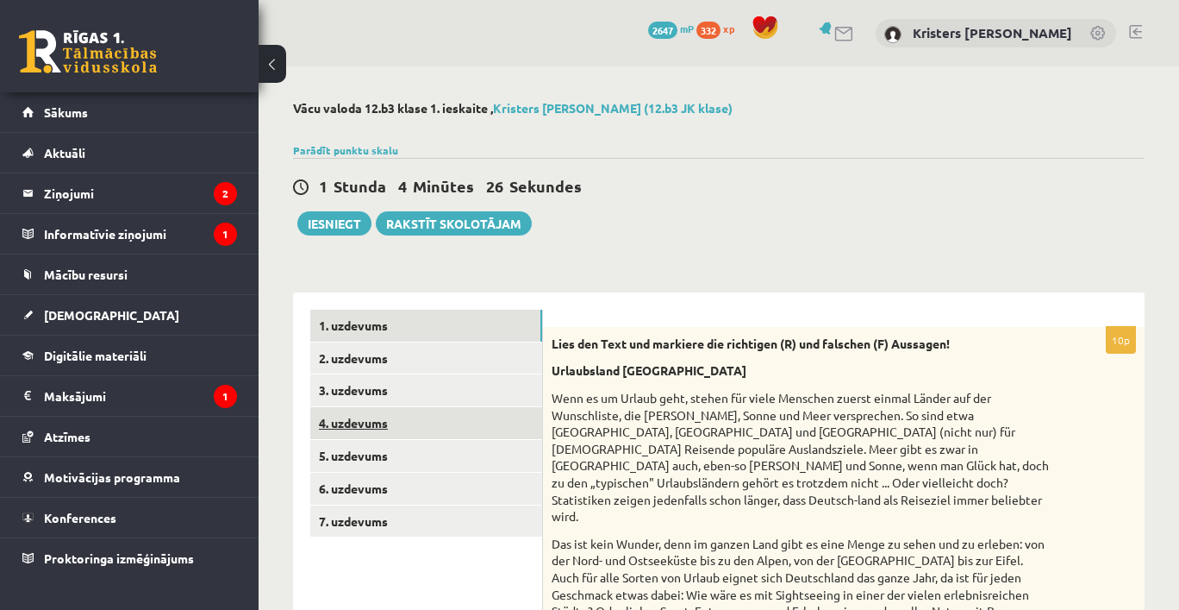
scroll to position [0, 0]
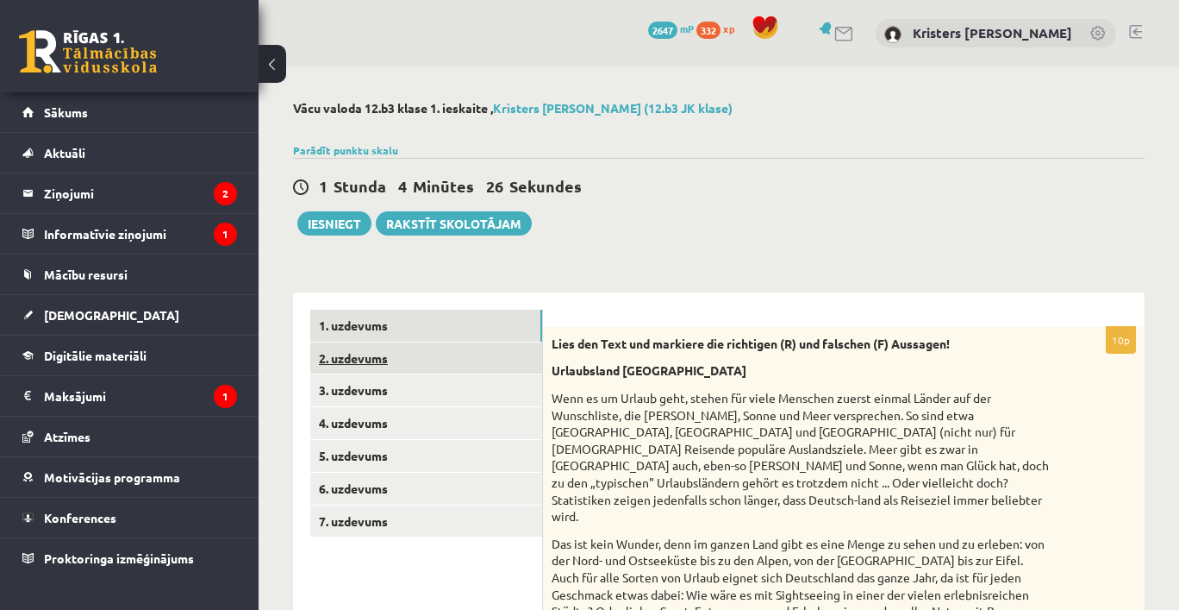
click at [368, 353] on link "2. uzdevums" at bounding box center [426, 358] width 232 height 32
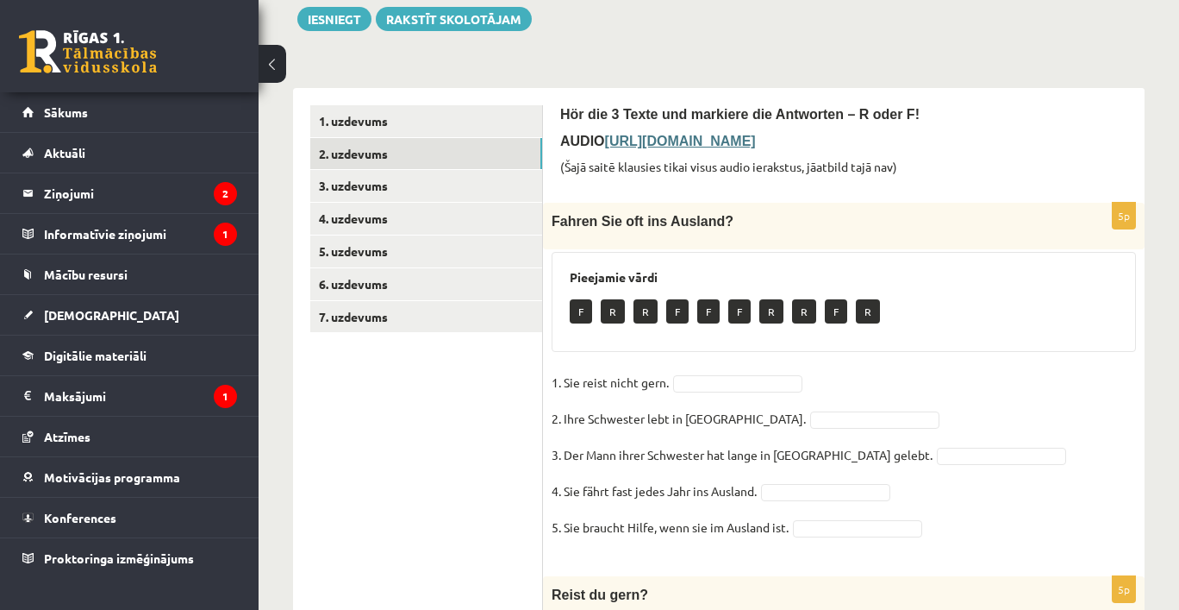
scroll to position [166, 0]
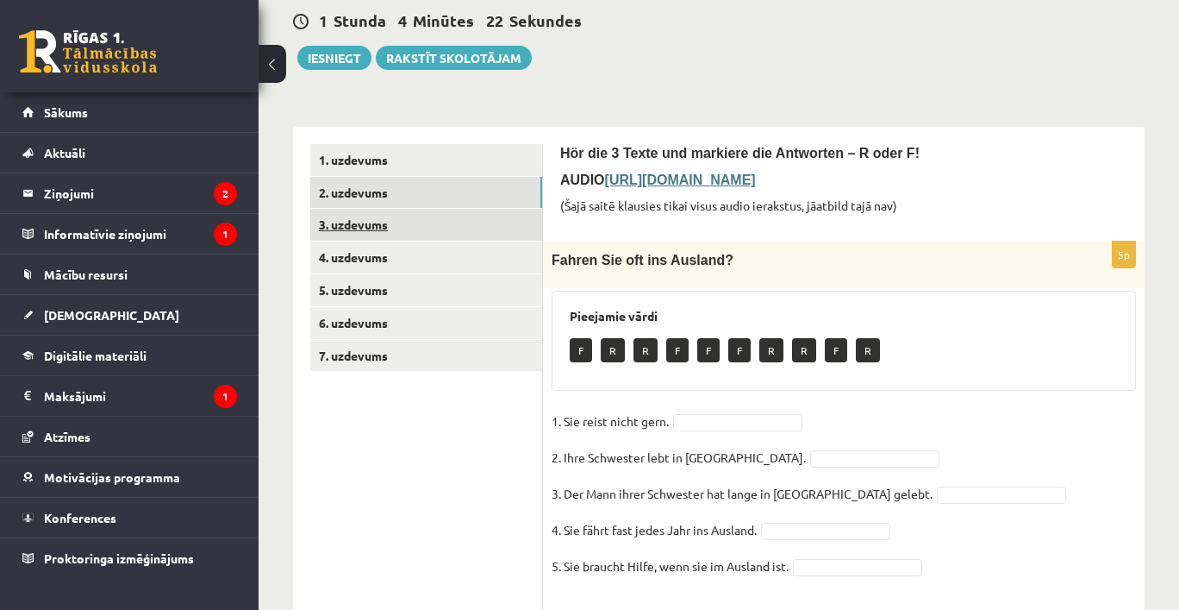
click at [350, 213] on link "3. uzdevums" at bounding box center [426, 225] width 232 height 32
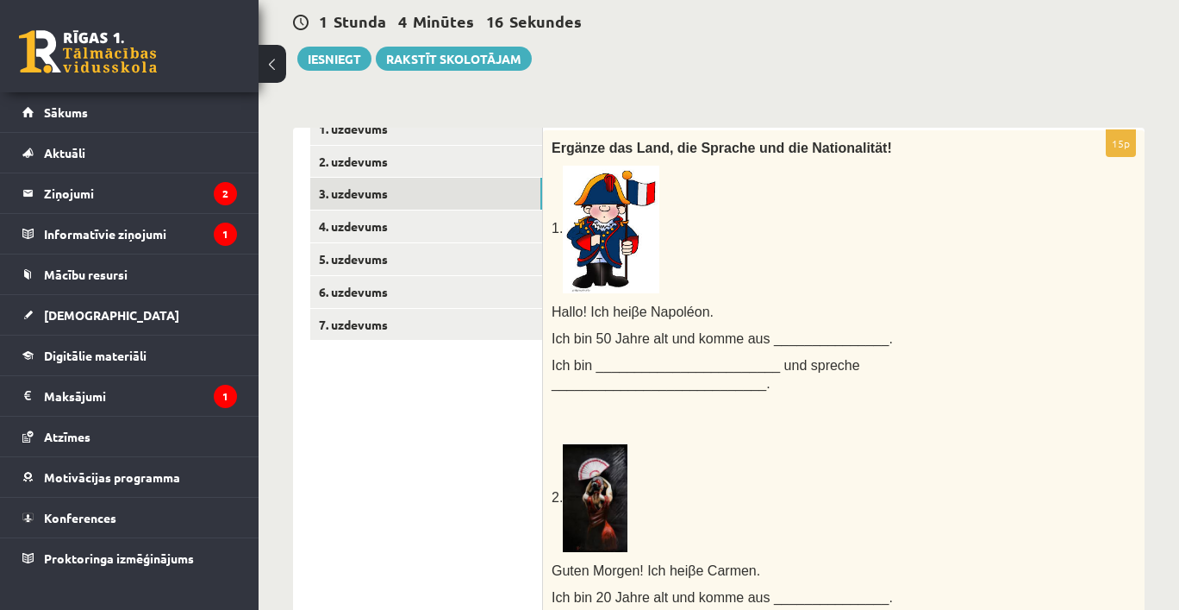
scroll to position [156, 0]
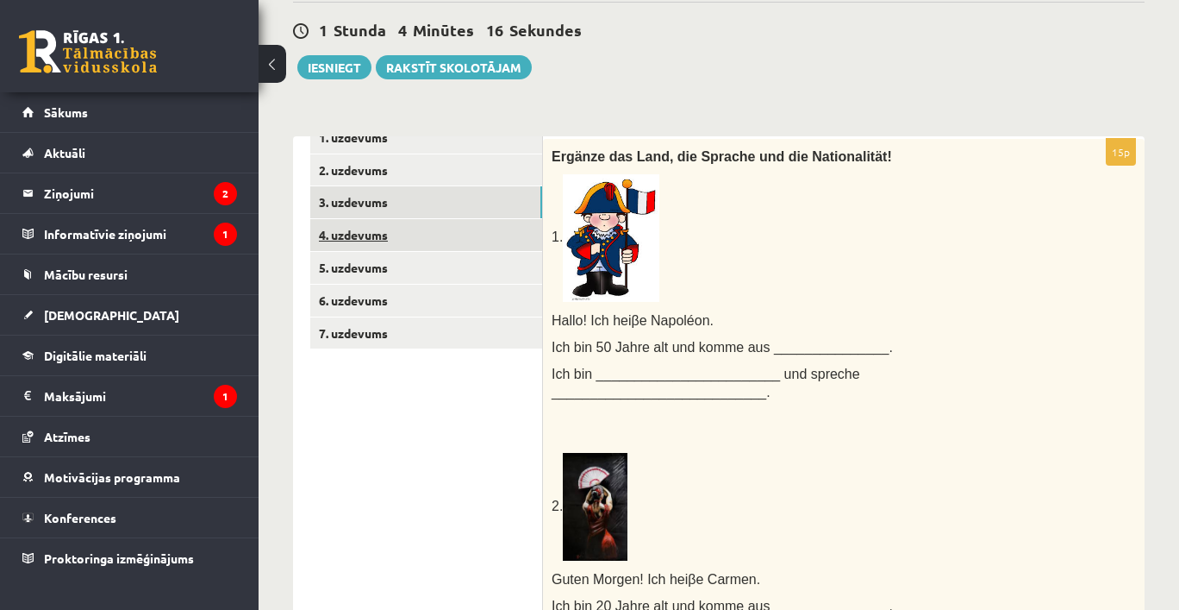
click at [365, 219] on link "4. uzdevums" at bounding box center [426, 235] width 232 height 32
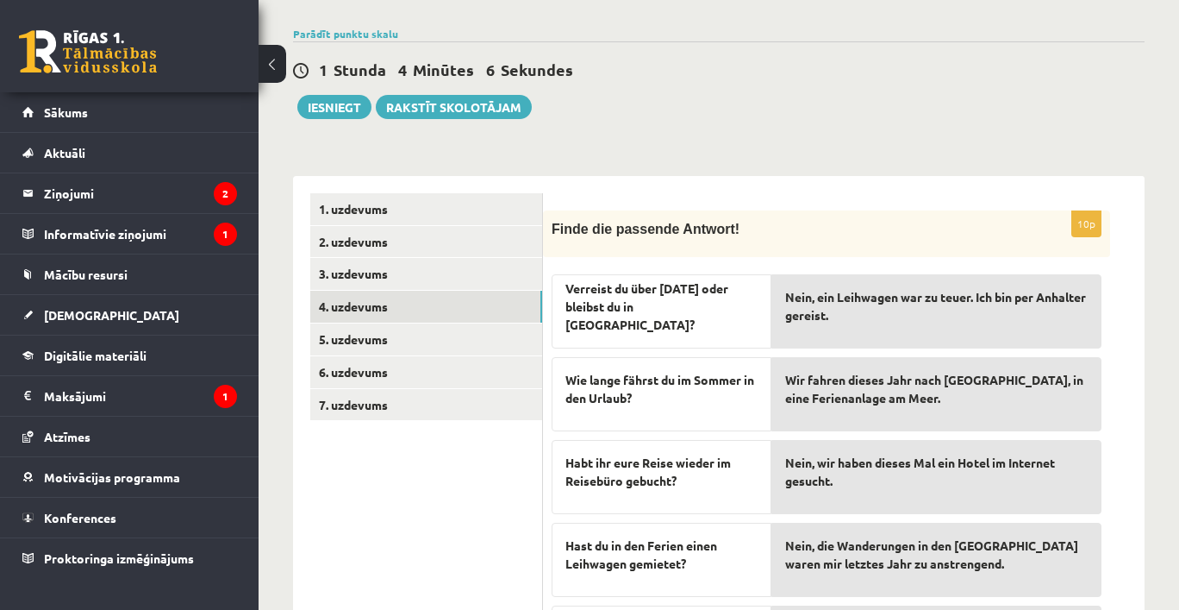
scroll to position [84, 0]
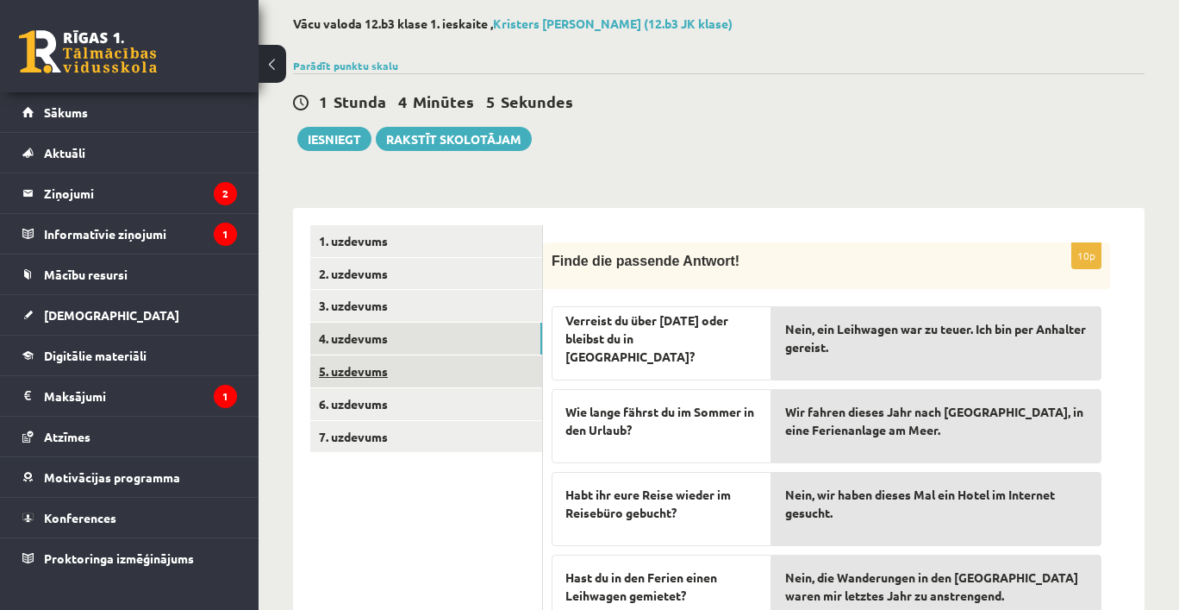
click at [373, 360] on link "5. uzdevums" at bounding box center [426, 371] width 232 height 32
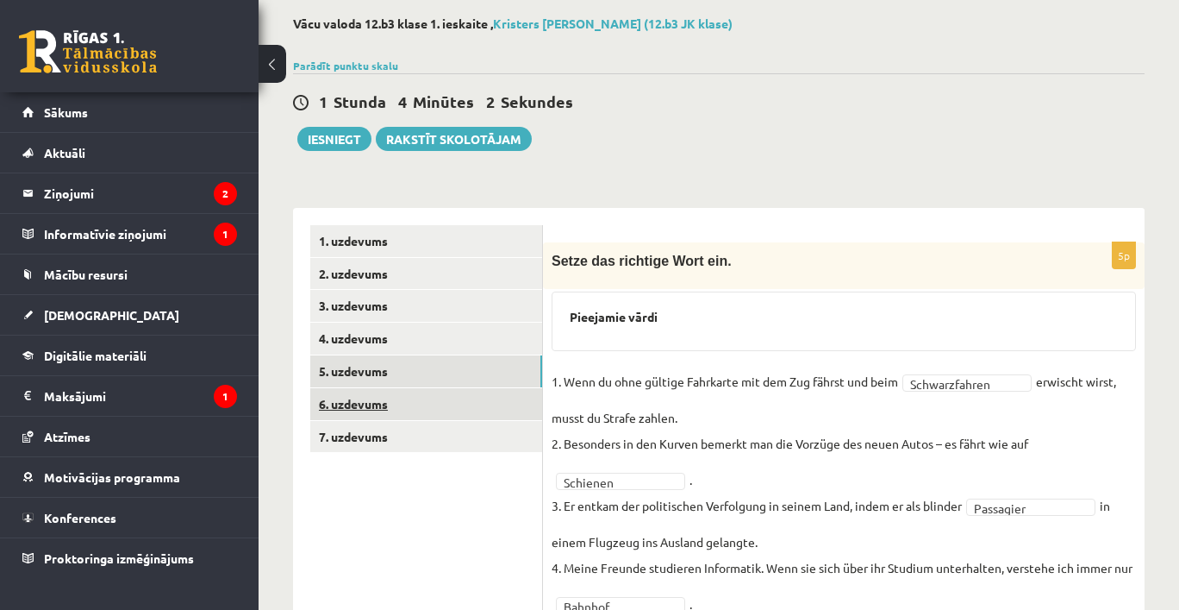
click at [372, 403] on link "6. uzdevums" at bounding box center [426, 404] width 232 height 32
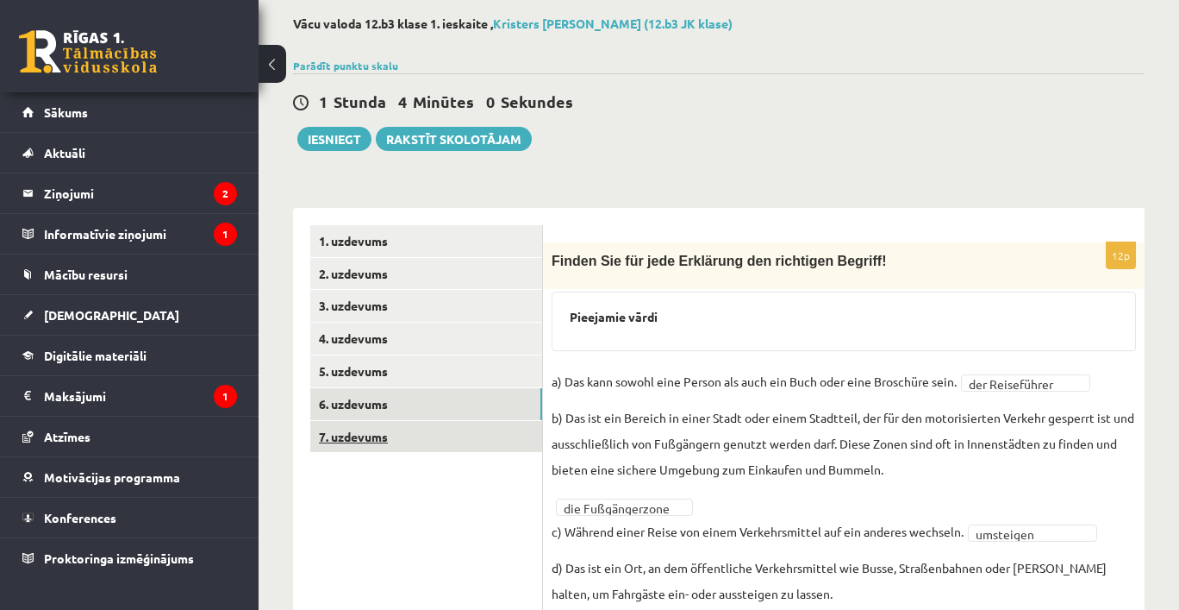
click at [373, 431] on link "7. uzdevums" at bounding box center [426, 437] width 232 height 32
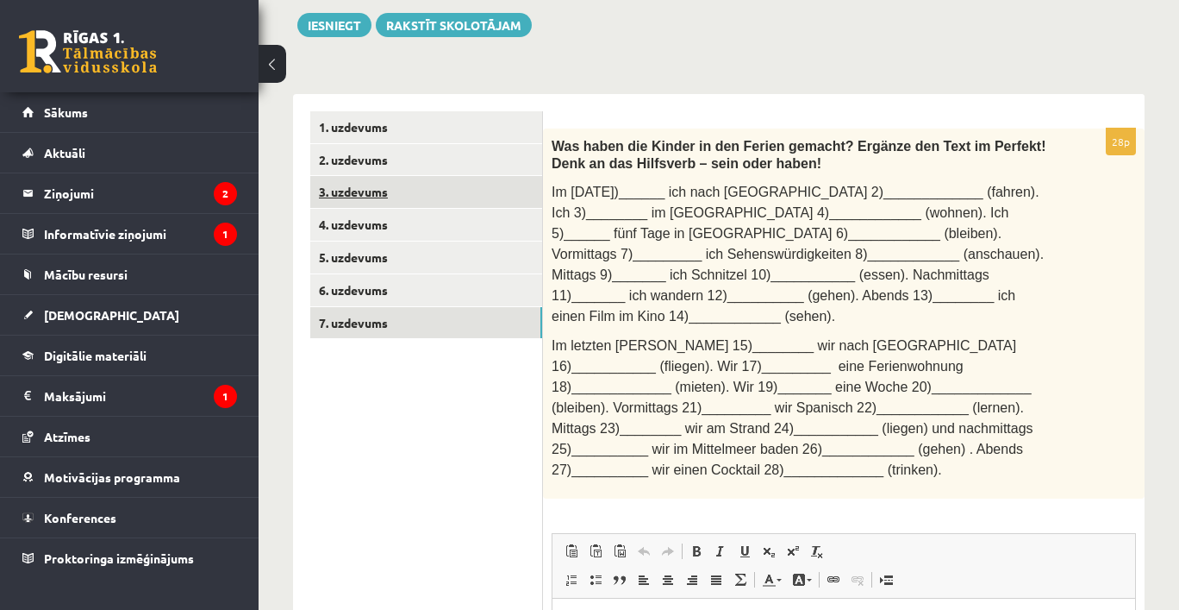
scroll to position [128, 0]
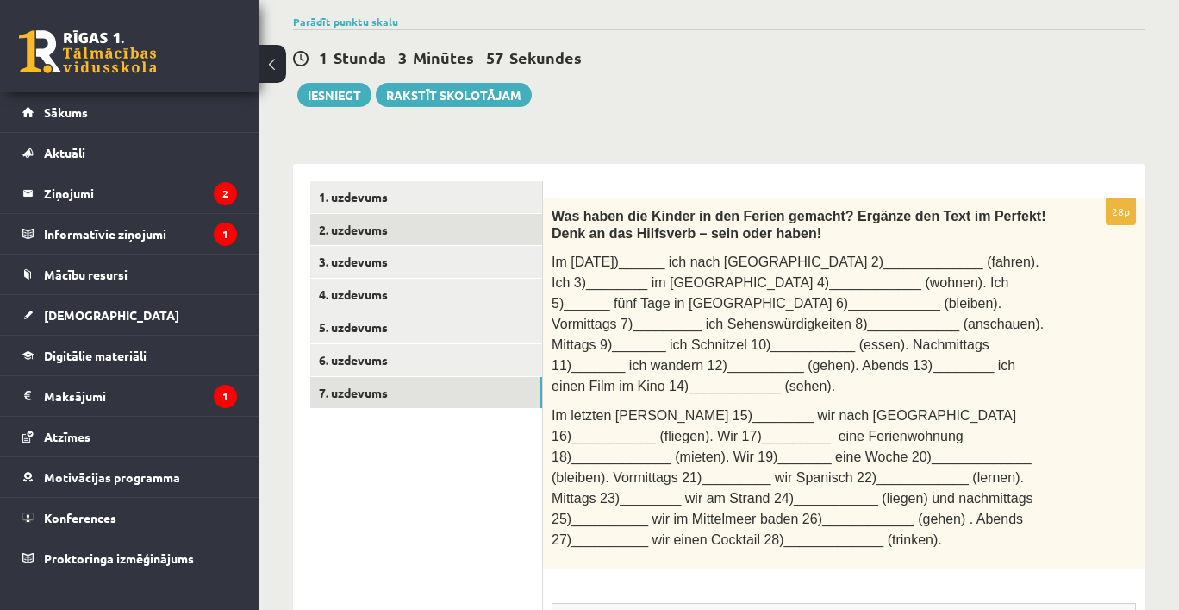
click at [361, 222] on link "2. uzdevums" at bounding box center [426, 230] width 232 height 32
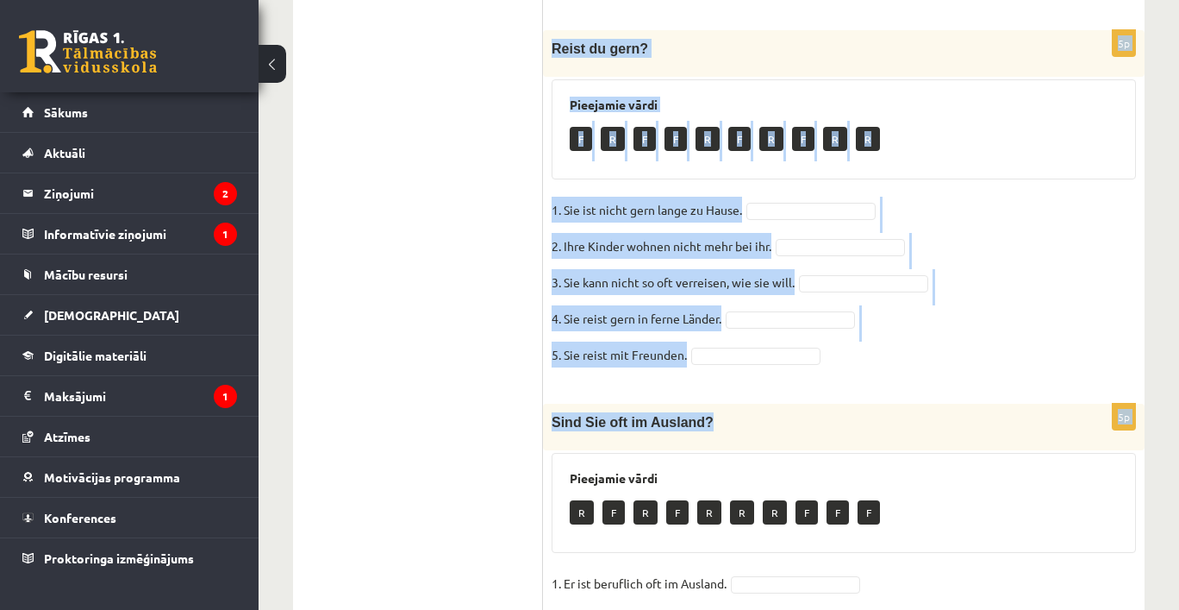
scroll to position [966, 0]
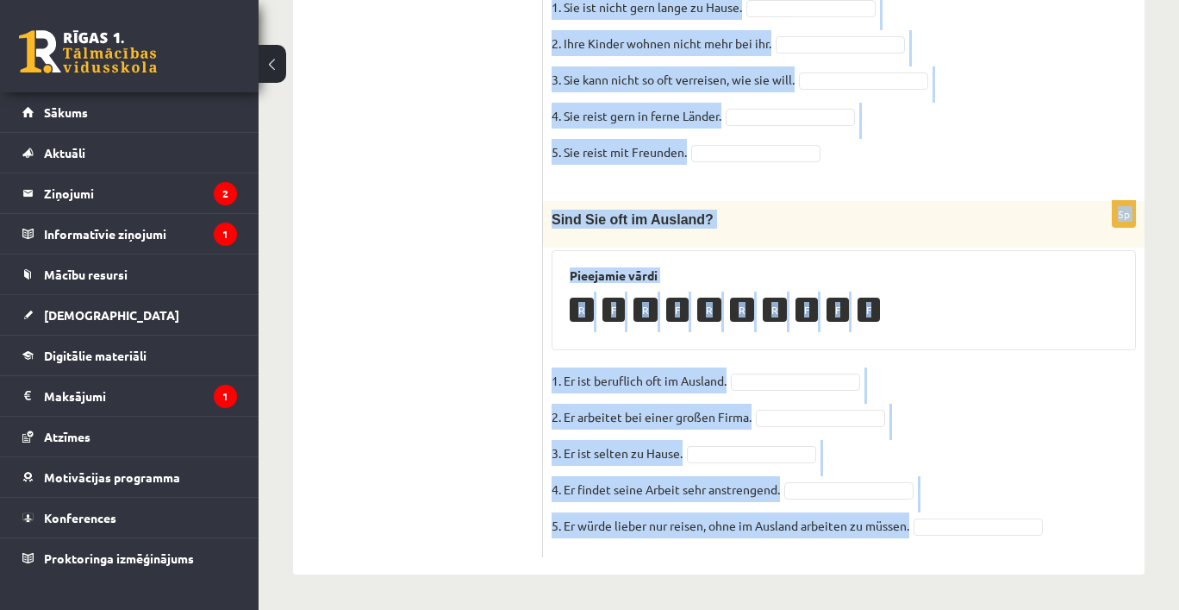
drag, startPoint x: 562, startPoint y: 185, endPoint x: 934, endPoint y: 541, distance: 514.6
copy form "Hör die 3 Texte und markiere die Antworten – R oder F! AUDIO https://deutschler…"
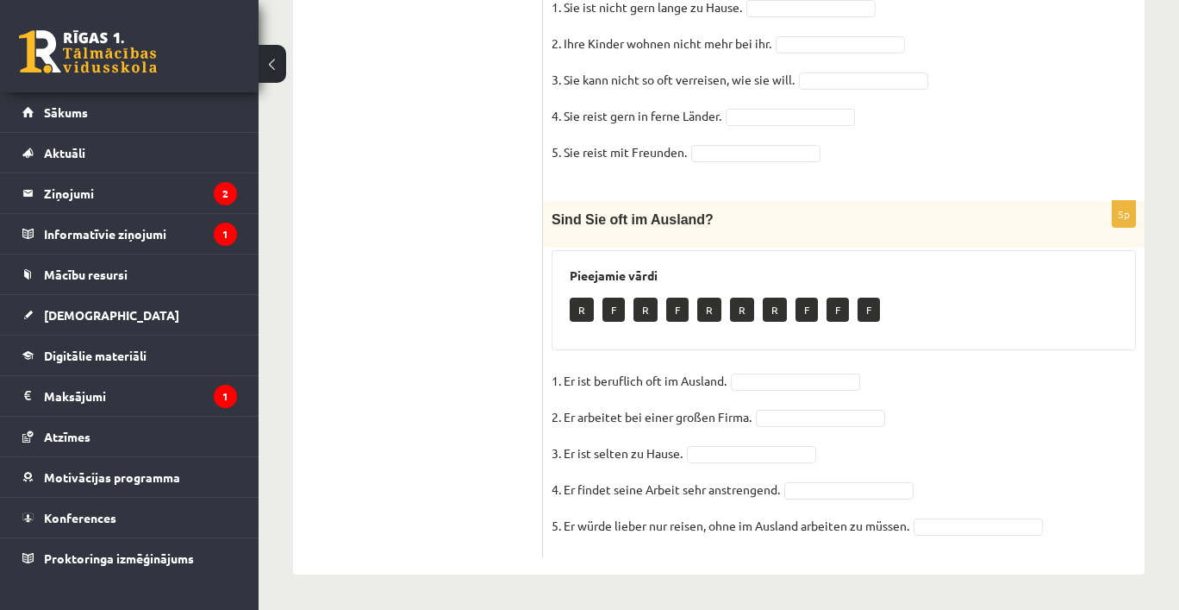
drag, startPoint x: 804, startPoint y: 524, endPoint x: 1058, endPoint y: 255, distance: 369.6
click at [1104, 252] on div "5p Sind Sie oft im Ausland? Pieejamie vārdi R F R F R R R F F F 1. Er ist beruf…" at bounding box center [844, 379] width 602 height 356
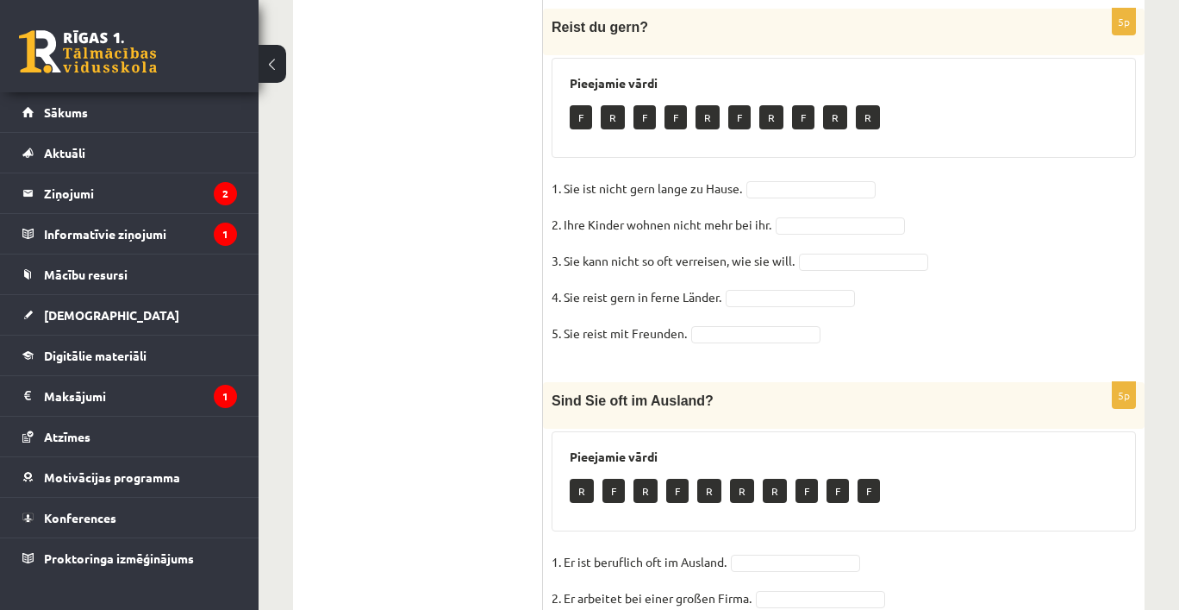
scroll to position [775, 0]
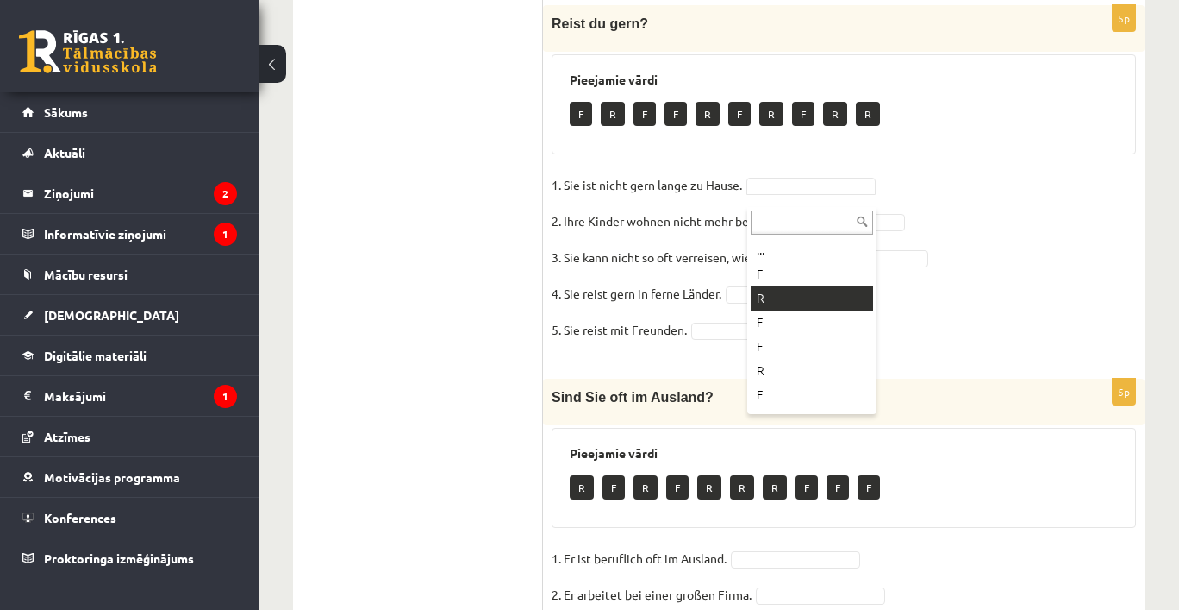
drag, startPoint x: 788, startPoint y: 290, endPoint x: 804, endPoint y: 268, distance: 26.6
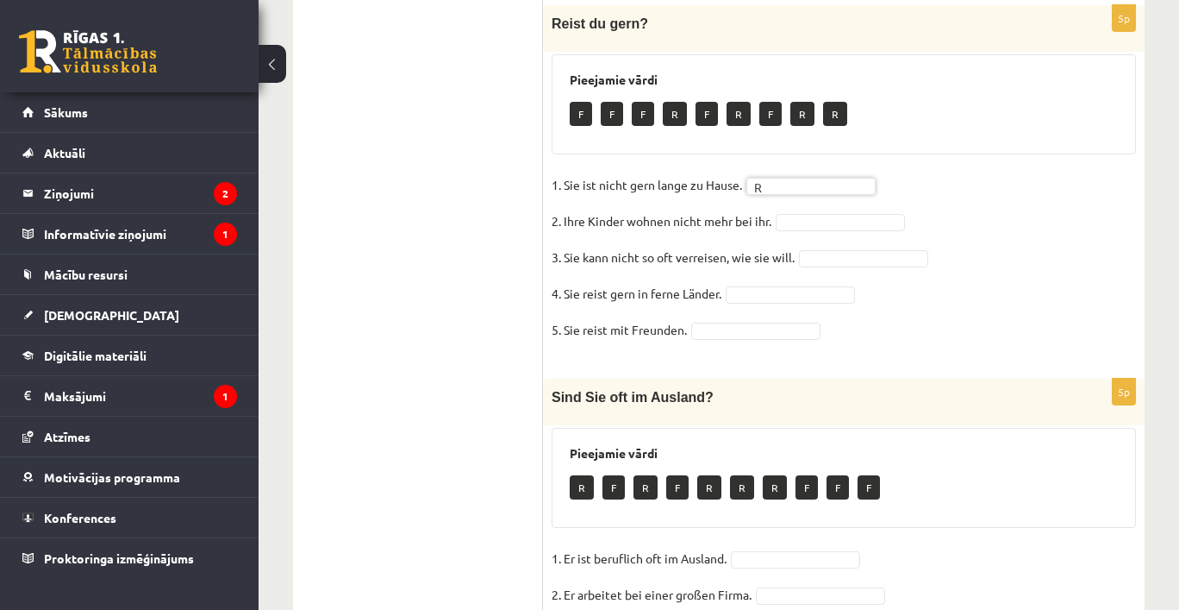
drag, startPoint x: 811, startPoint y: 235, endPoint x: 813, endPoint y: 249, distance: 13.9
drag, startPoint x: 833, startPoint y: 382, endPoint x: 835, endPoint y: 290, distance: 92.3
drag, startPoint x: 836, startPoint y: 263, endPoint x: 828, endPoint y: 292, distance: 30.6
drag, startPoint x: 787, startPoint y: 308, endPoint x: 800, endPoint y: 344, distance: 38.5
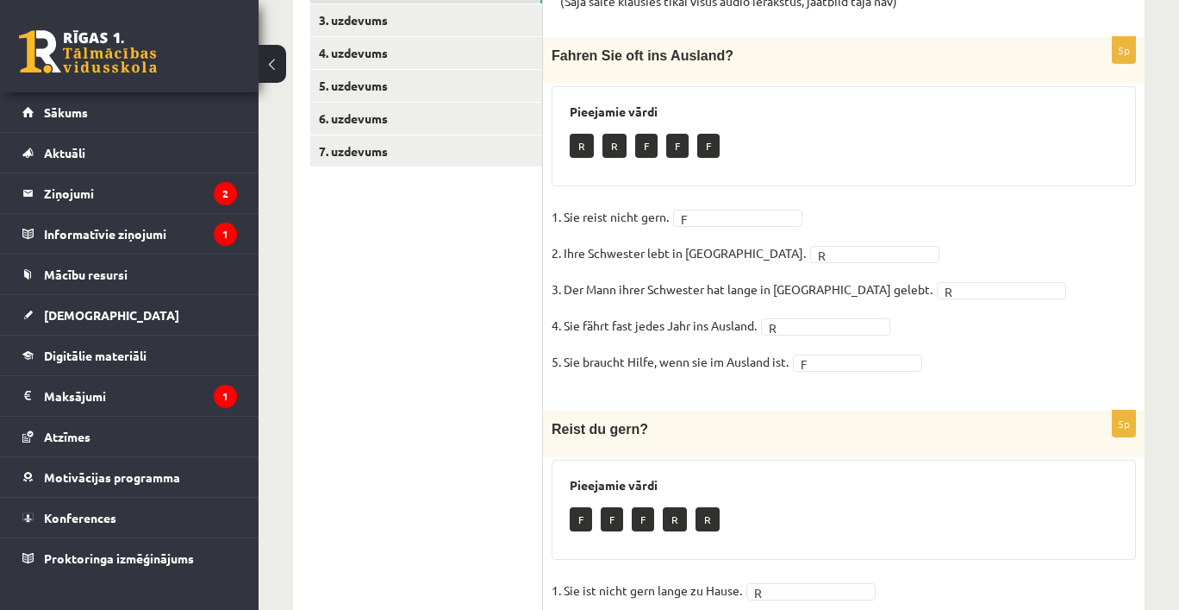
scroll to position [0, 0]
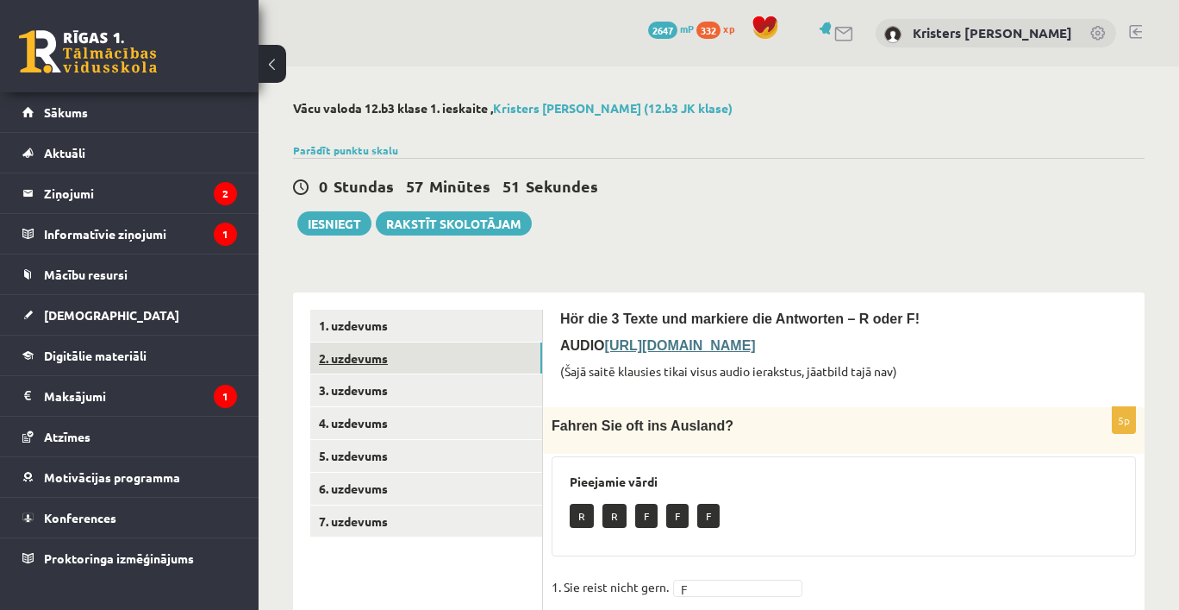
click at [394, 363] on link "2. uzdevums" at bounding box center [426, 358] width 232 height 32
click at [327, 224] on button "Iesniegt" at bounding box center [334, 223] width 74 height 24
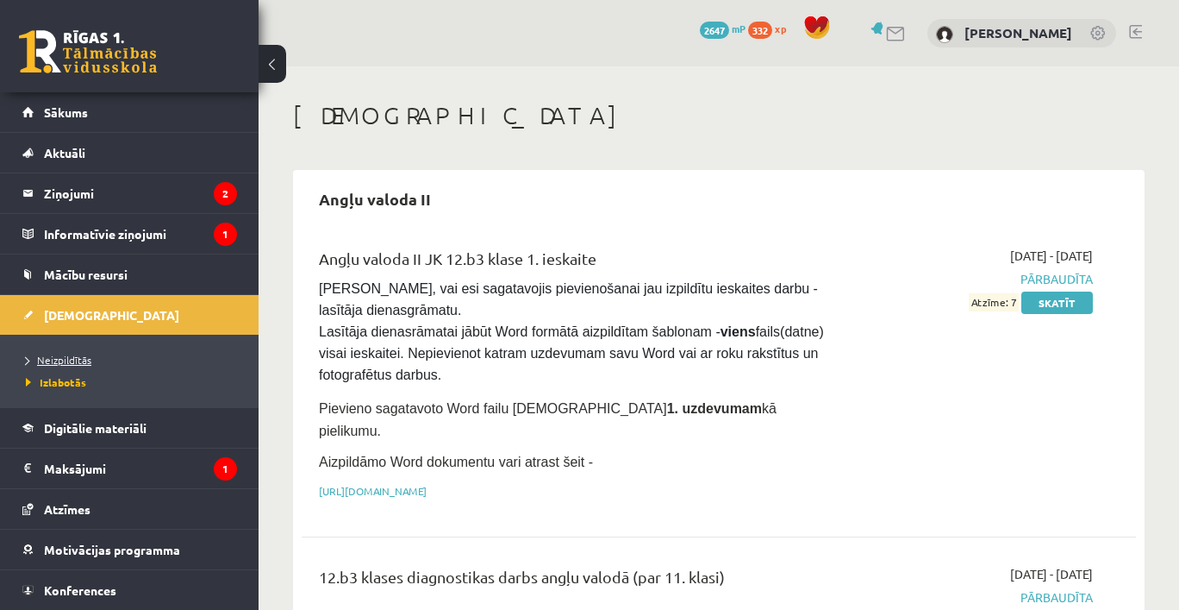
click at [53, 358] on span "Neizpildītās" at bounding box center [59, 360] width 66 height 14
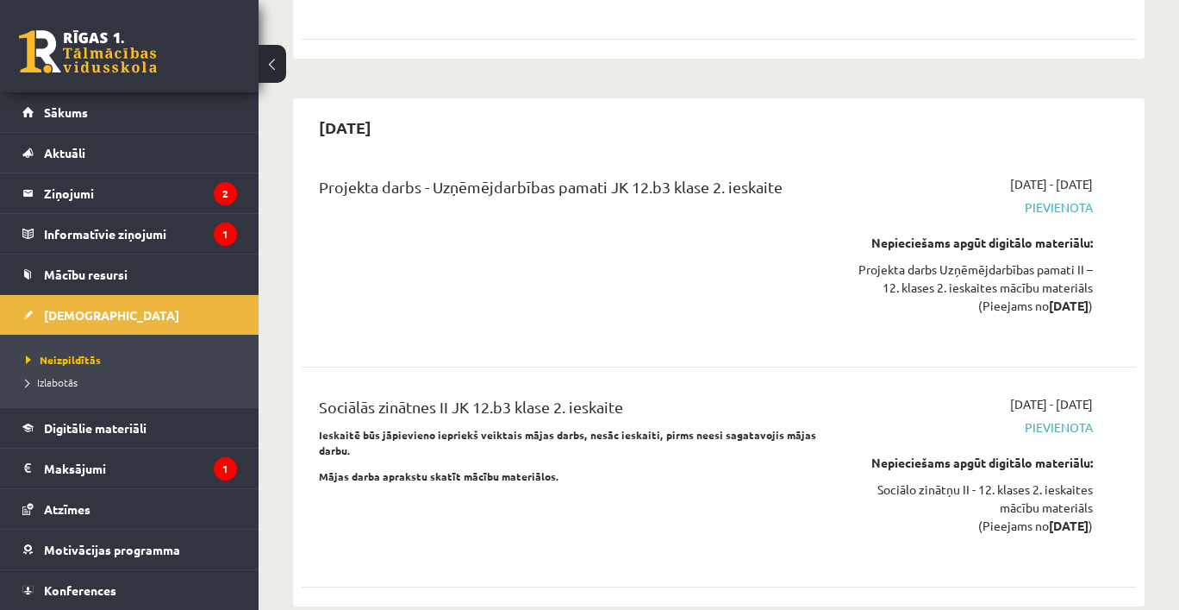
scroll to position [2390, 0]
